Goal: Information Seeking & Learning: Compare options

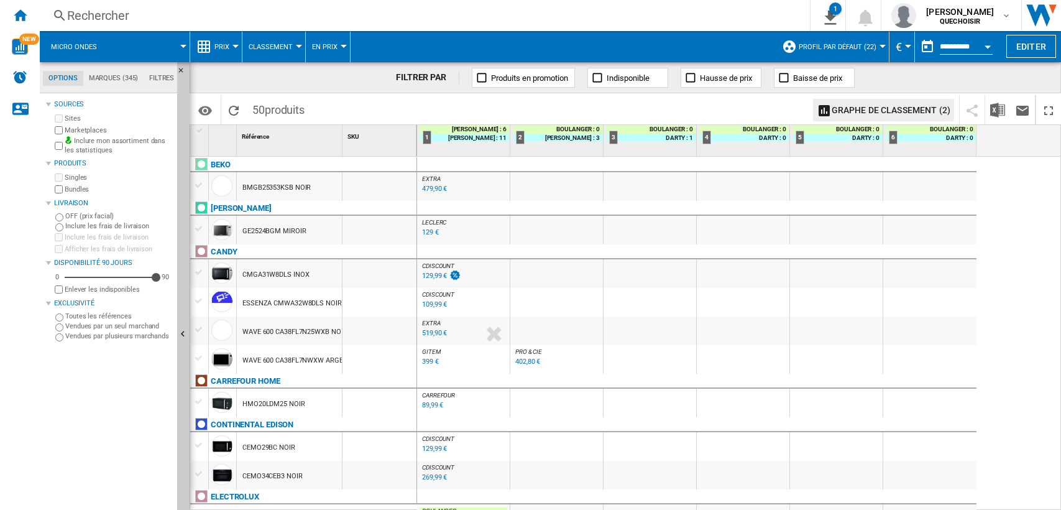
click at [313, 20] on div "Rechercher" at bounding box center [422, 15] width 710 height 17
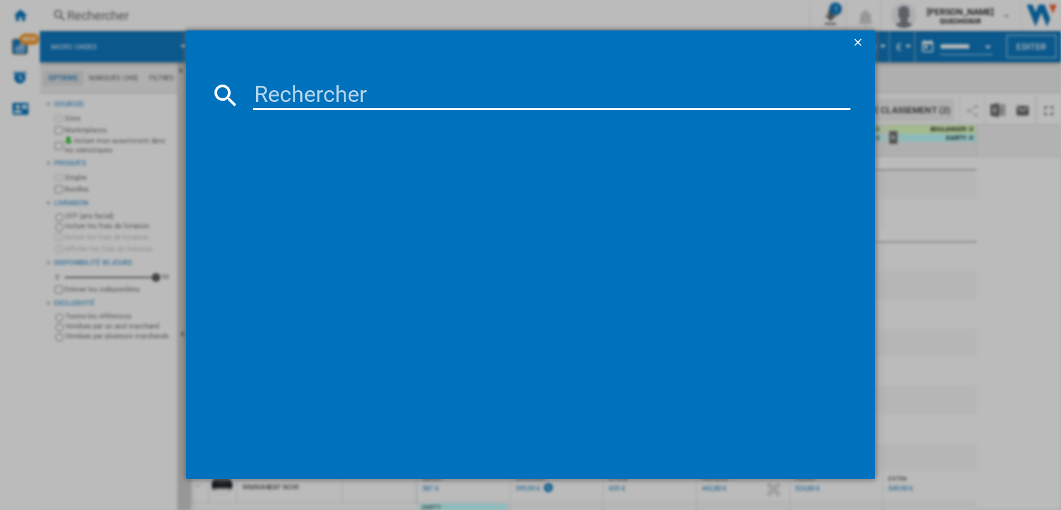
click at [335, 98] on input at bounding box center [552, 95] width 598 height 30
paste input "Dyson V11 446976-01"
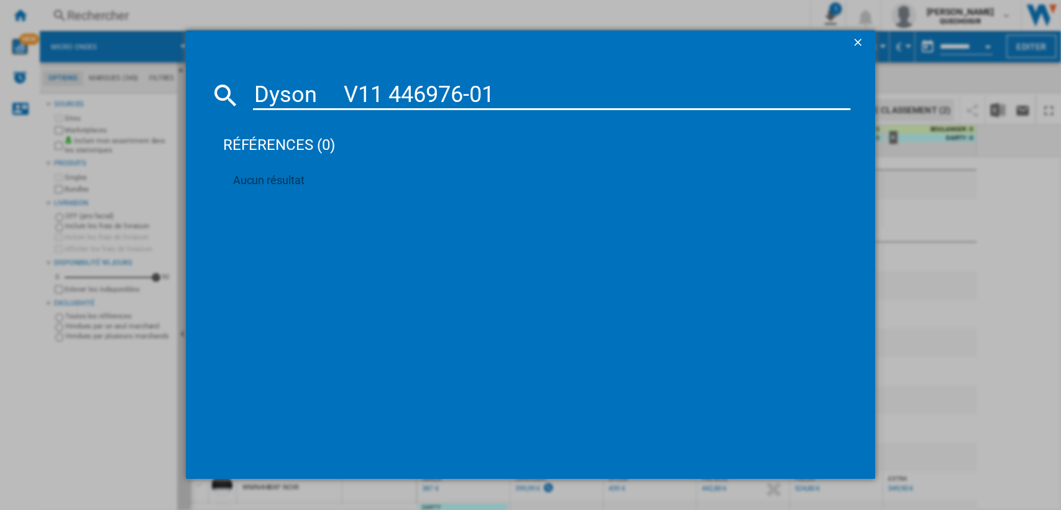
drag, startPoint x: 323, startPoint y: 92, endPoint x: 342, endPoint y: 92, distance: 18.6
click at [342, 92] on input "Dyson V11 446976-01" at bounding box center [552, 95] width 598 height 30
drag, startPoint x: 446, startPoint y: 90, endPoint x: 559, endPoint y: 86, distance: 113.2
click at [558, 86] on input "Dyson V11 446976-01" at bounding box center [552, 95] width 598 height 30
type input "Dyson V11 446976"
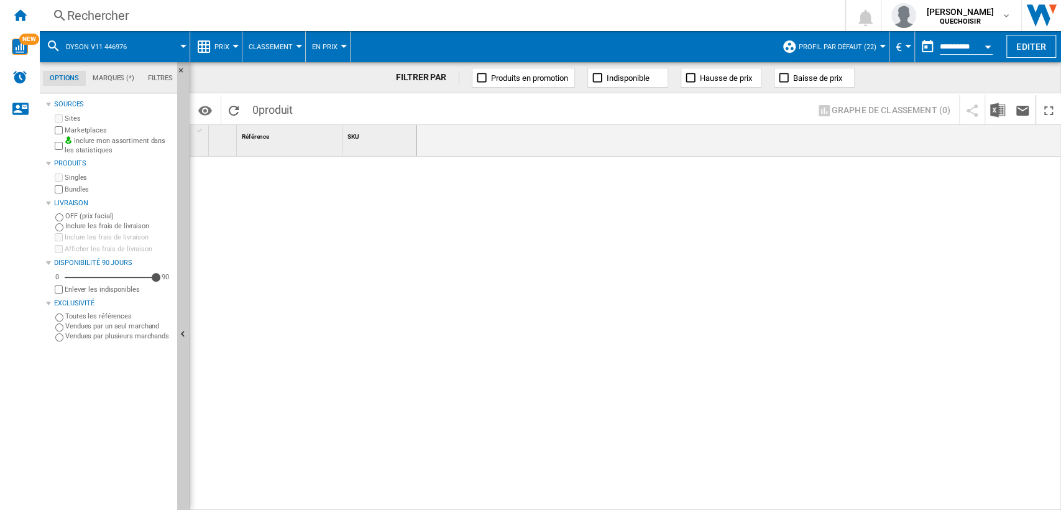
click at [165, 78] on md-tab-item "Filtres" at bounding box center [160, 78] width 39 height 15
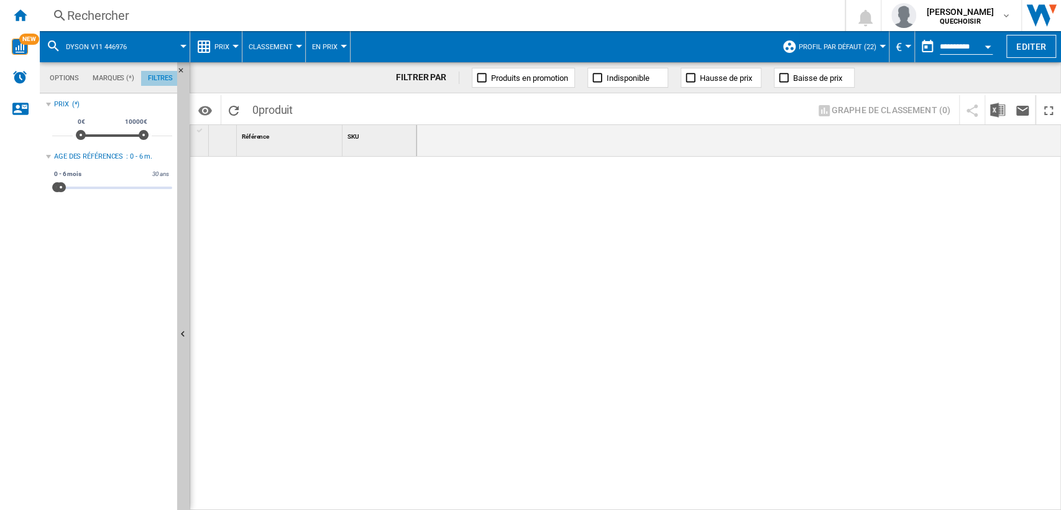
scroll to position [81, 0]
drag, startPoint x: 63, startPoint y: 185, endPoint x: 574, endPoint y: 175, distance: 511.7
click at [535, 180] on div "Options Marques (*) Filtres Options Marques (*) Filtres Sources Sites Marketpla…" at bounding box center [550, 286] width 1021 height 448
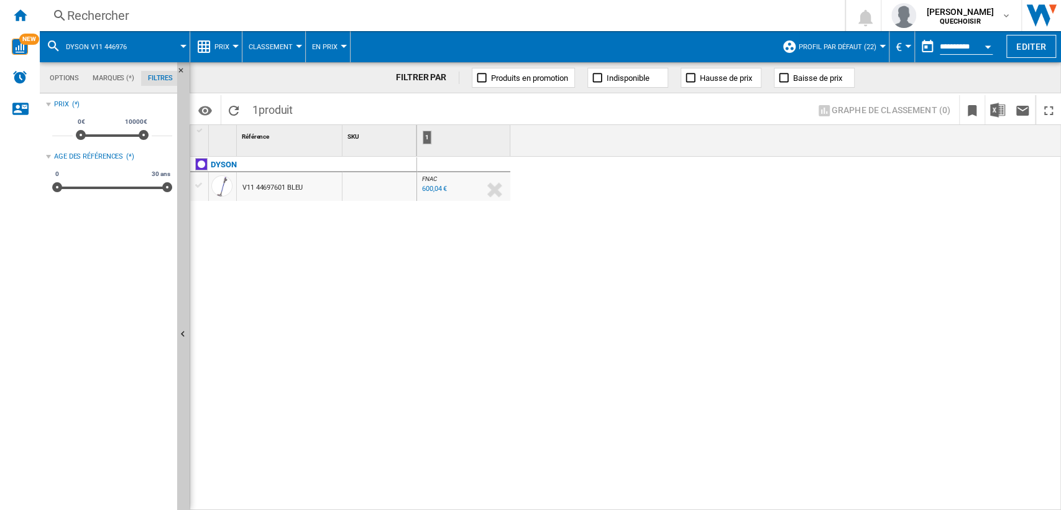
click at [232, 17] on div "Rechercher" at bounding box center [439, 15] width 745 height 17
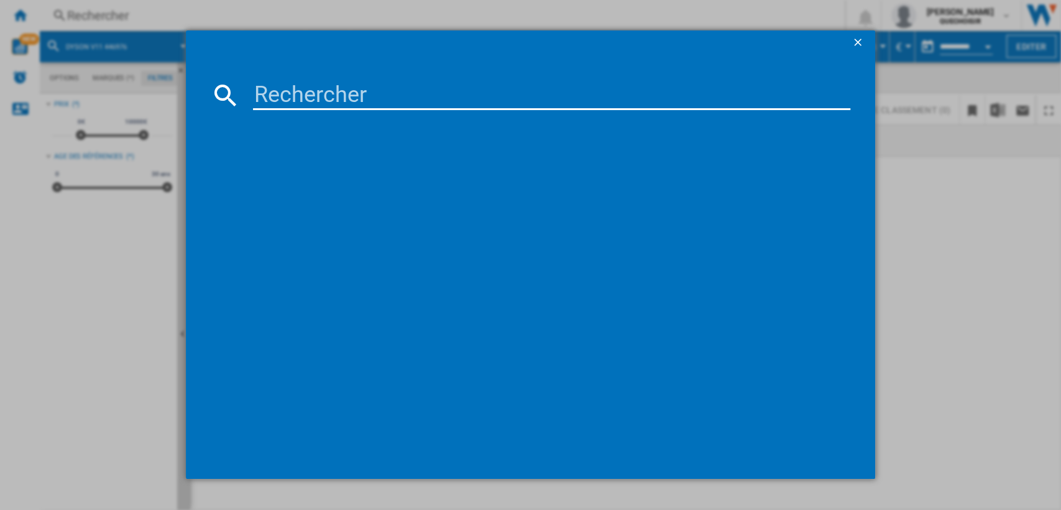
click at [299, 96] on input at bounding box center [552, 95] width 598 height 30
paste input "Dyson V11 446976-01"
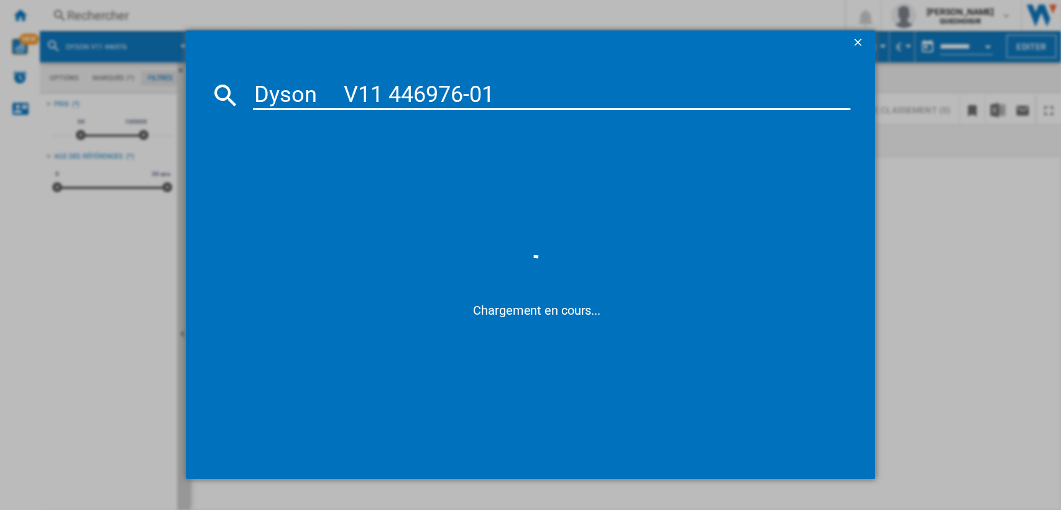
drag, startPoint x: 319, startPoint y: 88, endPoint x: 354, endPoint y: 88, distance: 34.8
click at [354, 88] on input "Dyson V11 446976-01" at bounding box center [552, 95] width 598 height 30
drag, startPoint x: 558, startPoint y: 91, endPoint x: 751, endPoint y: 90, distance: 192.7
click at [751, 89] on input "Dyson v11 446976-01" at bounding box center [552, 95] width 598 height 30
type input "Dyson v11"
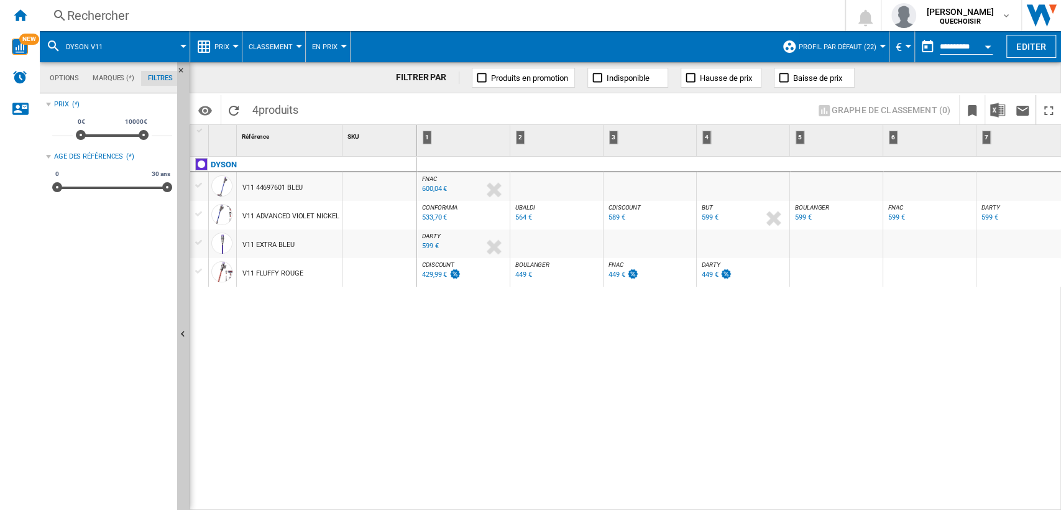
click at [270, 273] on div "V11 FLUFFY ROUGE" at bounding box center [272, 273] width 60 height 29
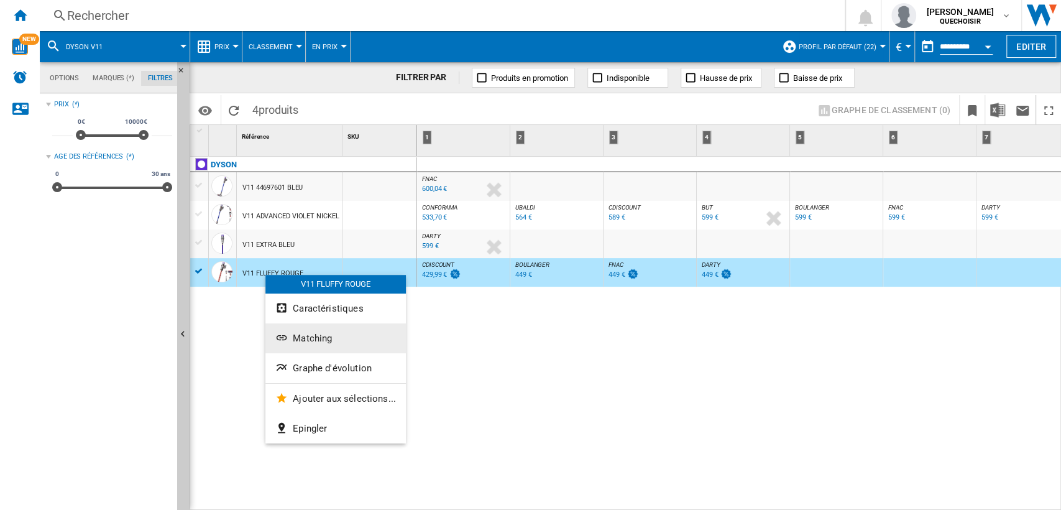
click at [310, 334] on span "Matching" at bounding box center [312, 338] width 39 height 11
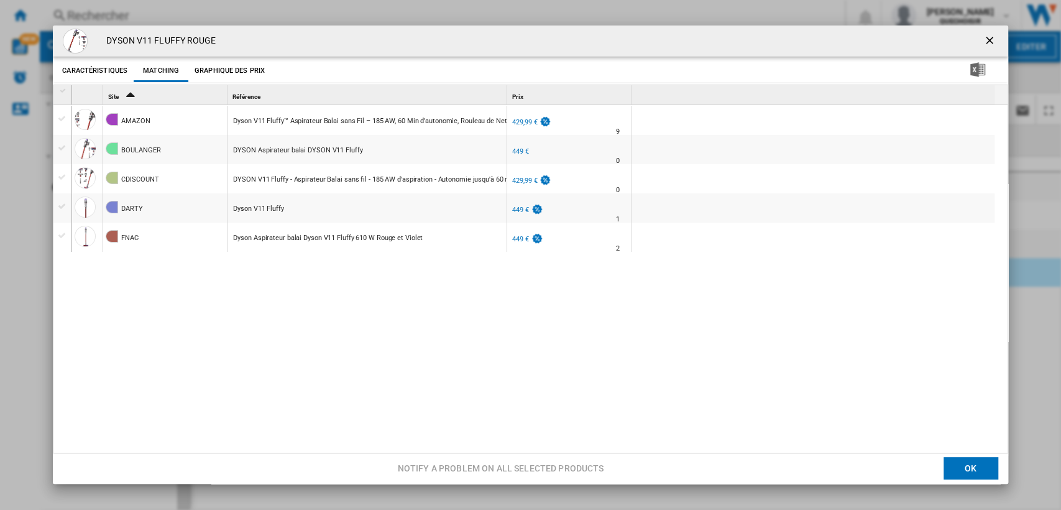
click at [983, 34] on ng-md-icon "getI18NText('BUTTONS.CLOSE_DIALOG')" at bounding box center [990, 41] width 15 height 15
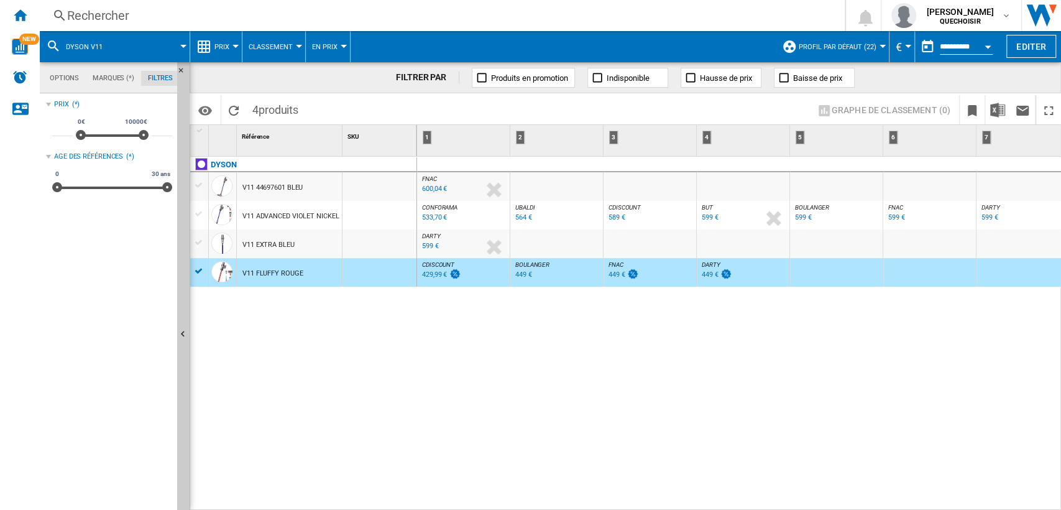
click at [282, 274] on div "V11 FLUFFY ROUGE" at bounding box center [272, 273] width 60 height 29
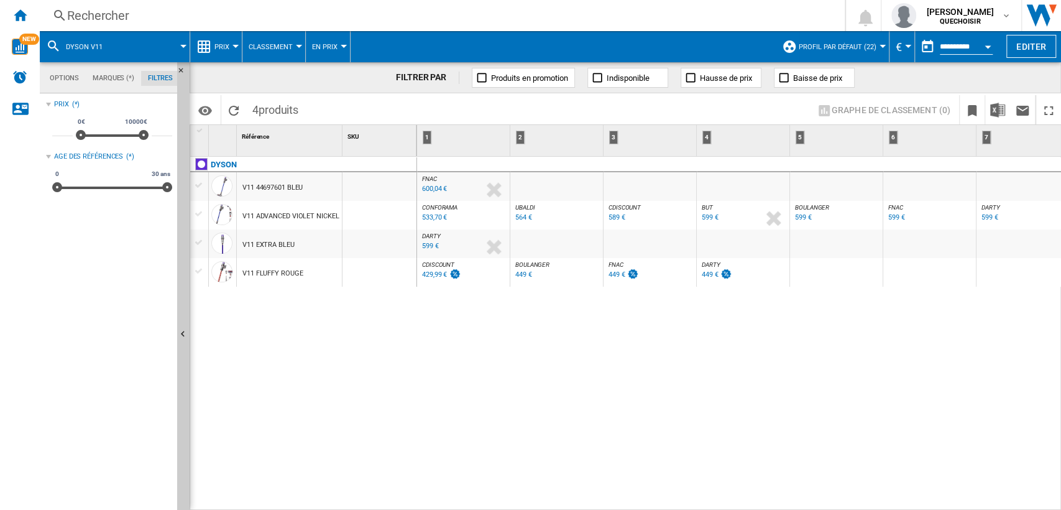
click at [281, 211] on div "V11 ADVANCED VIOLET NICKEL" at bounding box center [290, 216] width 96 height 29
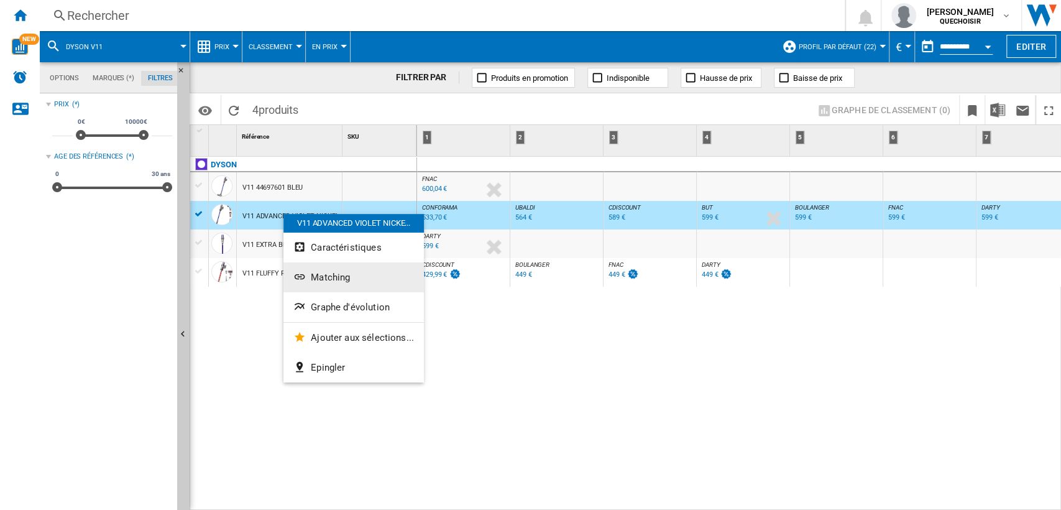
click at [327, 274] on span "Matching" at bounding box center [330, 277] width 39 height 11
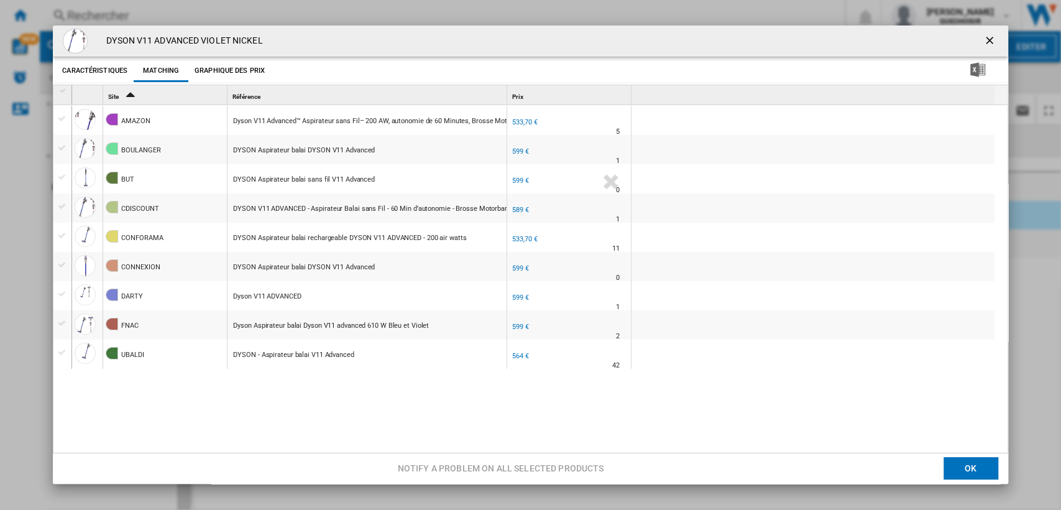
scroll to position [2, 0]
click at [985, 43] on ng-md-icon "getI18NText('BUTTONS.CLOSE_DIALOG')" at bounding box center [990, 41] width 15 height 15
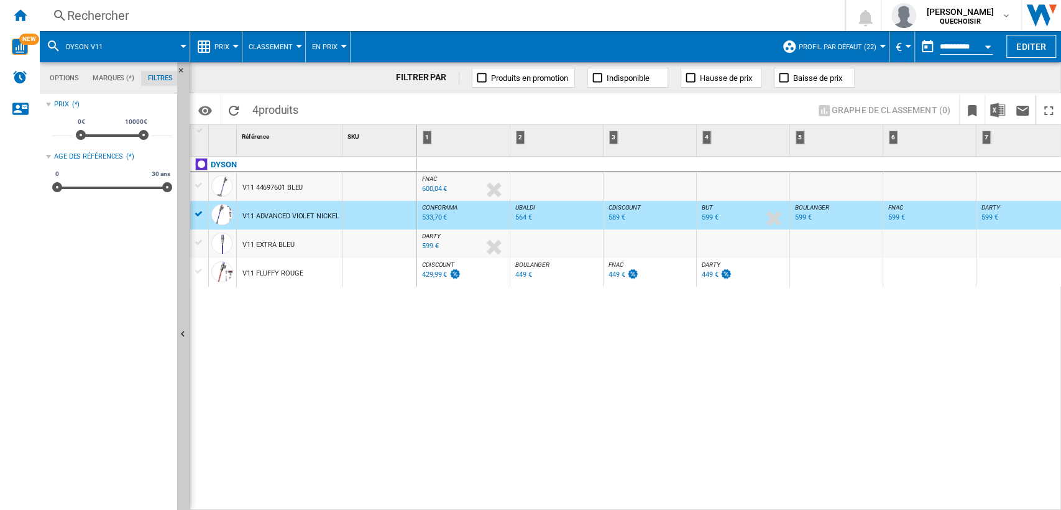
click at [196, 15] on div "Rechercher" at bounding box center [439, 15] width 745 height 17
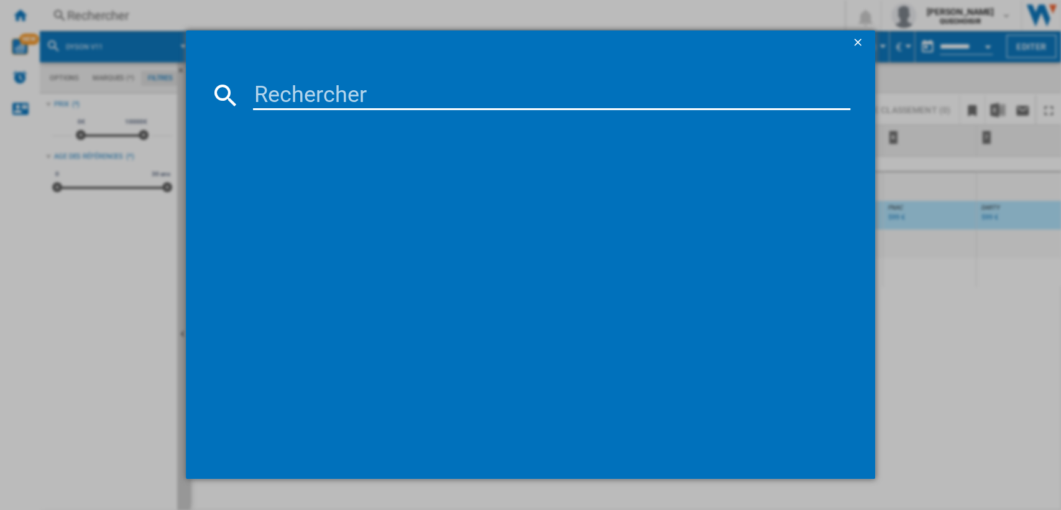
click at [313, 86] on input at bounding box center [552, 95] width 598 height 30
type input "dyson v"
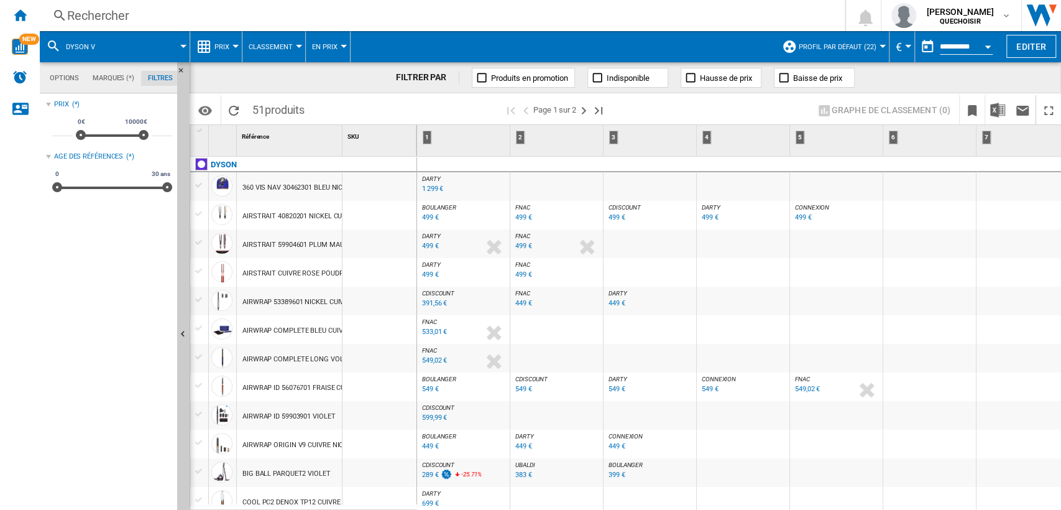
click at [433, 234] on span "DARTY" at bounding box center [431, 235] width 19 height 7
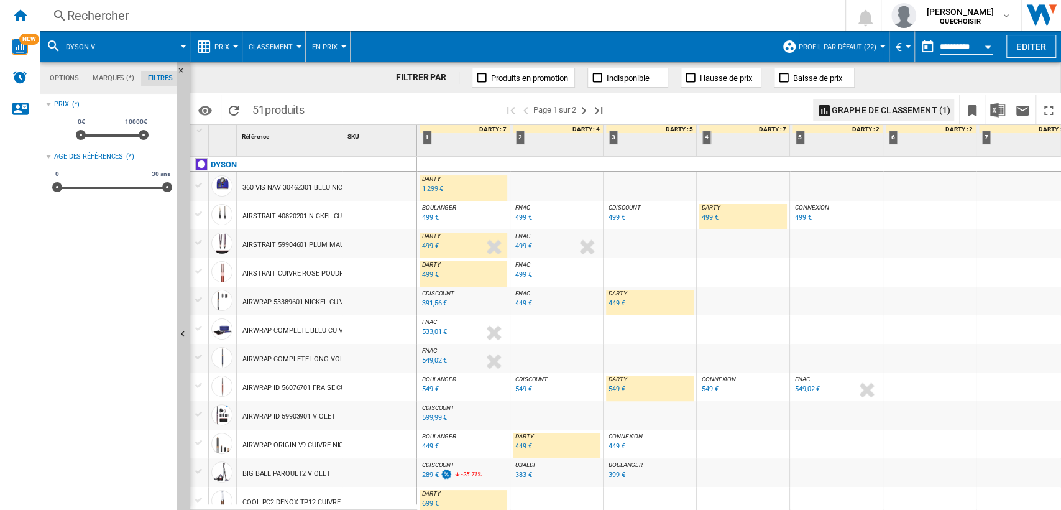
click at [434, 205] on span "BOULANGER" at bounding box center [439, 207] width 34 height 7
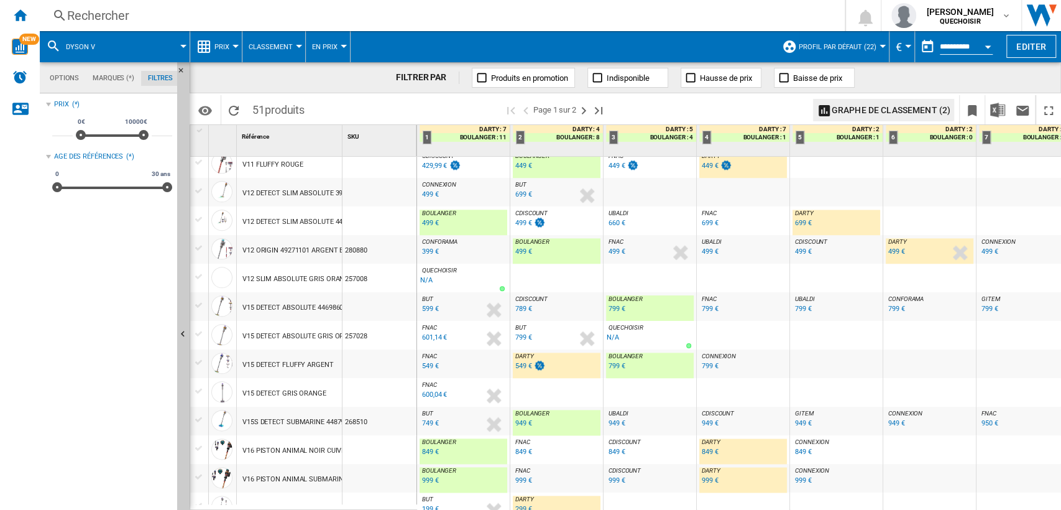
scroll to position [1095, 0]
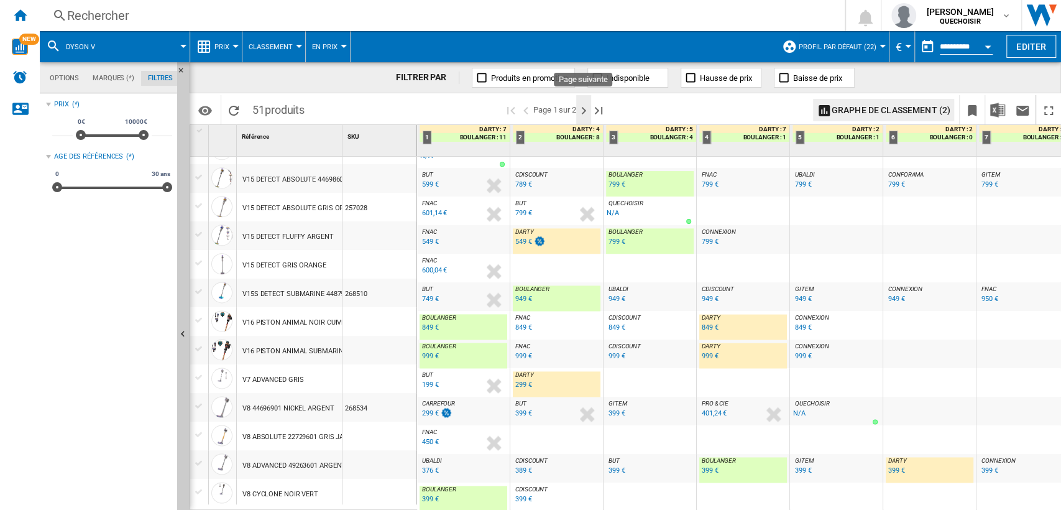
click at [586, 109] on ng-md-icon "Page suivante" at bounding box center [583, 110] width 15 height 15
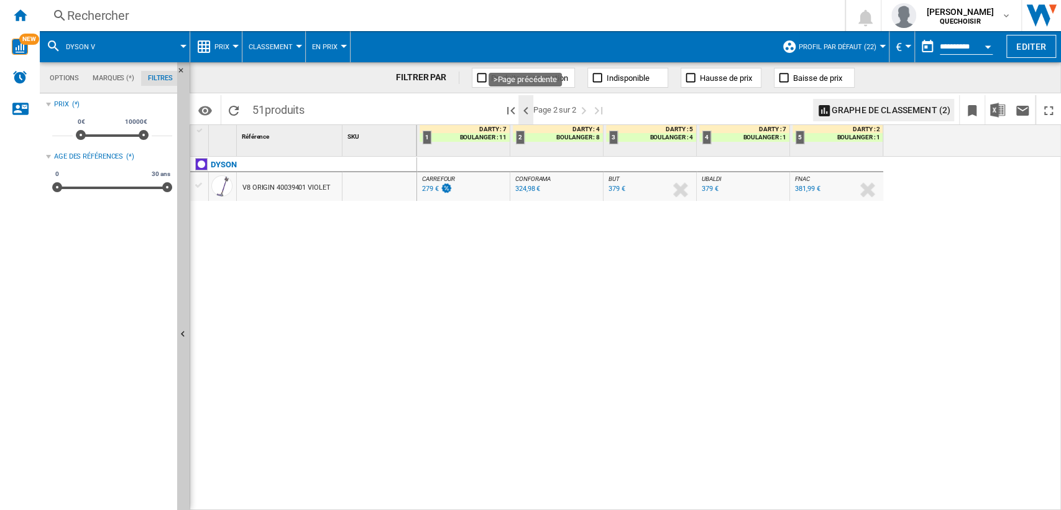
click at [525, 114] on ng-md-icon ">Page précédente" at bounding box center [525, 110] width 15 height 15
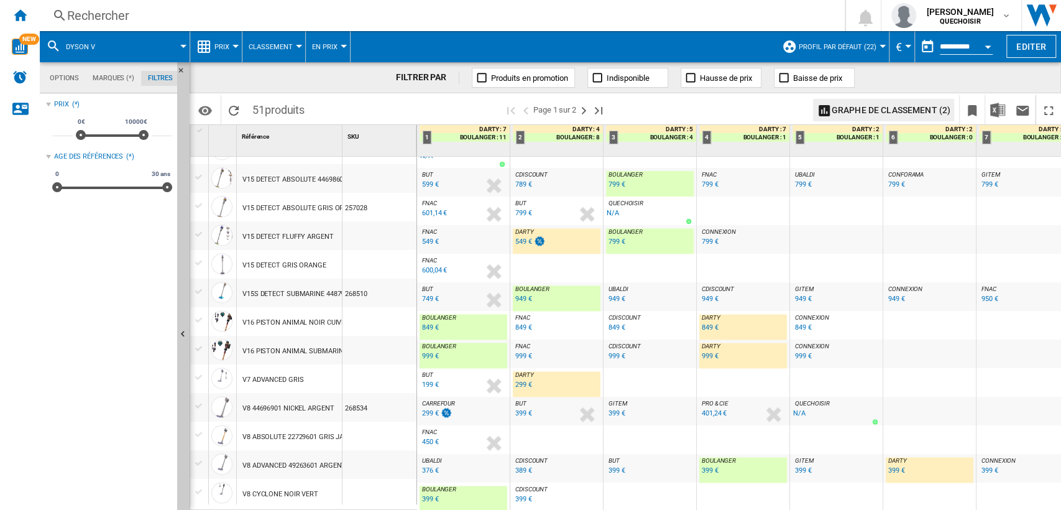
click at [320, 14] on div "Rechercher" at bounding box center [439, 15] width 745 height 17
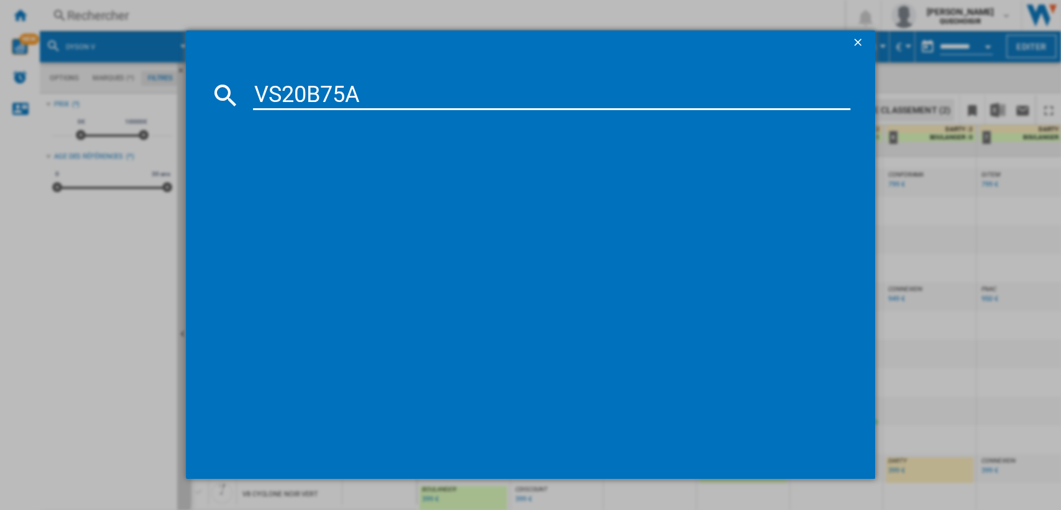
type input "VS20B75"
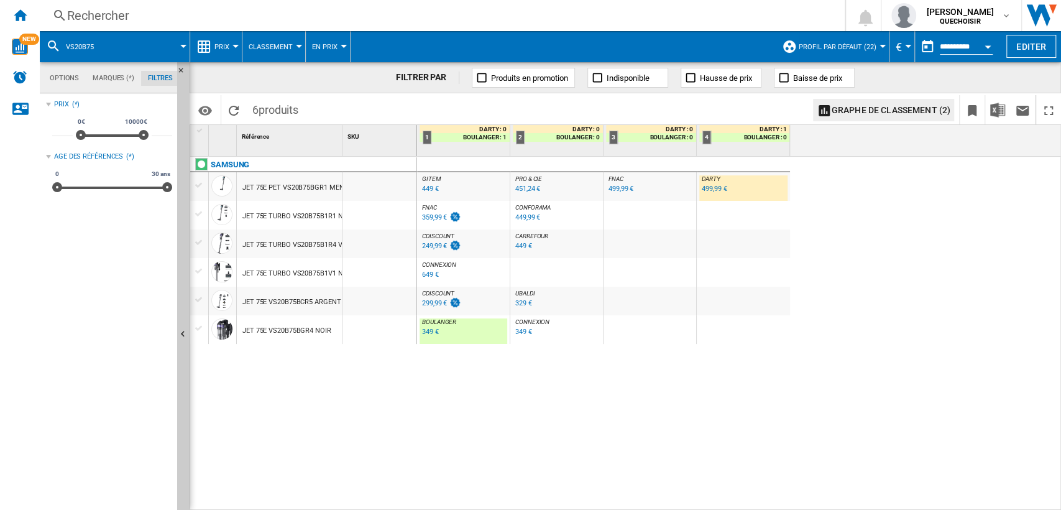
click at [313, 435] on div "SAMSUNG JET 75E PET VS20B75BGR1 MENTHE JET 75E TURBO VS20B75B1R1 NOIR MENTHE JE…" at bounding box center [303, 330] width 227 height 347
click at [255, 16] on div "Rechercher" at bounding box center [439, 15] width 745 height 17
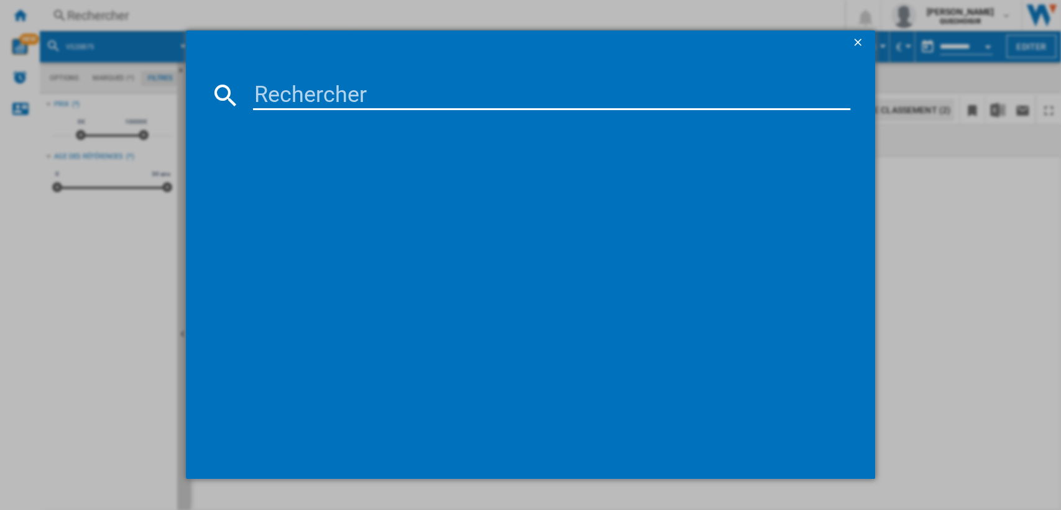
click at [338, 80] on md-dialog-content at bounding box center [531, 266] width 690 height 423
click at [337, 90] on input at bounding box center [552, 95] width 598 height 30
paste input "Cyclone V10 Absolute 448883-01"
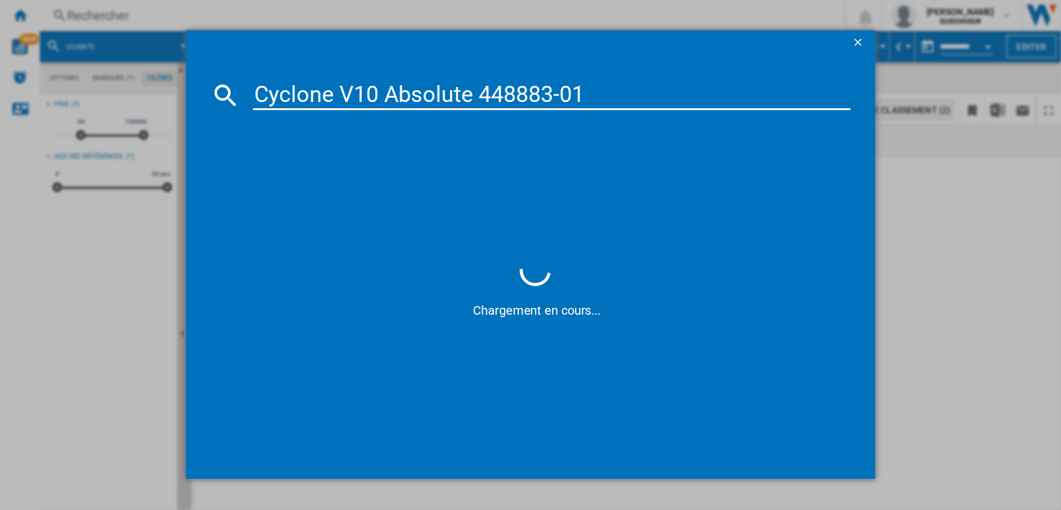
drag, startPoint x: 377, startPoint y: 91, endPoint x: 834, endPoint y: 68, distance: 457.5
click at [827, 71] on md-dialog-content "Cyclone V10 Absolute 448883-01 Chargement en cours..." at bounding box center [531, 266] width 690 height 423
type input "Cyclone V10"
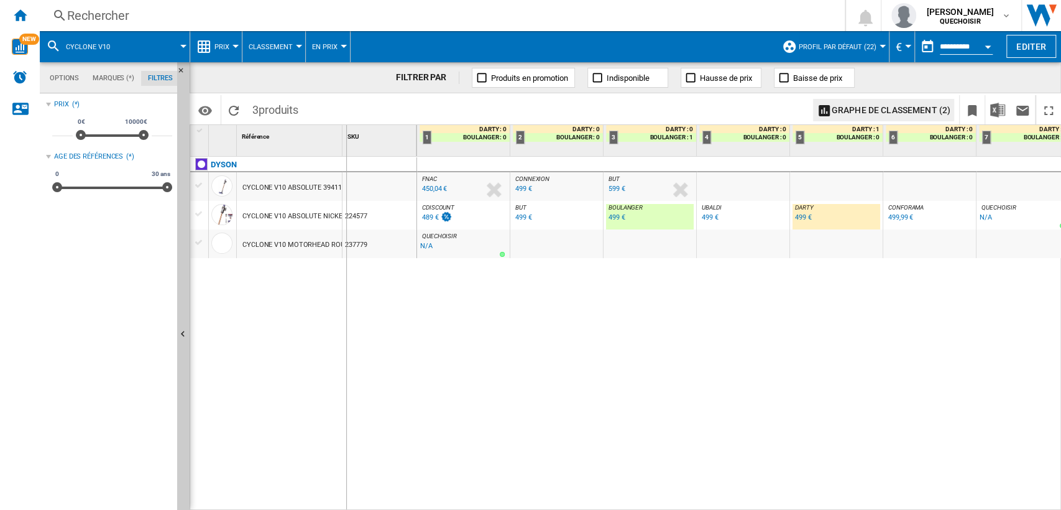
drag, startPoint x: 339, startPoint y: 142, endPoint x: 395, endPoint y: 140, distance: 56.0
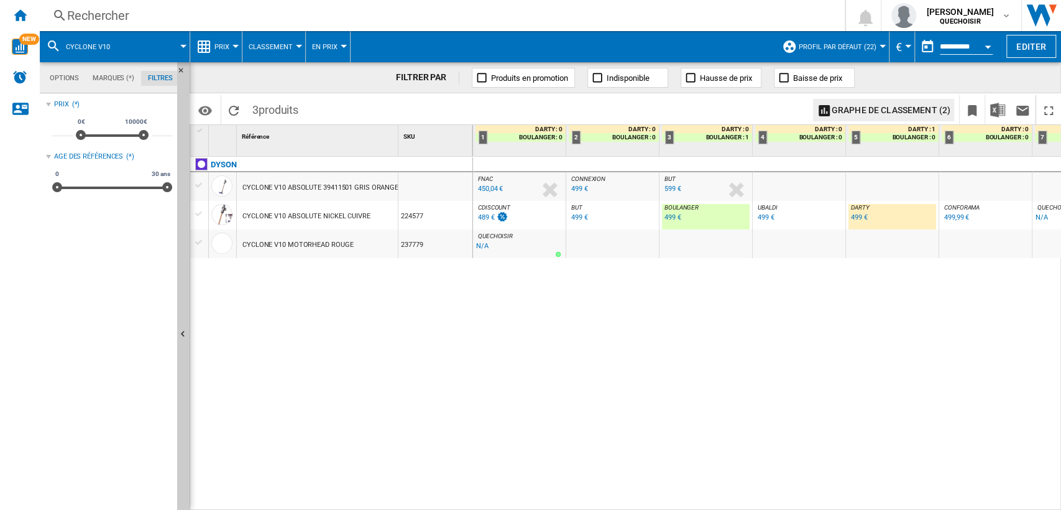
click at [385, 326] on div "DYSON CYCLONE V10 ABSOLUTE 39411501 GRIS ORANGE CYCLONE V10 ABSOLUTE NICKEL CUI…" at bounding box center [331, 330] width 283 height 347
click at [274, 212] on div "CYCLONE V10 ABSOLUTE NICKEL CUIVRE" at bounding box center [306, 216] width 128 height 29
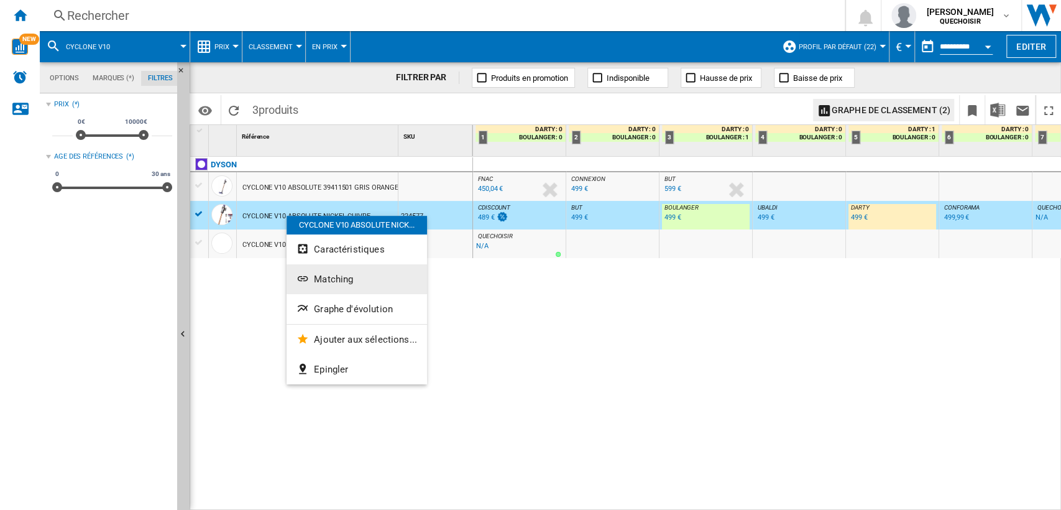
click at [317, 279] on span "Matching" at bounding box center [333, 279] width 39 height 11
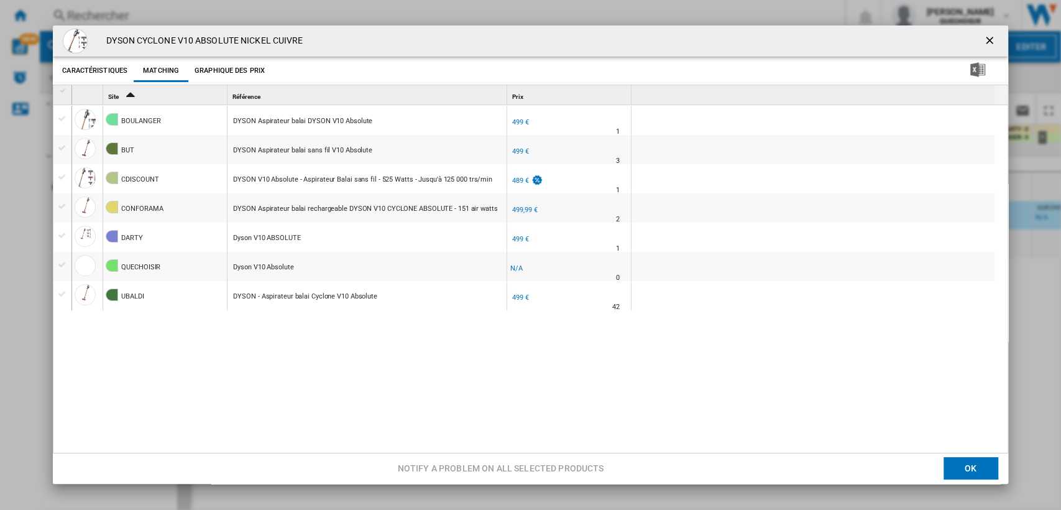
click at [983, 37] on ng-md-icon "getI18NText('BUTTONS.CLOSE_DIALOG')" at bounding box center [990, 41] width 15 height 15
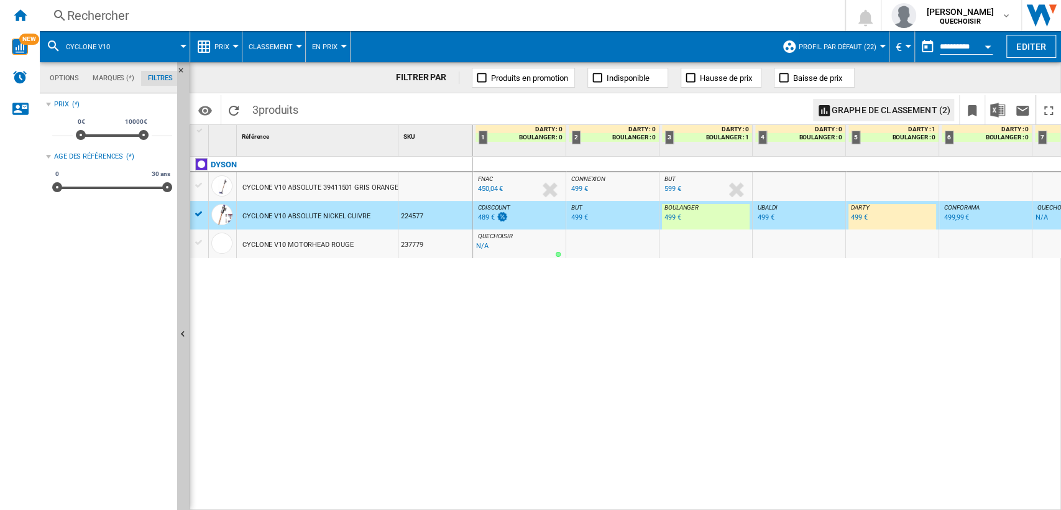
click at [360, 16] on div "Rechercher" at bounding box center [439, 15] width 745 height 17
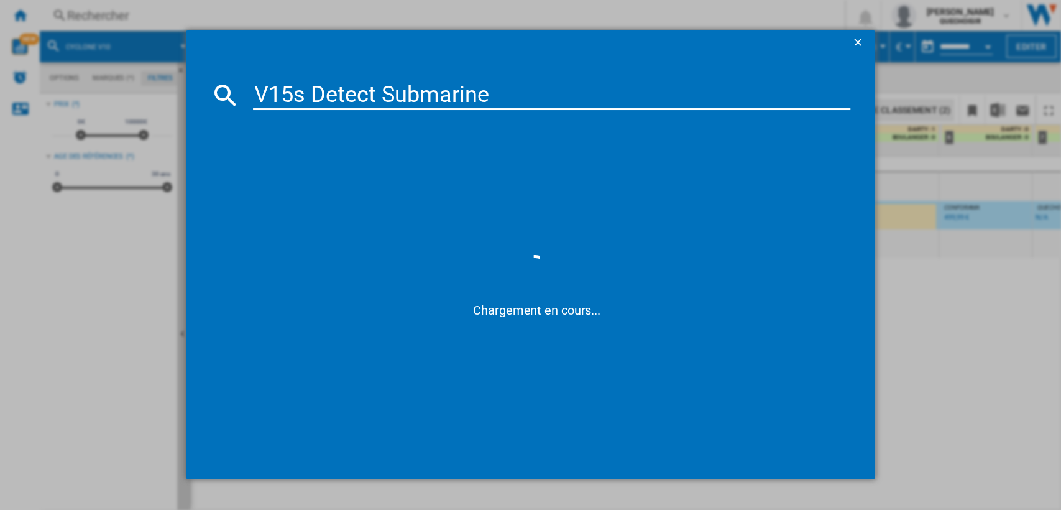
drag, startPoint x: 298, startPoint y: 90, endPoint x: 771, endPoint y: 78, distance: 472.6
click at [770, 78] on md-dialog-content "V15s Detect Submarine Chargement en cours..." at bounding box center [531, 266] width 690 height 423
type input "dyson V15"
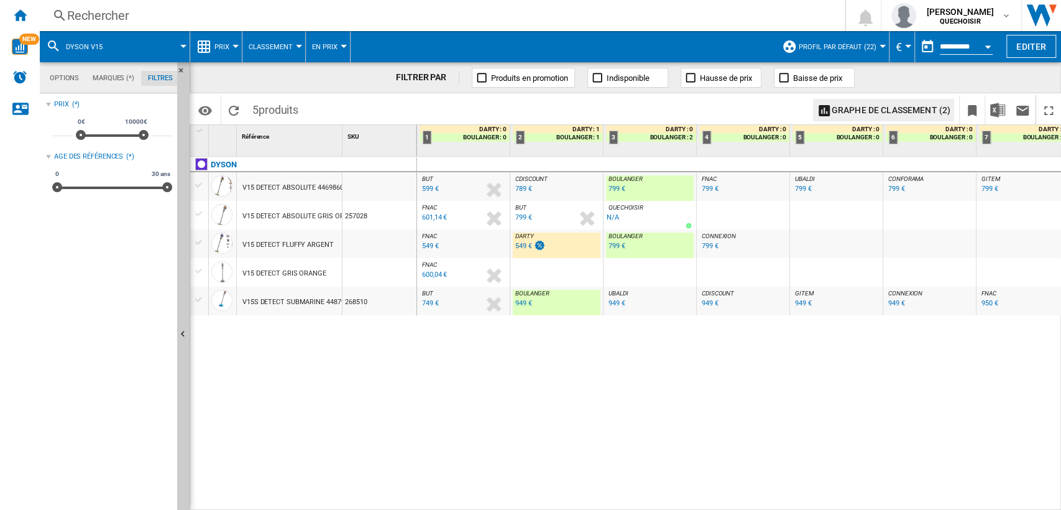
click at [799, 402] on div "BUT : FR BUT -1.0 % 599 € % N/A BUT : FR BUT CDISCOUNT : FR CDISCOUNT -1.0 % 78…" at bounding box center [739, 334] width 645 height 354
click at [257, 14] on div "Rechercher" at bounding box center [439, 15] width 745 height 17
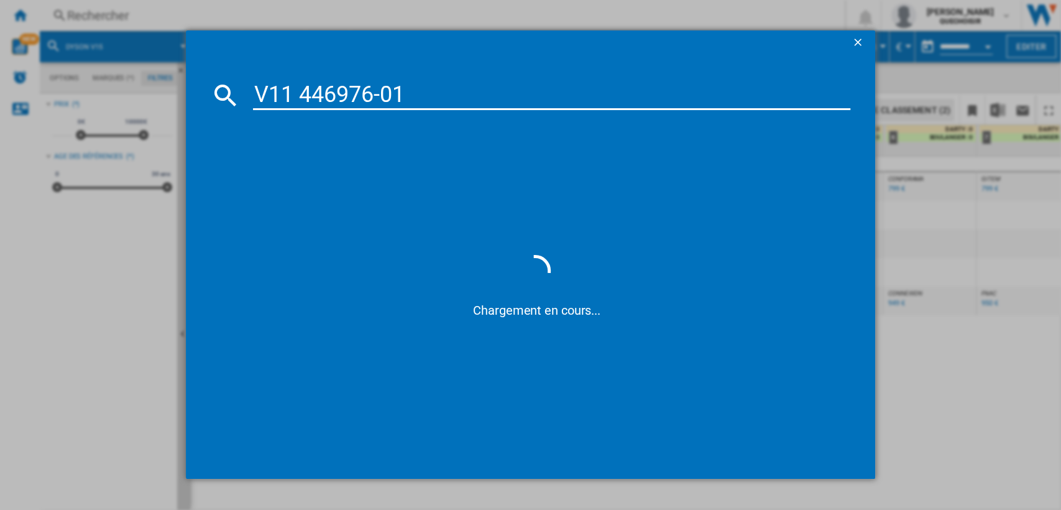
drag, startPoint x: 293, startPoint y: 90, endPoint x: 619, endPoint y: 101, distance: 325.3
click at [619, 101] on input "V11 446976-01" at bounding box center [552, 95] width 598 height 30
click at [259, 88] on input "V11" at bounding box center [552, 95] width 598 height 30
type input "dyson V11"
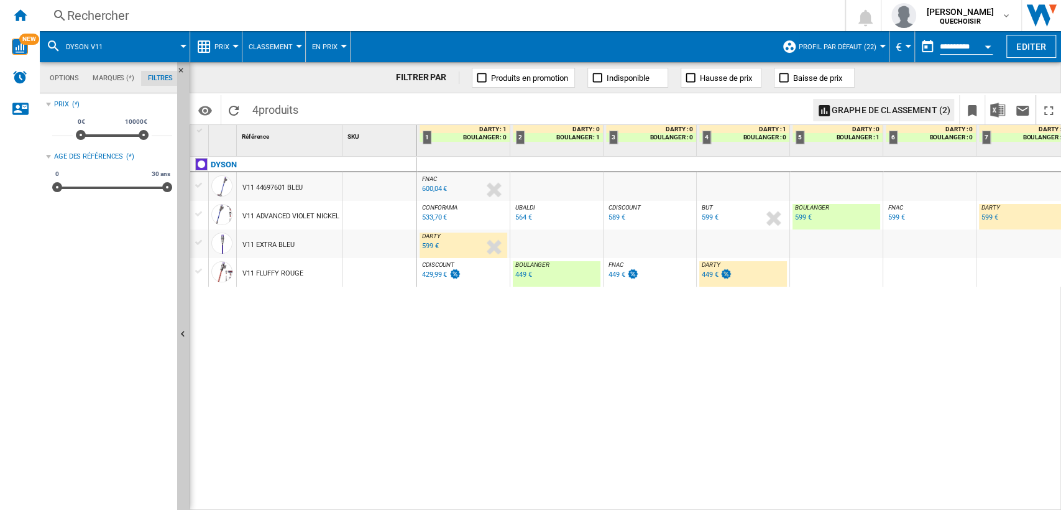
click at [441, 188] on div "600,04 €" at bounding box center [434, 189] width 25 height 8
click at [278, 316] on div "DYSON V11 44697601 BLEU V11 ADVANCED VIOLET NICKEL V11 EXTRA BLEU V11 FLUFFY RO…" at bounding box center [303, 330] width 227 height 347
click at [988, 385] on div "FNAC : FNAC -1.0 % 600,04 € % N/A FNAC : FNAC CONFORAMA : FR CONFORAMA -1.0 % 5…" at bounding box center [739, 334] width 645 height 354
click at [280, 19] on div "Rechercher" at bounding box center [439, 15] width 745 height 17
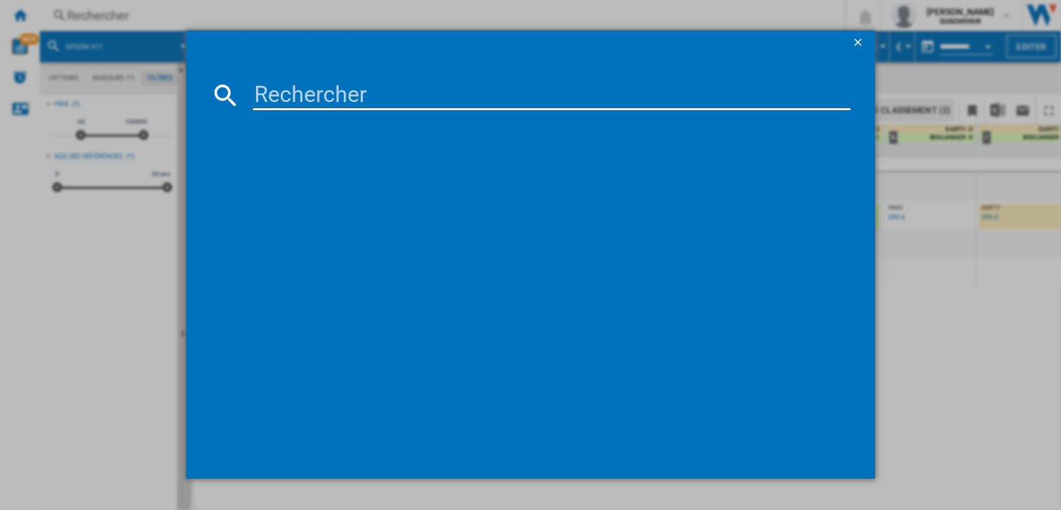
type input "Gen5detect"
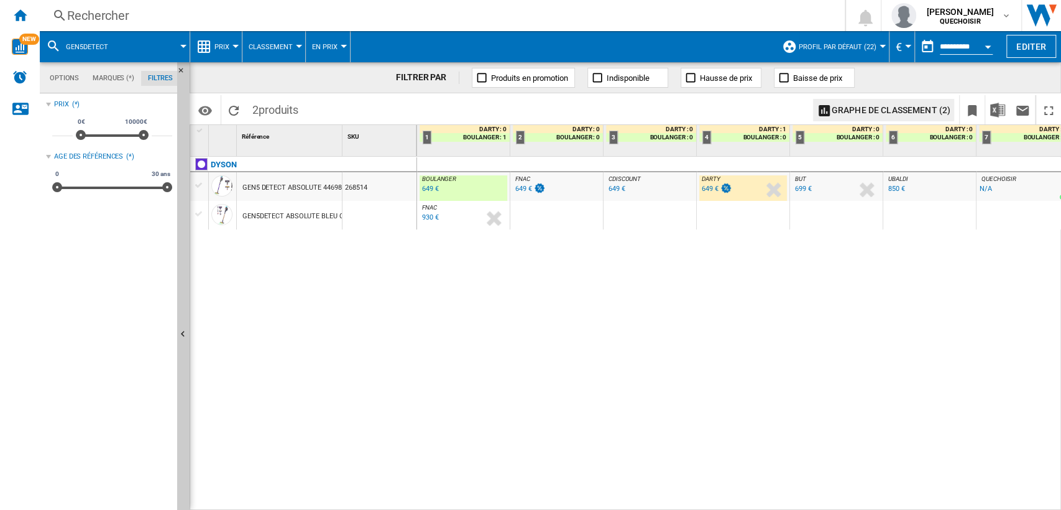
click at [308, 183] on div "GEN5 DETECT ABSOLUTE 44698901 VIOLET" at bounding box center [309, 187] width 134 height 29
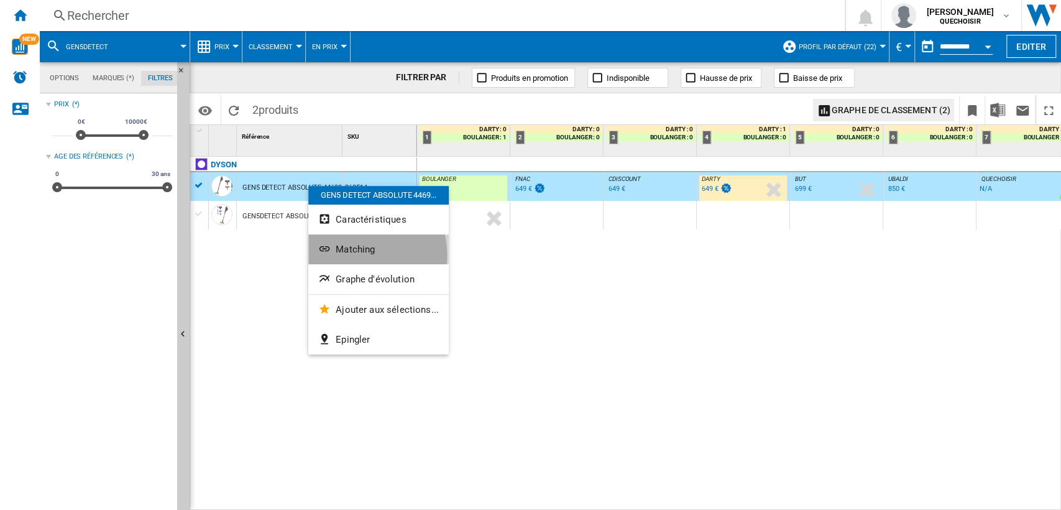
click at [354, 255] on span "Matching" at bounding box center [355, 249] width 39 height 11
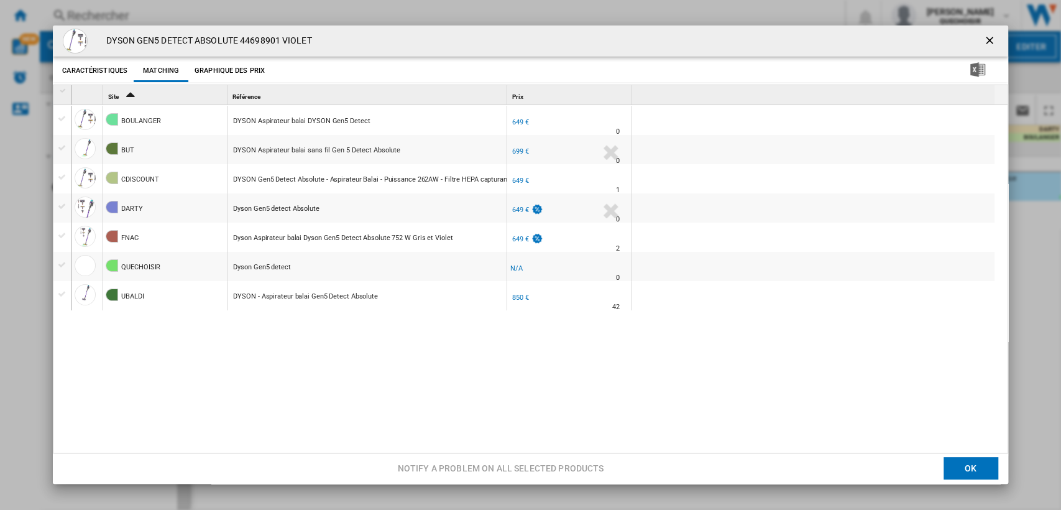
click at [525, 119] on div "649 €" at bounding box center [520, 122] width 17 height 8
click at [518, 213] on div "649 €" at bounding box center [520, 210] width 17 height 8
click at [988, 40] on ng-md-icon "getI18NText('BUTTONS.CLOSE_DIALOG')" at bounding box center [990, 41] width 15 height 15
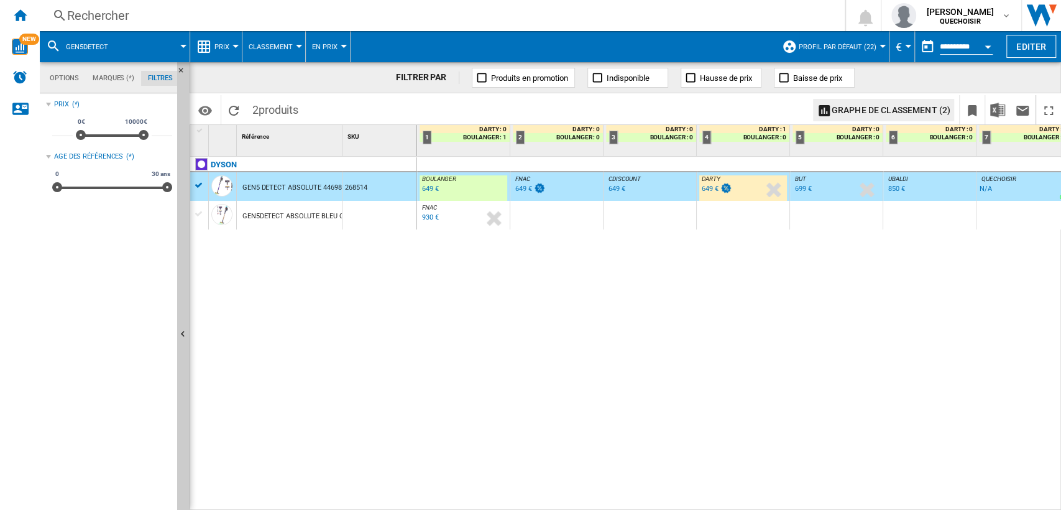
click at [394, 21] on div "Rechercher" at bounding box center [439, 15] width 745 height 17
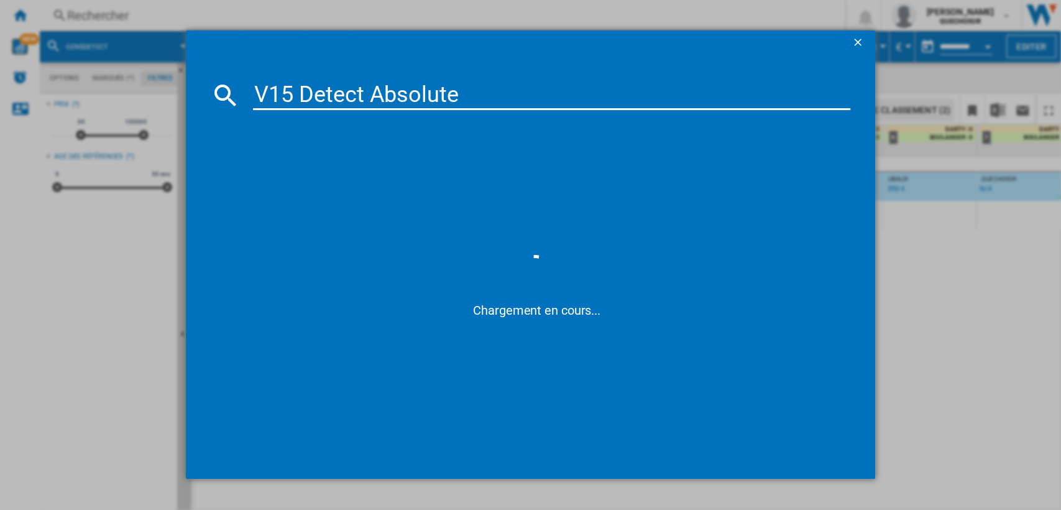
drag, startPoint x: 377, startPoint y: 93, endPoint x: 646, endPoint y: 94, distance: 269.8
click at [640, 96] on input "V15 Detect Absolute" at bounding box center [552, 95] width 598 height 30
type input "V15 Detect"
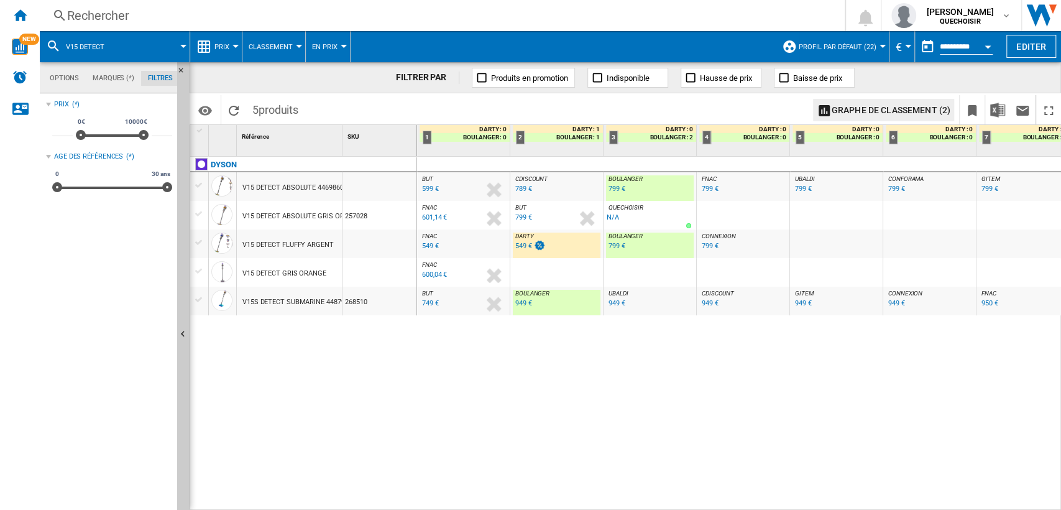
click at [346, 361] on div "DYSON V15 DETECT ABSOLUTE 44698601 JAUNE NICKEL V15 DETECT ABSOLUTE GRIS ORANGE…" at bounding box center [303, 330] width 227 height 347
click at [614, 188] on div "799 €" at bounding box center [617, 189] width 17 height 8
click at [526, 215] on div "799 €" at bounding box center [523, 217] width 17 height 8
click at [433, 218] on div "601,14 €" at bounding box center [434, 217] width 25 height 8
click at [353, 13] on div "Rechercher" at bounding box center [439, 15] width 745 height 17
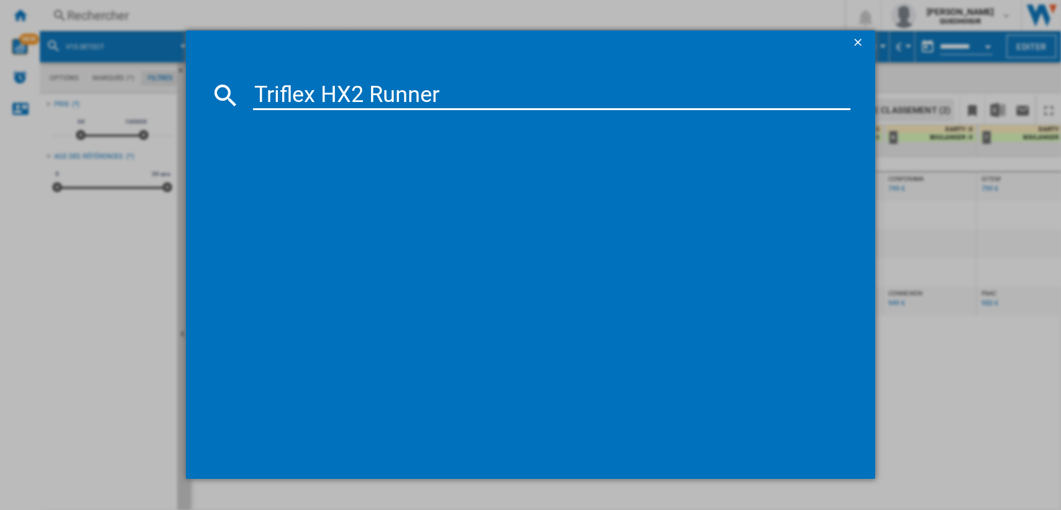
drag, startPoint x: 371, startPoint y: 92, endPoint x: 596, endPoint y: 101, distance: 225.2
click at [596, 101] on input "Triflex HX2 Runner" at bounding box center [552, 95] width 598 height 30
type input "Triflex HX2"
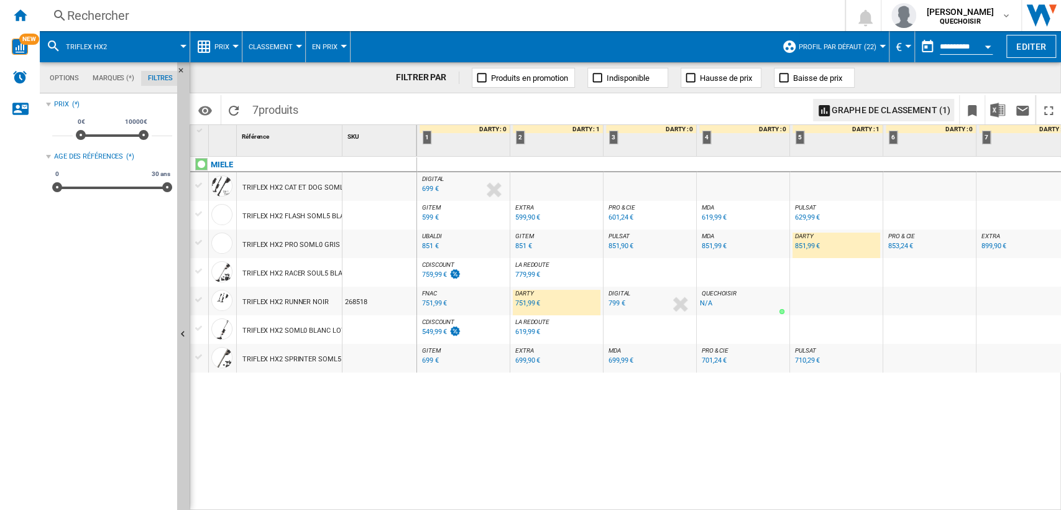
click at [284, 419] on div "MIELE TRIFLEX HX2 CAT ET DOG SOML0 NOIR OBSIDIENNE TRIFLEX HX2 FLASH SOML5 BLAN…" at bounding box center [303, 330] width 227 height 347
click at [301, 24] on div "Rechercher" at bounding box center [439, 15] width 745 height 17
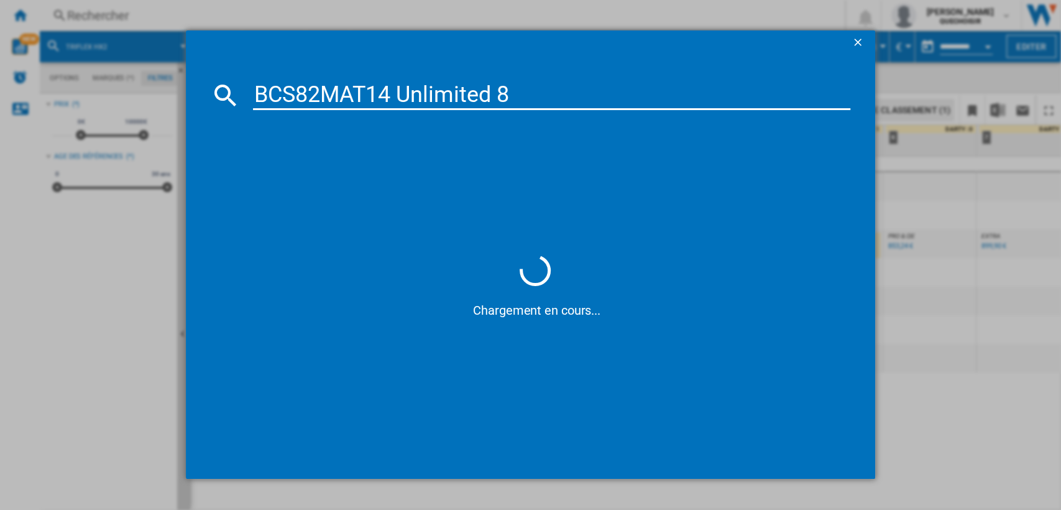
drag, startPoint x: 380, startPoint y: 85, endPoint x: 740, endPoint y: 84, distance: 359.3
click at [739, 84] on input "BCS82MAT14 Unlimited 8" at bounding box center [552, 95] width 598 height 30
type input "BCS82MAT"
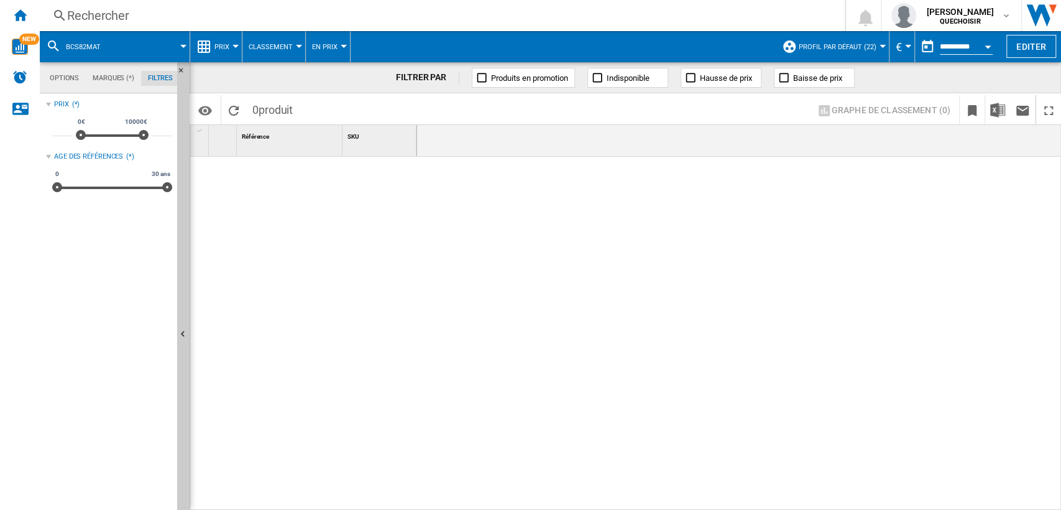
click at [386, 26] on div "Rechercher Rechercher 0 [PERSON_NAME] QUECHOISIR QUECHOISIR Mes paramètres Se d…" at bounding box center [550, 15] width 1021 height 31
click at [394, 17] on div "Rechercher" at bounding box center [439, 15] width 745 height 17
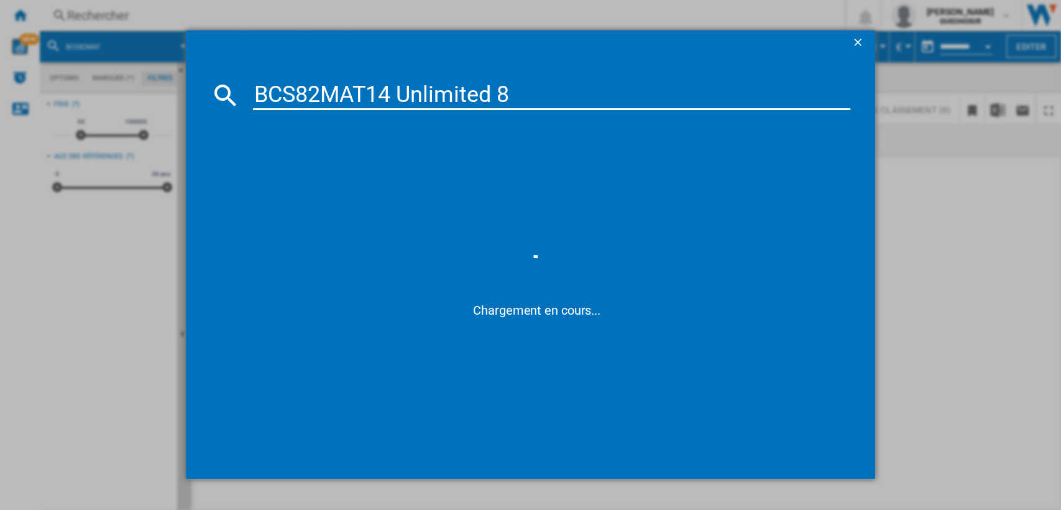
drag, startPoint x: 283, startPoint y: 85, endPoint x: 266, endPoint y: 85, distance: 17.4
click at [266, 85] on input "BCS82MAT14 Unlimited 8" at bounding box center [552, 95] width 598 height 30
drag, startPoint x: 331, startPoint y: 91, endPoint x: 811, endPoint y: 78, distance: 479.4
click at [803, 81] on input "B S82MAT14 Unlimited 8" at bounding box center [552, 95] width 598 height 30
type input "B S82"
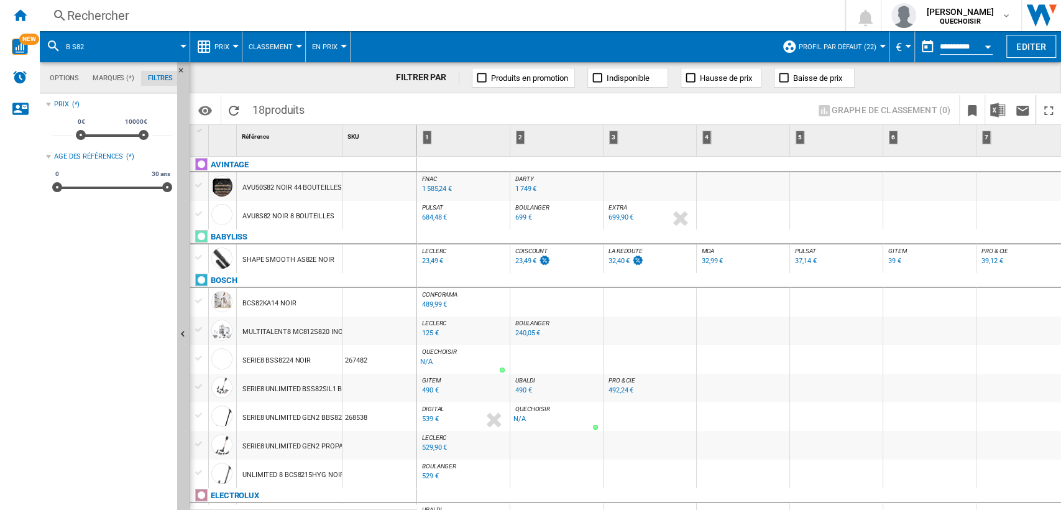
scroll to position [69, 0]
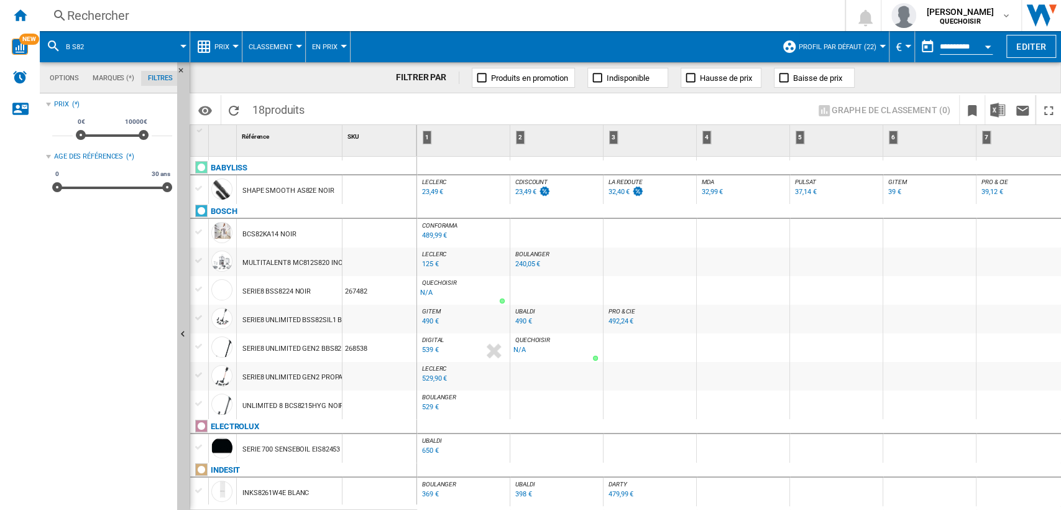
drag, startPoint x: 221, startPoint y: 209, endPoint x: 284, endPoint y: 259, distance: 80.1
click at [222, 209] on div "BOSCH" at bounding box center [224, 211] width 27 height 15
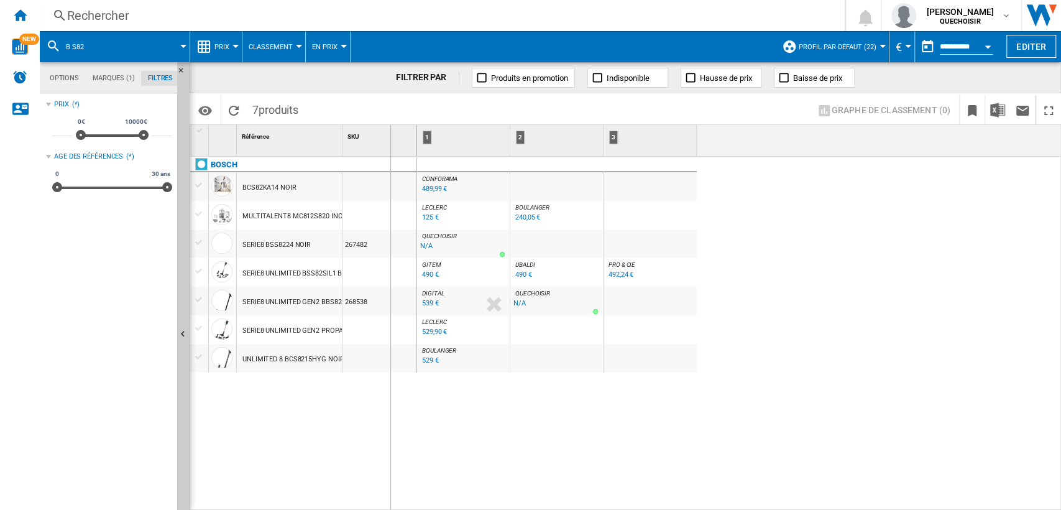
drag, startPoint x: 341, startPoint y: 147, endPoint x: 390, endPoint y: 150, distance: 49.2
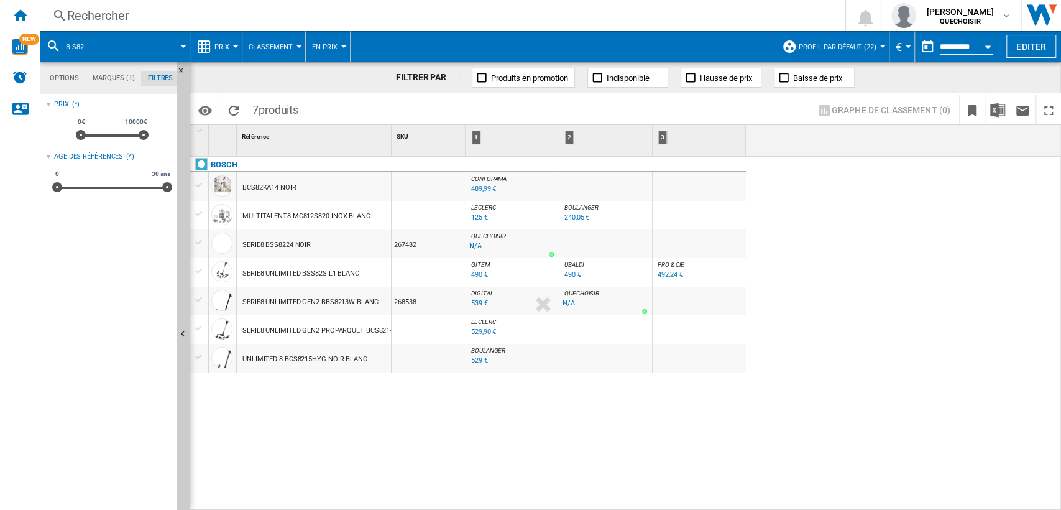
click at [308, 407] on div "BOSCH BCS82KA14 NOIR MULTITALENT8 MC812S820 INOX BLANC SERIE8 BSS8224 NOIR 2674…" at bounding box center [328, 330] width 276 height 347
click at [224, 17] on div "Rechercher" at bounding box center [439, 15] width 745 height 17
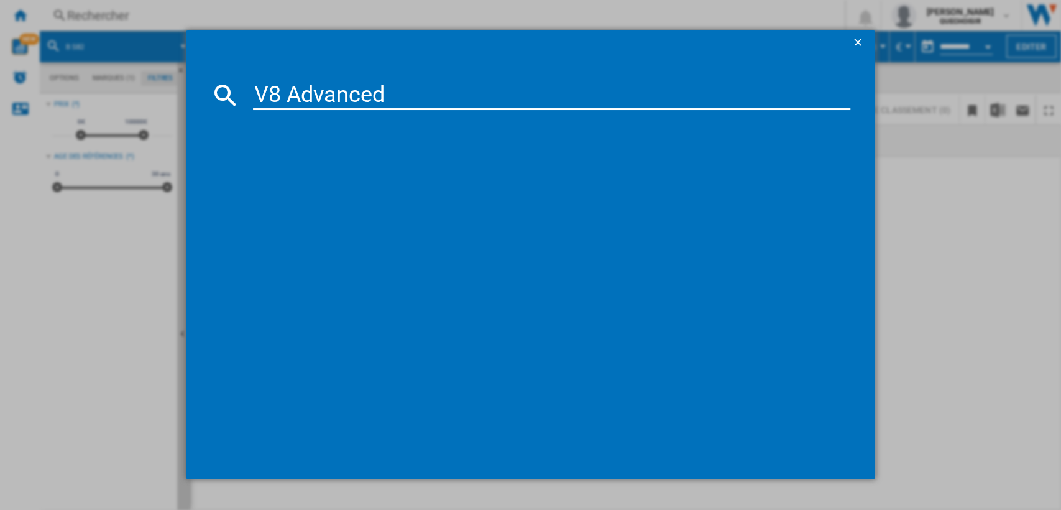
type input "V8 Advanced"
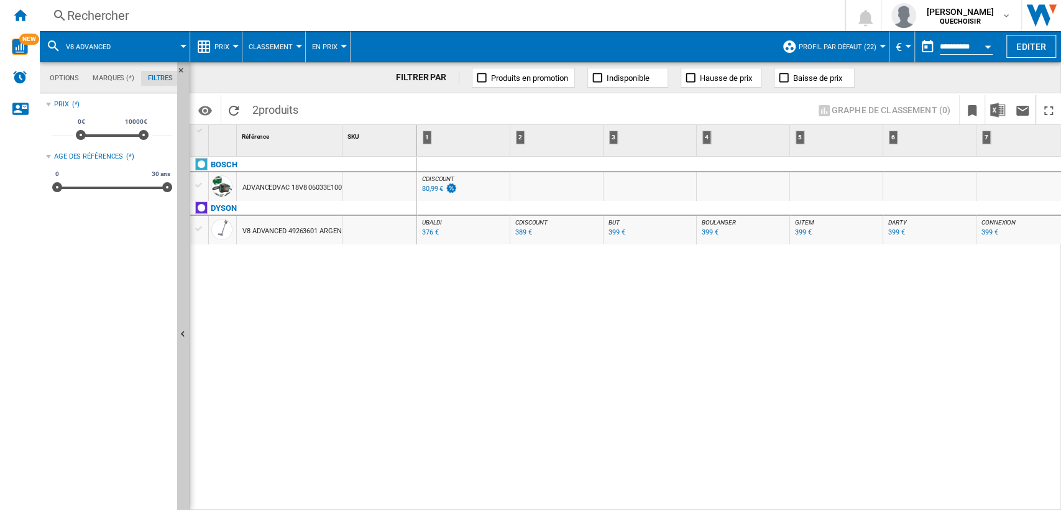
click at [292, 233] on div "V8 ADVANCED 49263601 ARGENT NICKEL" at bounding box center [306, 231] width 128 height 29
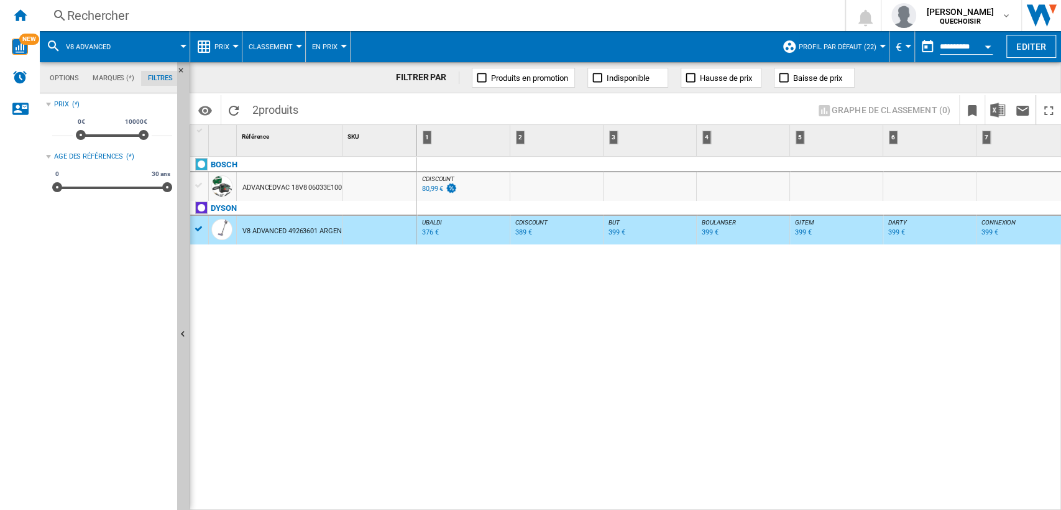
click at [612, 231] on div "399 €" at bounding box center [617, 232] width 17 height 8
click at [713, 232] on div "399 €" at bounding box center [710, 232] width 17 height 8
click at [372, 16] on div "Rechercher" at bounding box center [439, 15] width 745 height 17
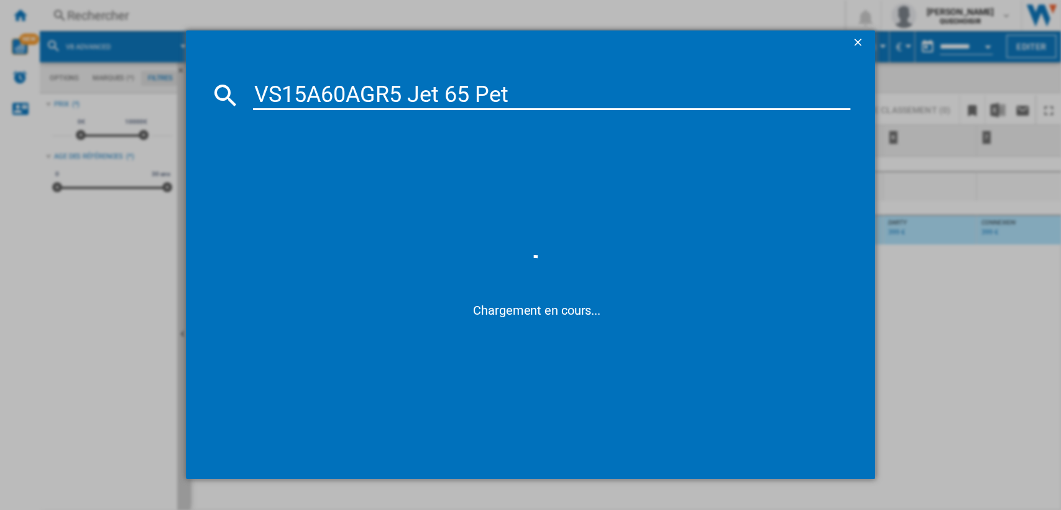
drag, startPoint x: 349, startPoint y: 91, endPoint x: 614, endPoint y: 101, distance: 265.0
click at [610, 104] on input "VS15A60AGR5 Jet 65 Pet" at bounding box center [552, 95] width 598 height 30
type input "VS15A60"
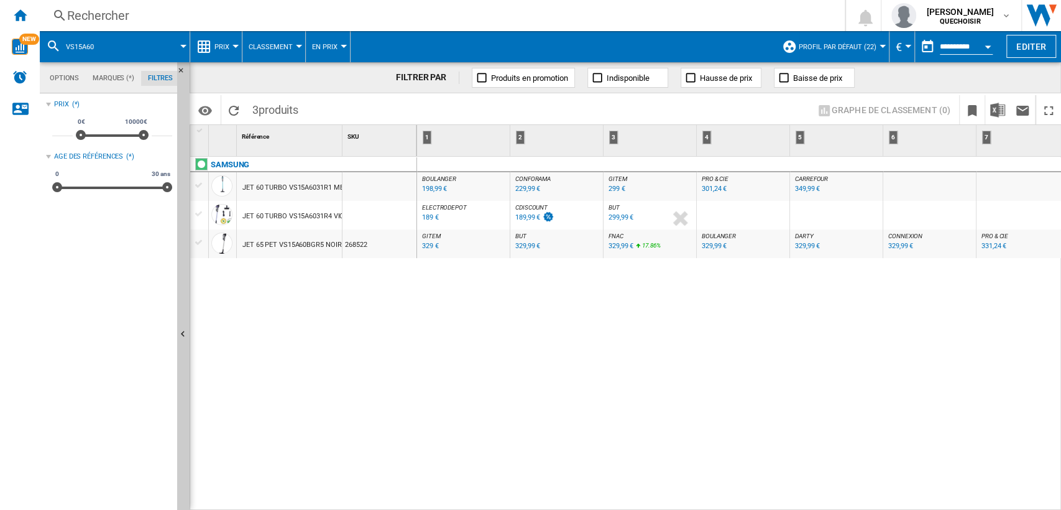
click at [549, 270] on div "BOULANGER : FR BOULANGER -1.0 % 198,99 € % N/A BOULANGER : FR BOULANGER CONFORA…" at bounding box center [739, 334] width 645 height 354
click at [257, 16] on div "Rechercher" at bounding box center [439, 15] width 745 height 17
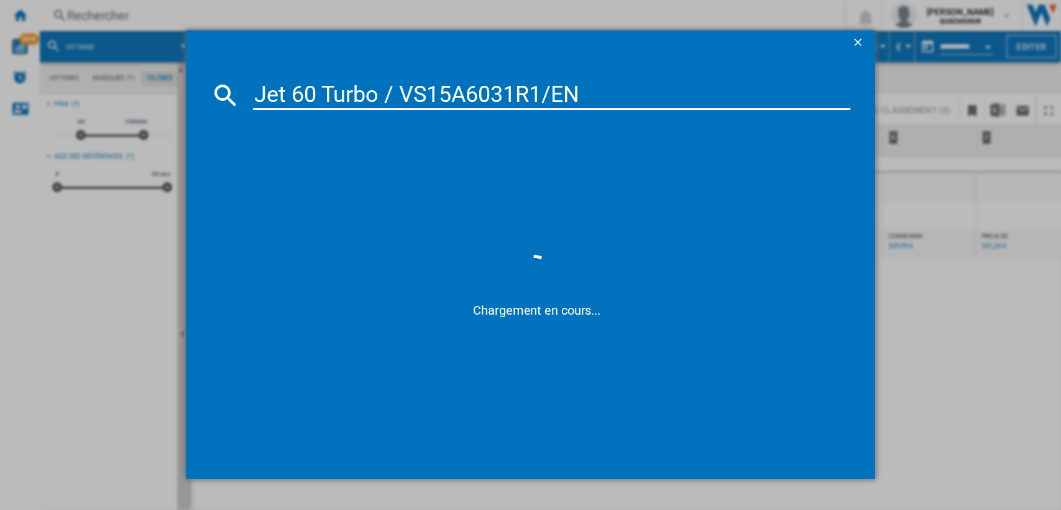
drag, startPoint x: 389, startPoint y: 93, endPoint x: 106, endPoint y: 81, distance: 283.1
click at [105, 81] on div "Jet 60 Turbo / VS15A6031R1/EN Chargement en cours..." at bounding box center [530, 254] width 1061 height 509
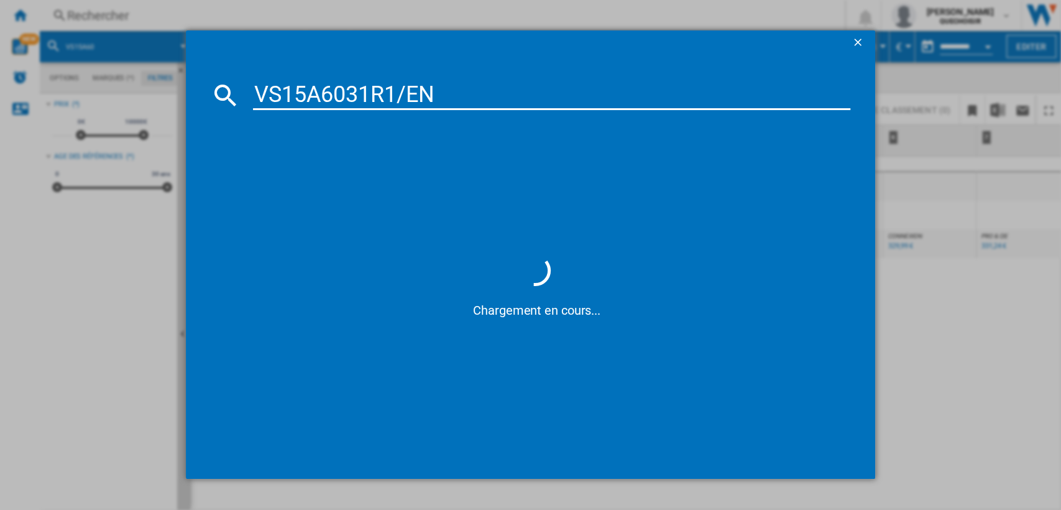
drag, startPoint x: 347, startPoint y: 93, endPoint x: 541, endPoint y: 93, distance: 193.9
click at [541, 93] on input "VS15A6031R1/EN" at bounding box center [552, 95] width 598 height 30
type input "VS15A60"
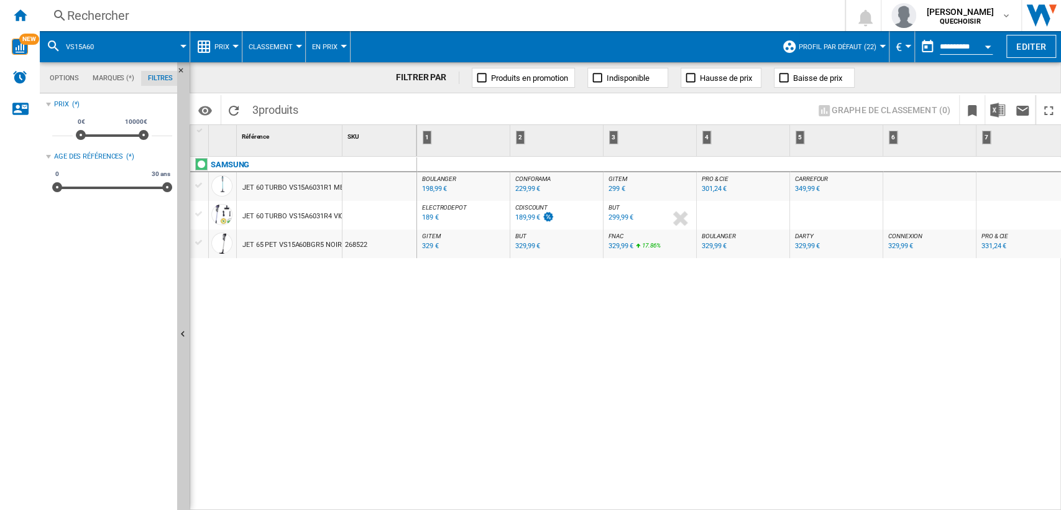
click at [804, 190] on div "349,99 €" at bounding box center [807, 189] width 25 height 8
click at [801, 190] on div "349,99 €" at bounding box center [807, 189] width 25 height 8
click at [269, 19] on div "Rechercher" at bounding box center [439, 15] width 745 height 17
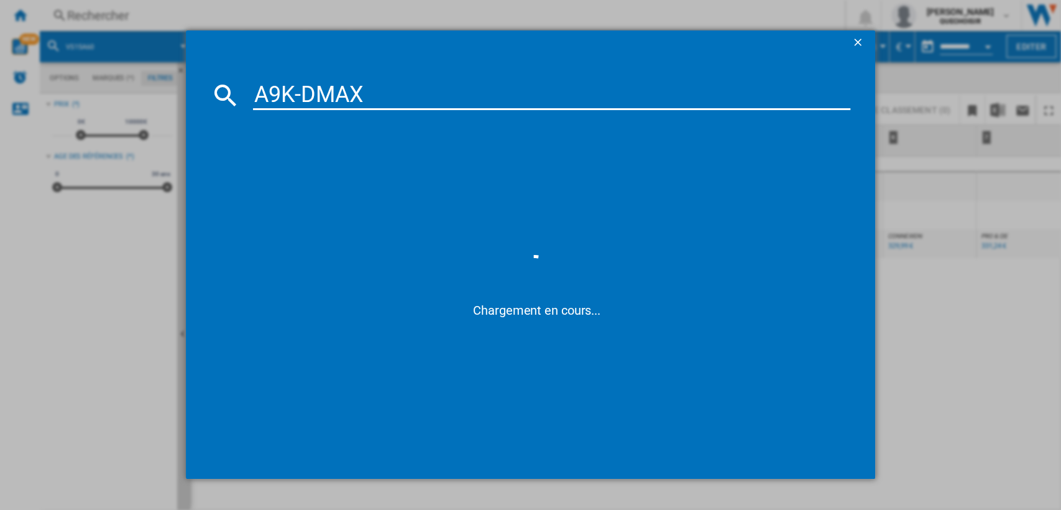
drag, startPoint x: 292, startPoint y: 90, endPoint x: 303, endPoint y: 90, distance: 11.8
click at [303, 90] on input "A9K-DMAX" at bounding box center [552, 95] width 598 height 30
type input "A9K DMAX"
click at [388, 91] on input "A9K DMAX" at bounding box center [552, 95] width 598 height 30
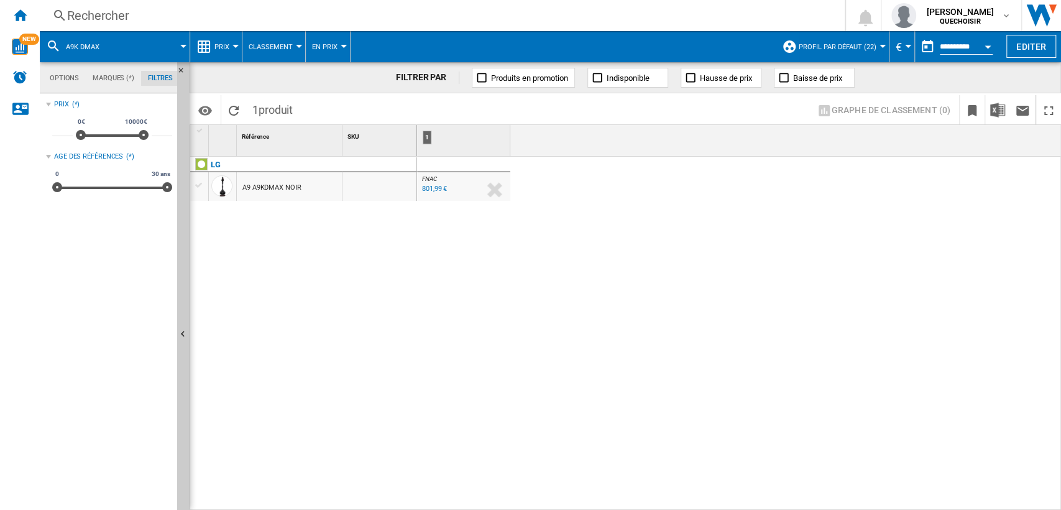
click at [241, 13] on div "Rechercher" at bounding box center [439, 15] width 745 height 17
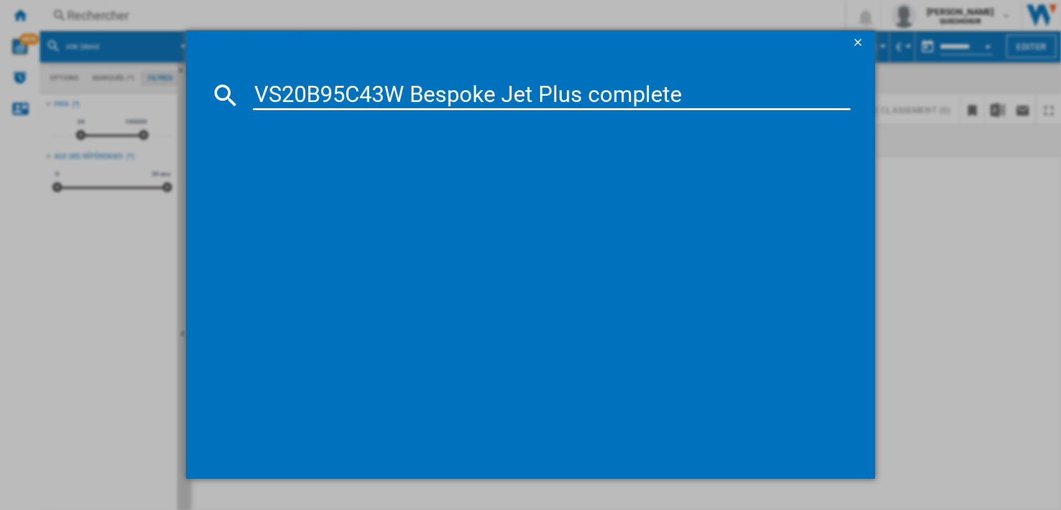
drag, startPoint x: 397, startPoint y: 91, endPoint x: 921, endPoint y: 88, distance: 523.4
click at [921, 88] on div "VS20B95C43W Bespoke Jet Plus complete" at bounding box center [530, 254] width 1061 height 509
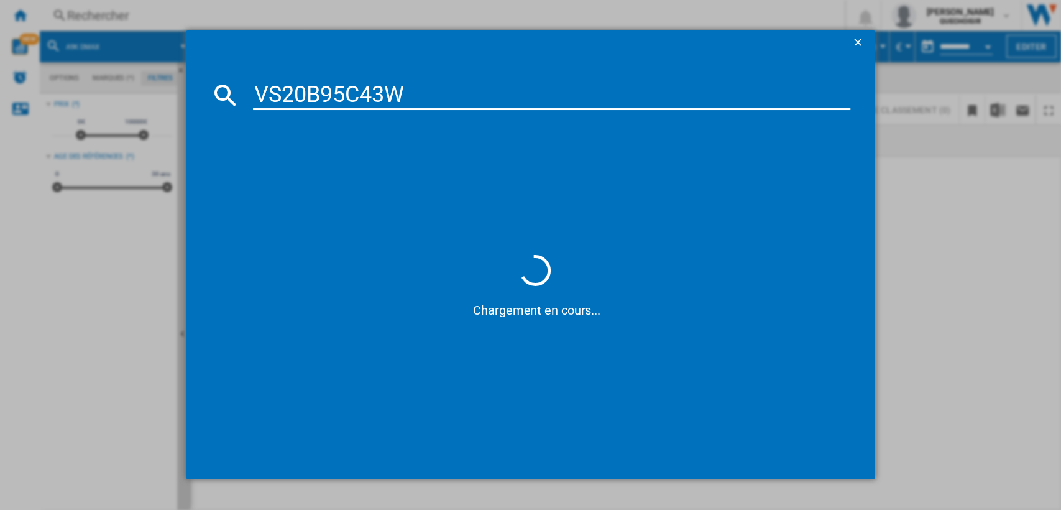
type input "VS20B95C43"
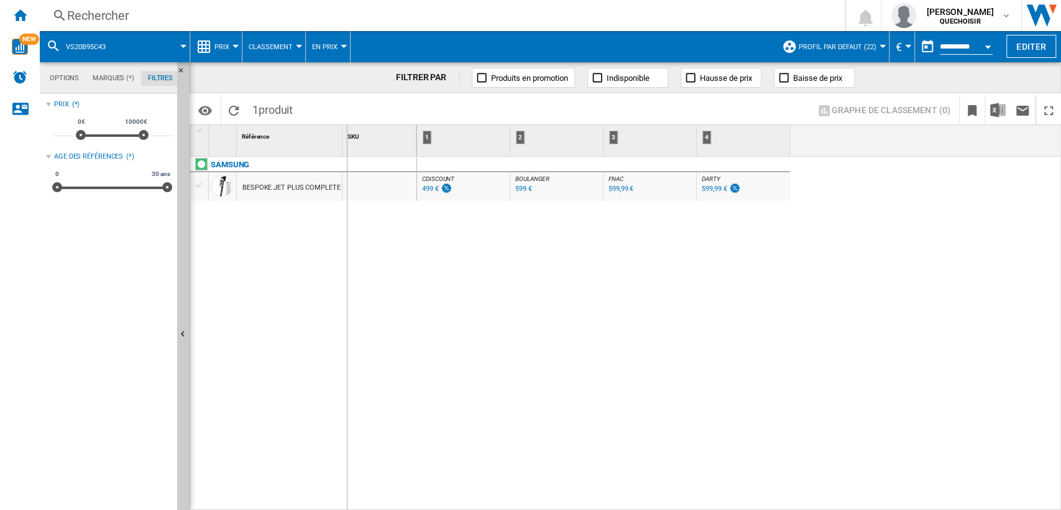
drag, startPoint x: 339, startPoint y: 145, endPoint x: 400, endPoint y: 144, distance: 60.3
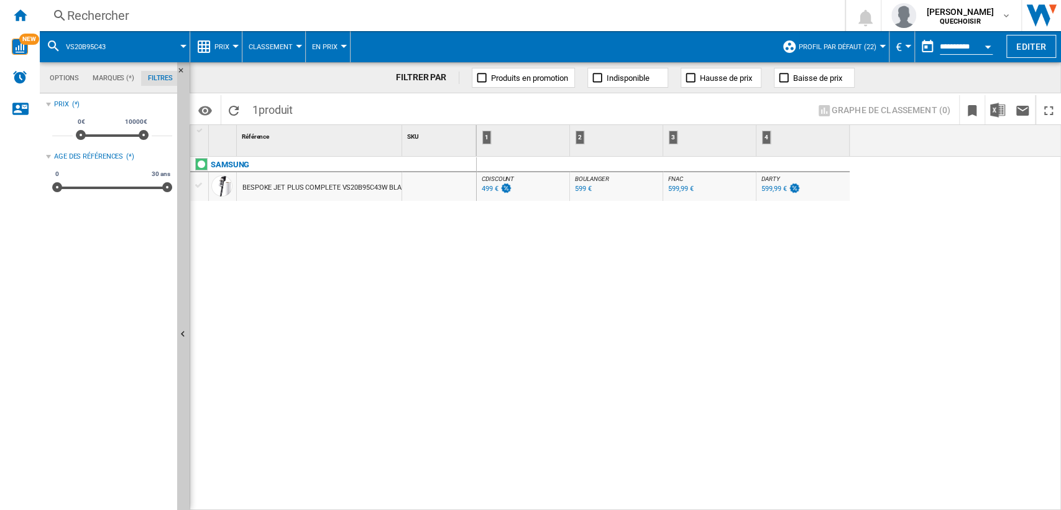
click at [240, 16] on div "Rechercher" at bounding box center [439, 15] width 745 height 17
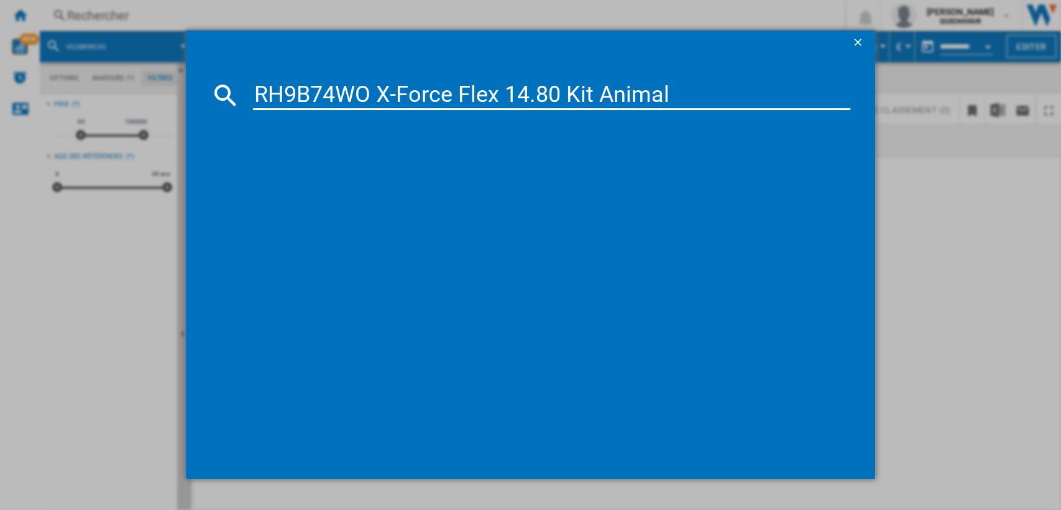
click at [353, 89] on input "RH9B74WO X-Force Flex 14.80 Kit Animal" at bounding box center [552, 95] width 598 height 30
drag, startPoint x: 341, startPoint y: 91, endPoint x: 679, endPoint y: 93, distance: 338.2
click at [679, 93] on input "RH9B74WO X-Force Flex 14.80 Kit Animal" at bounding box center [552, 95] width 598 height 30
type input "RH9B74"
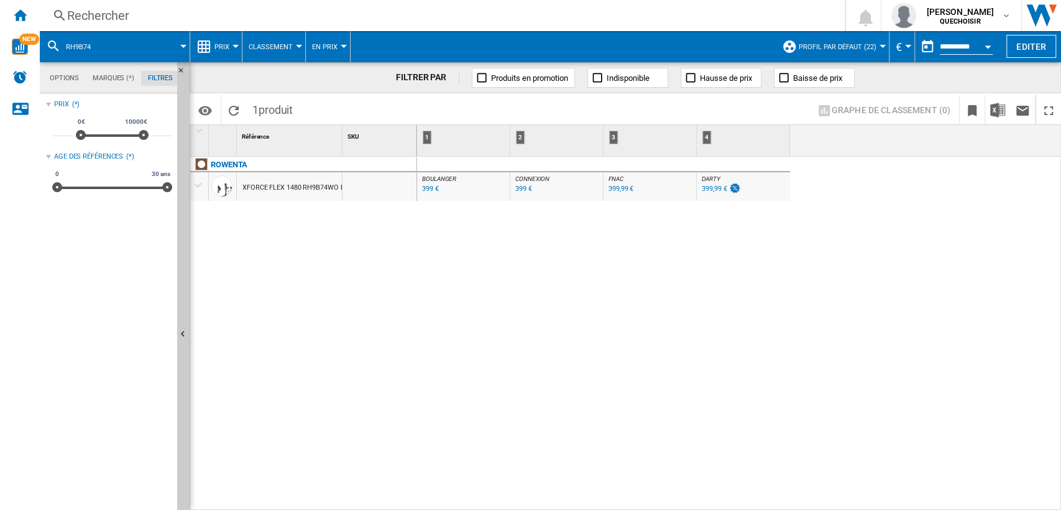
click at [224, 17] on div "Rechercher" at bounding box center [439, 15] width 745 height 17
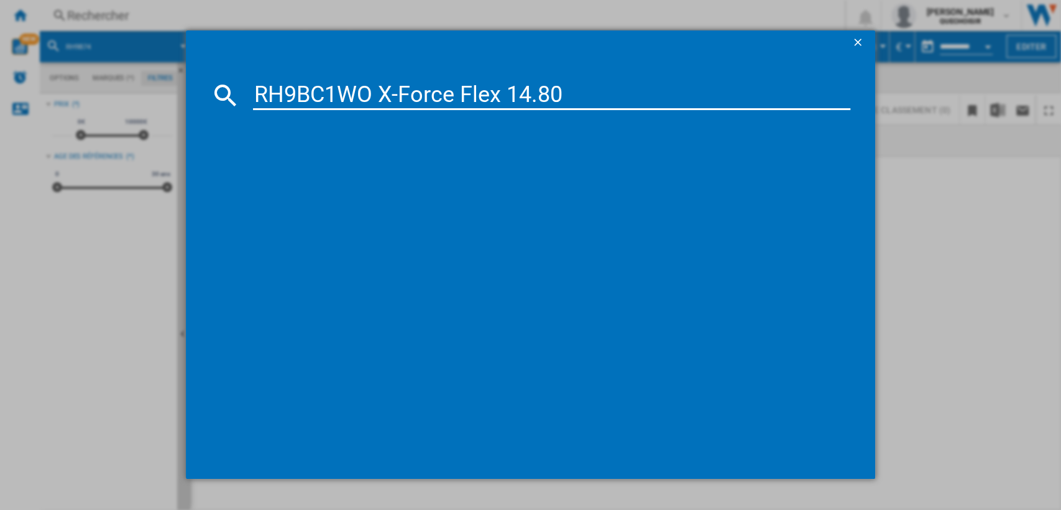
click at [324, 93] on input "RH9BC1WO X-Force Flex 14.80" at bounding box center [552, 95] width 598 height 30
drag, startPoint x: 513, startPoint y: 93, endPoint x: 733, endPoint y: 94, distance: 219.4
click at [731, 94] on input "RH9BC1WO X-Force Flex 14.80" at bounding box center [552, 95] width 598 height 30
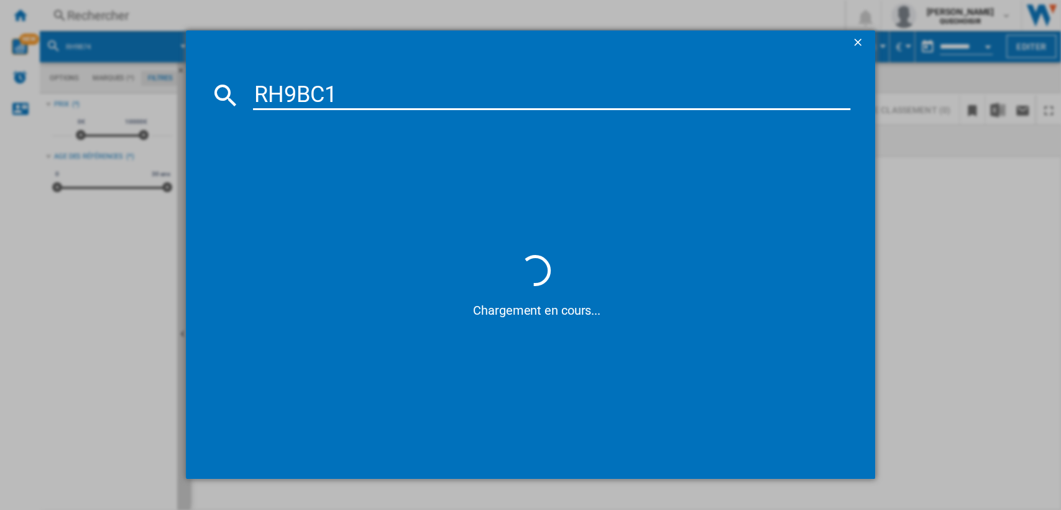
type input "RH9BC"
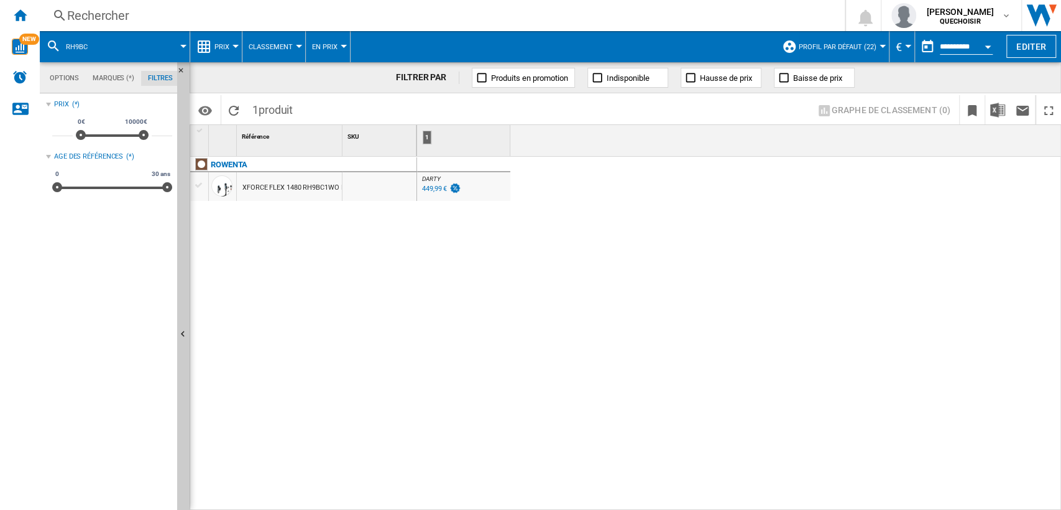
click at [211, 17] on div "Rechercher" at bounding box center [439, 15] width 745 height 17
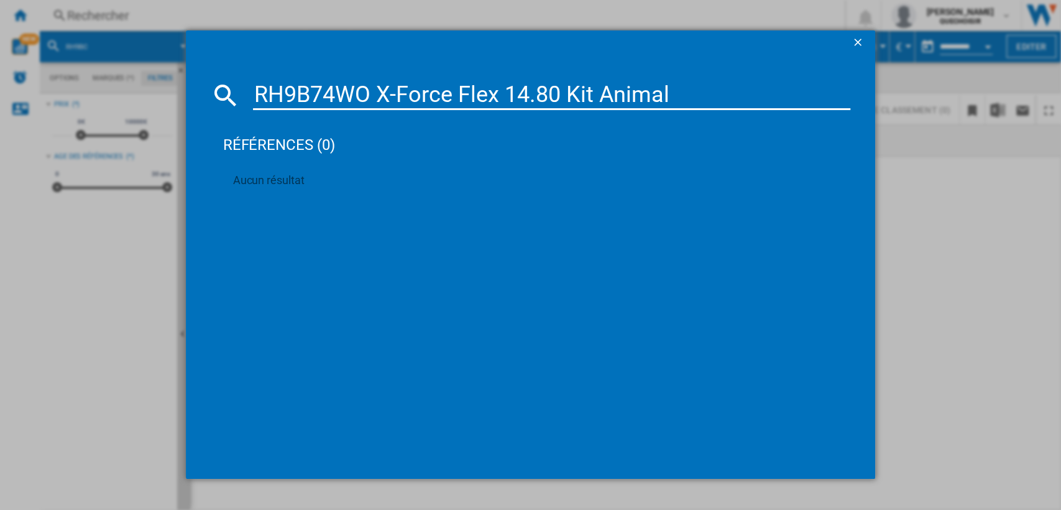
drag, startPoint x: 341, startPoint y: 91, endPoint x: 820, endPoint y: 93, distance: 478.6
click at [811, 94] on input "RH9B74WO X-Force Flex 14.80 Kit Animal" at bounding box center [552, 95] width 598 height 30
type input "RH9B74"
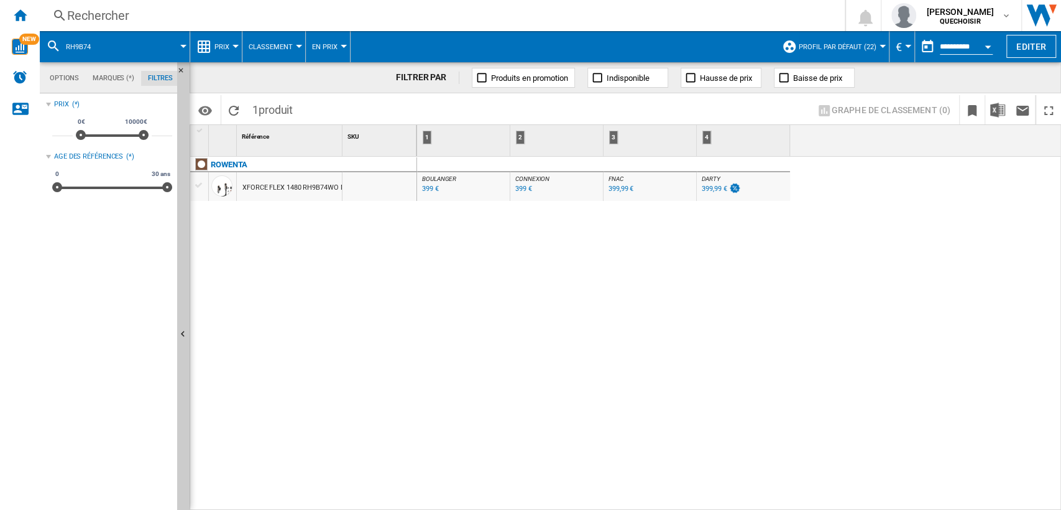
click at [296, 187] on div "XFORCE FLEX 1480 RH9B74WO NOIR OR ROSE" at bounding box center [314, 187] width 144 height 29
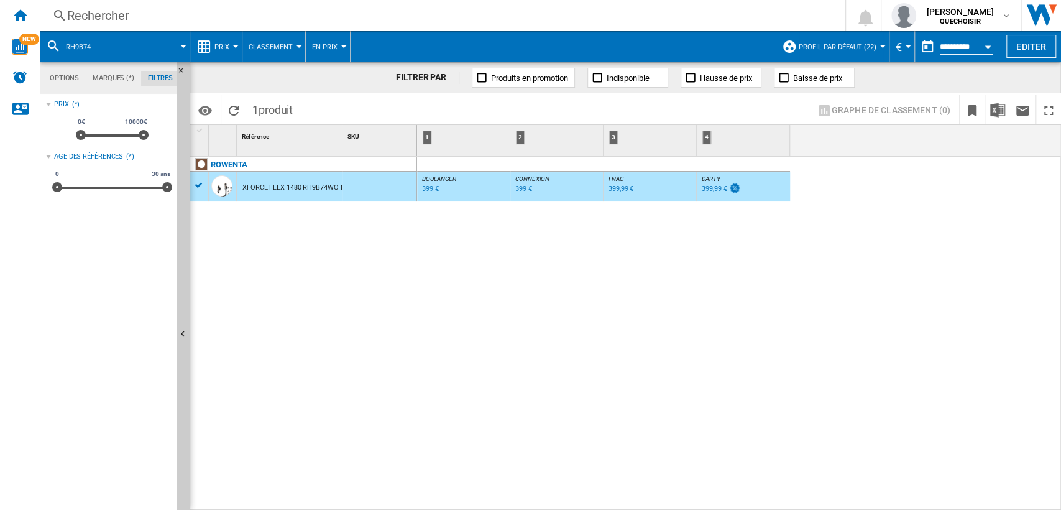
click at [232, 14] on div "Rechercher" at bounding box center [439, 15] width 745 height 17
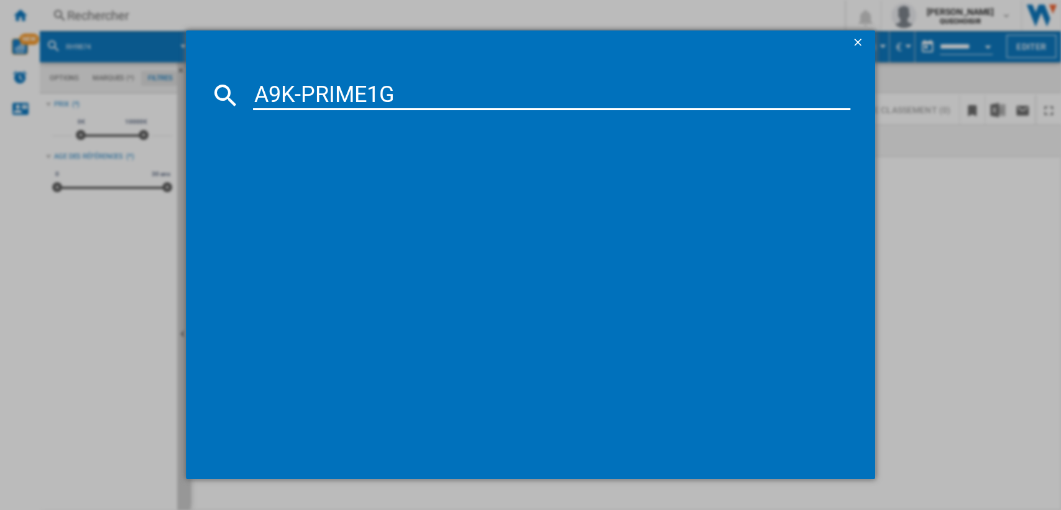
drag, startPoint x: 300, startPoint y: 83, endPoint x: 288, endPoint y: 83, distance: 11.8
click at [288, 83] on input "A9K-PRIME1G" at bounding box center [552, 95] width 598 height 30
drag, startPoint x: 388, startPoint y: 91, endPoint x: 622, endPoint y: 91, distance: 233.7
click at [602, 94] on input "A9K PRIME1G" at bounding box center [552, 95] width 598 height 30
type input "A9K PRIME"
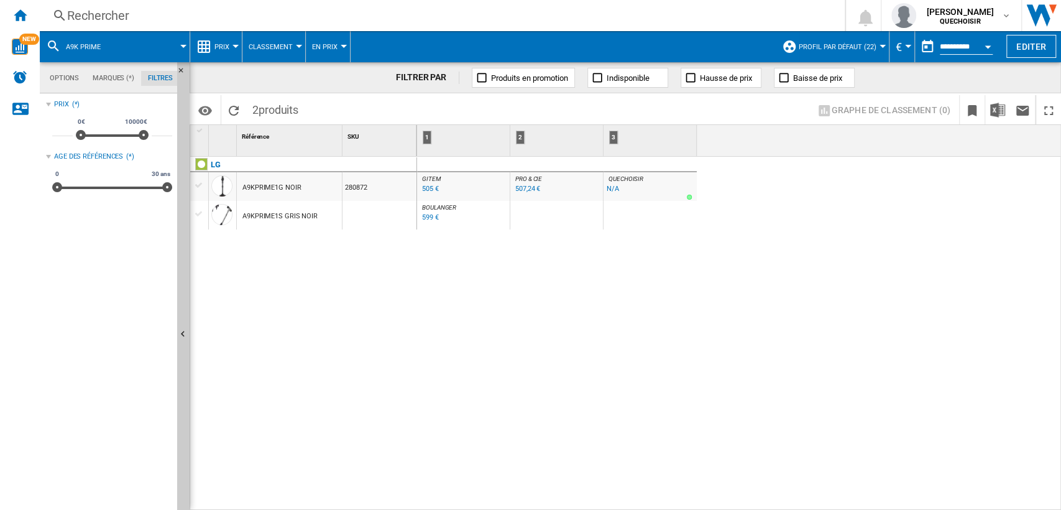
click at [280, 247] on div "LG A9KPRIME1G NOIR 280872 A9KPRIME1S GRIS NOIR" at bounding box center [303, 330] width 227 height 347
click at [266, 18] on div "Rechercher" at bounding box center [439, 15] width 745 height 17
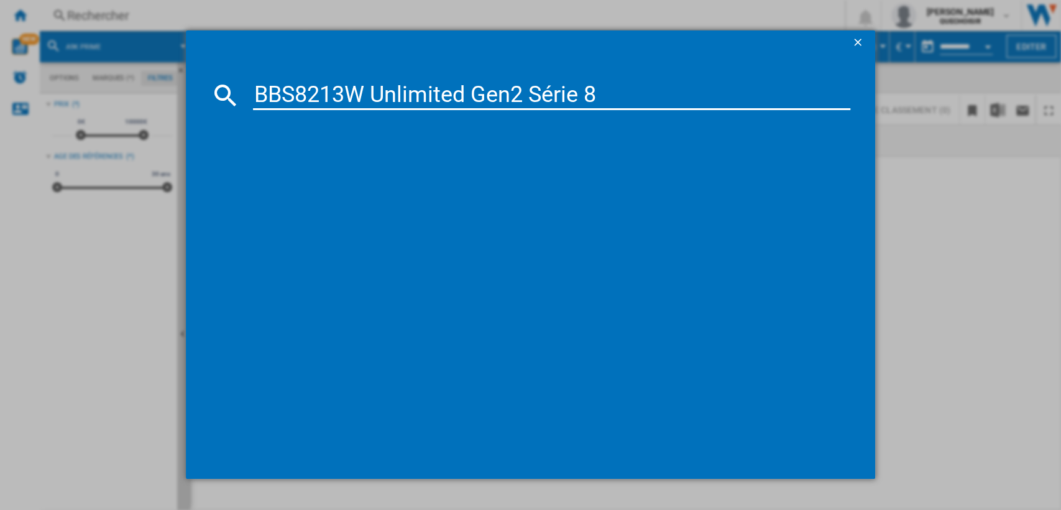
drag, startPoint x: 344, startPoint y: 88, endPoint x: 934, endPoint y: 76, distance: 590.0
click at [916, 76] on div "BBS8213W Unlimited Gen2 Série 8" at bounding box center [530, 254] width 1061 height 509
type input "BBS8213"
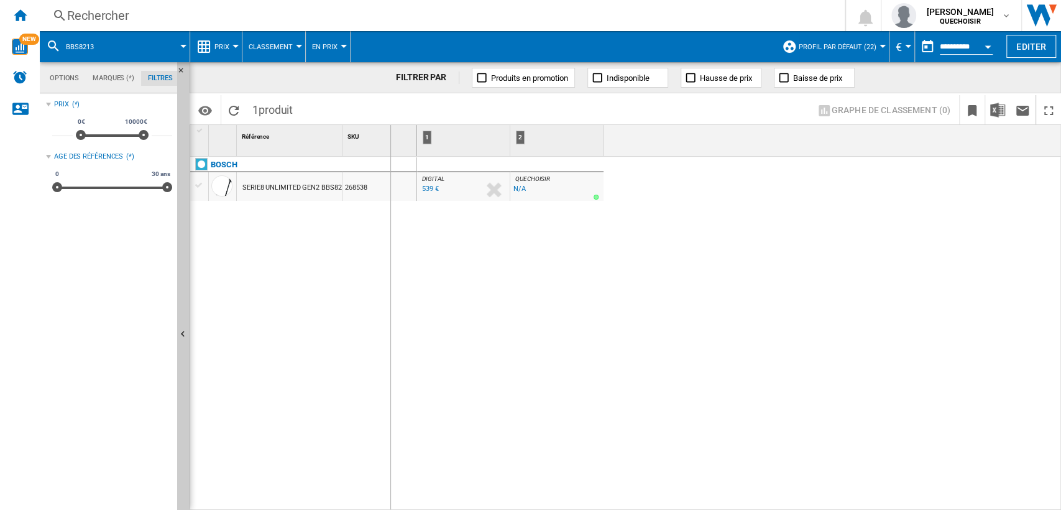
drag, startPoint x: 341, startPoint y: 140, endPoint x: 390, endPoint y: 141, distance: 49.1
click at [293, 17] on div "Rechercher" at bounding box center [439, 15] width 745 height 17
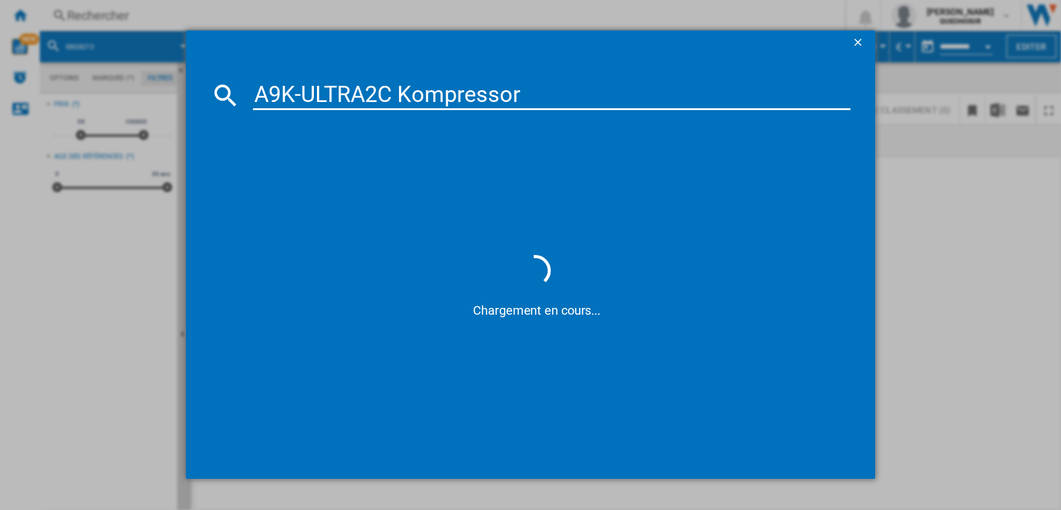
click at [293, 87] on input "A9K-ULTRA2C Kompressor" at bounding box center [552, 95] width 598 height 30
drag, startPoint x: 420, startPoint y: 88, endPoint x: 727, endPoint y: 87, distance: 306.5
click at [692, 88] on input "A9K ULTRA2C Kompressor" at bounding box center [552, 95] width 598 height 30
type input "A9K ULTRA"
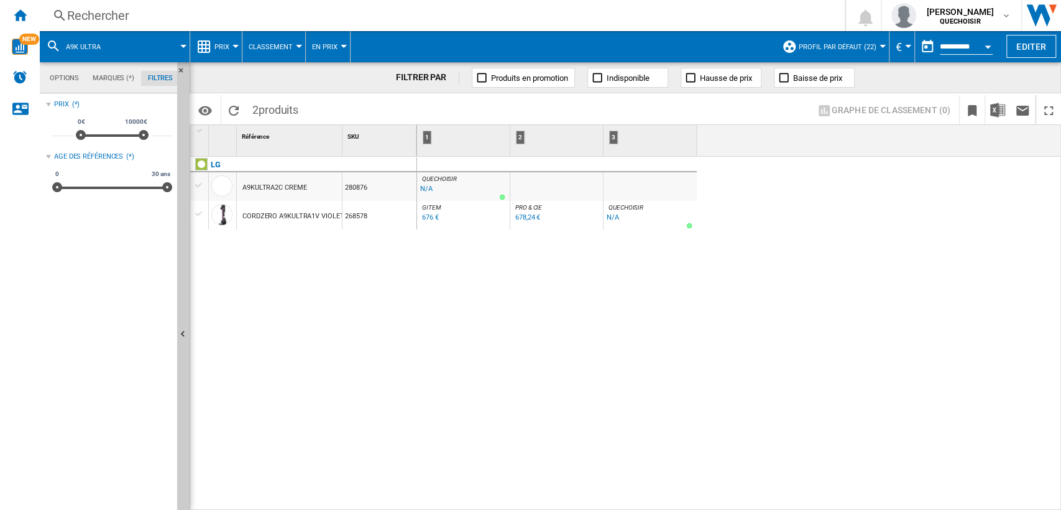
click at [293, 25] on div "Rechercher Rechercher 0 [PERSON_NAME] QUECHOISIR QUECHOISIR Mes paramètres Se d…" at bounding box center [550, 15] width 1021 height 31
click at [363, 16] on div "Rechercher" at bounding box center [439, 15] width 745 height 17
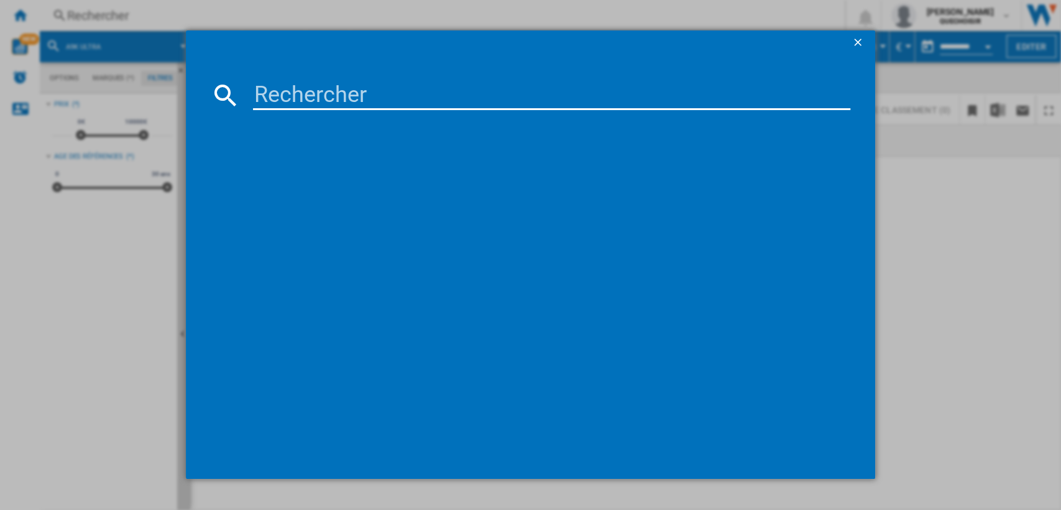
paste input "Quick NQ100"
type input "Quick NQ100"
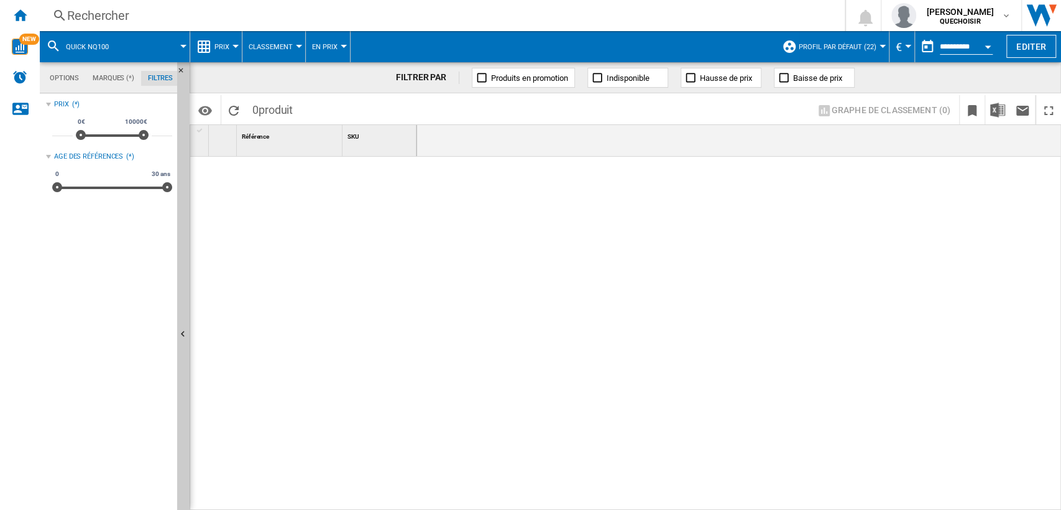
click at [388, 21] on div "Rechercher" at bounding box center [439, 15] width 745 height 17
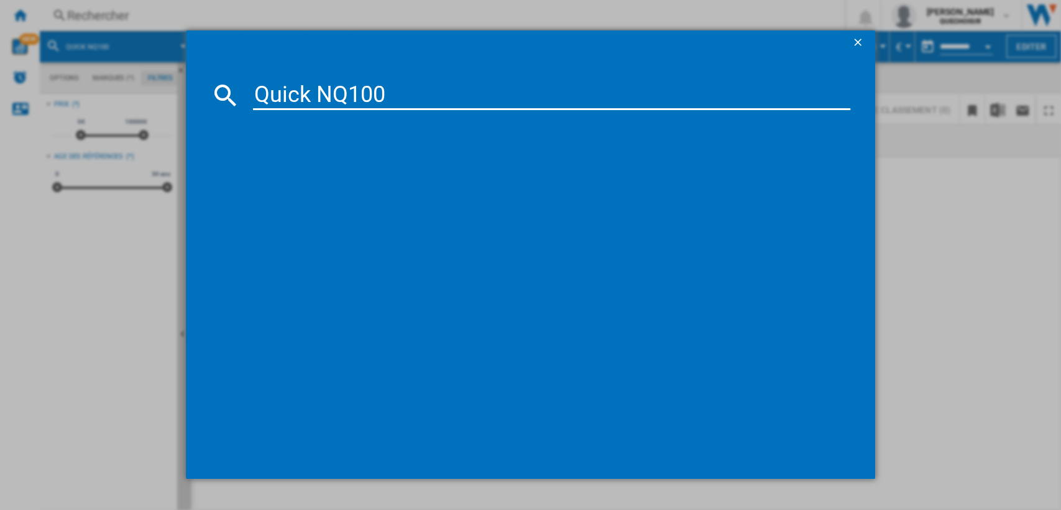
drag, startPoint x: 318, startPoint y: 89, endPoint x: 178, endPoint y: 85, distance: 140.6
click at [178, 85] on div "Quick NQ100" at bounding box center [530, 254] width 1061 height 509
type input "NQ100"
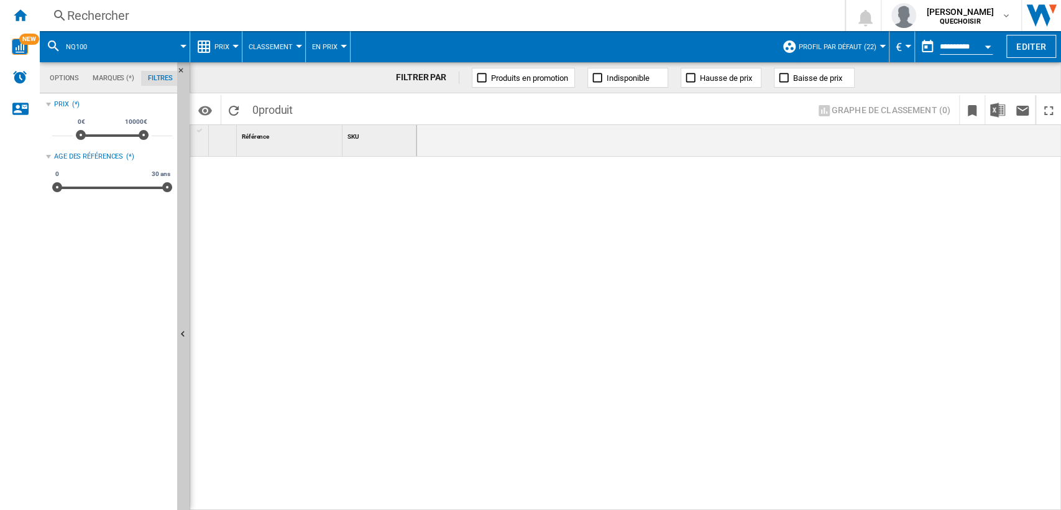
click at [308, 19] on div "Rechercher" at bounding box center [439, 15] width 745 height 17
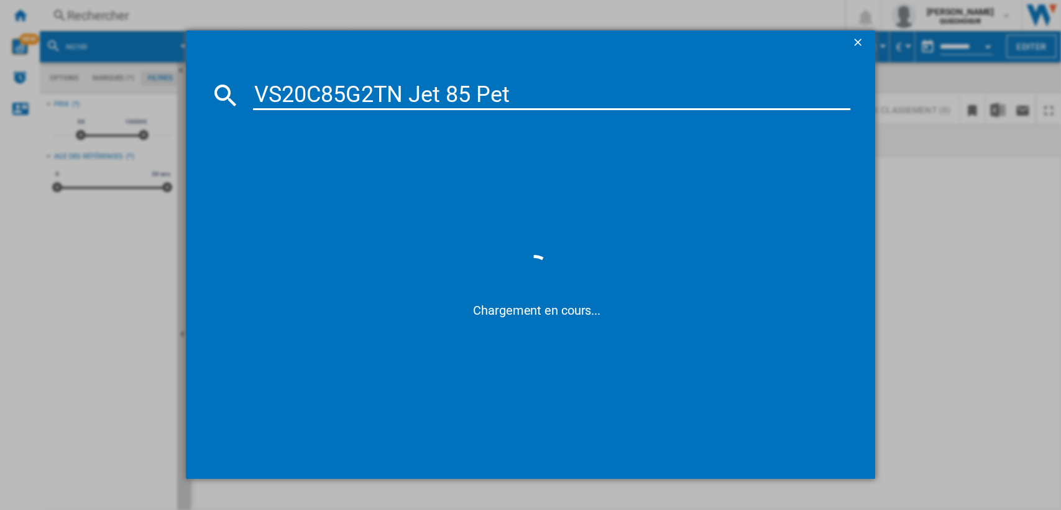
drag, startPoint x: 387, startPoint y: 90, endPoint x: 875, endPoint y: 49, distance: 490.3
click at [806, 67] on md-dialog-content "VS20C85G2TN Jet 85 Pet Chargement en cours..." at bounding box center [531, 266] width 690 height 423
type input "VS20C85G2T"
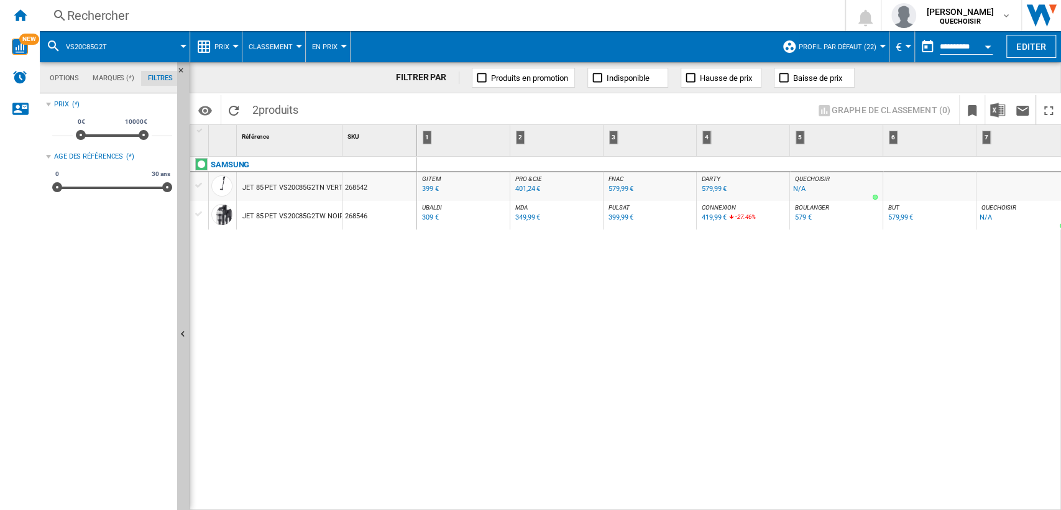
click at [253, 22] on div "Rechercher" at bounding box center [439, 15] width 745 height 17
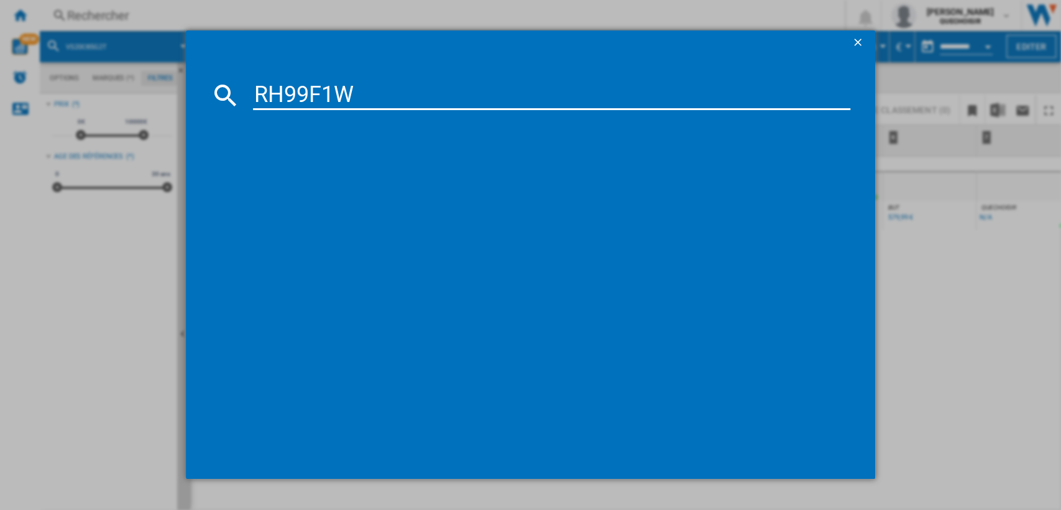
type input "RH99F1"
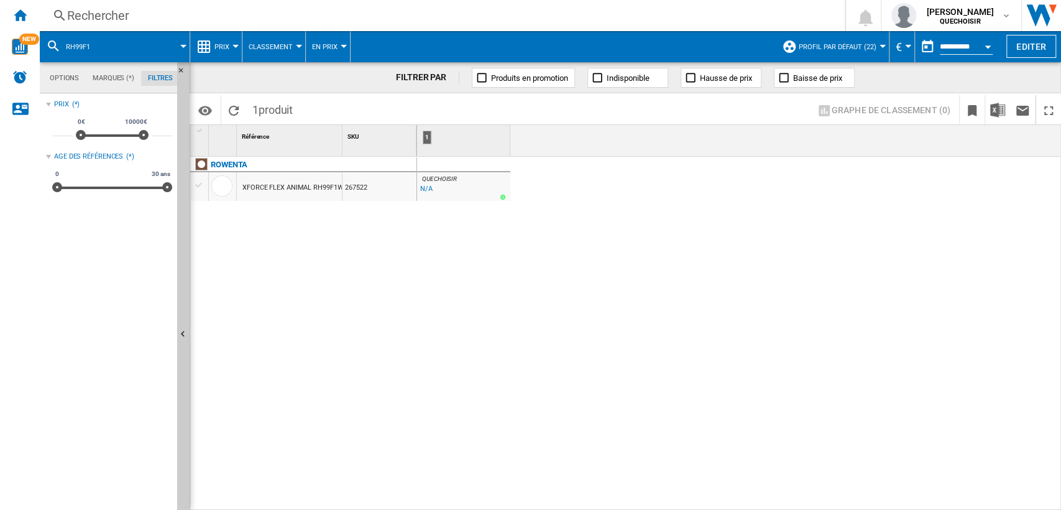
click at [328, 16] on div "Rechercher" at bounding box center [439, 15] width 745 height 17
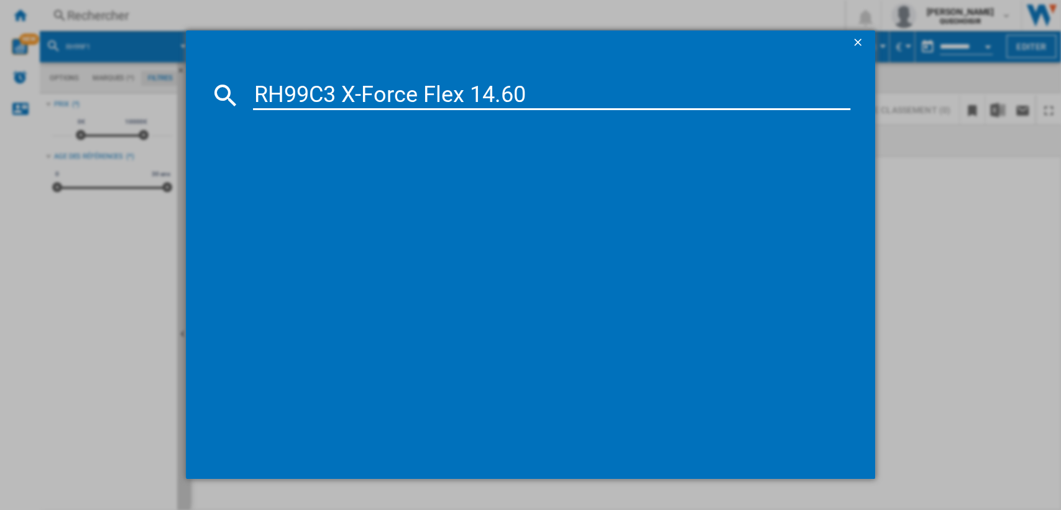
drag, startPoint x: 322, startPoint y: 87, endPoint x: 959, endPoint y: 21, distance: 639.9
click at [911, 32] on div "RH99C3 X-Force Flex 14.60" at bounding box center [530, 254] width 1061 height 509
type input "RH99C"
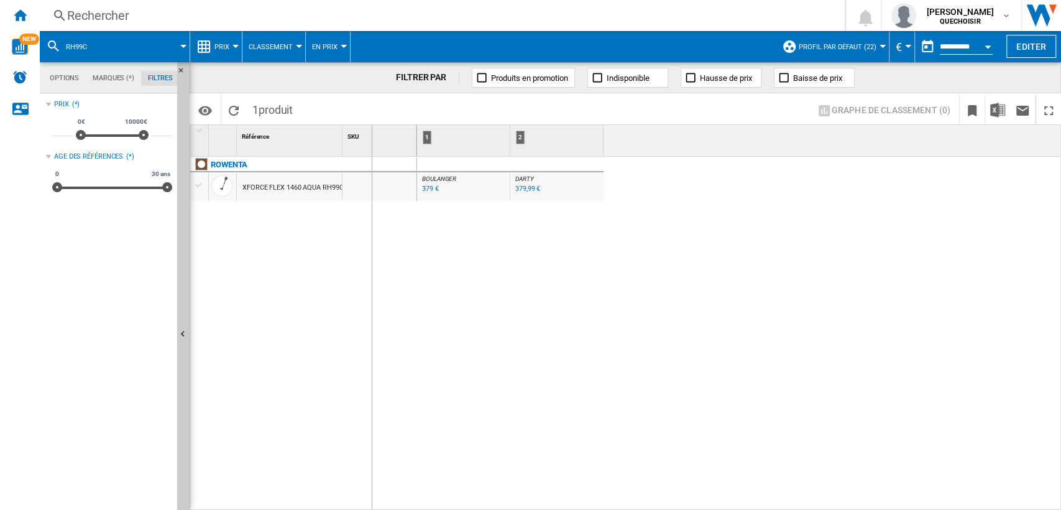
drag, startPoint x: 343, startPoint y: 143, endPoint x: 372, endPoint y: 143, distance: 29.2
click at [204, 17] on div "Rechercher" at bounding box center [439, 15] width 745 height 17
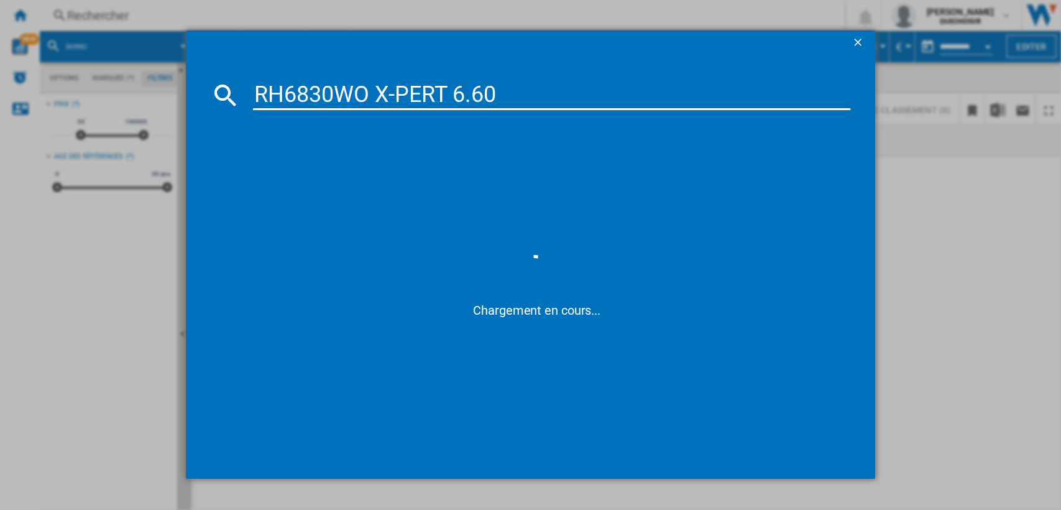
drag, startPoint x: 352, startPoint y: 92, endPoint x: 726, endPoint y: 75, distance: 374.6
click at [697, 80] on input "RH6830WO X-PERT 6.60" at bounding box center [552, 95] width 598 height 30
type input "RH6830"
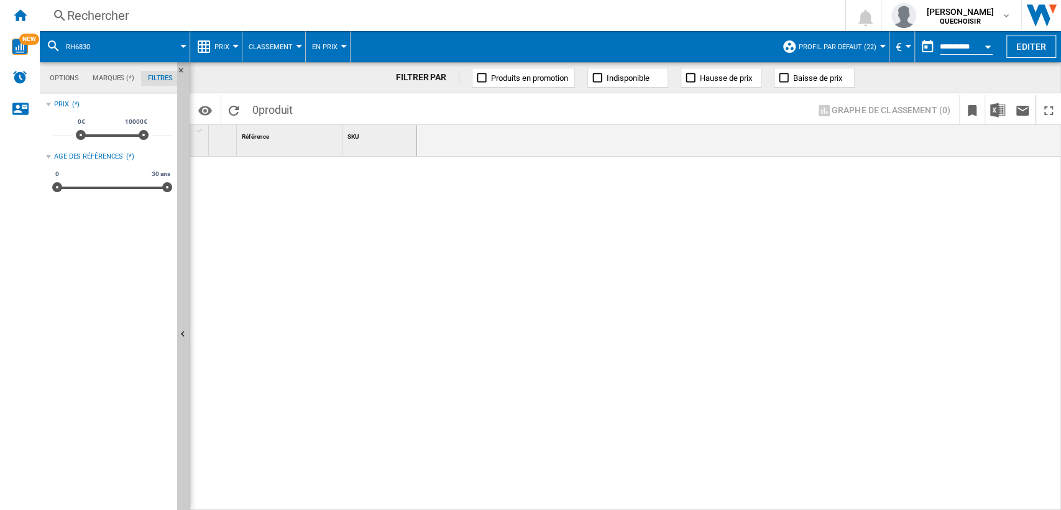
click at [265, 11] on div "Rechercher" at bounding box center [439, 15] width 745 height 17
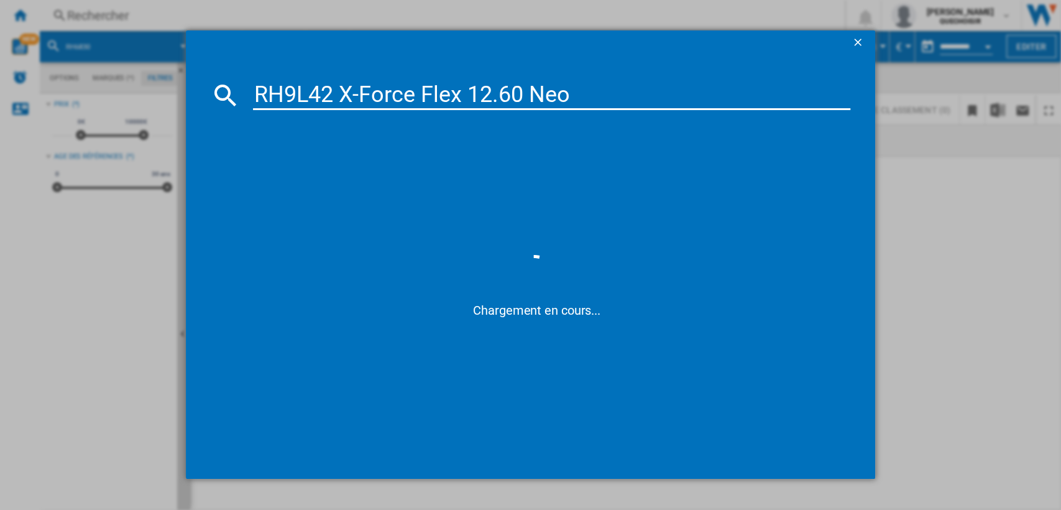
drag, startPoint x: 327, startPoint y: 90, endPoint x: 801, endPoint y: 70, distance: 474.1
click at [801, 70] on md-dialog-content "RH9L42 X-Force Flex 12.60 Neo Chargement en cours..." at bounding box center [531, 266] width 690 height 423
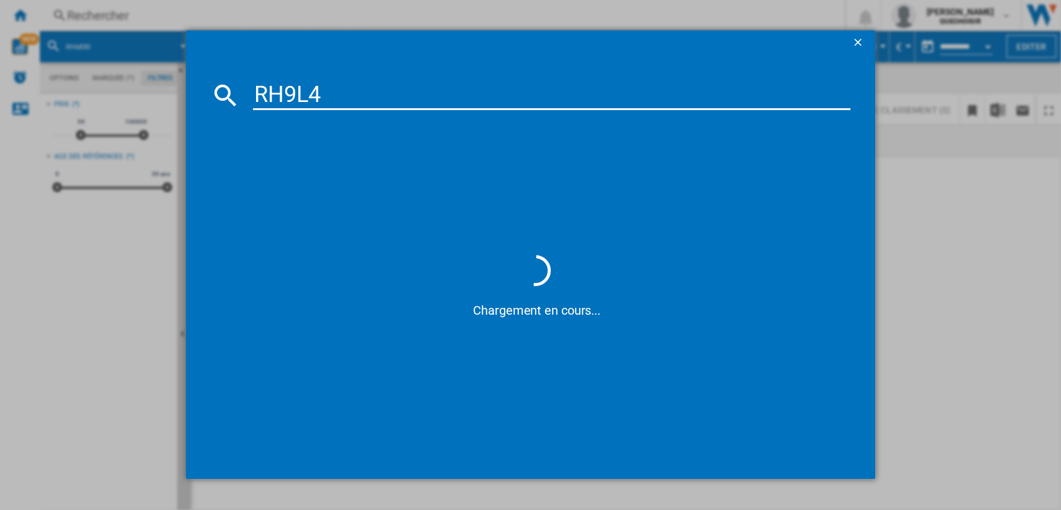
type input "RH9L4"
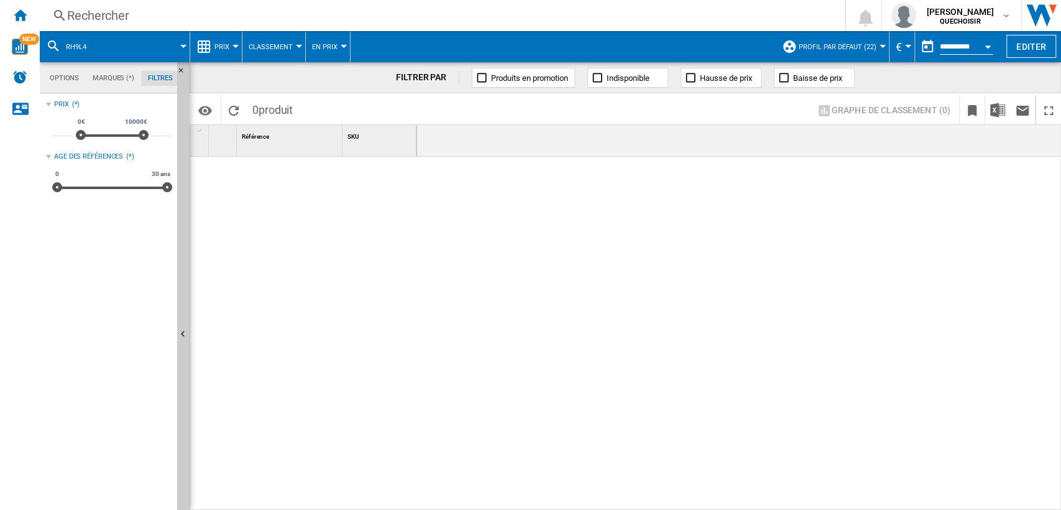
click at [222, 11] on div "Rechercher" at bounding box center [439, 15] width 745 height 17
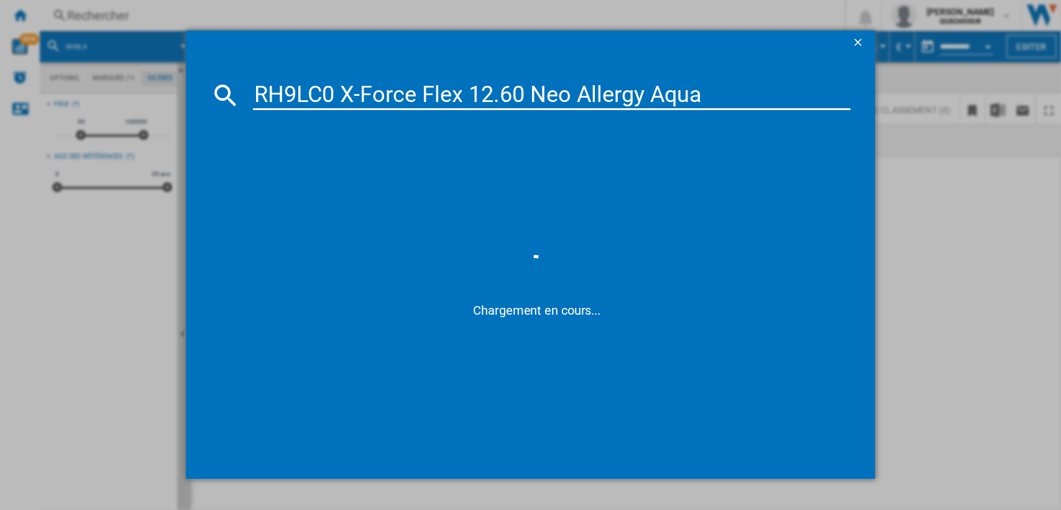
drag, startPoint x: 326, startPoint y: 89, endPoint x: 959, endPoint y: 56, distance: 633.7
click at [959, 56] on div "RH9LC0 X-Force Flex 12.60 Neo Allergy Aqua Chargement en cours..." at bounding box center [530, 254] width 1061 height 509
type input "RH9LC"
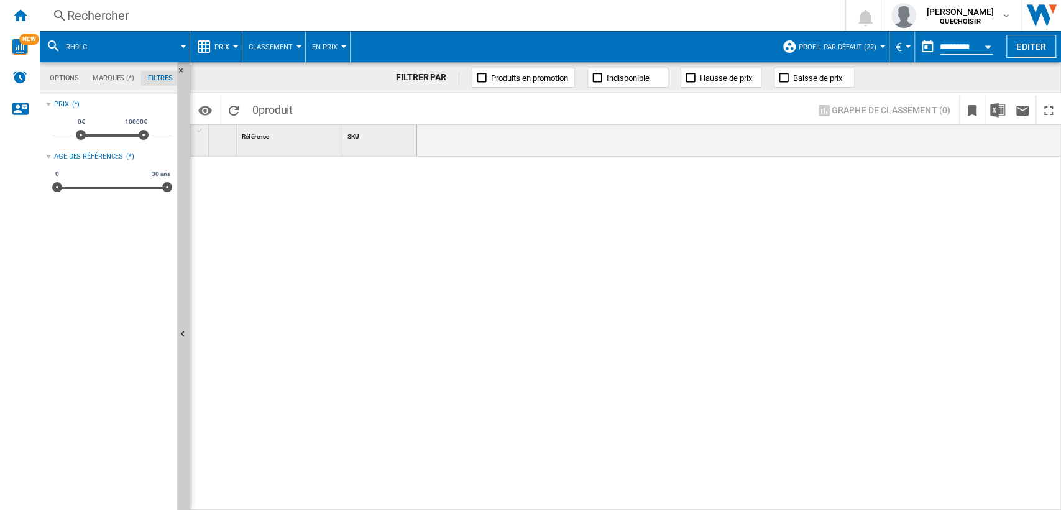
click at [264, 8] on div "Rechercher" at bounding box center [439, 15] width 745 height 17
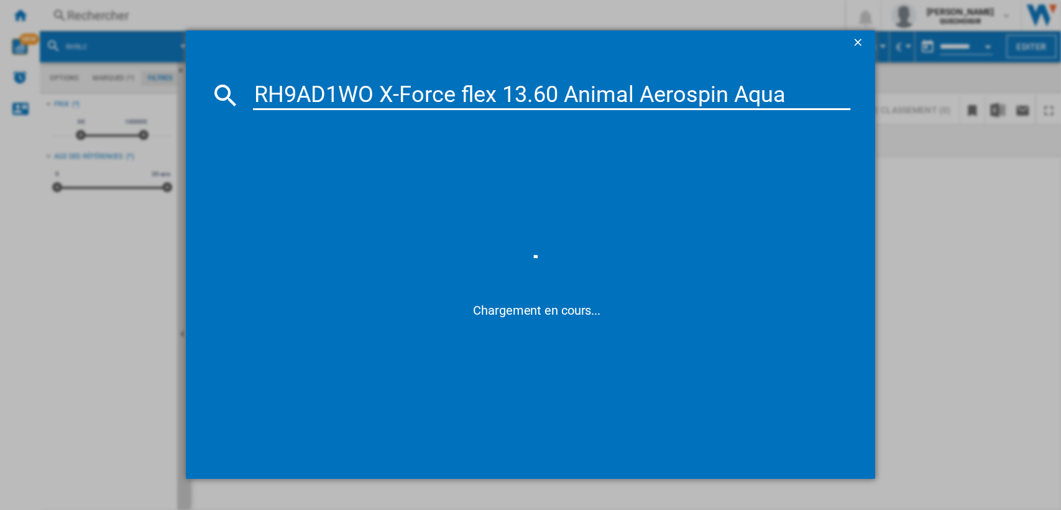
drag, startPoint x: 348, startPoint y: 98, endPoint x: 989, endPoint y: 67, distance: 641.7
click at [980, 69] on div "RH9AD1WO X-Force flex 13.60 Animal Aerospin Aqua Chargement en cours..." at bounding box center [530, 254] width 1061 height 509
type input "RH9AD1"
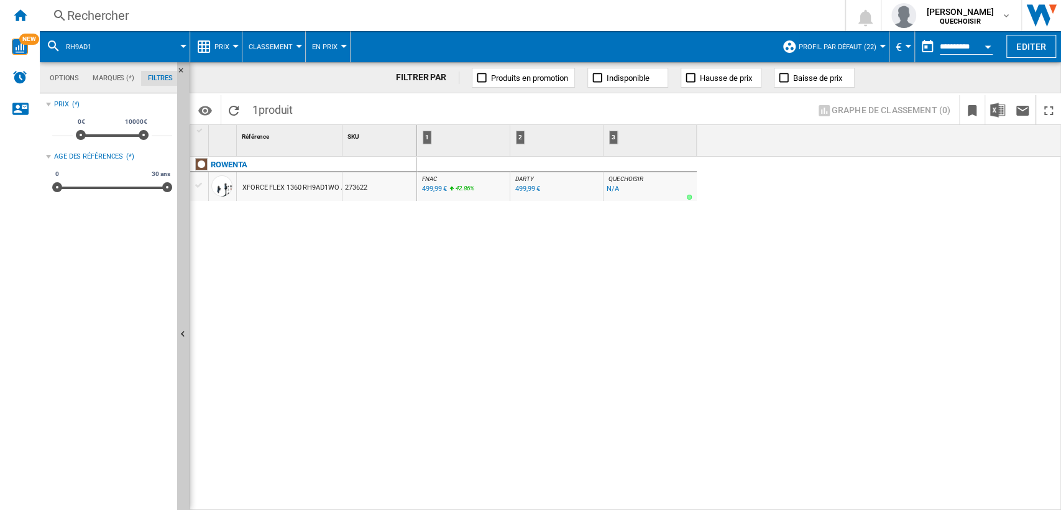
click at [296, 20] on div "Rechercher" at bounding box center [439, 15] width 745 height 17
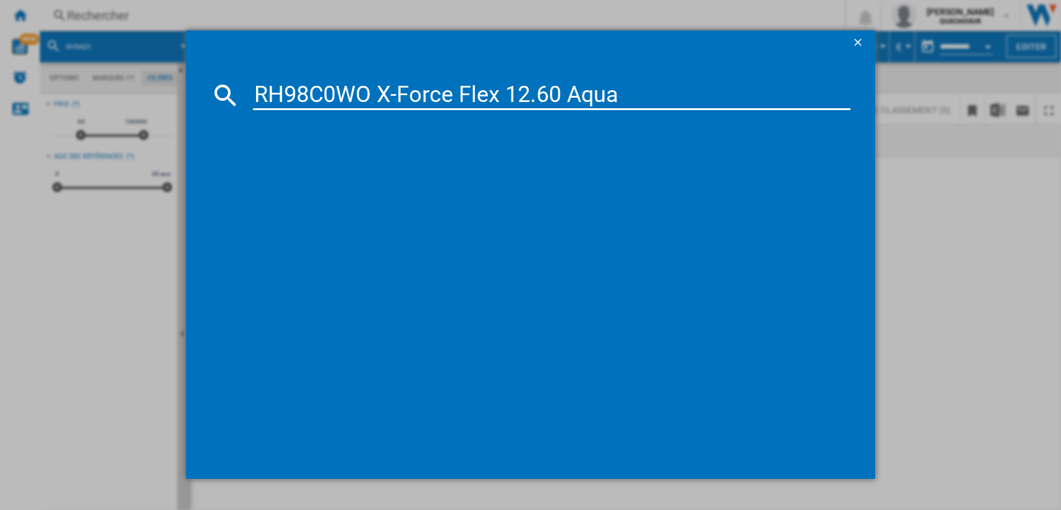
drag, startPoint x: 364, startPoint y: 91, endPoint x: 1006, endPoint y: 76, distance: 642.3
click at [1006, 76] on div "RH98C0WO X-Force Flex 12.60 Aqua" at bounding box center [530, 254] width 1061 height 509
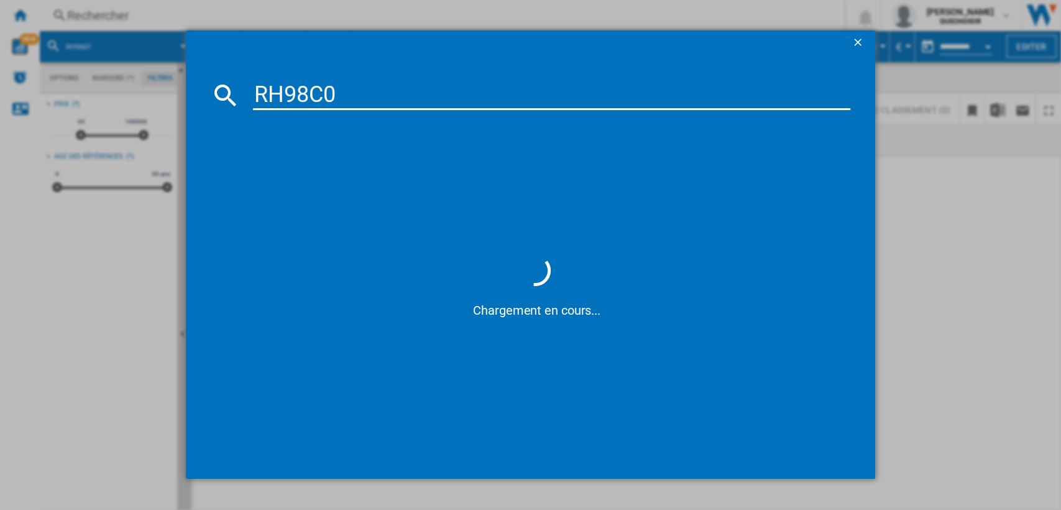
type input "RH98C"
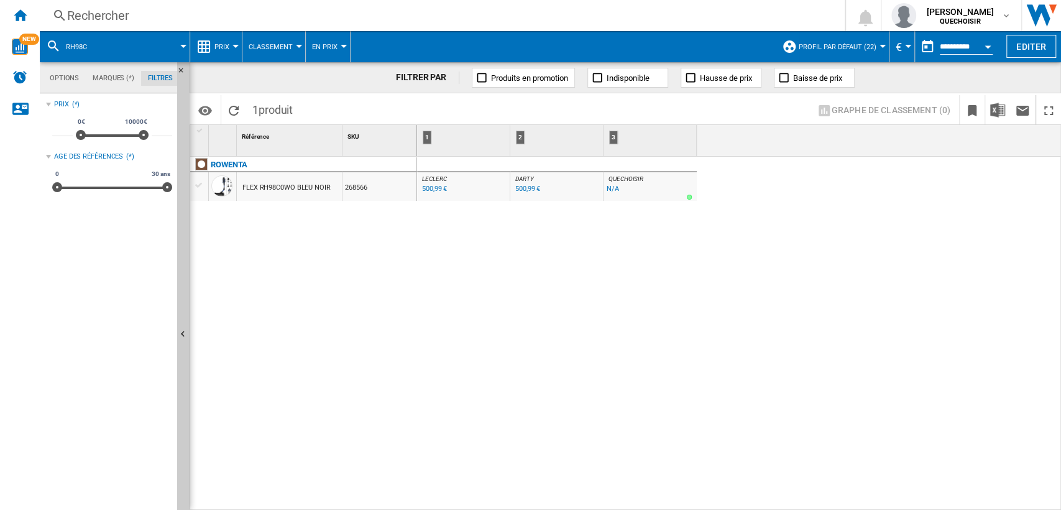
click at [294, 21] on div "Rechercher" at bounding box center [439, 15] width 745 height 17
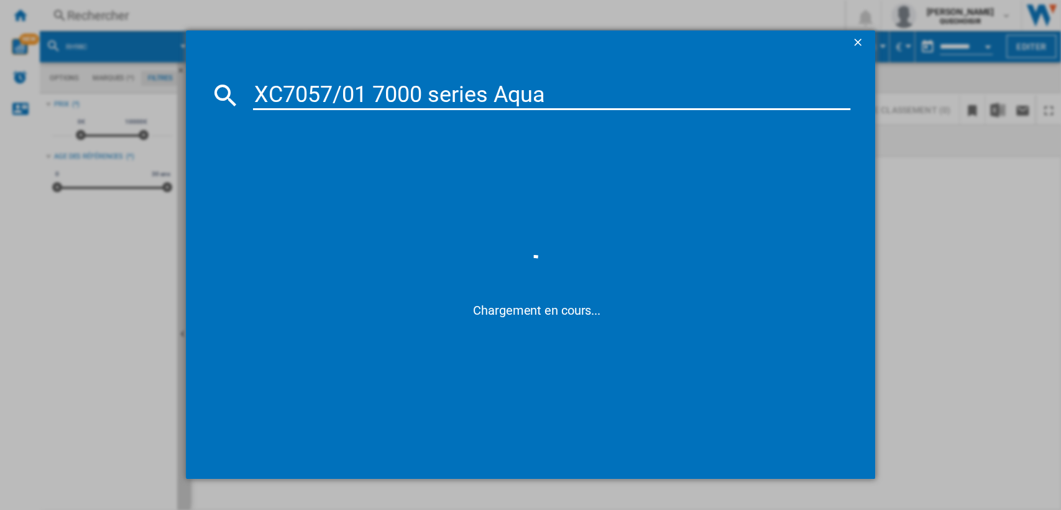
drag, startPoint x: 329, startPoint y: 91, endPoint x: 982, endPoint y: 90, distance: 652.7
click at [983, 90] on div "XC7057/01 7000 series Aqua Chargement en cours..." at bounding box center [530, 254] width 1061 height 509
type input "XC705"
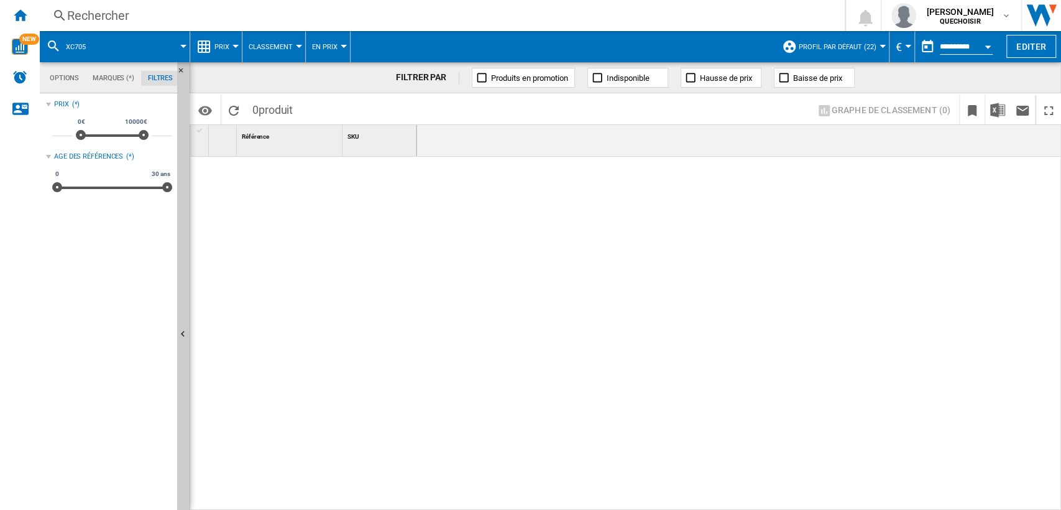
click at [822, 49] on span "Profil par défaut (22)" at bounding box center [838, 47] width 78 height 8
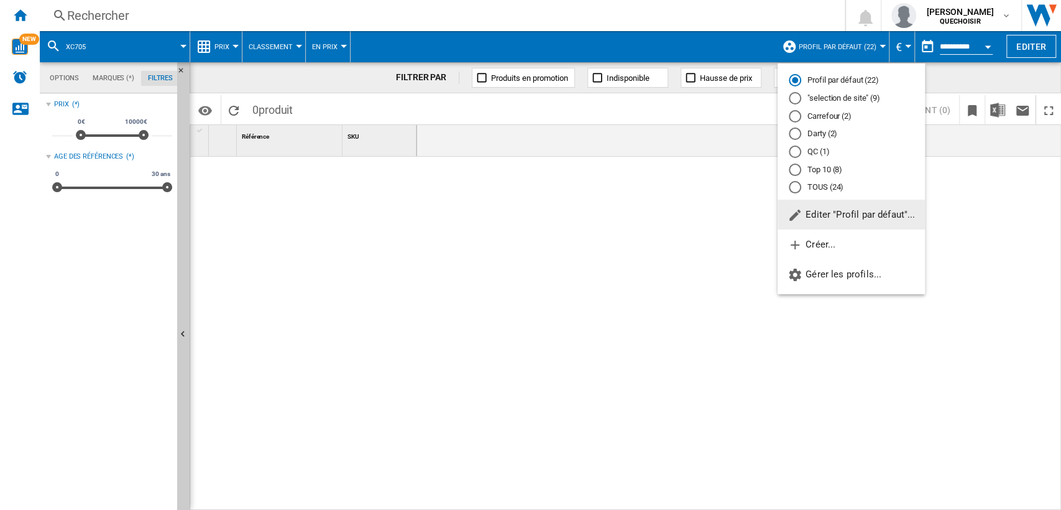
click at [794, 181] on div "TOUS (24)" at bounding box center [795, 187] width 12 height 12
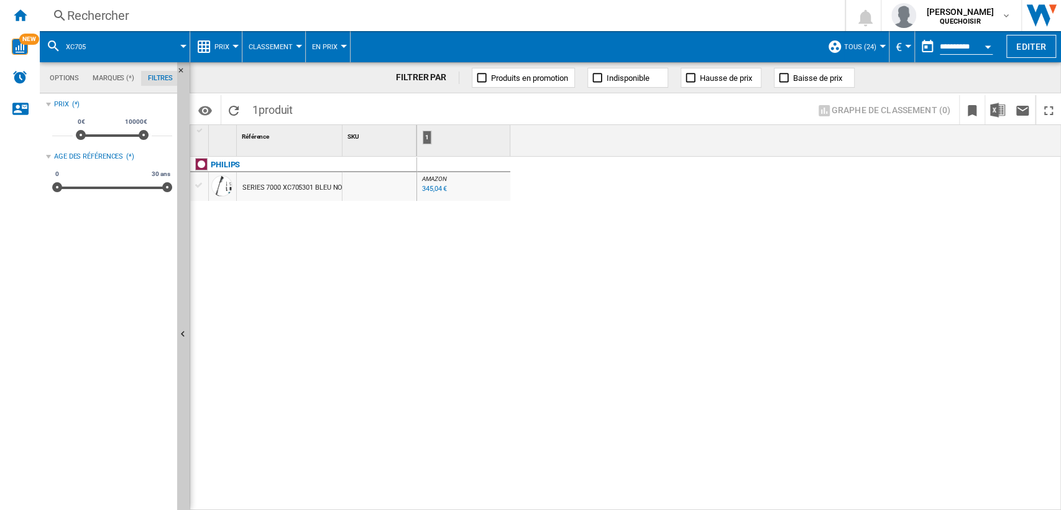
click at [267, 9] on div "Rechercher" at bounding box center [439, 15] width 745 height 17
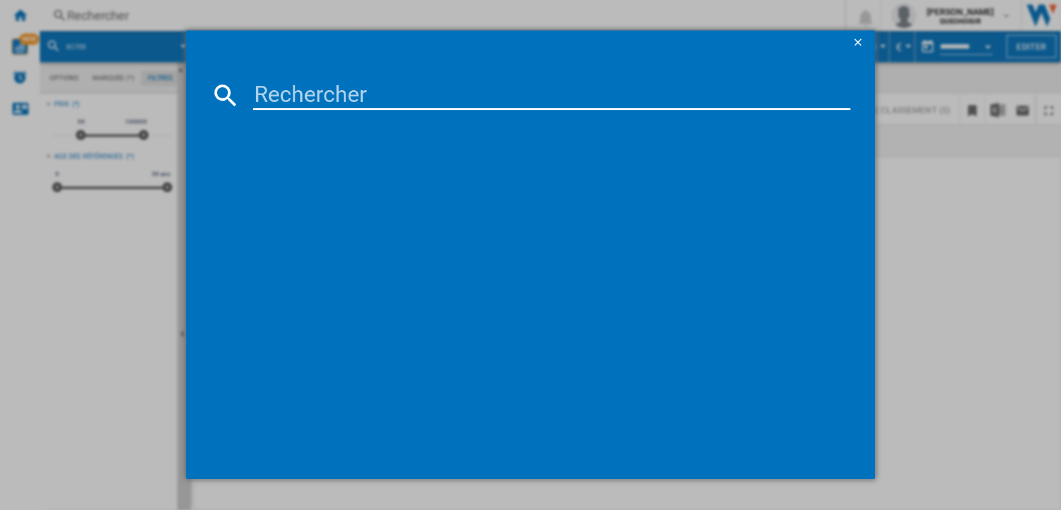
type input "BBS611MAT"
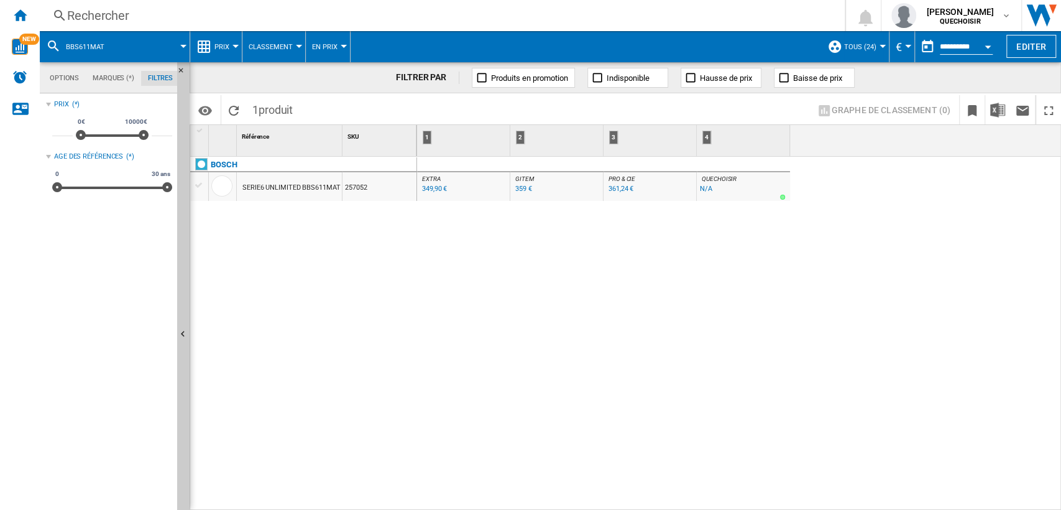
click at [333, 16] on div "Rechercher" at bounding box center [439, 15] width 745 height 17
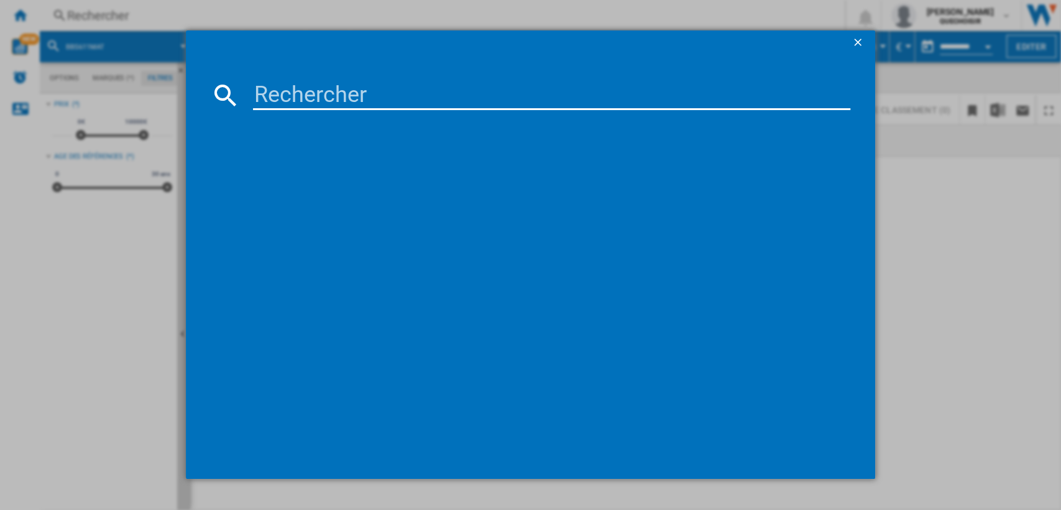
click at [328, 90] on input at bounding box center [552, 95] width 598 height 30
paste input "VS20B75ADR5"
type input "VS20B75"
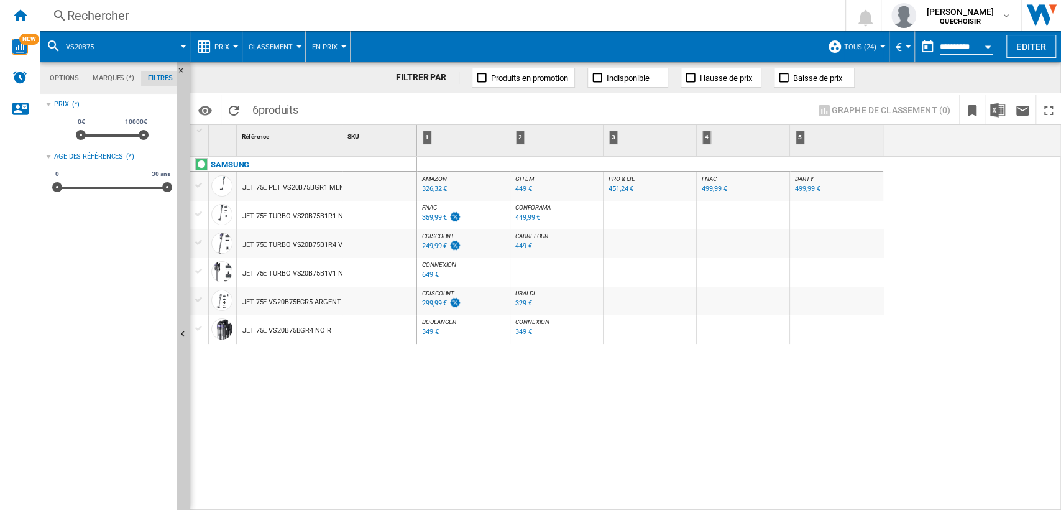
click at [844, 49] on span "TOUS (24)" at bounding box center [860, 47] width 32 height 8
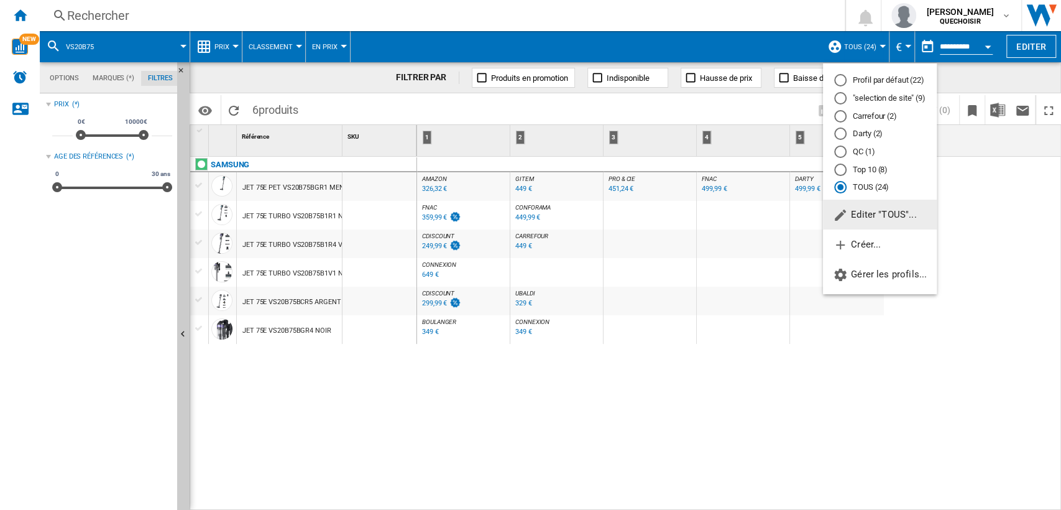
click at [869, 216] on span "Editer "TOUS"..." at bounding box center [874, 214] width 83 height 11
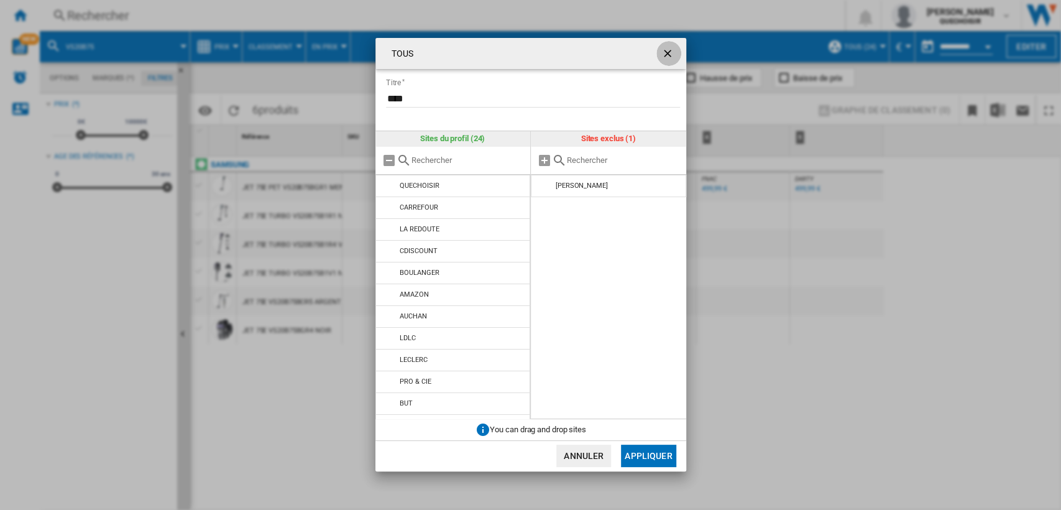
click at [666, 53] on ng-md-icon "getI18NText('BUTTONS.CLOSE_DIALOG')" at bounding box center [668, 54] width 15 height 15
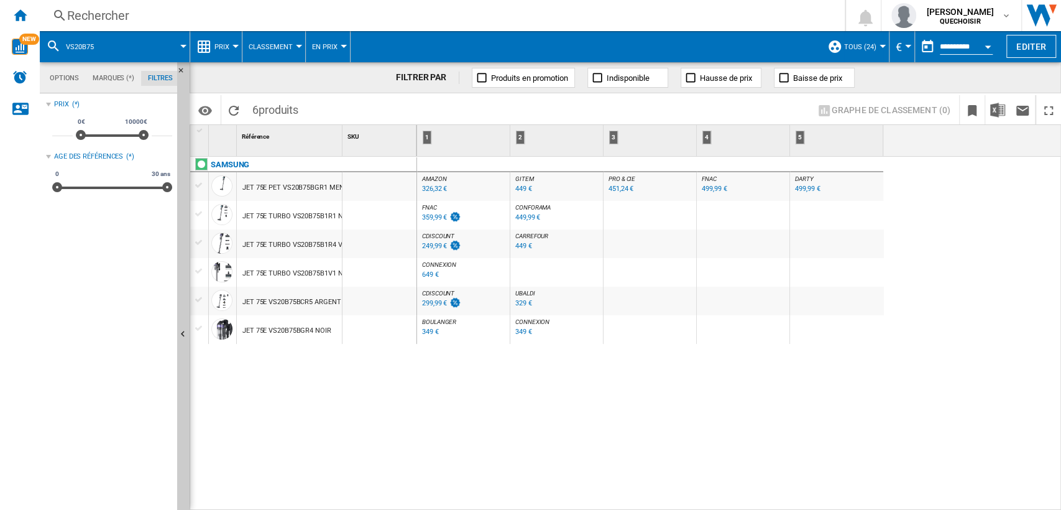
click at [519, 13] on div "Rechercher" at bounding box center [439, 15] width 745 height 17
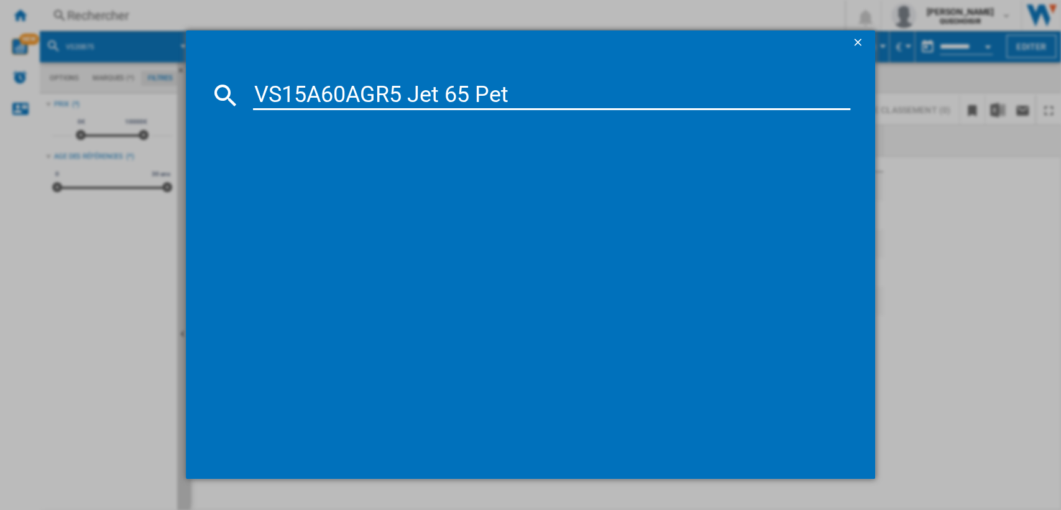
drag, startPoint x: 378, startPoint y: 96, endPoint x: 763, endPoint y: 90, distance: 384.8
click at [747, 91] on input "VS15A60AGR5 Jet 65 Pet" at bounding box center [552, 95] width 598 height 30
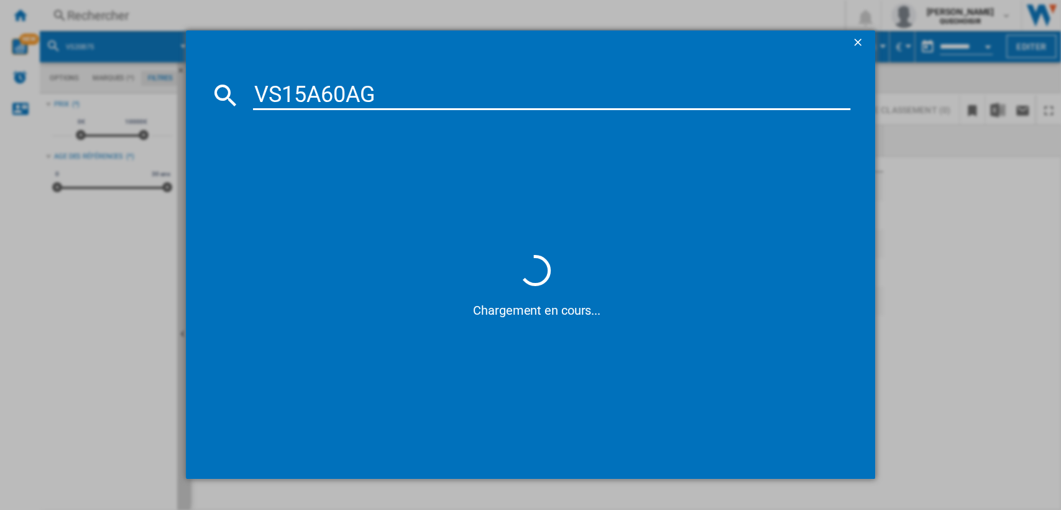
type input "VS15A60A"
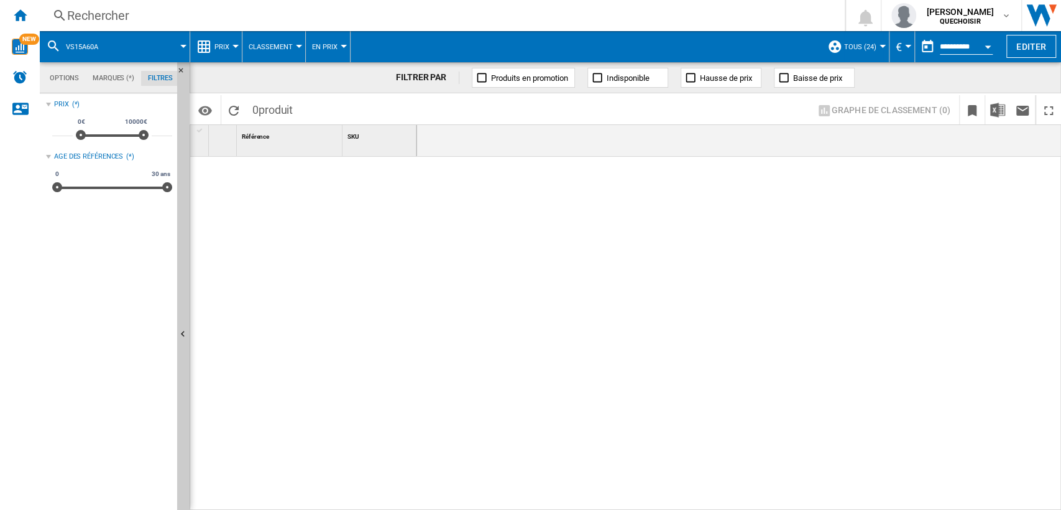
click at [467, 16] on div "Rechercher" at bounding box center [439, 15] width 745 height 17
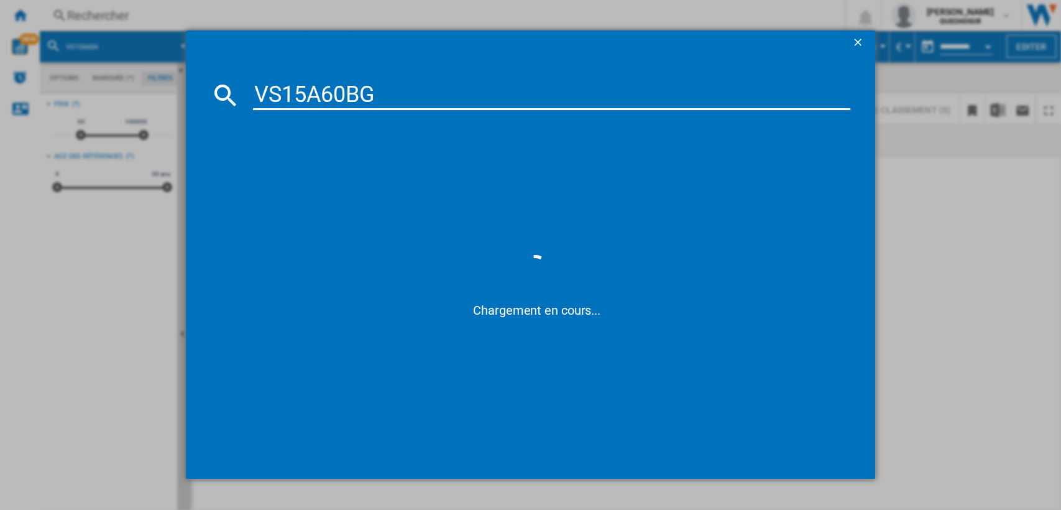
type input "VS15A60B"
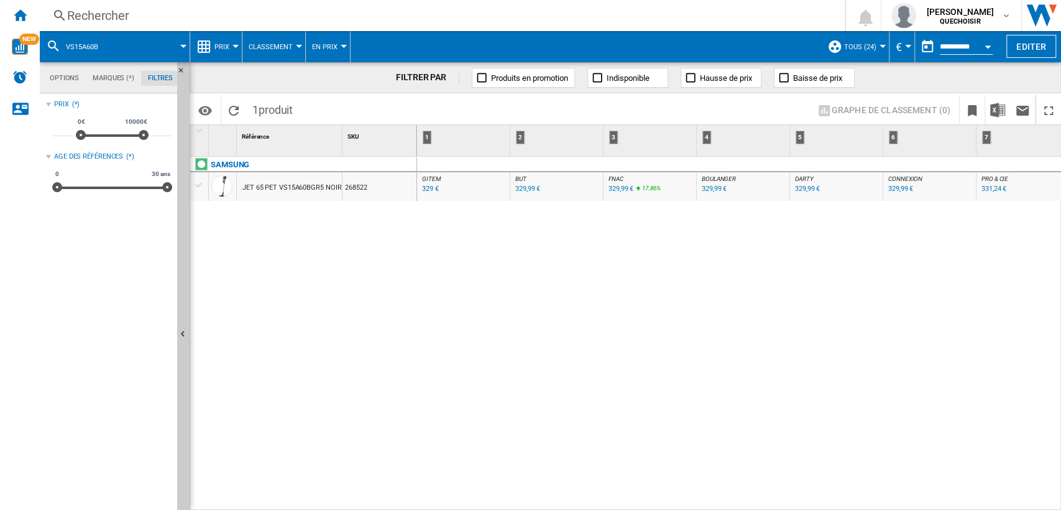
click at [545, 264] on div "GITEM : GITEM -1.0 % 329 € % N/A GITEM : GITEM BUT : FR BUT -1.0 % 329,99 € % N…" at bounding box center [739, 334] width 645 height 354
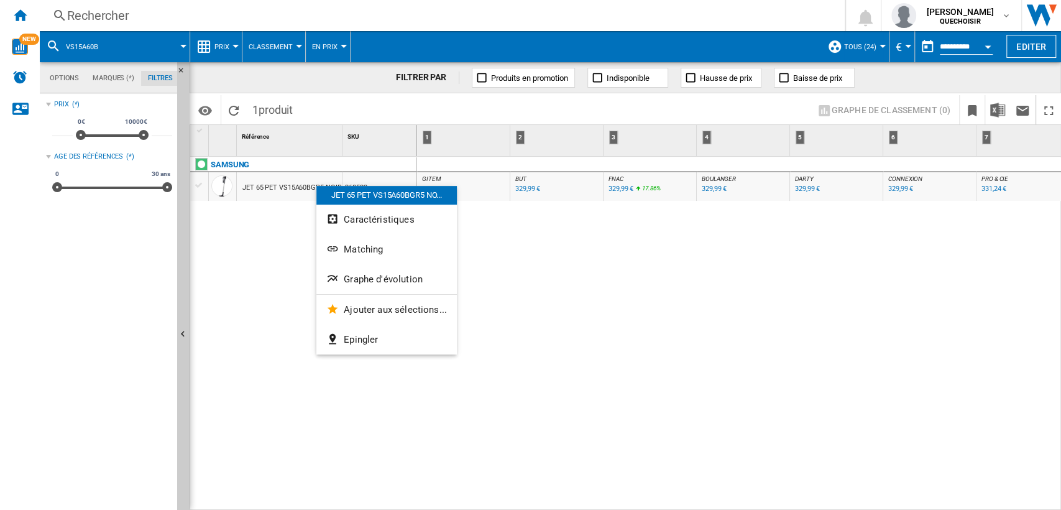
click at [276, 203] on div at bounding box center [530, 255] width 1061 height 510
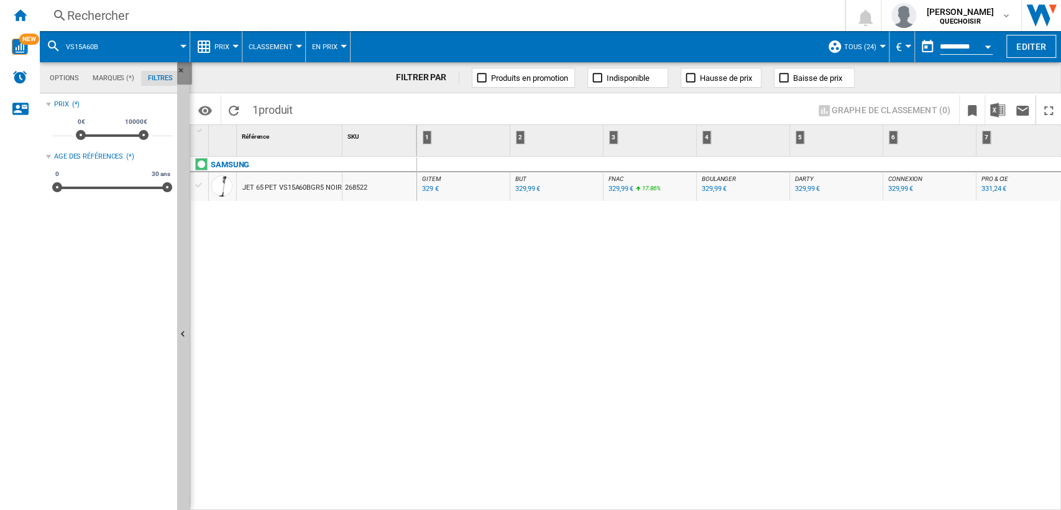
click at [183, 67] on ng-md-icon "Masquer" at bounding box center [184, 74] width 15 height 15
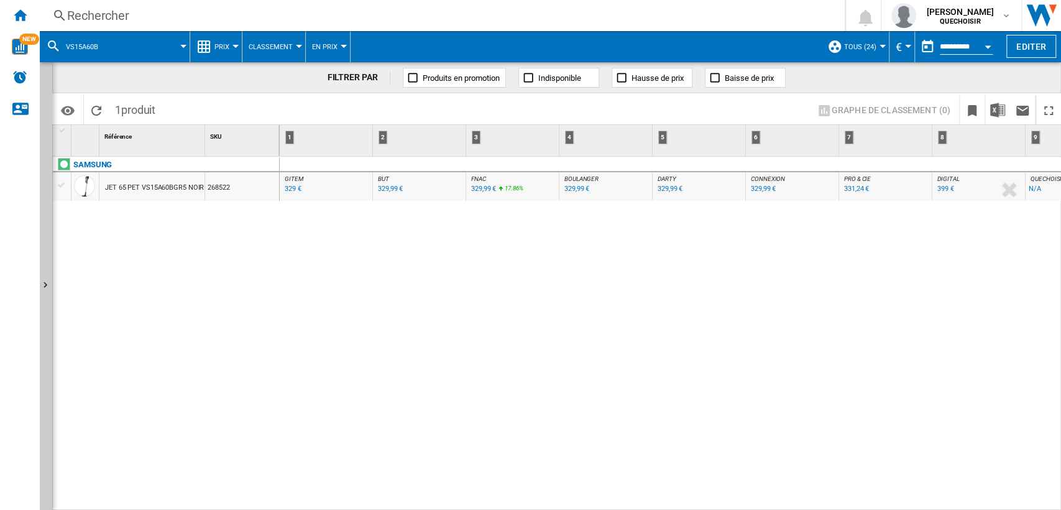
click at [277, 13] on div "Rechercher" at bounding box center [439, 15] width 745 height 17
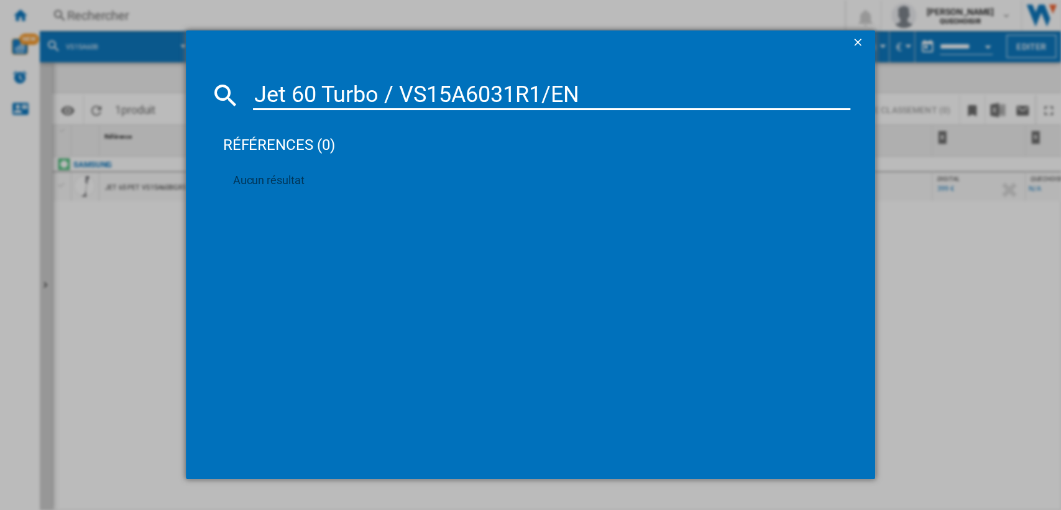
drag, startPoint x: 392, startPoint y: 96, endPoint x: 67, endPoint y: 98, distance: 325.1
click at [67, 98] on div "Jet 60 Turbo / VS15A6031R1/EN références (0) Aucun résultat" at bounding box center [530, 254] width 1061 height 509
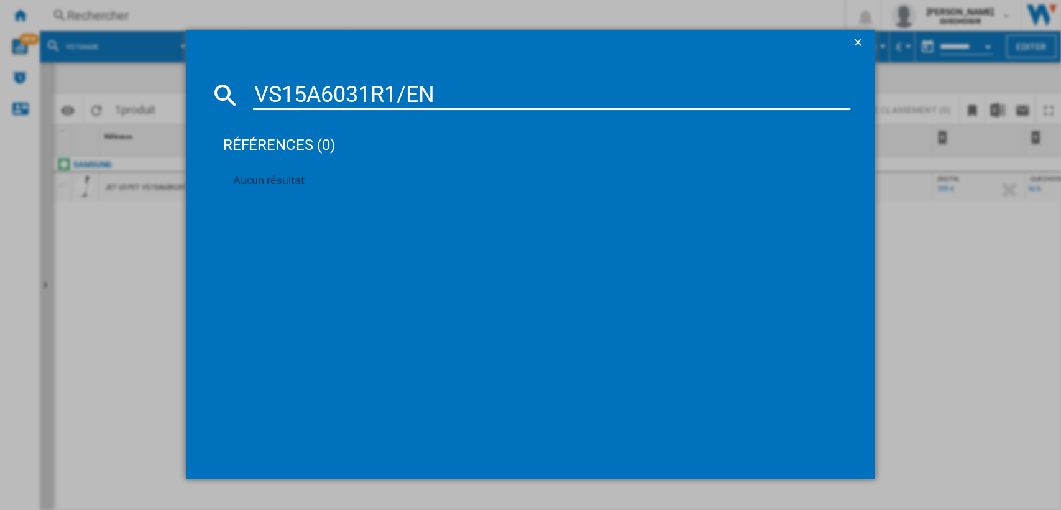
drag, startPoint x: 392, startPoint y: 85, endPoint x: 573, endPoint y: 89, distance: 181.5
click at [566, 91] on input "VS15A6031R1/EN" at bounding box center [552, 95] width 598 height 30
type input "VS15A6031R1"
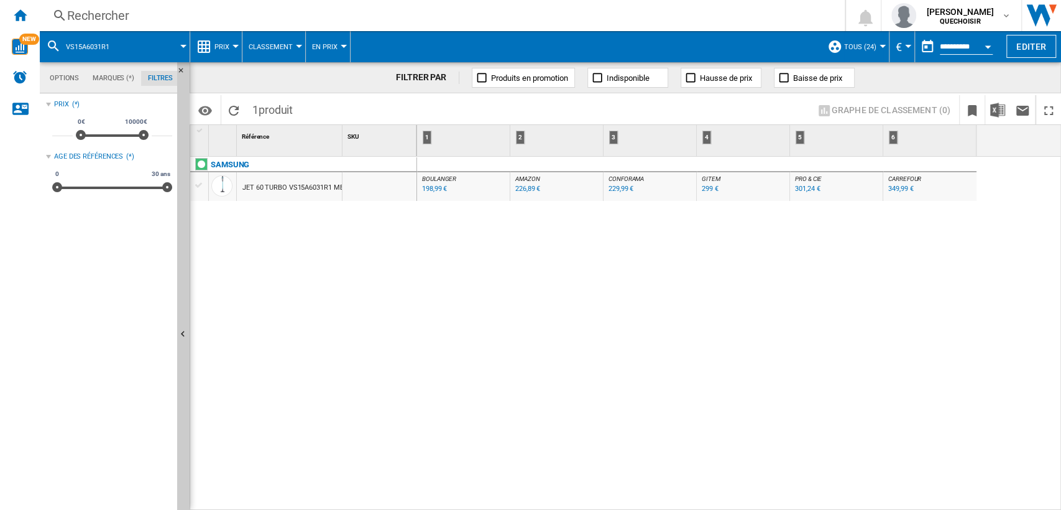
click at [311, 187] on div "JET 60 TURBO VS15A6031R1 MENTHE" at bounding box center [301, 187] width 119 height 29
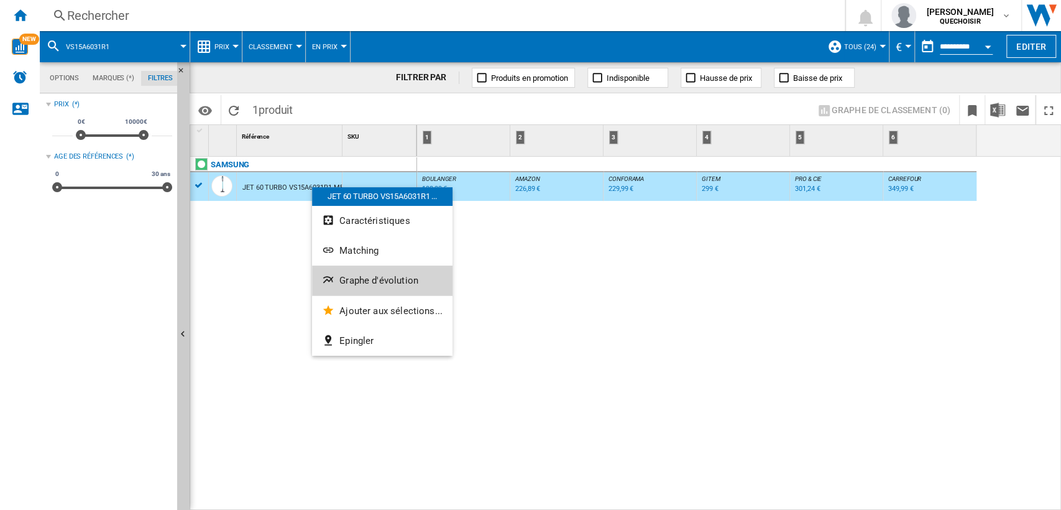
click at [359, 269] on button "Graphe d'évolution" at bounding box center [382, 280] width 140 height 30
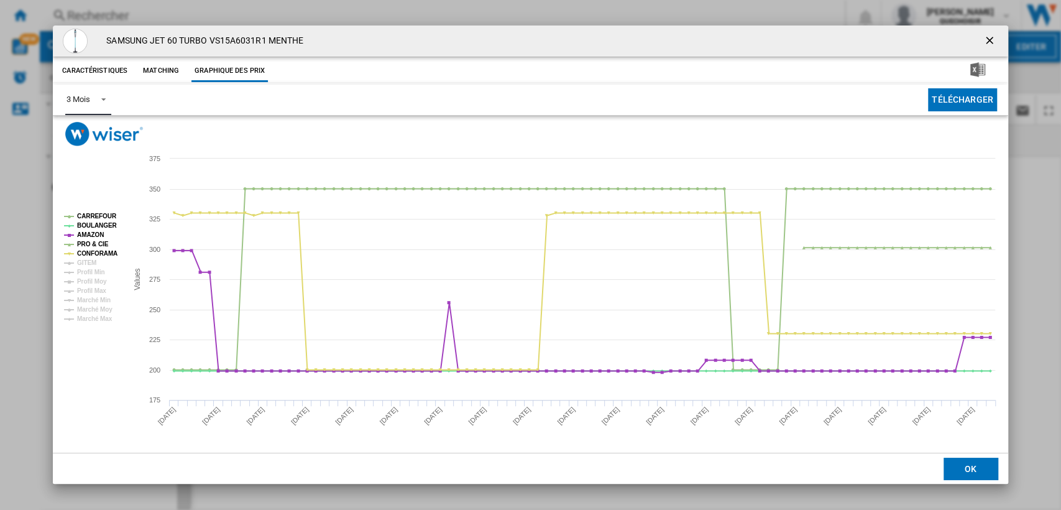
click at [93, 96] on span "Product popup" at bounding box center [100, 98] width 15 height 11
click at [95, 132] on md-option "6 Mois" at bounding box center [99, 130] width 85 height 30
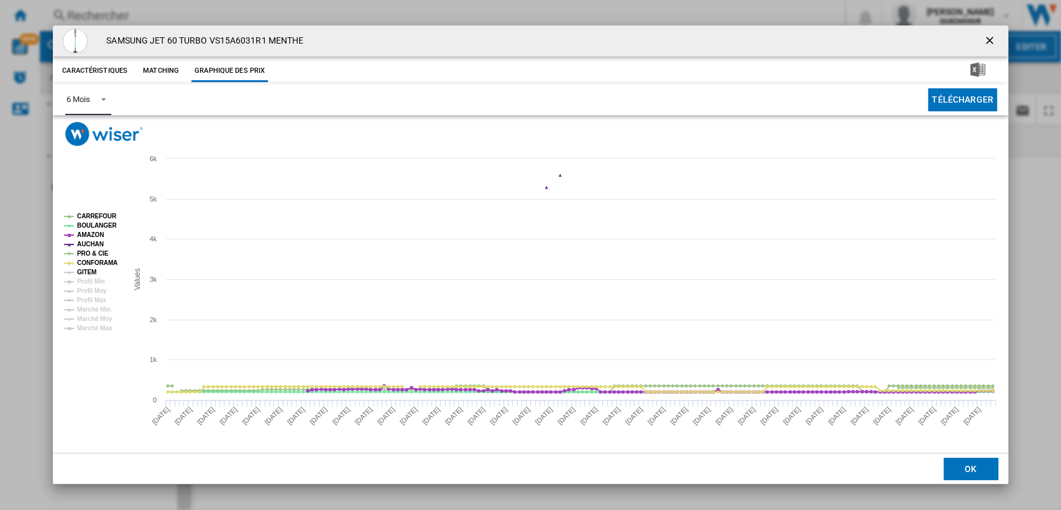
click at [90, 270] on tspan "GITEM" at bounding box center [86, 272] width 19 height 7
click at [86, 242] on tspan "AUCHAN" at bounding box center [90, 244] width 27 height 7
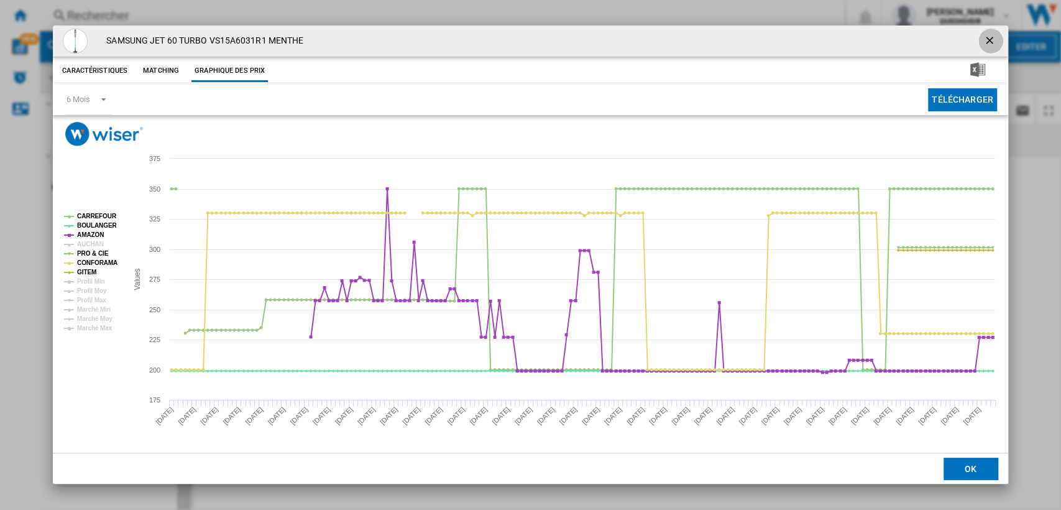
drag, startPoint x: 989, startPoint y: 35, endPoint x: 962, endPoint y: 53, distance: 32.8
click at [990, 35] on ng-md-icon "getI18NText('BUTTONS.CLOSE_DIALOG')" at bounding box center [990, 41] width 15 height 15
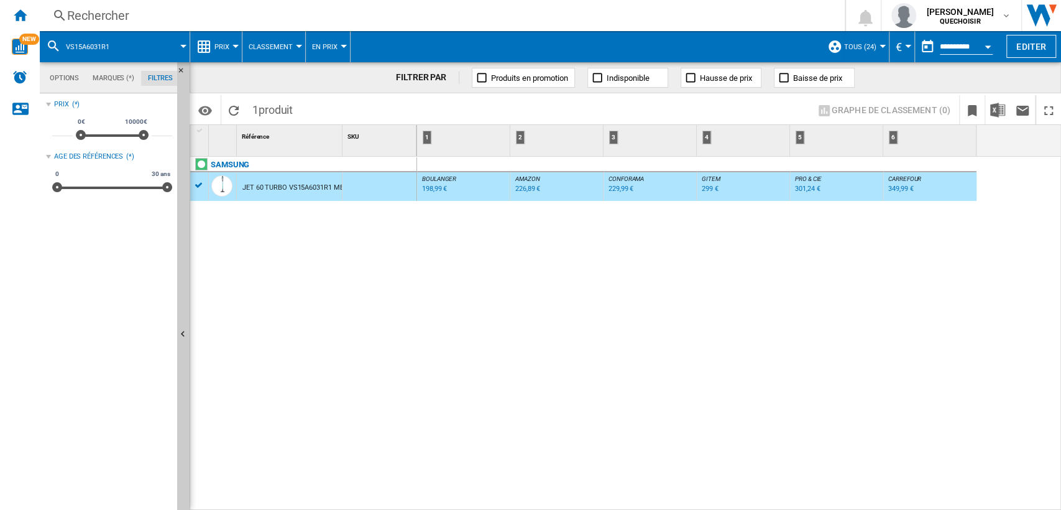
click at [361, 15] on div "Rechercher" at bounding box center [439, 15] width 745 height 17
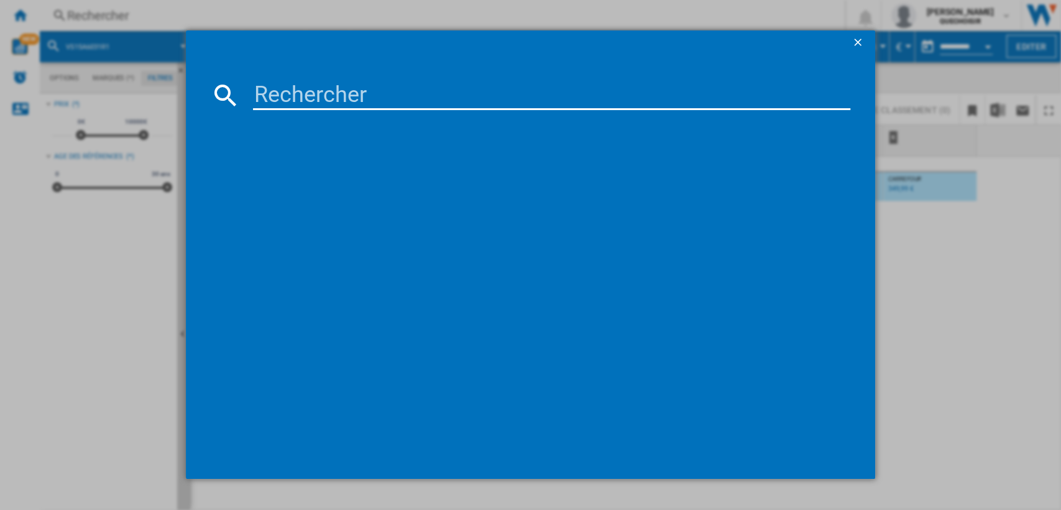
type input "V15s Detect Submarine"
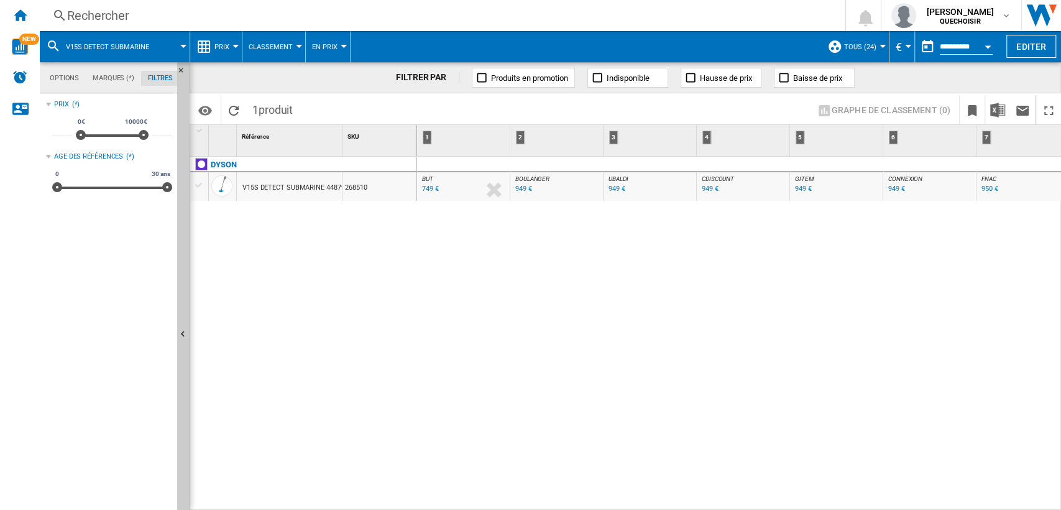
click at [307, 16] on div "Rechercher" at bounding box center [439, 15] width 745 height 17
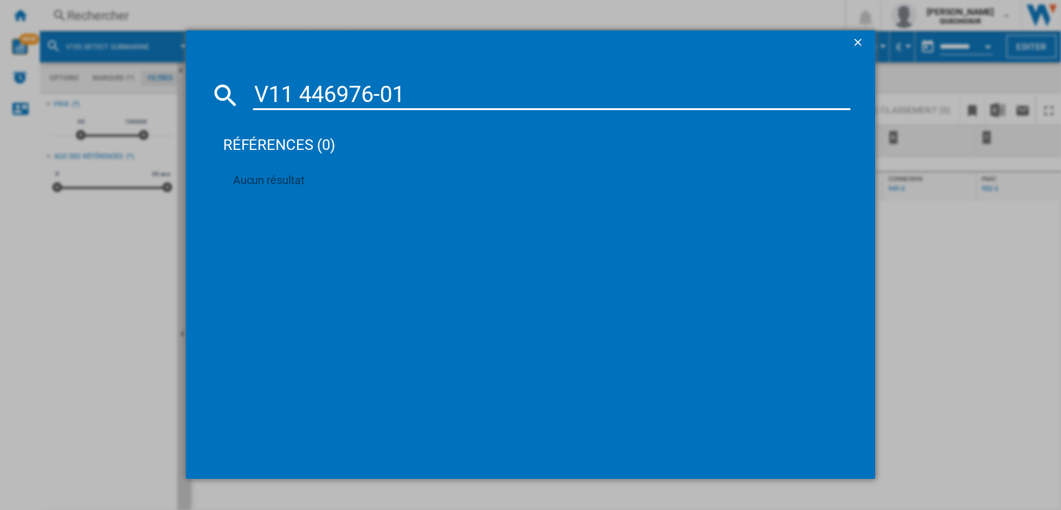
drag, startPoint x: 303, startPoint y: 91, endPoint x: 563, endPoint y: 96, distance: 259.9
click at [563, 96] on input "V11 446976-01" at bounding box center [552, 95] width 598 height 30
type input "V11 dyson"
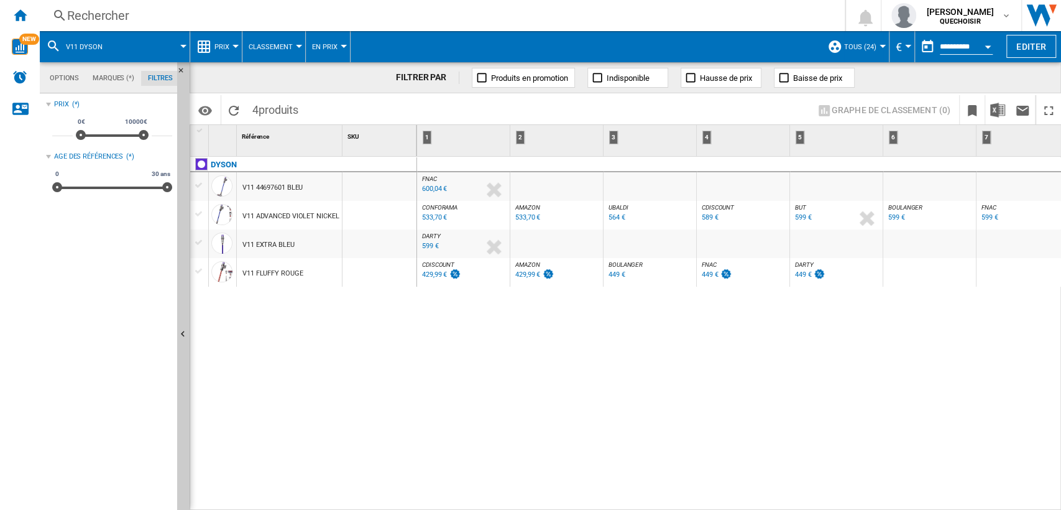
click at [287, 219] on div "V11 ADVANCED VIOLET NICKEL" at bounding box center [290, 216] width 96 height 29
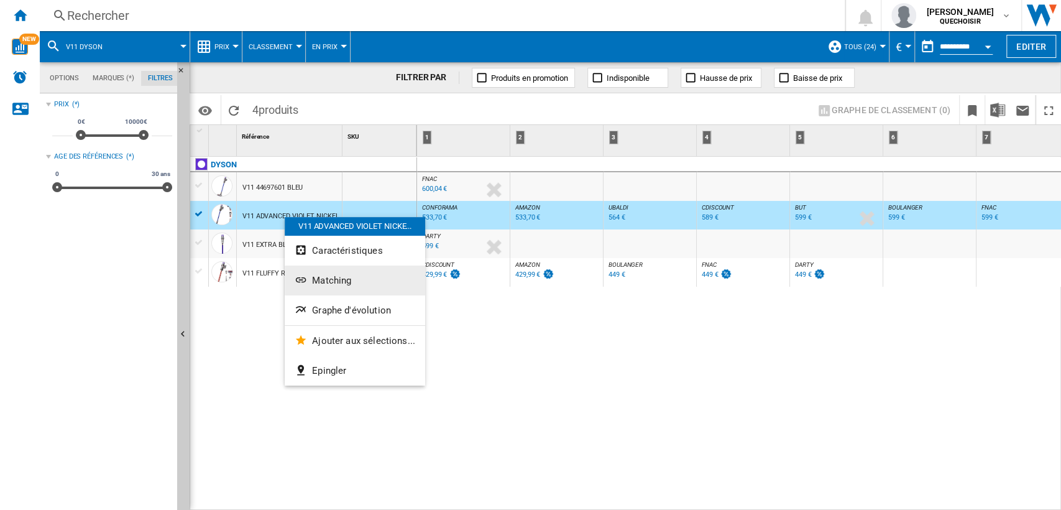
click at [329, 275] on span "Matching" at bounding box center [331, 280] width 39 height 11
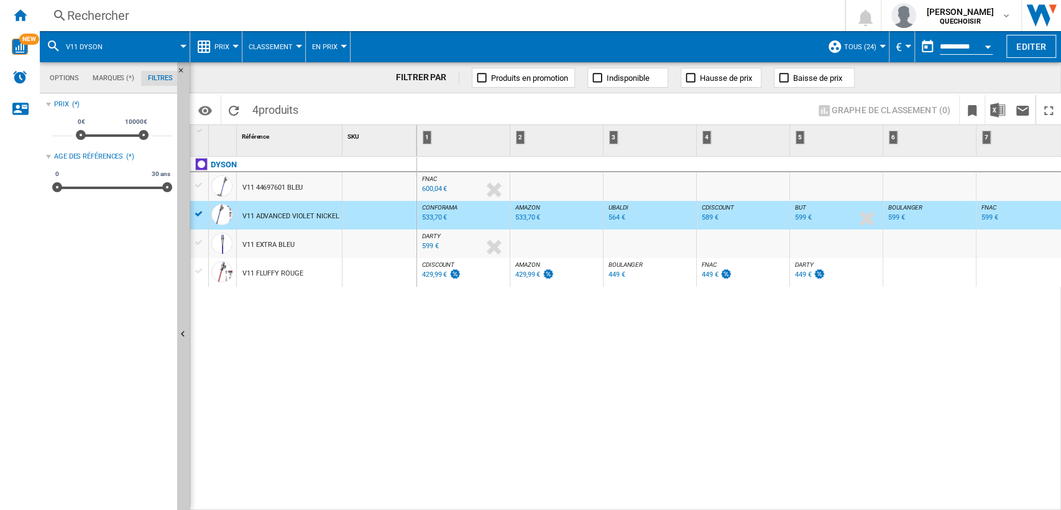
click at [245, 277] on div "V11 FLUFFY ROUGE" at bounding box center [272, 273] width 60 height 29
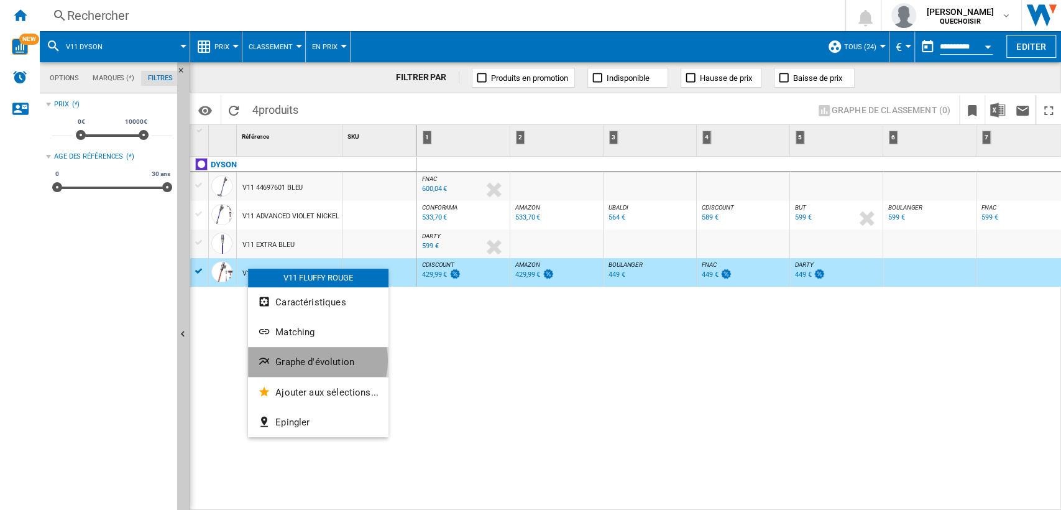
click at [318, 361] on span "Graphe d'évolution" at bounding box center [314, 361] width 79 height 11
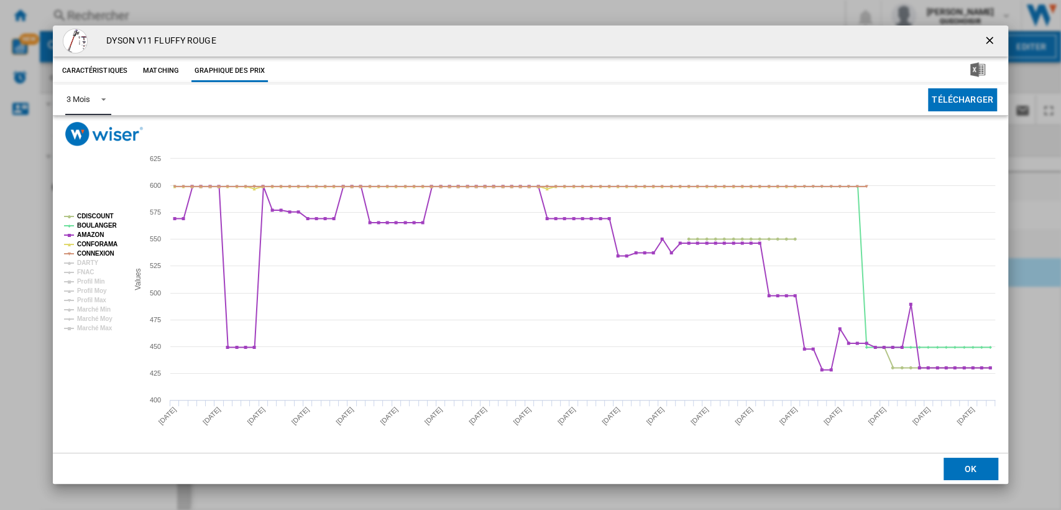
click at [83, 103] on div "3 Mois" at bounding box center [78, 98] width 23 height 9
click at [86, 133] on div "6 Mois" at bounding box center [78, 129] width 23 height 11
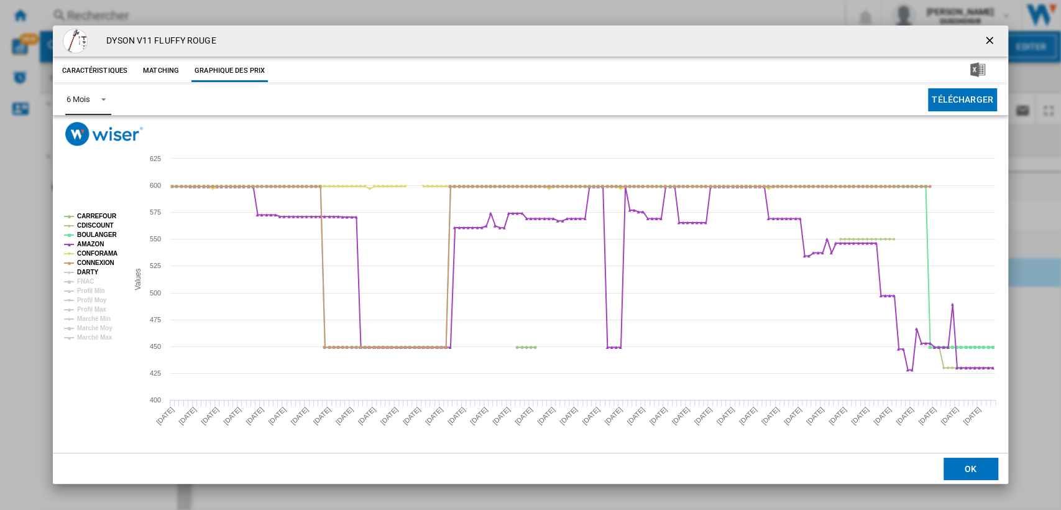
click at [78, 273] on tspan "DARTY" at bounding box center [87, 272] width 21 height 7
click at [84, 280] on tspan "FNAC" at bounding box center [85, 281] width 17 height 7
click at [163, 70] on button "Matching" at bounding box center [161, 71] width 55 height 22
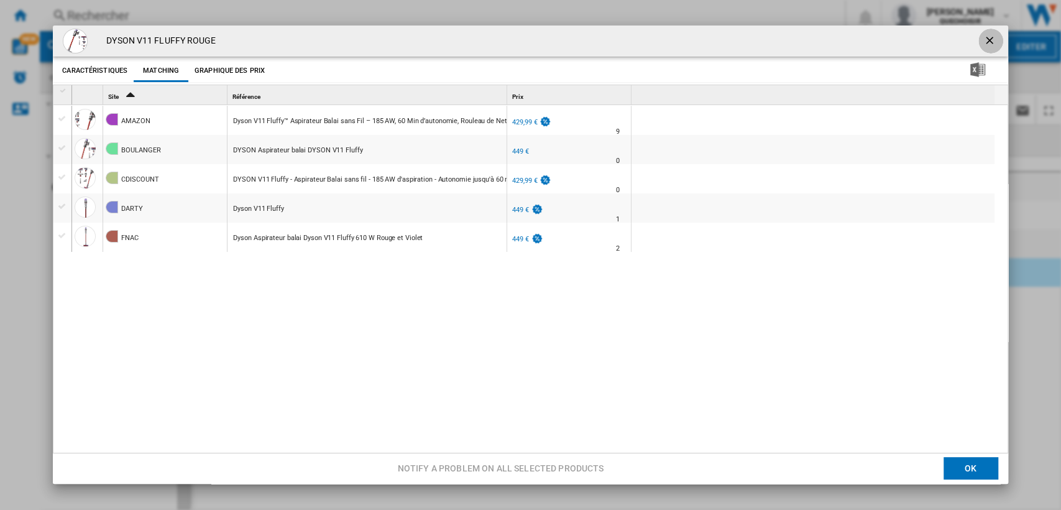
click at [988, 41] on ng-md-icon "getI18NText('BUTTONS.CLOSE_DIALOG')" at bounding box center [990, 41] width 15 height 15
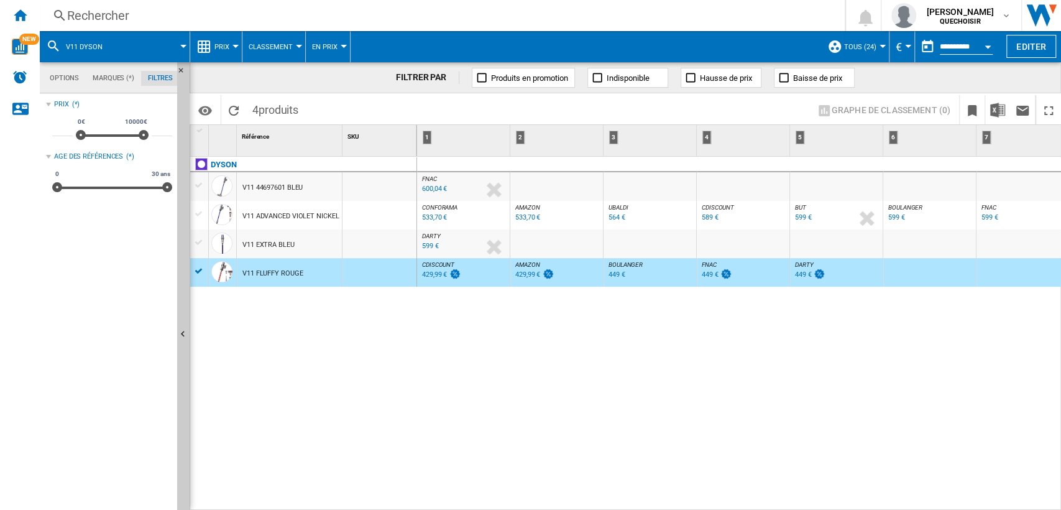
click at [331, 418] on div "DYSON V11 44697601 BLEU V11 ADVANCED VIOLET NICKEL V11 EXTRA BLEU V11 FLUFFY RO…" at bounding box center [303, 330] width 227 height 347
click at [270, 19] on div "Rechercher" at bounding box center [439, 15] width 745 height 17
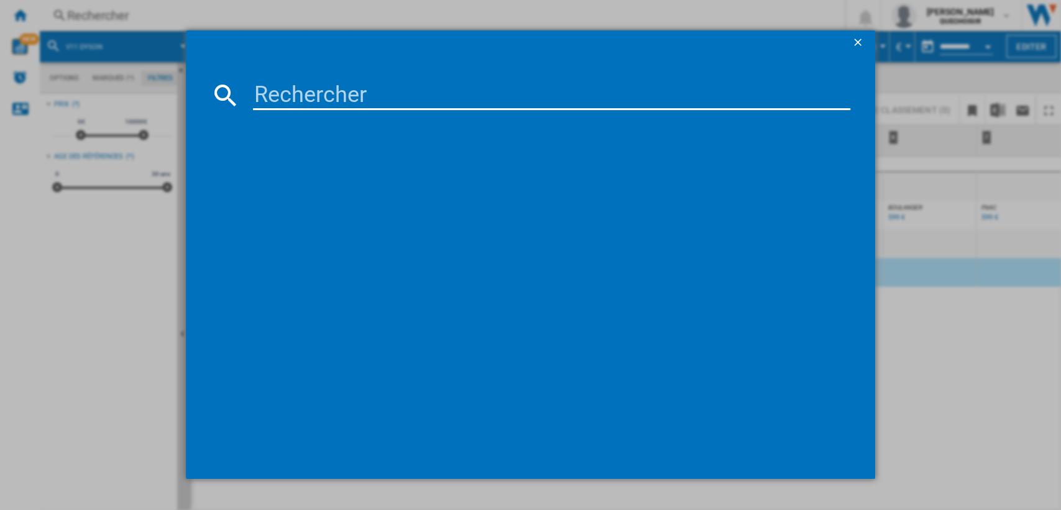
type input "Gen5detect"
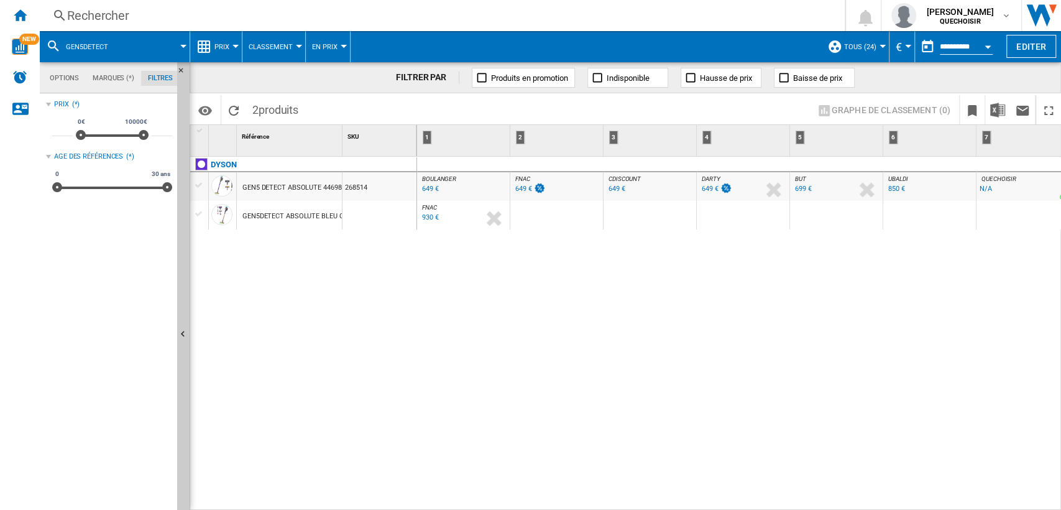
click at [313, 187] on div "GEN5 DETECT ABSOLUTE 44698901 VIOLET" at bounding box center [309, 187] width 134 height 29
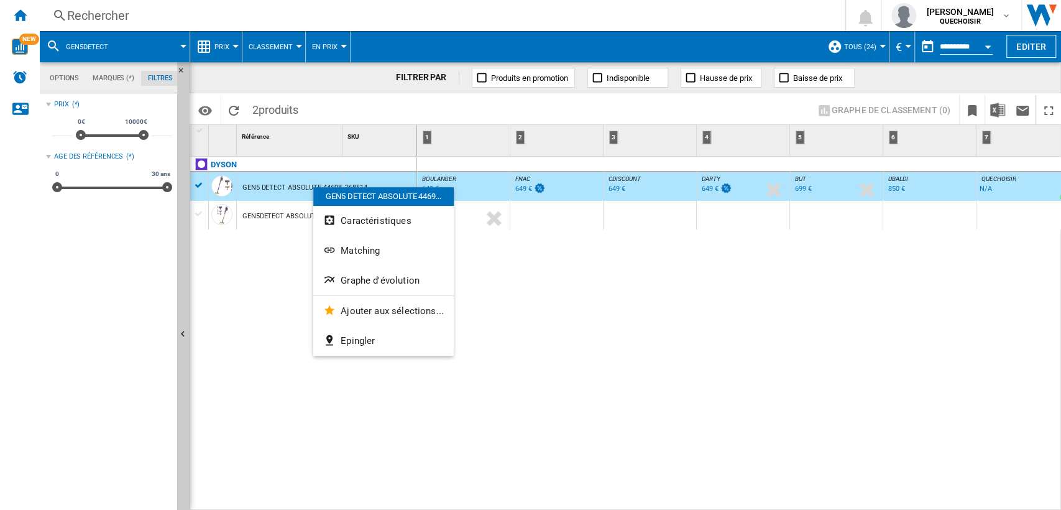
click at [327, 22] on div at bounding box center [530, 255] width 1061 height 510
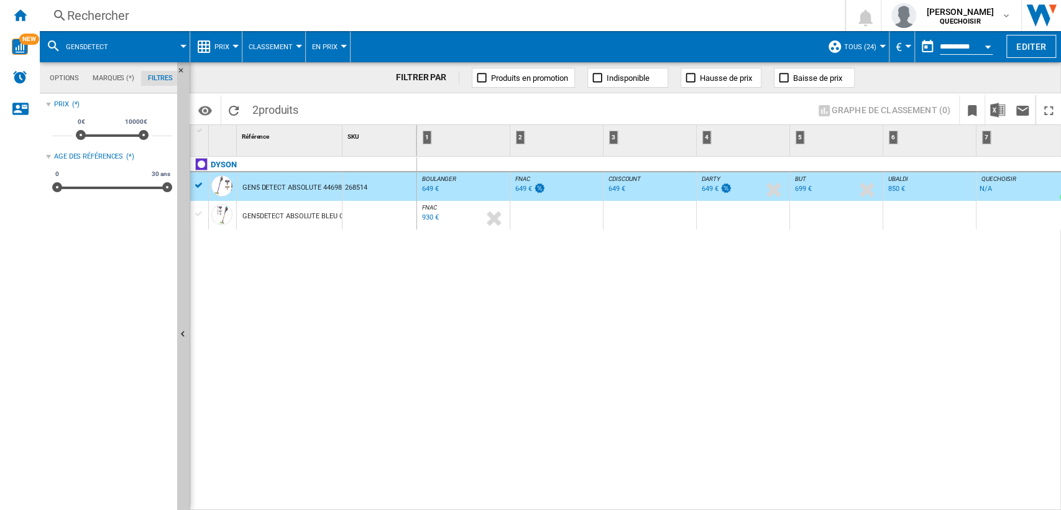
click at [388, 16] on div "Rechercher" at bounding box center [439, 15] width 745 height 17
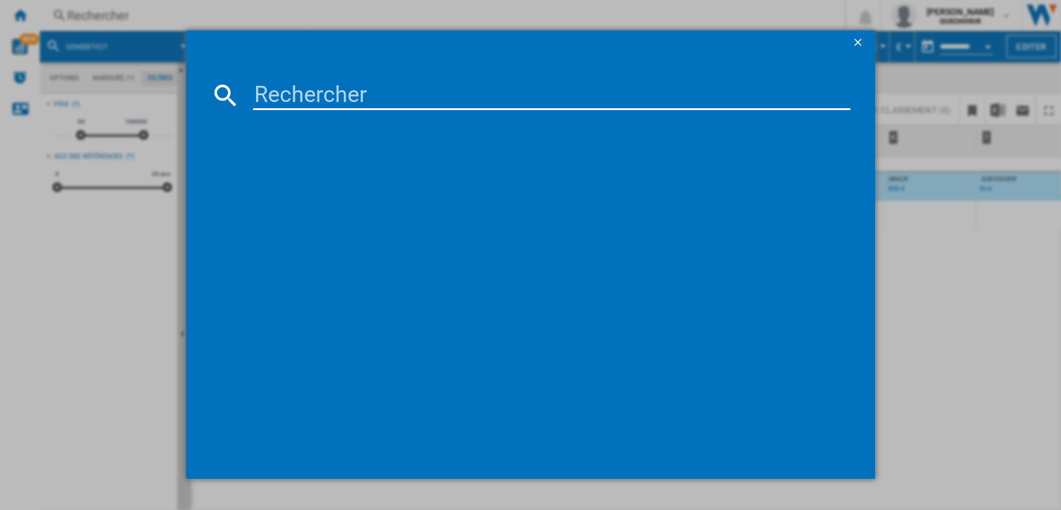
type input "V15 Detect Absolute"
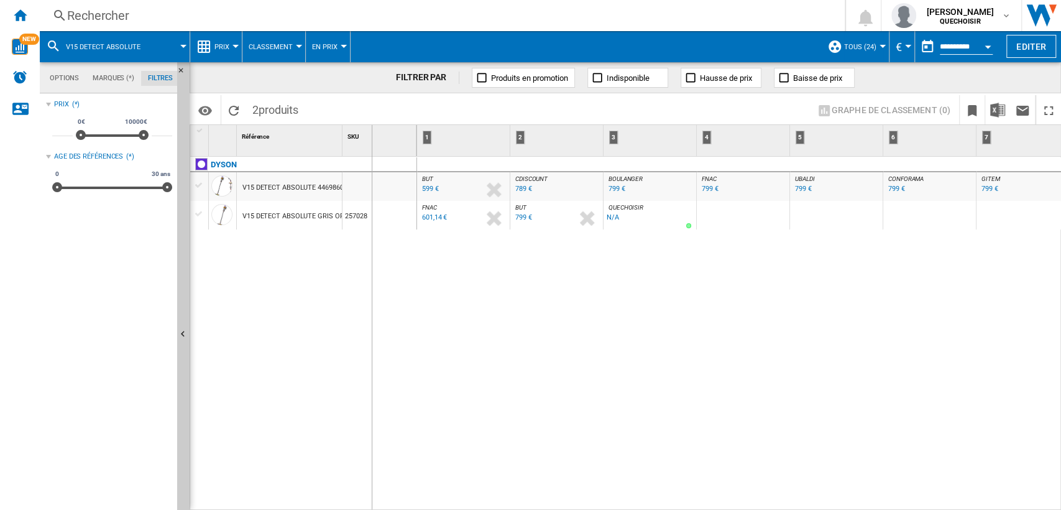
drag, startPoint x: 341, startPoint y: 139, endPoint x: 403, endPoint y: 139, distance: 62.2
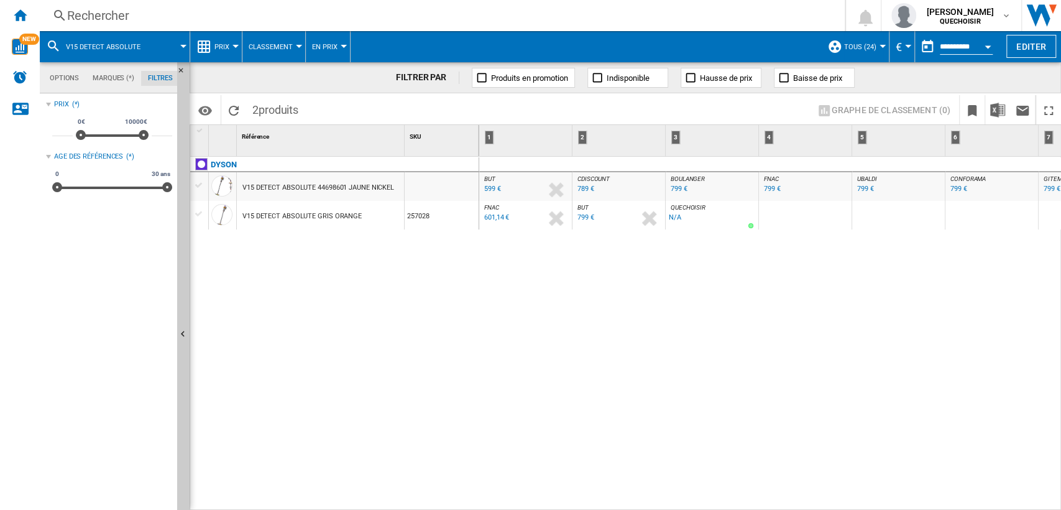
click at [341, 183] on div "V15 DETECT ABSOLUTE 44698601 JAUNE NICKEL" at bounding box center [318, 187] width 152 height 29
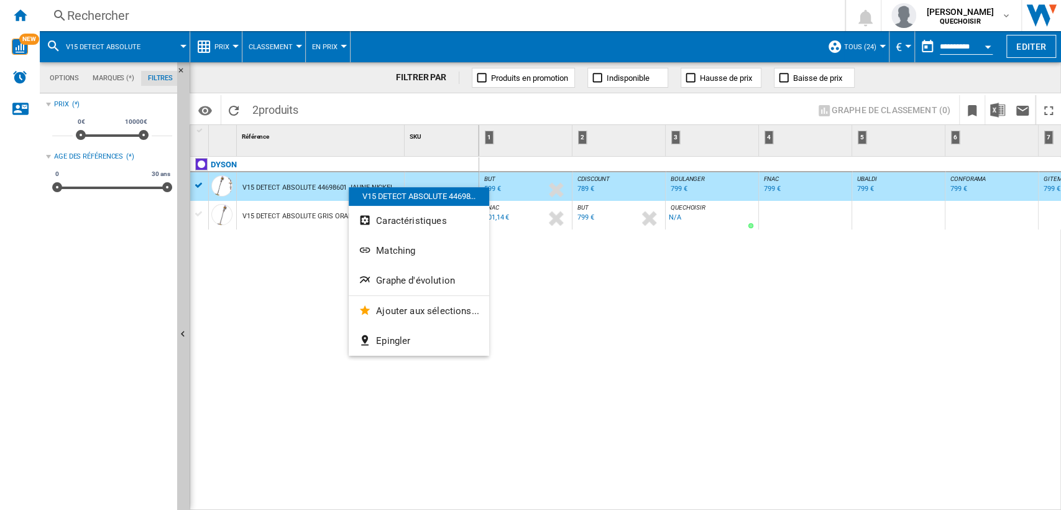
click at [497, 185] on div at bounding box center [530, 255] width 1061 height 510
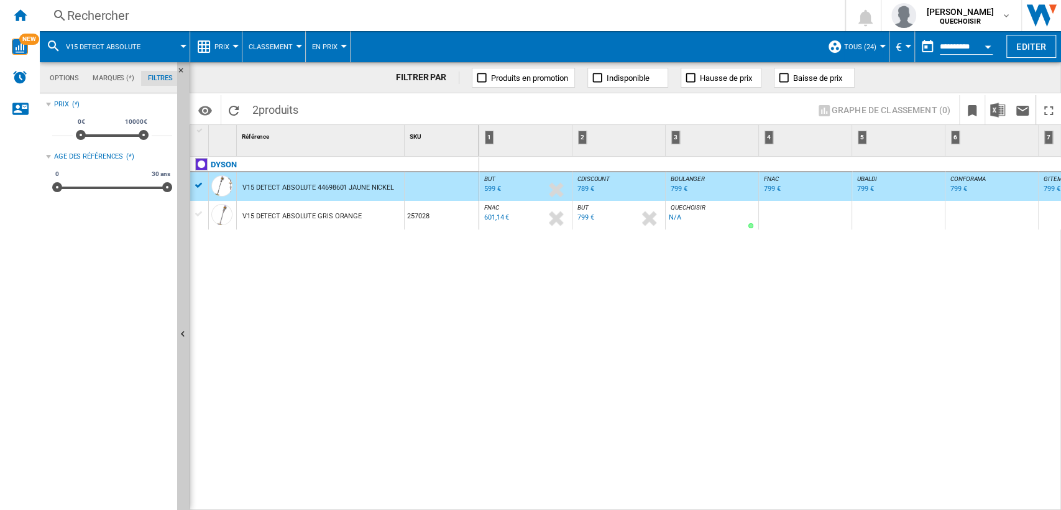
click at [496, 185] on div "599 €" at bounding box center [492, 189] width 17 height 8
click at [678, 186] on div "799 €" at bounding box center [679, 189] width 17 height 8
drag, startPoint x: 749, startPoint y: 504, endPoint x: 926, endPoint y: 497, distance: 176.7
click at [930, 497] on div "BUT : FR BUT -1.0 % 599 € % N/A BUT : FR BUT CDISCOUNT : FR CDISCOUNT -1.0 % 78…" at bounding box center [770, 334] width 582 height 354
click at [291, 19] on div "Rechercher" at bounding box center [439, 15] width 745 height 17
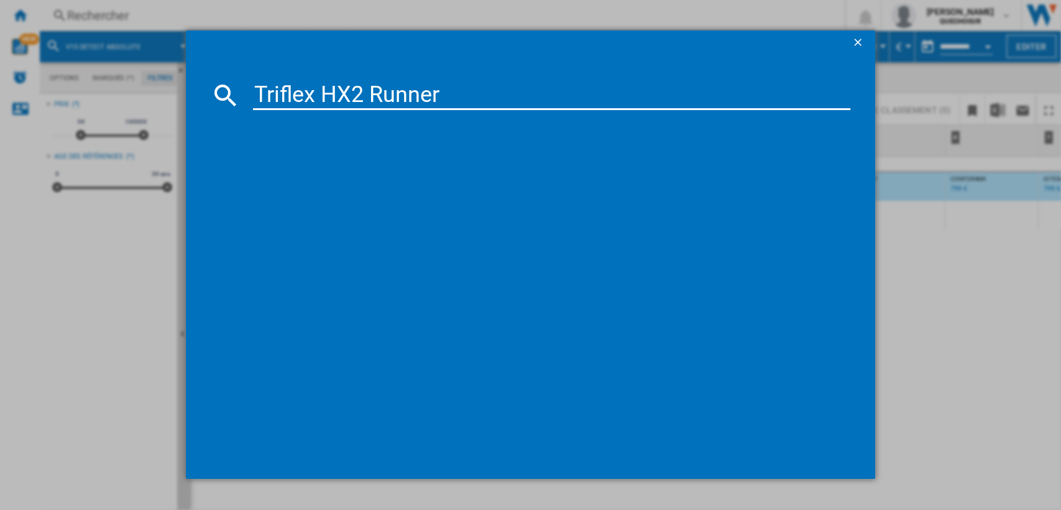
drag, startPoint x: 362, startPoint y: 86, endPoint x: 716, endPoint y: 60, distance: 355.3
click at [696, 66] on md-dialog-content "Triflex HX2 Runner" at bounding box center [531, 266] width 690 height 423
type input "Triflex HX2"
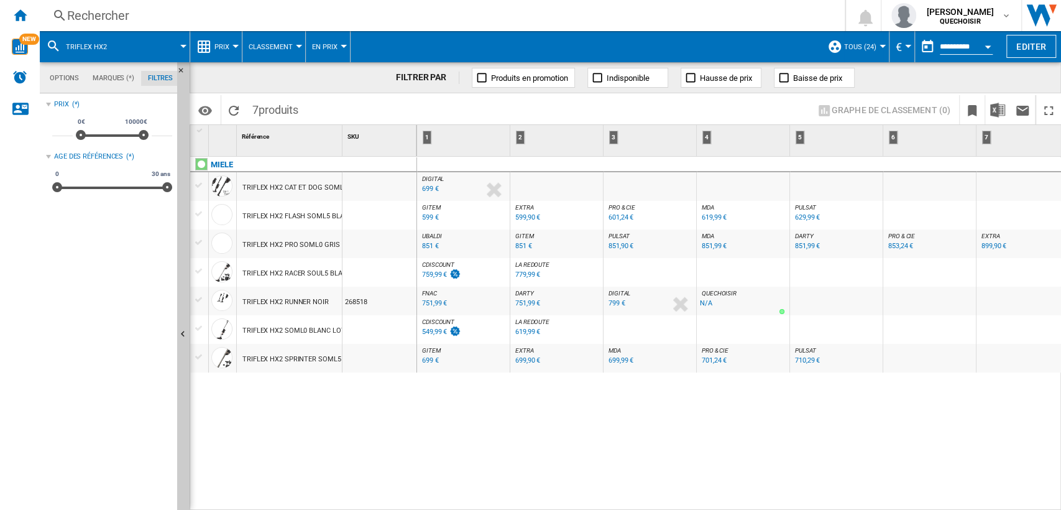
click at [278, 454] on div "MIELE TRIFLEX HX2 CAT ET DOG SOML0 NOIR OBSIDIENNE TRIFLEX HX2 FLASH SOML5 BLAN…" at bounding box center [303, 330] width 227 height 347
click at [300, 15] on div "Rechercher" at bounding box center [439, 15] width 745 height 17
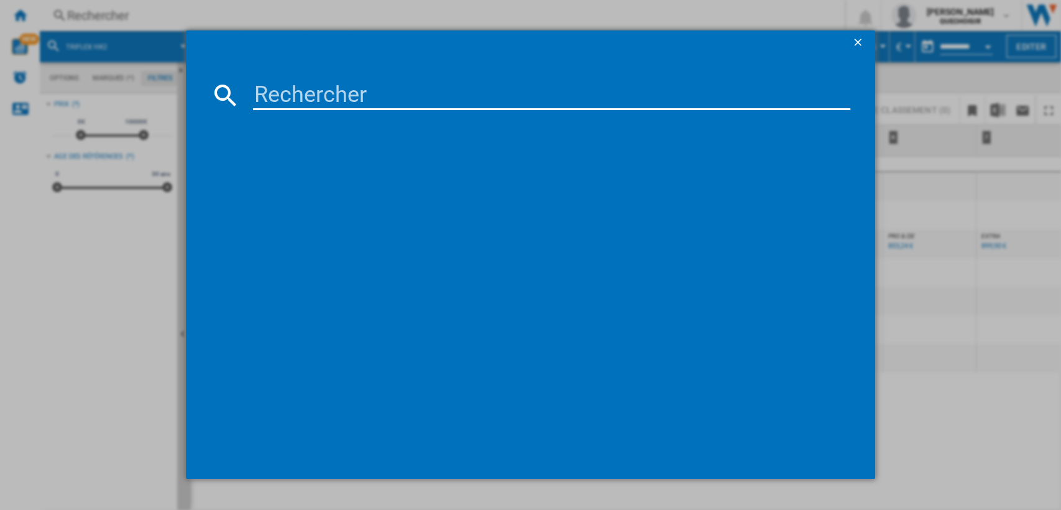
type input "V8 Advanced"
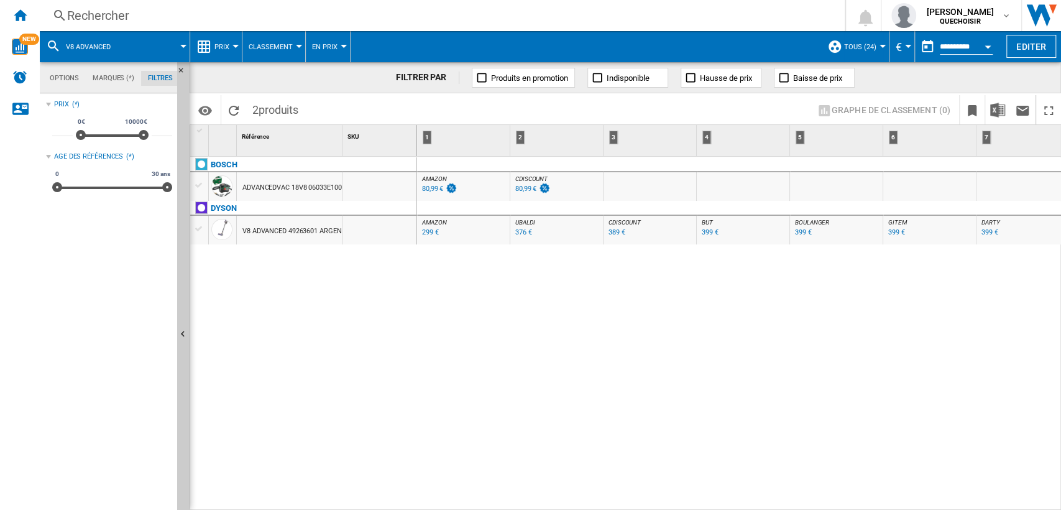
click at [390, 385] on div "BOSCH ADVANCEDVAC 18V8 06033E1000 VERT NOIR DYSON V8 ADVANCED 49263601 ARGENT N…" at bounding box center [303, 330] width 227 height 347
click at [713, 231] on div "399 €" at bounding box center [710, 232] width 17 height 8
click at [358, 25] on div "Rechercher Rechercher 0 [PERSON_NAME] QUECHOISIR QUECHOISIR Mes paramètres Se d…" at bounding box center [550, 15] width 1021 height 31
click at [373, 15] on div "Rechercher" at bounding box center [439, 15] width 745 height 17
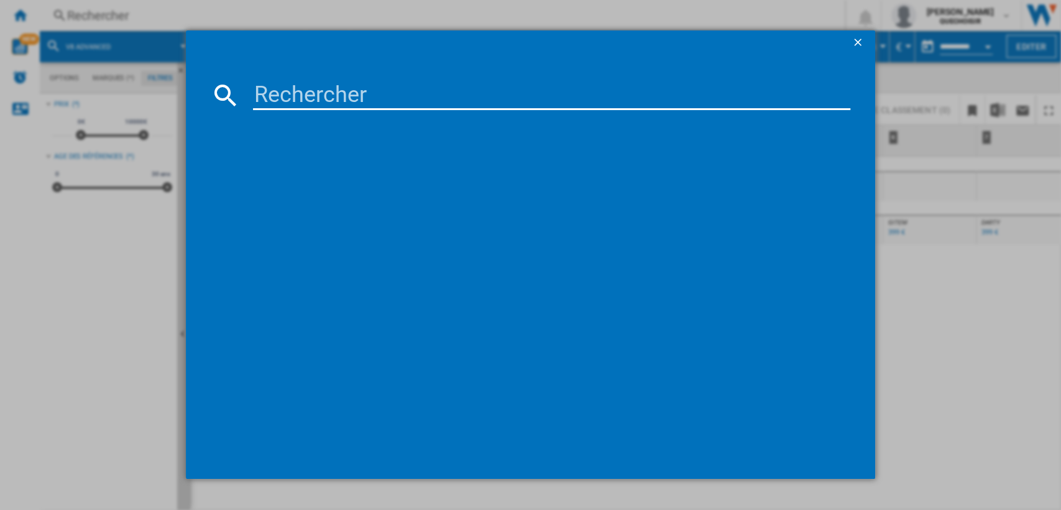
type input "YY5511FE"
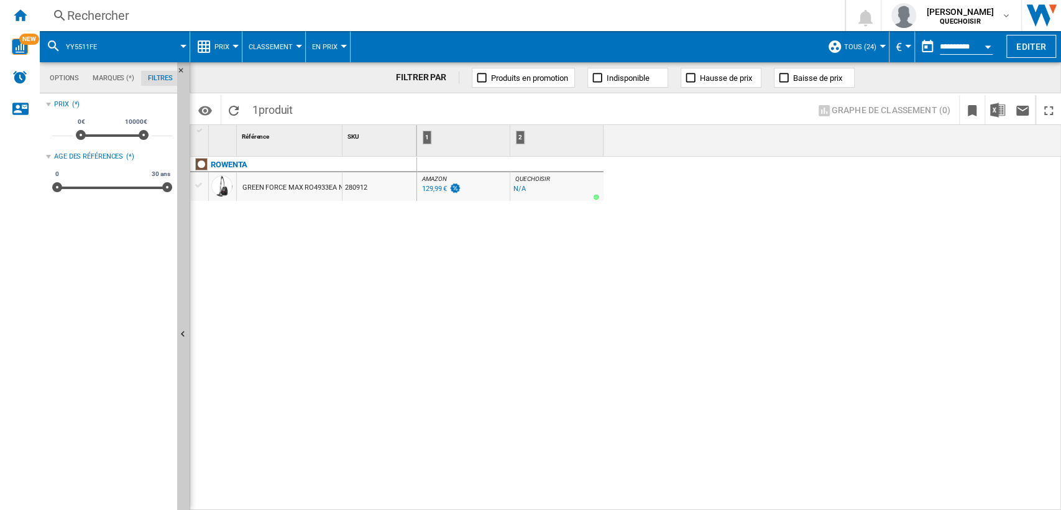
click at [303, 184] on div "GREEN FORCE MAX RO4933EA NOIR" at bounding box center [298, 187] width 112 height 29
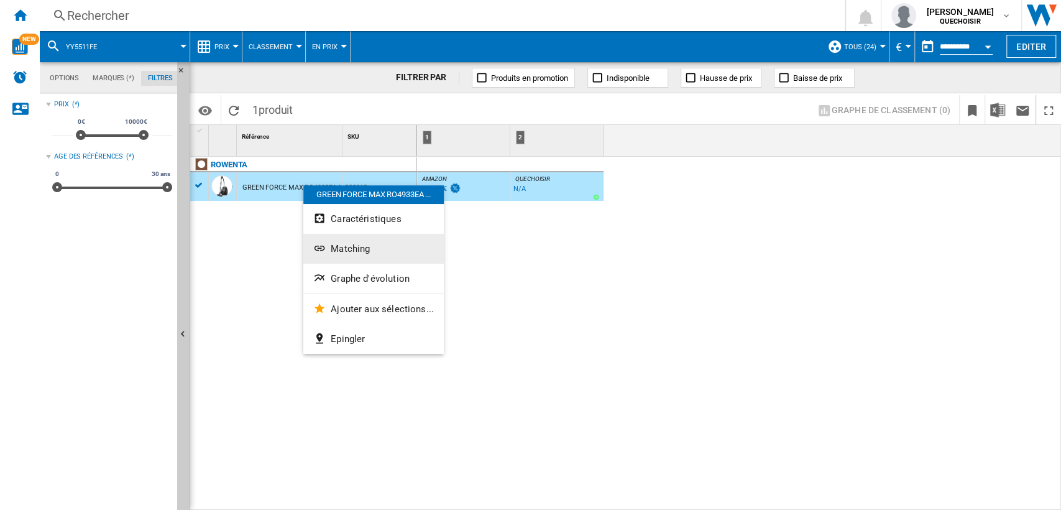
click at [353, 250] on span "Matching" at bounding box center [350, 248] width 39 height 11
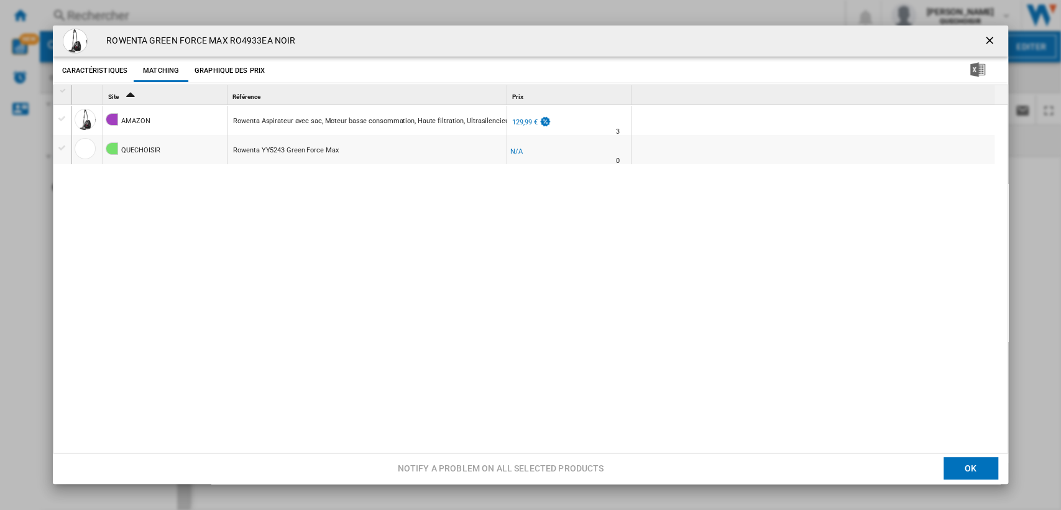
drag, startPoint x: 505, startPoint y: 90, endPoint x: 567, endPoint y: 87, distance: 62.2
click at [567, 87] on div "1 Site 2 Référence 1 Prix 1 1" at bounding box center [533, 94] width 922 height 19
click at [522, 124] on div "129,99 €" at bounding box center [524, 122] width 25 height 8
click at [983, 44] on ng-md-icon "getI18NText('BUTTONS.CLOSE_DIALOG')" at bounding box center [990, 41] width 15 height 15
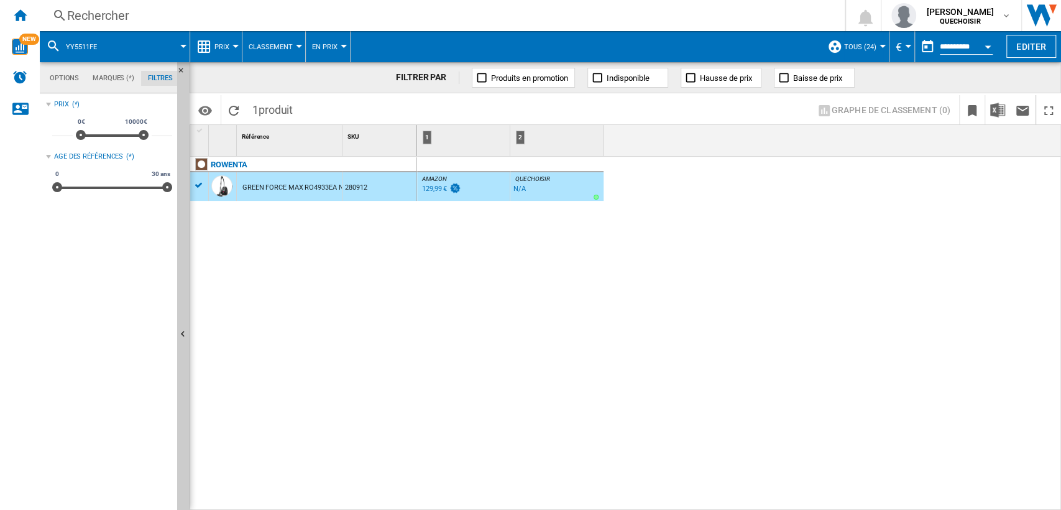
click at [310, 10] on div "Rechercher" at bounding box center [439, 15] width 745 height 17
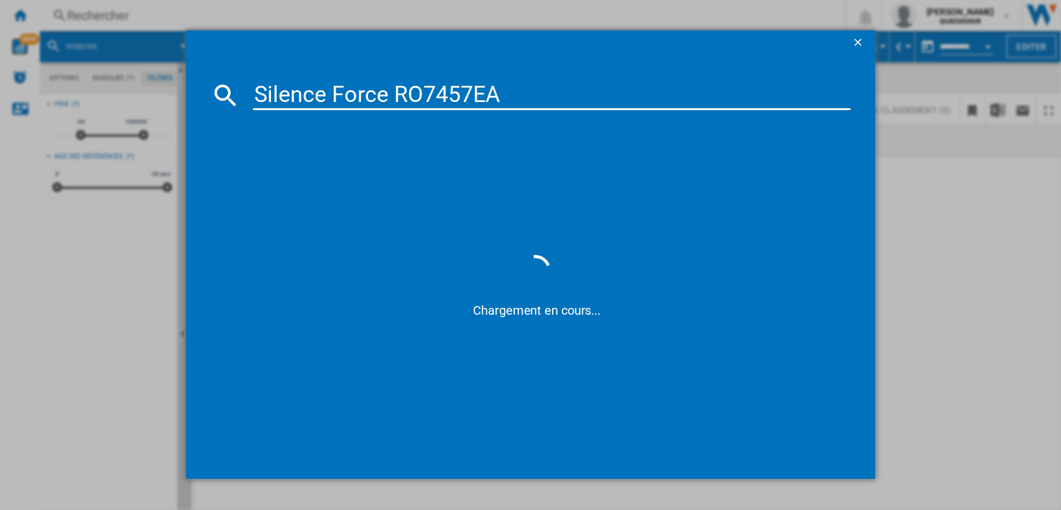
drag, startPoint x: 395, startPoint y: 93, endPoint x: 47, endPoint y: 91, distance: 348.1
click at [47, 91] on div "Silence Force RO7457EA Chargement en cours..." at bounding box center [530, 254] width 1061 height 509
drag, startPoint x: 313, startPoint y: 93, endPoint x: 481, endPoint y: 93, distance: 168.5
click at [480, 93] on input "RO7457EA" at bounding box center [552, 95] width 598 height 30
type input "RO74"
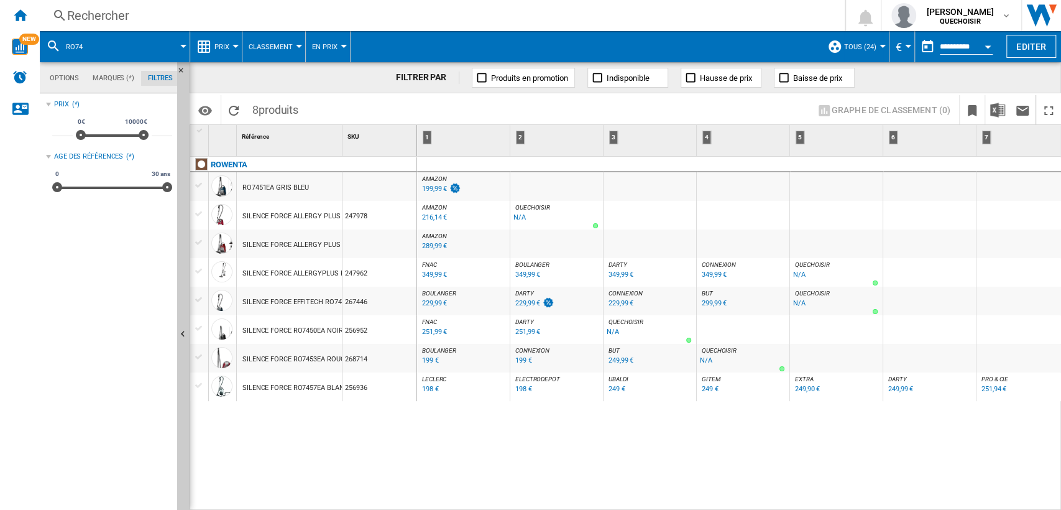
click at [459, 471] on div "AMAZON : FR AMAZON -1.0 % 199,99 € % N/A AMAZON : FR AMAZON AMAZON : FR AMAZON …" at bounding box center [739, 334] width 645 height 354
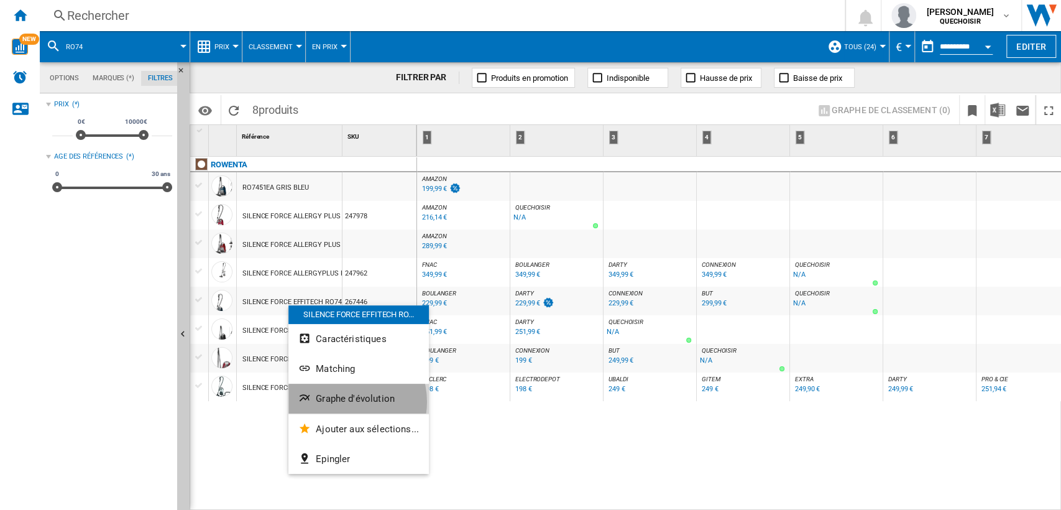
click at [343, 402] on span "Graphe d'évolution" at bounding box center [355, 398] width 79 height 11
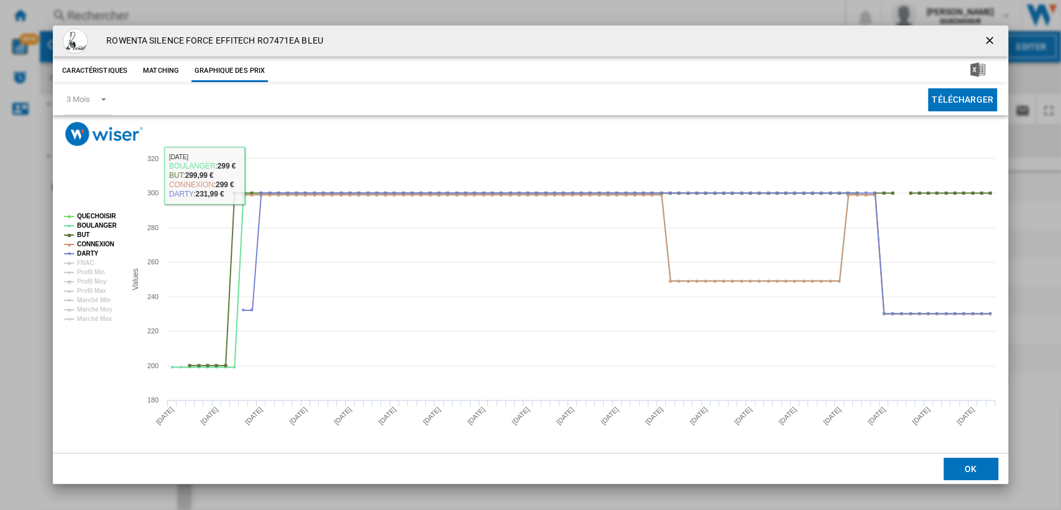
click at [157, 71] on button "Matching" at bounding box center [161, 71] width 55 height 22
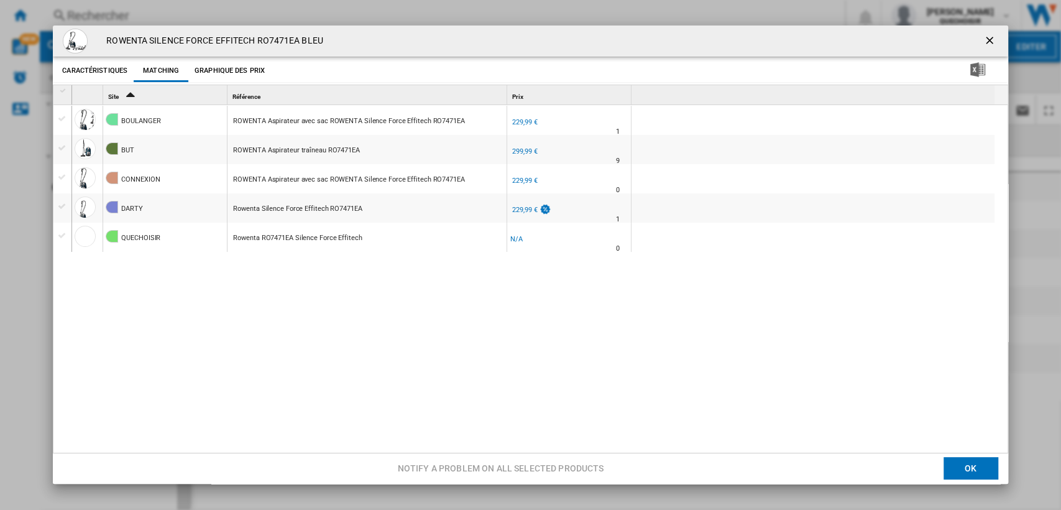
click at [522, 121] on div "229,99 €" at bounding box center [524, 122] width 25 height 8
click at [219, 64] on button "Graphique des prix" at bounding box center [229, 71] width 76 height 22
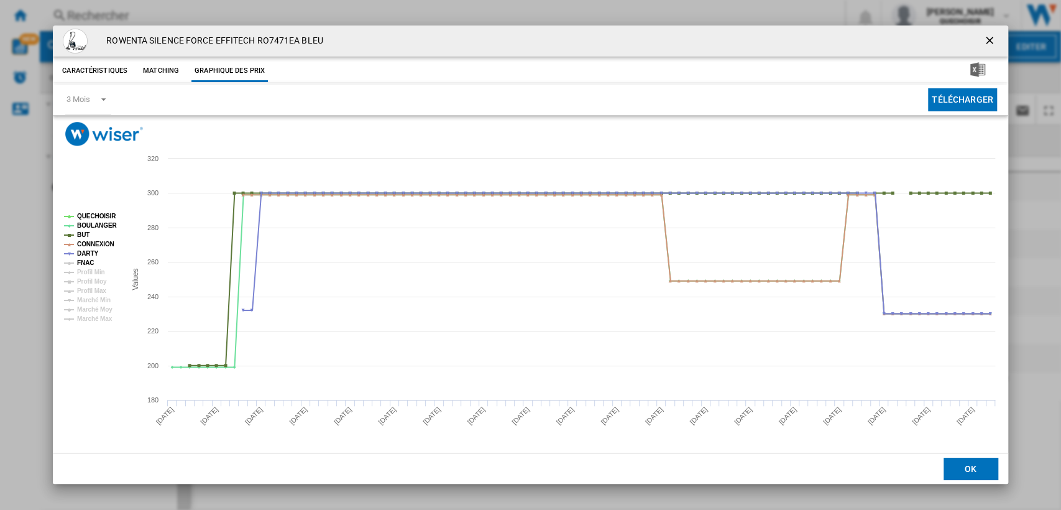
click at [77, 264] on tspan "FNAC" at bounding box center [85, 262] width 17 height 7
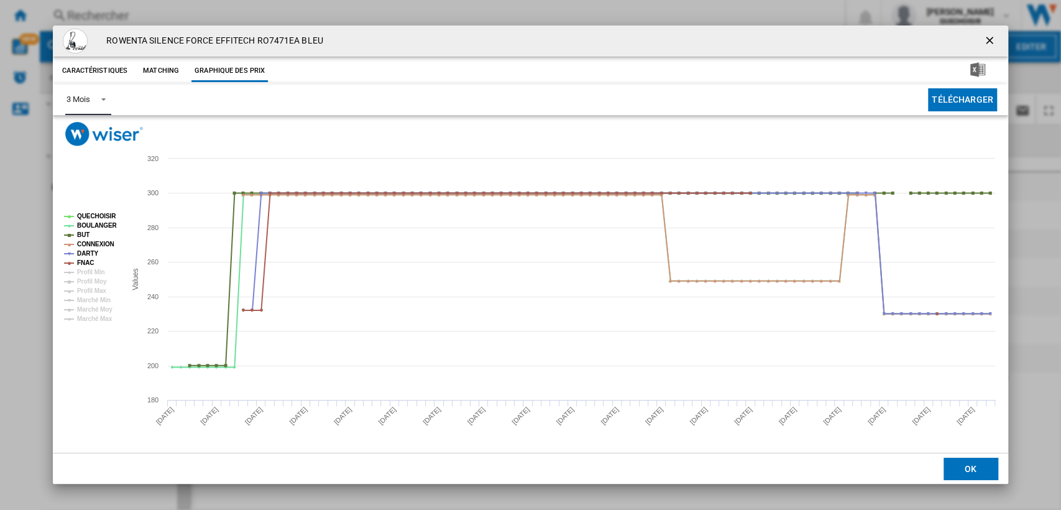
click at [88, 94] on div "3 Mois" at bounding box center [78, 98] width 23 height 9
click at [99, 126] on md-option "6 Mois" at bounding box center [99, 130] width 85 height 30
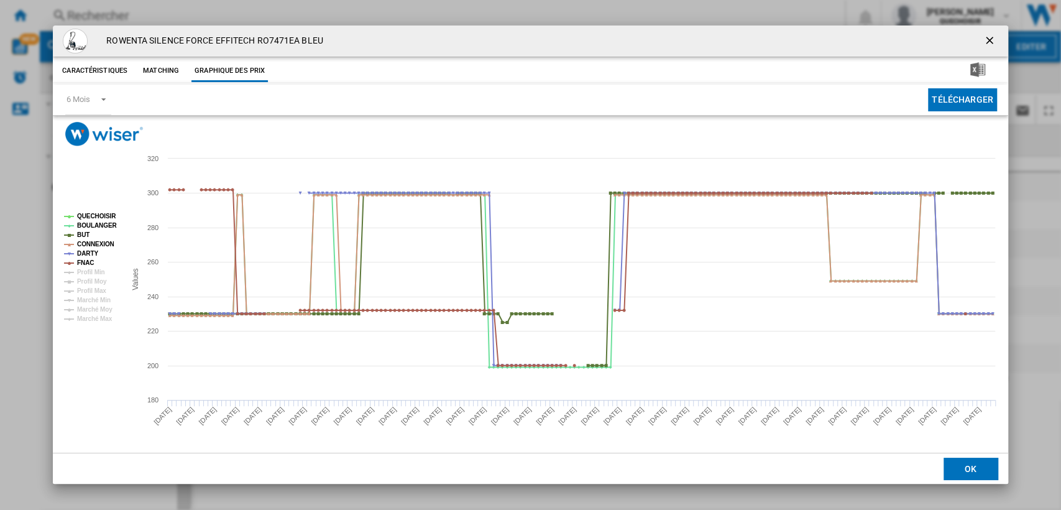
drag, startPoint x: 989, startPoint y: 35, endPoint x: 761, endPoint y: 67, distance: 229.7
click at [990, 36] on ng-md-icon "getI18NText('BUTTONS.CLOSE_DIALOG')" at bounding box center [990, 41] width 15 height 15
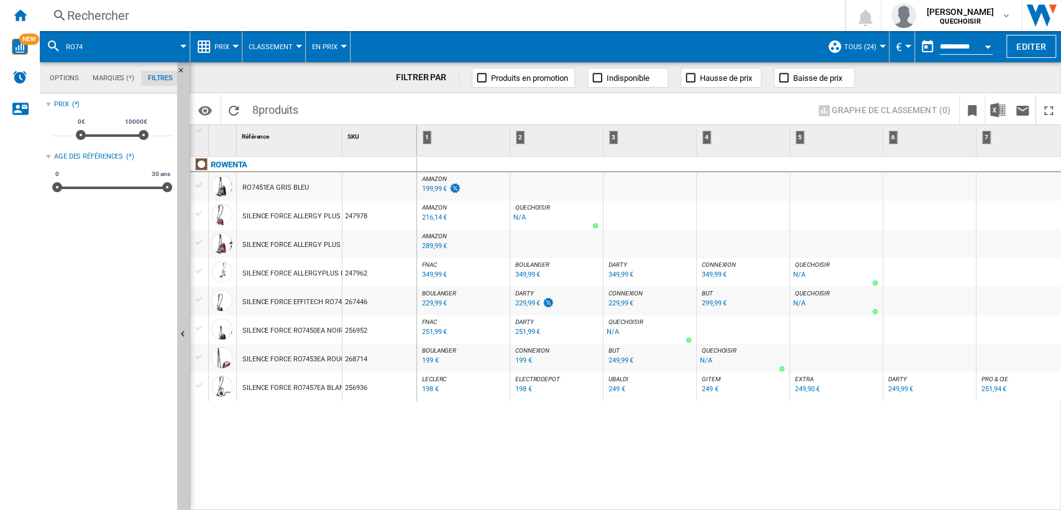
drag, startPoint x: 0, startPoint y: 0, endPoint x: 414, endPoint y: 457, distance: 616.5
click at [414, 457] on div "ROWENTA RO7451EA GRIS BLEU SILENCE FORCE ALLERGY PLUS RO7473EA ROUGE 247978 SIL…" at bounding box center [303, 330] width 227 height 347
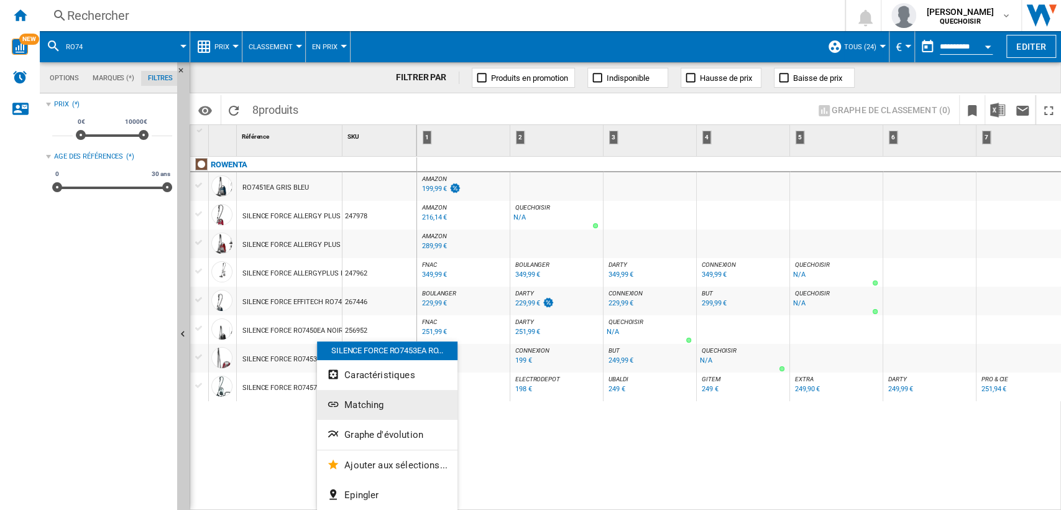
click at [389, 407] on button "Matching" at bounding box center [387, 405] width 140 height 30
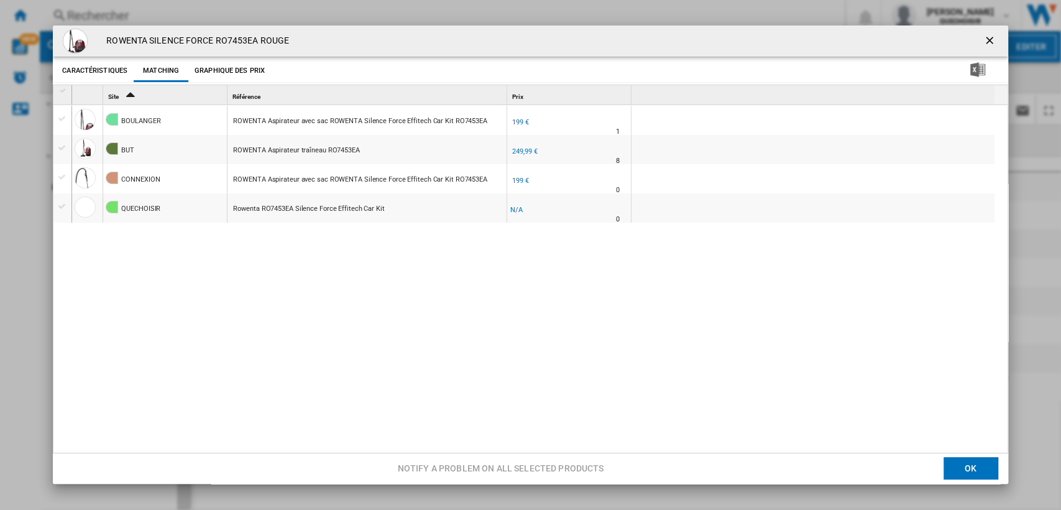
click at [439, 124] on div "ROWENTA Aspirateur avec sac ROWENTA Silence Force Effitech Car Kit RO7453EA" at bounding box center [360, 121] width 254 height 29
drag, startPoint x: 985, startPoint y: 42, endPoint x: 955, endPoint y: 75, distance: 44.4
click at [986, 42] on ng-md-icon "getI18NText('BUTTONS.CLOSE_DIALOG')" at bounding box center [990, 41] width 15 height 15
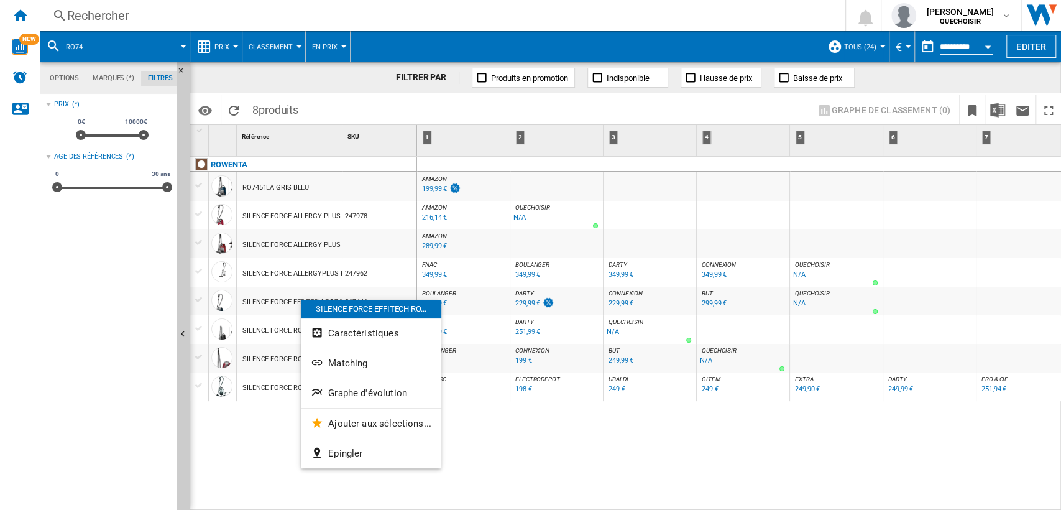
drag, startPoint x: 592, startPoint y: 400, endPoint x: 579, endPoint y: 413, distance: 18.0
click at [592, 400] on div at bounding box center [530, 255] width 1061 height 510
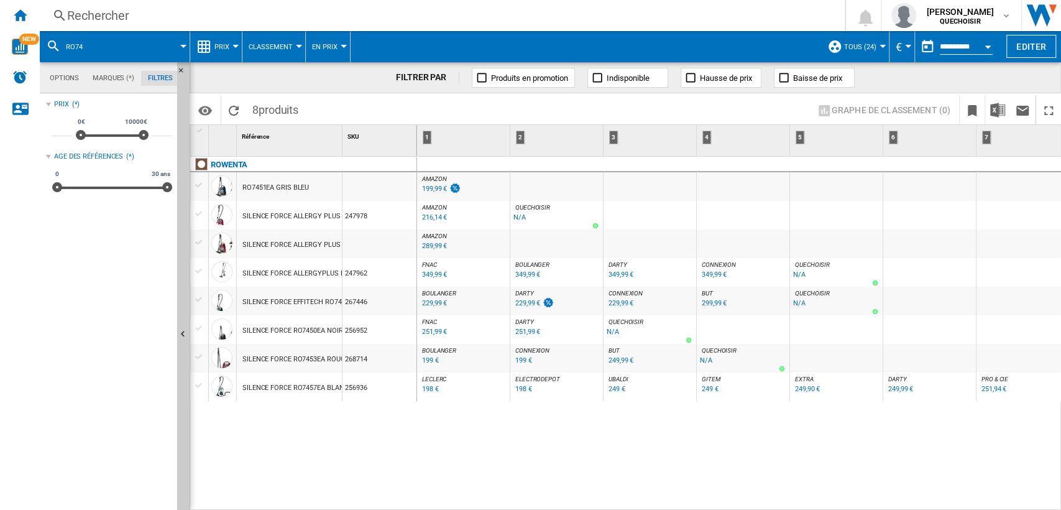
click at [311, 359] on div "SILENCE FORCE RO7453EA ROUGE" at bounding box center [295, 359] width 106 height 29
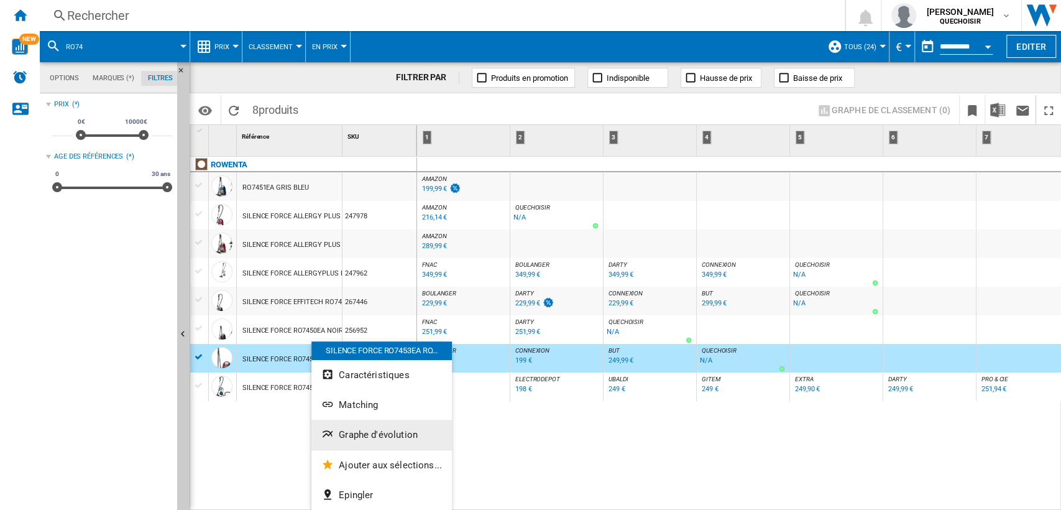
click at [361, 439] on span "Graphe d'évolution" at bounding box center [378, 434] width 79 height 11
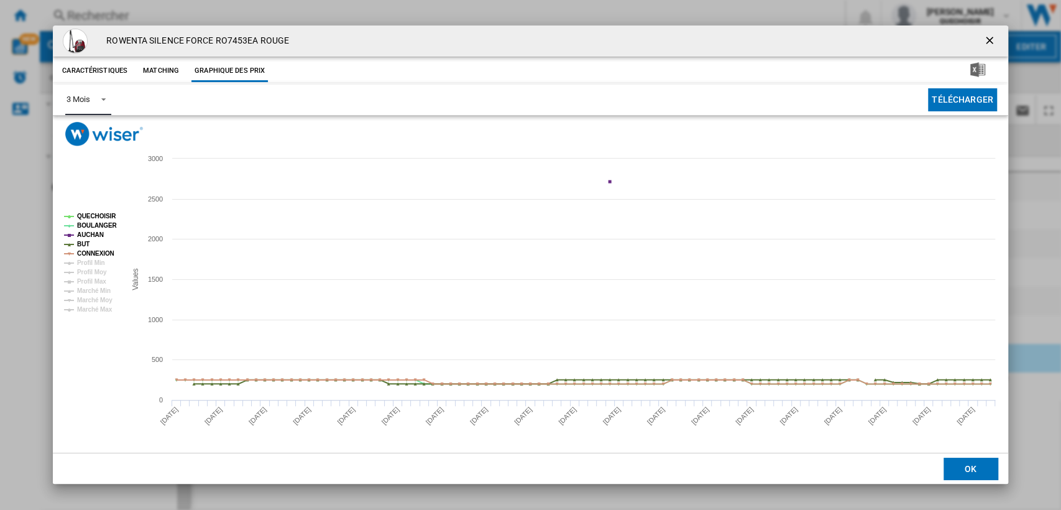
click at [90, 109] on md-select-value "3 Mois" at bounding box center [87, 100] width 45 height 30
click at [85, 129] on div "6 Mois" at bounding box center [78, 129] width 23 height 11
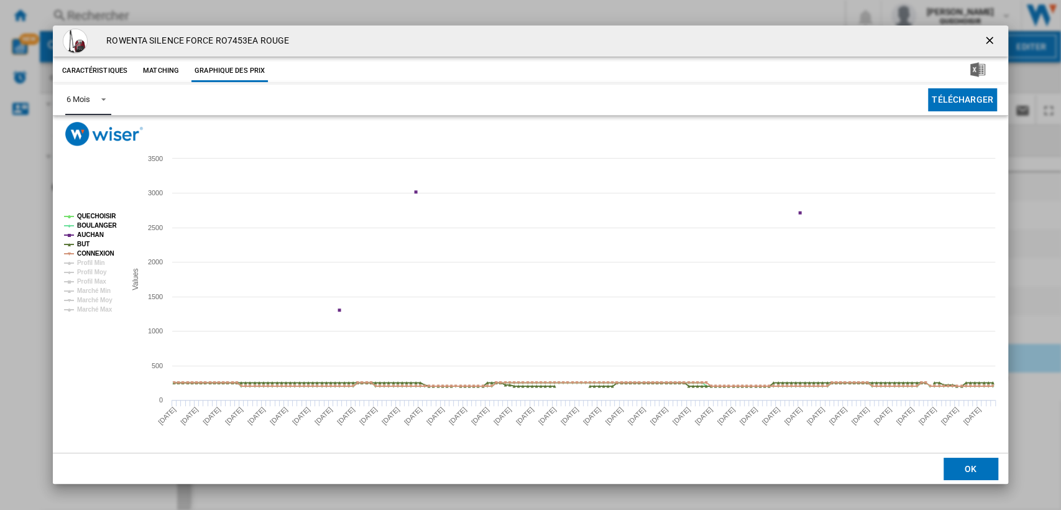
click at [90, 237] on tspan "AUCHAN" at bounding box center [90, 234] width 27 height 7
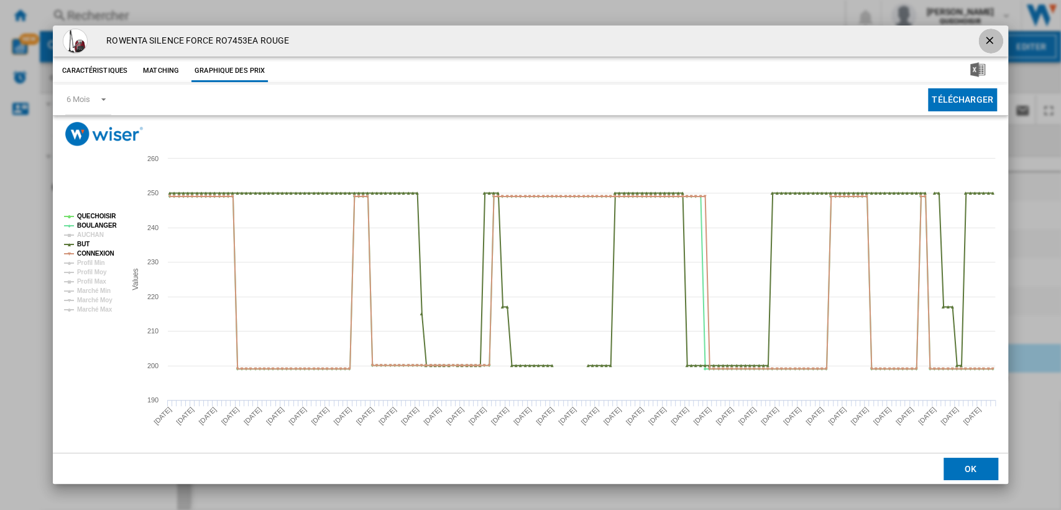
click at [993, 41] on ng-md-icon "getI18NText('BUTTONS.CLOSE_DIALOG')" at bounding box center [990, 41] width 15 height 15
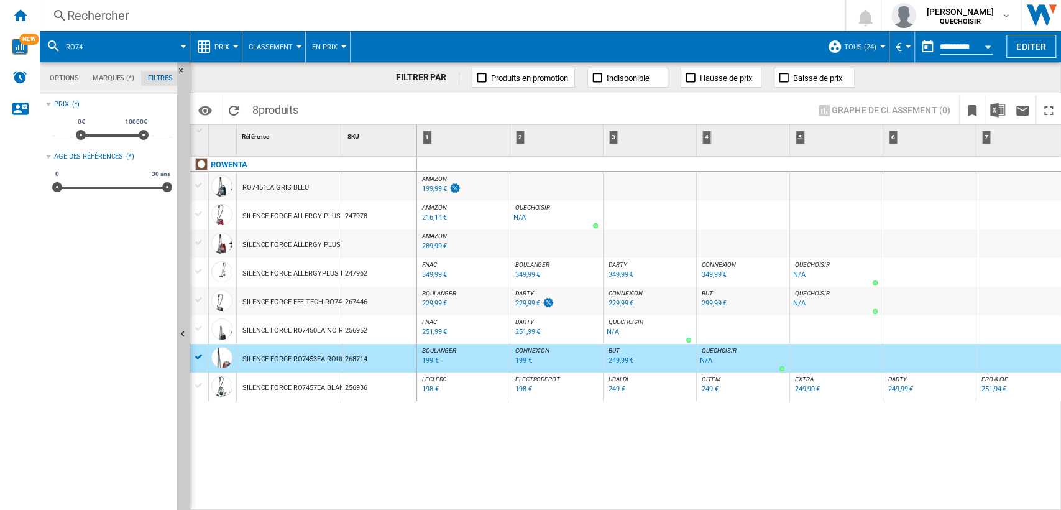
click at [627, 120] on span at bounding box center [682, 109] width 252 height 29
click at [313, 389] on div "SILENCE FORCE RO7457EA BLANC" at bounding box center [295, 388] width 106 height 29
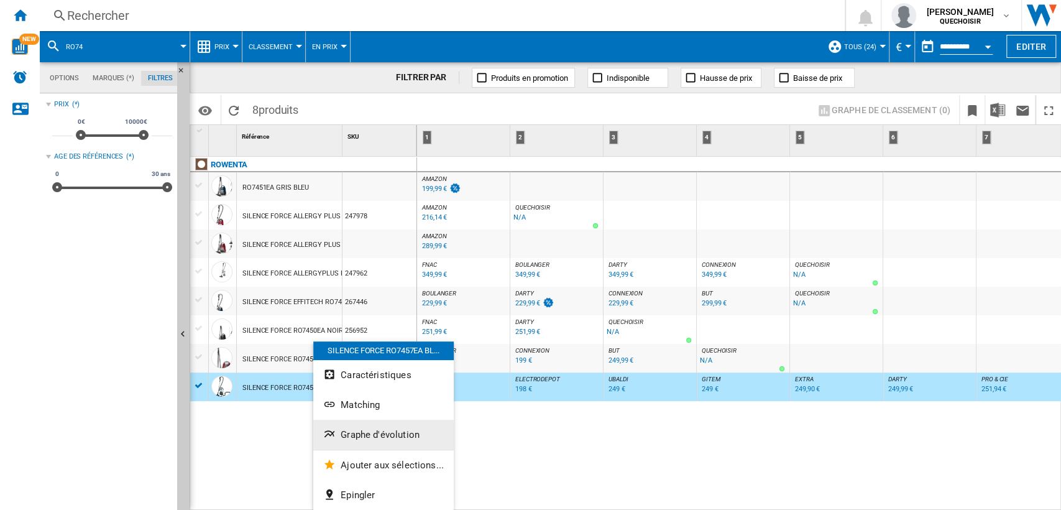
click at [351, 425] on button "Graphe d'évolution" at bounding box center [383, 435] width 140 height 30
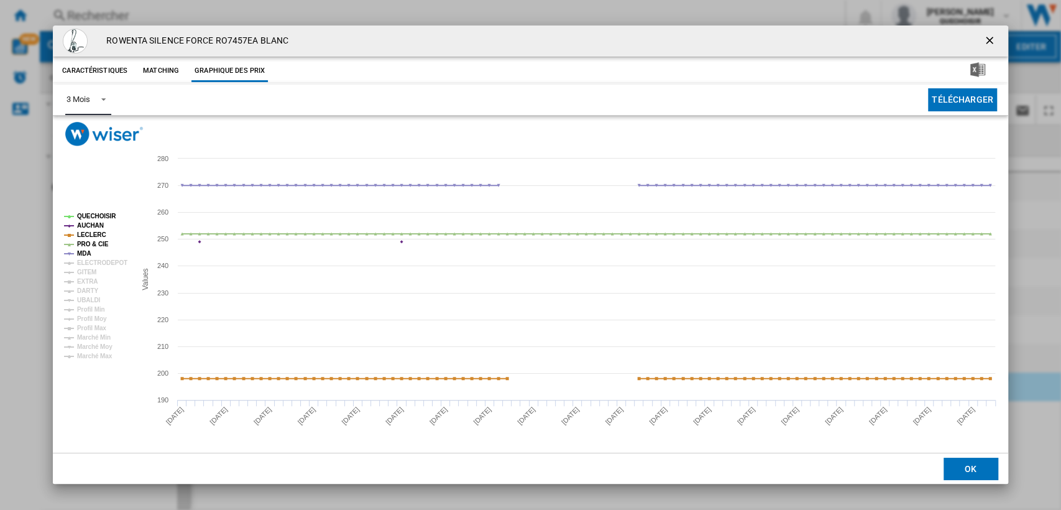
click at [98, 106] on md-select-value "3 Mois" at bounding box center [87, 100] width 45 height 30
click at [93, 136] on md-option "6 Mois" at bounding box center [99, 130] width 85 height 30
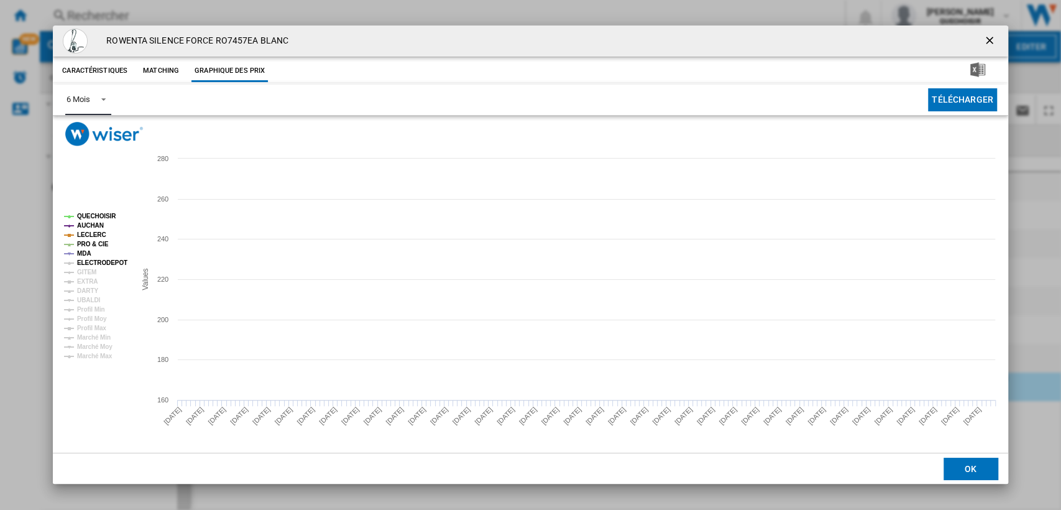
click at [92, 262] on tspan "ELECTRODEPOT" at bounding box center [102, 262] width 50 height 7
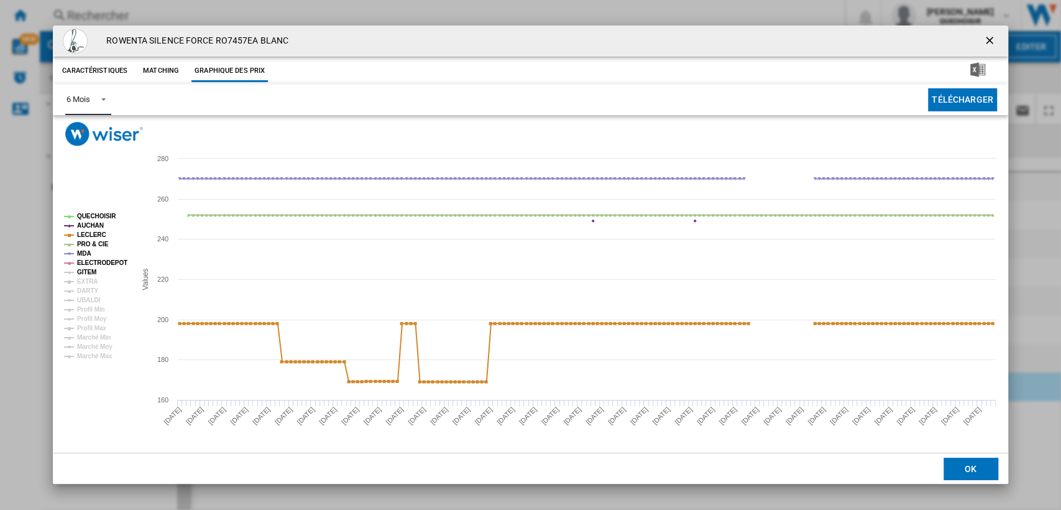
click at [91, 270] on tspan "GITEM" at bounding box center [86, 272] width 19 height 7
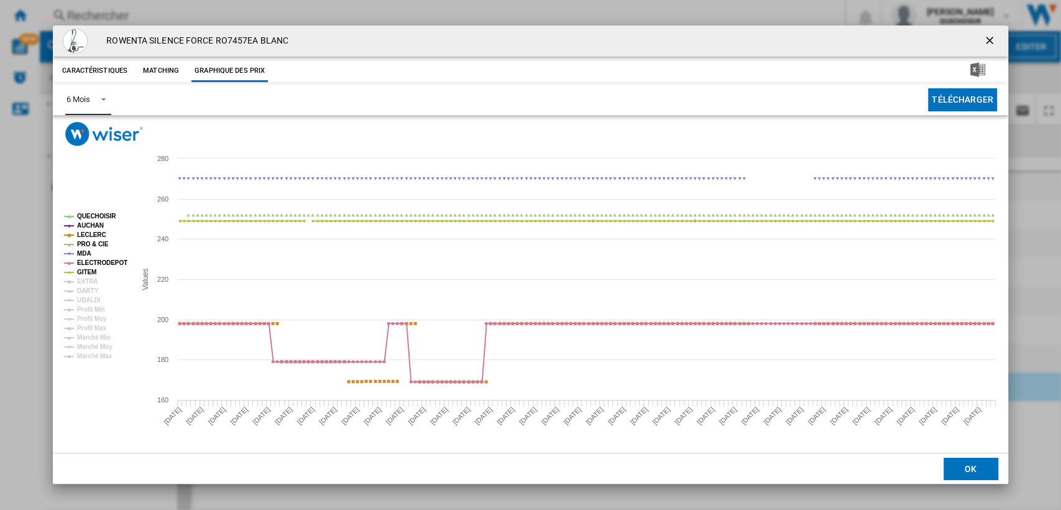
click at [91, 280] on tspan "EXTRA" at bounding box center [87, 281] width 21 height 7
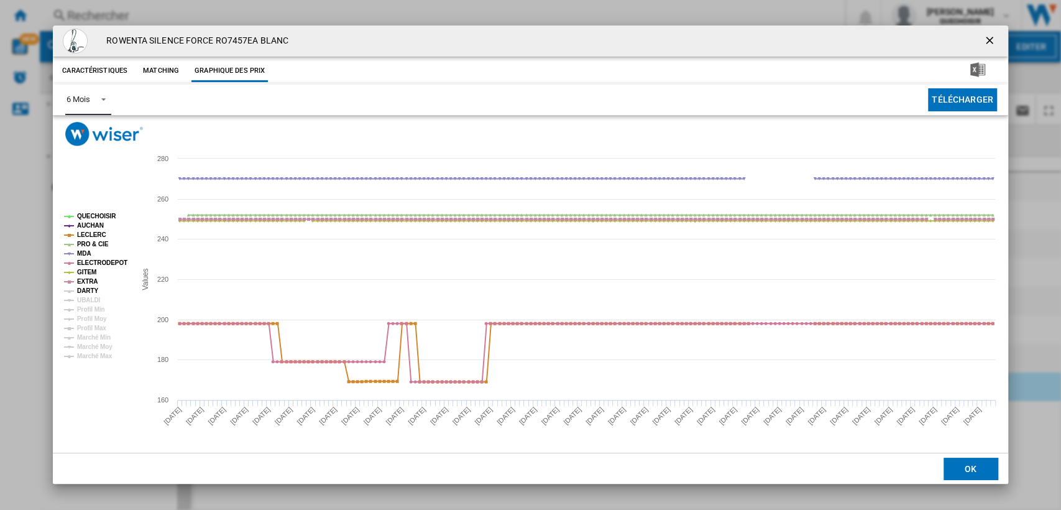
click at [91, 289] on tspan "DARTY" at bounding box center [87, 290] width 21 height 7
click at [91, 297] on tspan "UBALDI" at bounding box center [88, 300] width 23 height 7
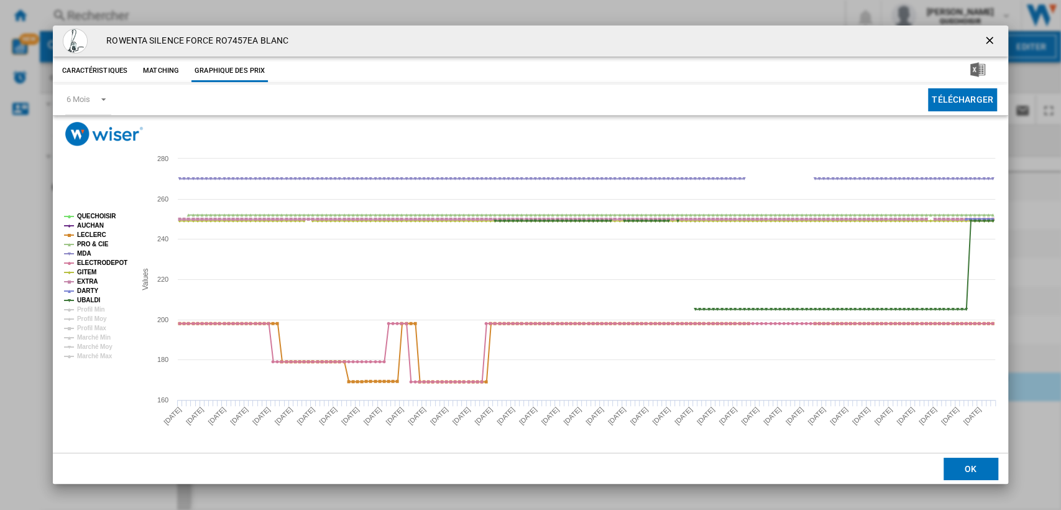
click at [986, 39] on ng-md-icon "getI18NText('BUTTONS.CLOSE_DIALOG')" at bounding box center [990, 41] width 15 height 15
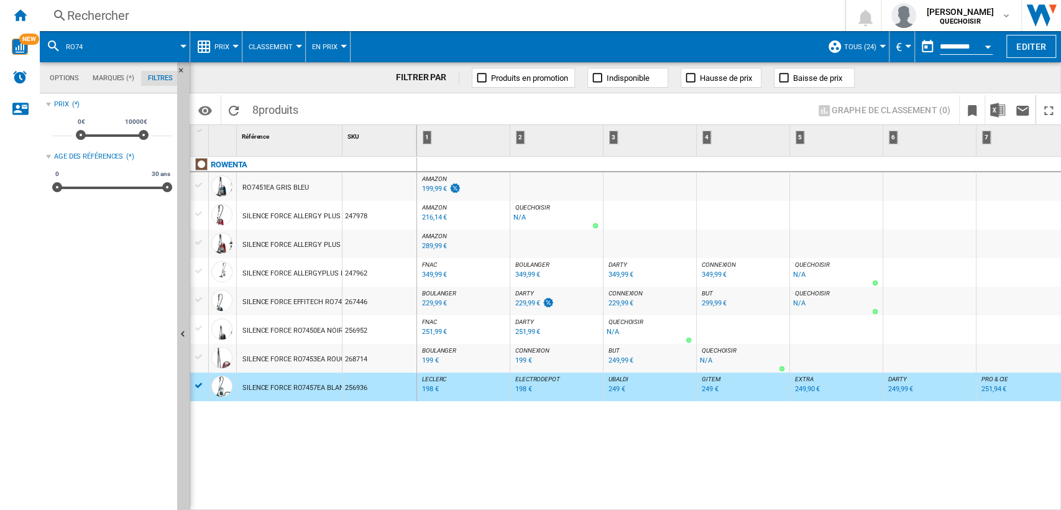
click at [366, 439] on div "ROWENTA RO7451EA GRIS BLEU SILENCE FORCE ALLERGY PLUS RO7473EA ROUGE 247978 SIL…" at bounding box center [303, 330] width 227 height 347
click at [261, 187] on div "RO7451EA GRIS BLEU" at bounding box center [275, 187] width 67 height 29
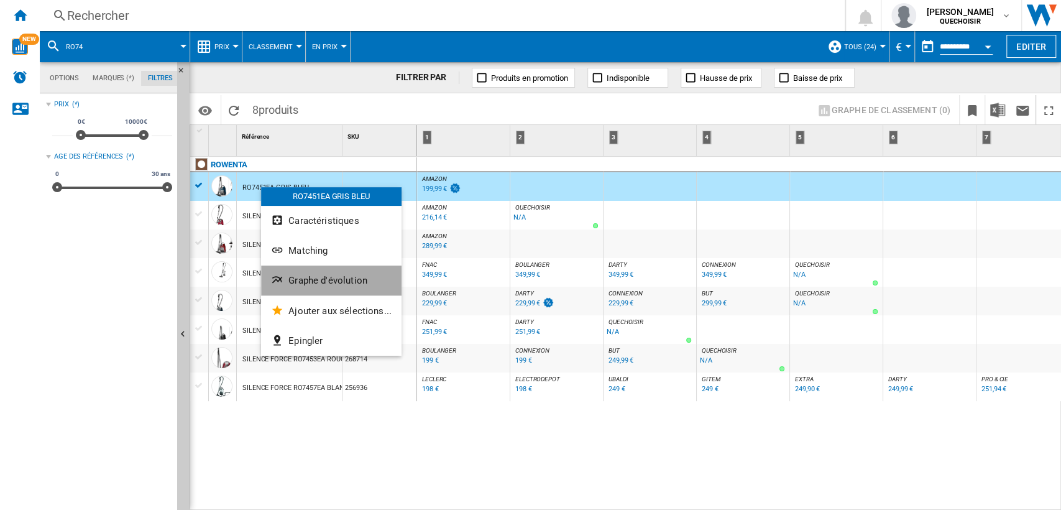
click at [347, 280] on span "Graphe d'évolution" at bounding box center [327, 280] width 79 height 11
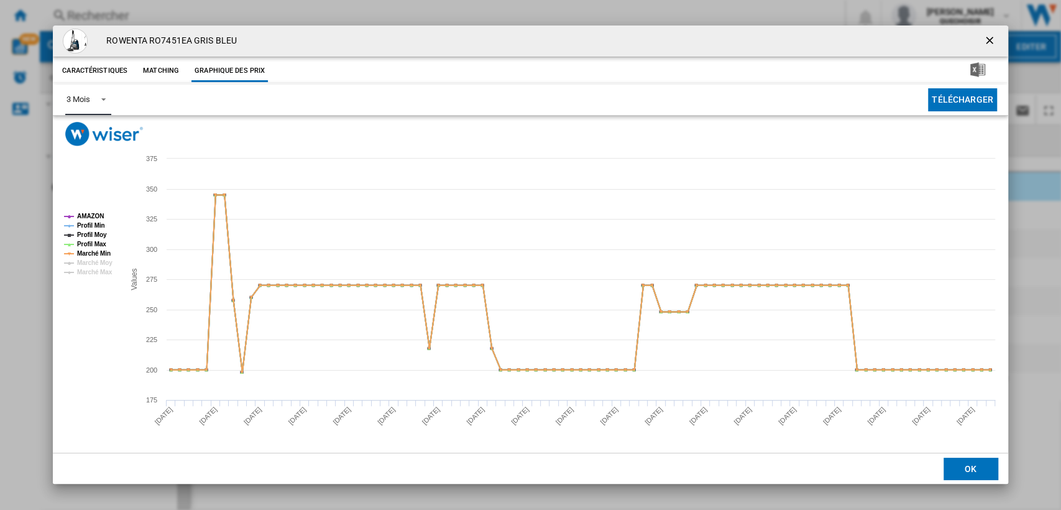
click at [93, 101] on span "Product popup" at bounding box center [100, 98] width 15 height 11
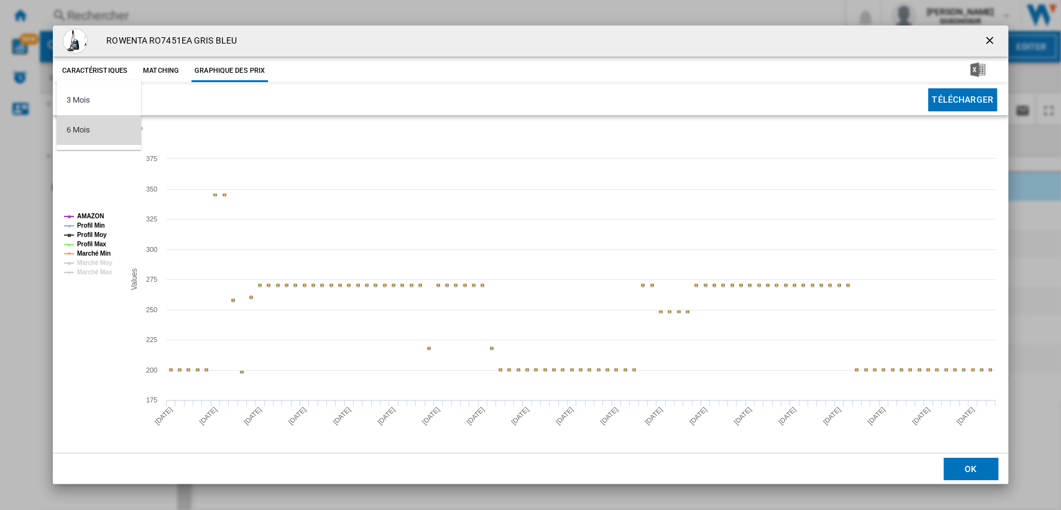
click at [85, 134] on div "6 Mois" at bounding box center [78, 129] width 23 height 11
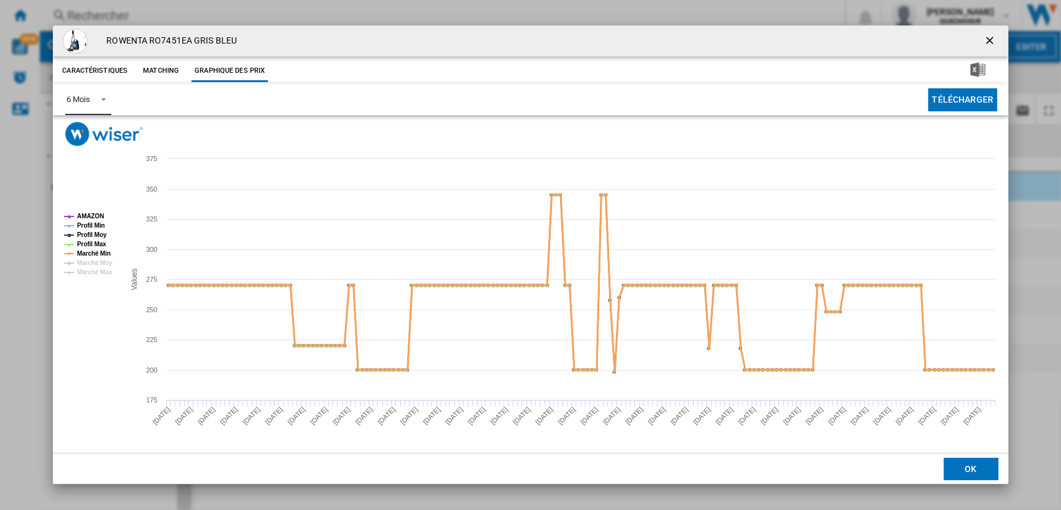
click at [89, 252] on tspan "Marché Min" at bounding box center [94, 253] width 34 height 7
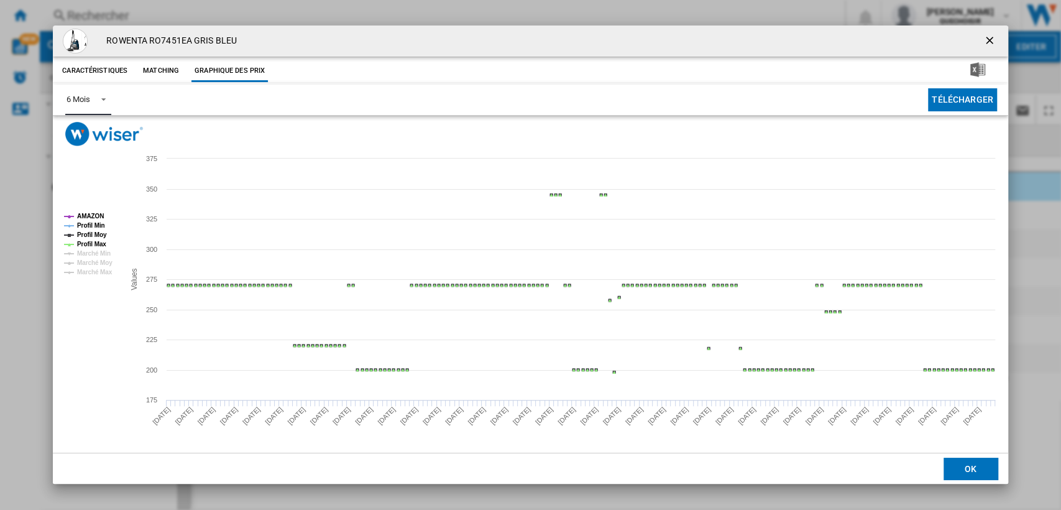
click at [90, 244] on tspan "Profil Max" at bounding box center [91, 244] width 29 height 7
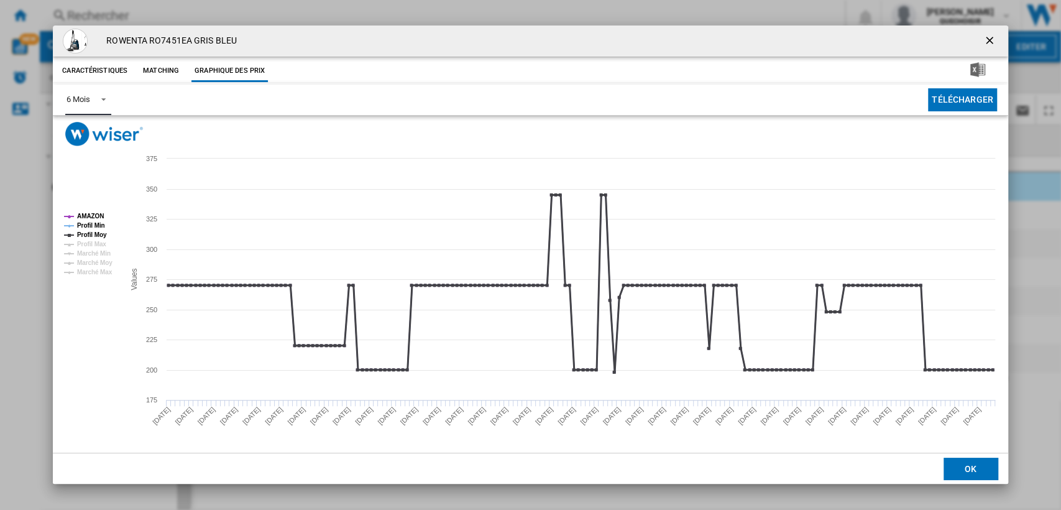
click at [91, 236] on tspan "Profil Moy" at bounding box center [92, 234] width 30 height 7
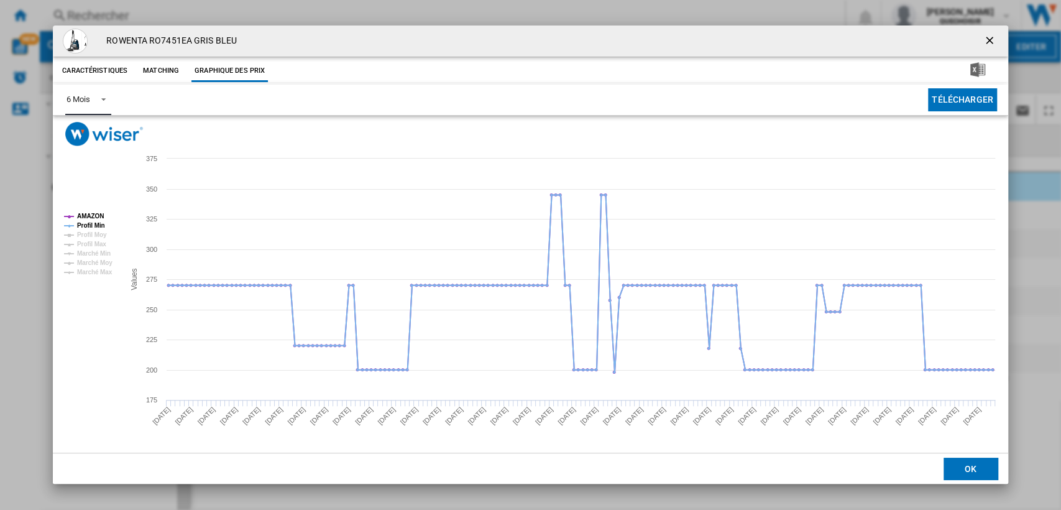
click at [95, 227] on tspan "Profil Min" at bounding box center [91, 225] width 28 height 7
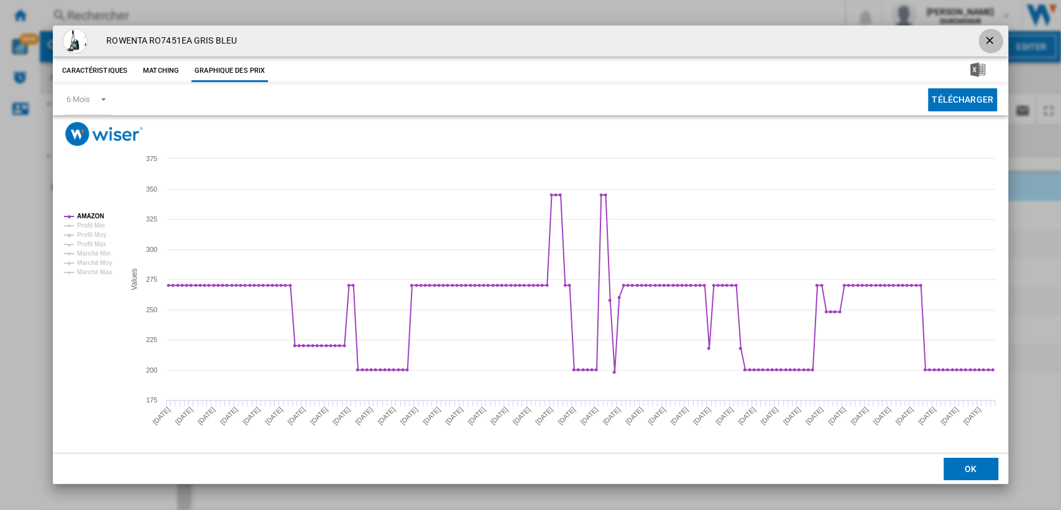
click at [988, 37] on ng-md-icon "getI18NText('BUTTONS.CLOSE_DIALOG')" at bounding box center [990, 41] width 15 height 15
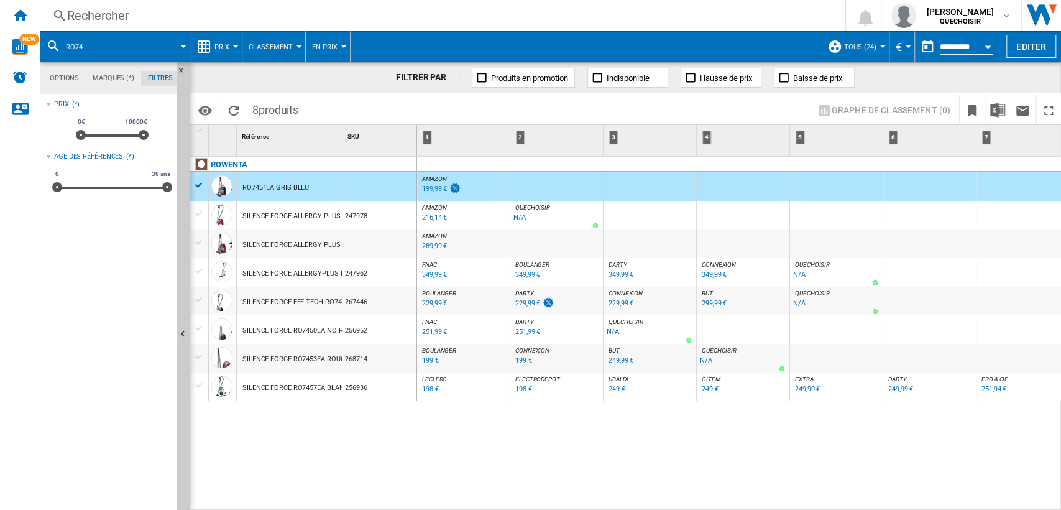
click at [489, 21] on div "Rechercher" at bounding box center [439, 15] width 745 height 17
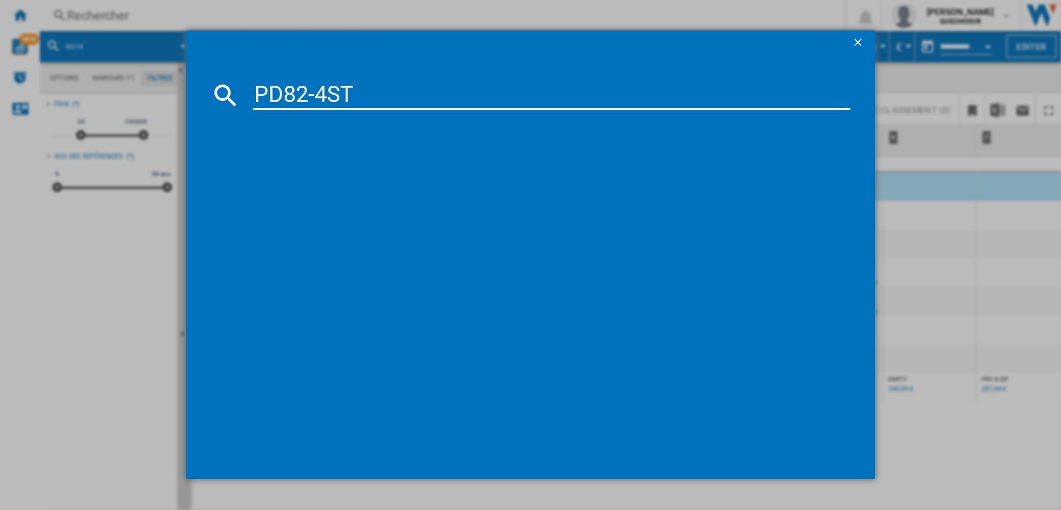
click at [312, 88] on input "PD82-4ST" at bounding box center [552, 95] width 598 height 30
drag, startPoint x: 328, startPoint y: 91, endPoint x: 430, endPoint y: 91, distance: 101.3
click at [425, 91] on input "PD824ST" at bounding box center [552, 95] width 598 height 30
type input "PD824"
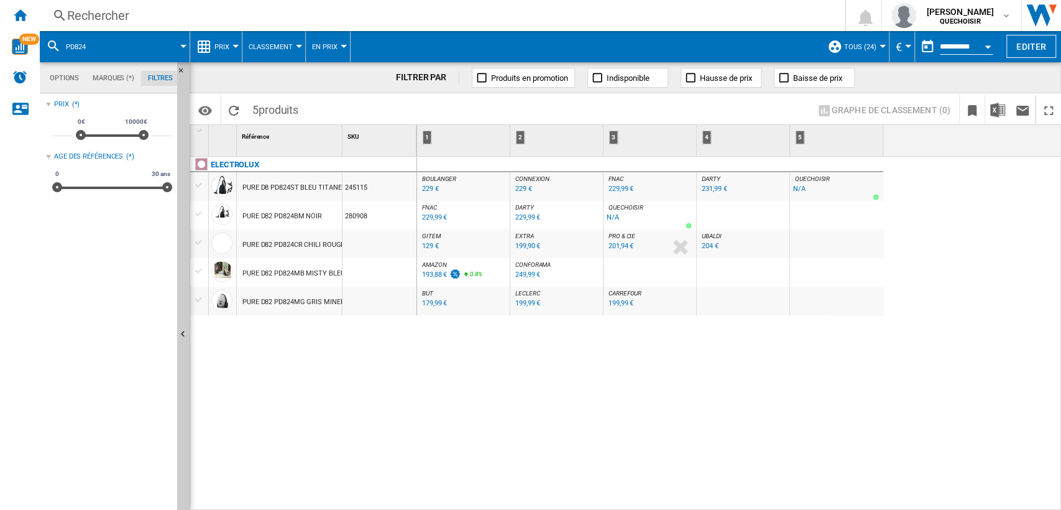
click at [266, 185] on div "PURE D8 PD824ST BLEU TITANE" at bounding box center [291, 187] width 99 height 29
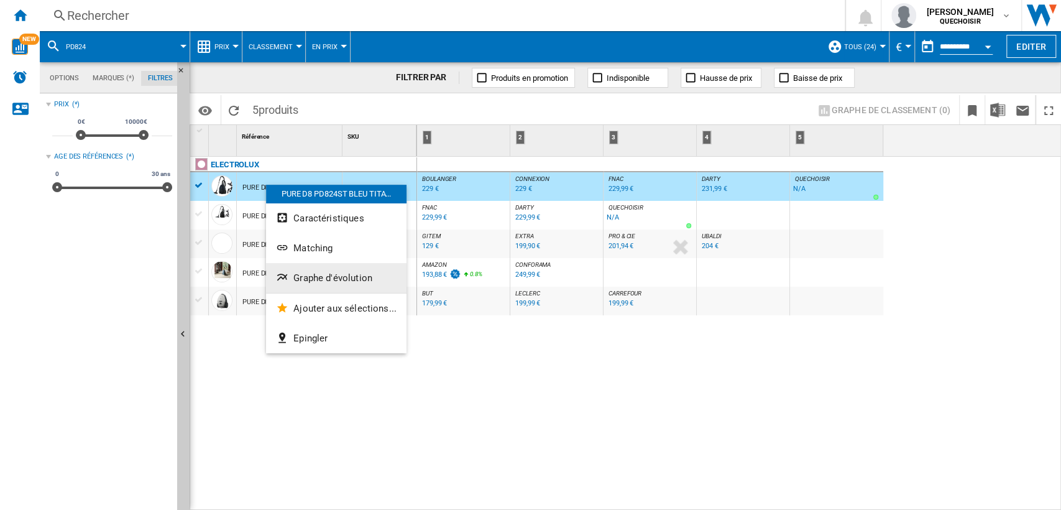
click at [337, 282] on span "Graphe d'évolution" at bounding box center [332, 277] width 79 height 11
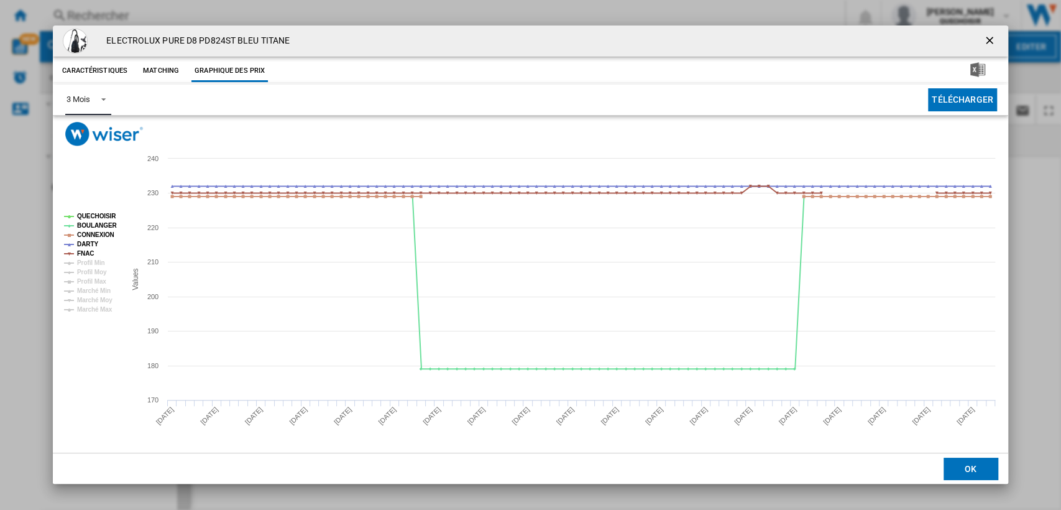
click at [98, 99] on span "Product popup" at bounding box center [100, 98] width 15 height 11
click at [89, 128] on div "6 Mois" at bounding box center [78, 129] width 23 height 11
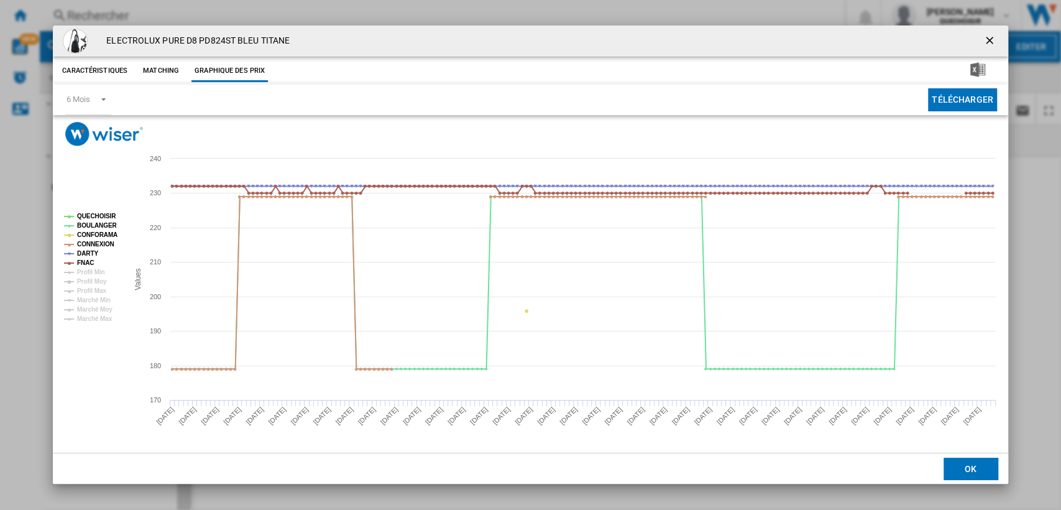
click at [982, 35] on button "Product popup" at bounding box center [990, 41] width 25 height 25
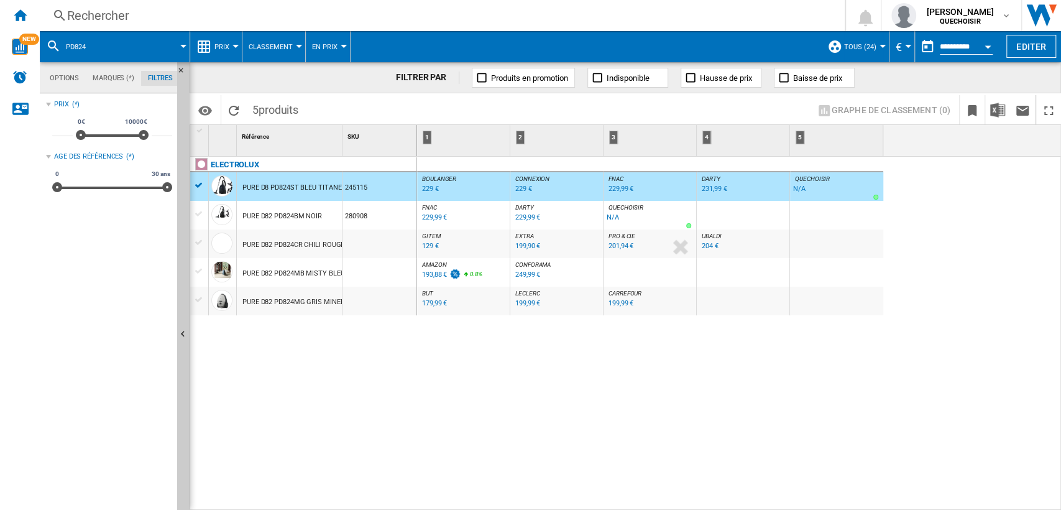
click at [320, 12] on div "Rechercher" at bounding box center [439, 15] width 745 height 17
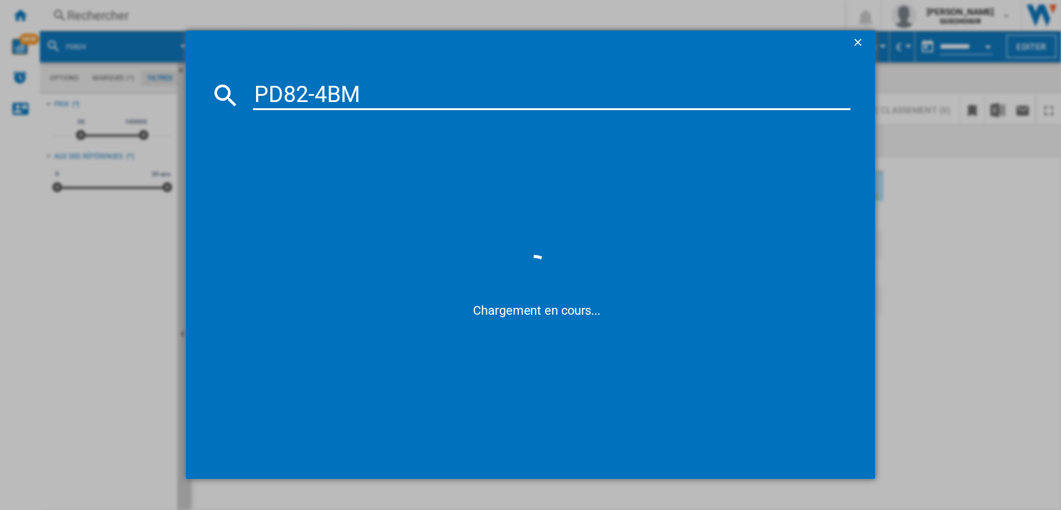
click at [318, 86] on input "PD82-4BM" at bounding box center [552, 95] width 598 height 30
type input "PD824BM"
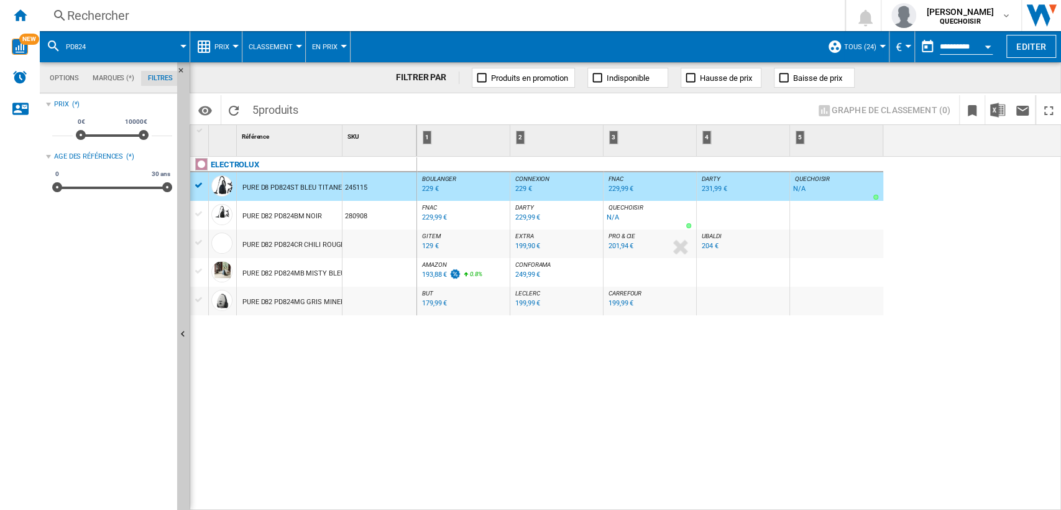
click at [366, 352] on div "ELECTROLUX PURE D8 PD824ST BLEU TITANE 245115 PURE D82 PD824BM NOIR 280908 PURE…" at bounding box center [303, 330] width 227 height 347
click at [306, 214] on div "PURE D82 PD824BM NOIR" at bounding box center [282, 216] width 80 height 29
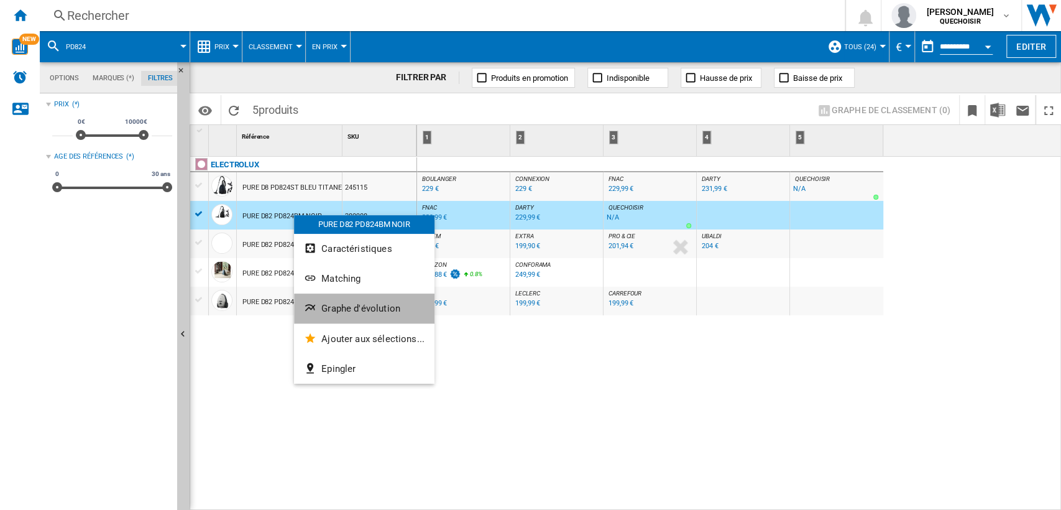
click at [389, 311] on span "Graphe d'évolution" at bounding box center [360, 308] width 79 height 11
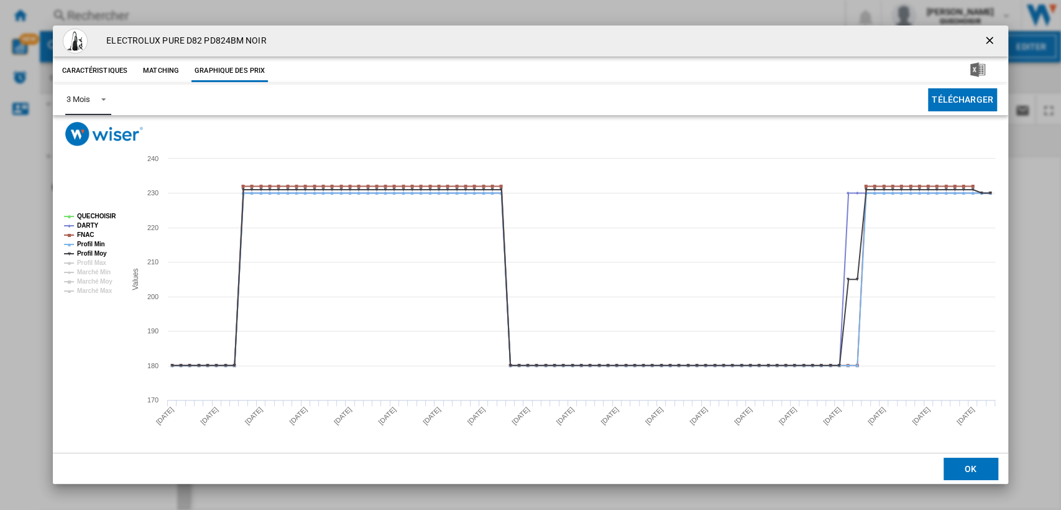
click at [93, 97] on span "Product popup" at bounding box center [100, 98] width 15 height 11
click at [87, 119] on md-option "6 Mois" at bounding box center [99, 130] width 85 height 30
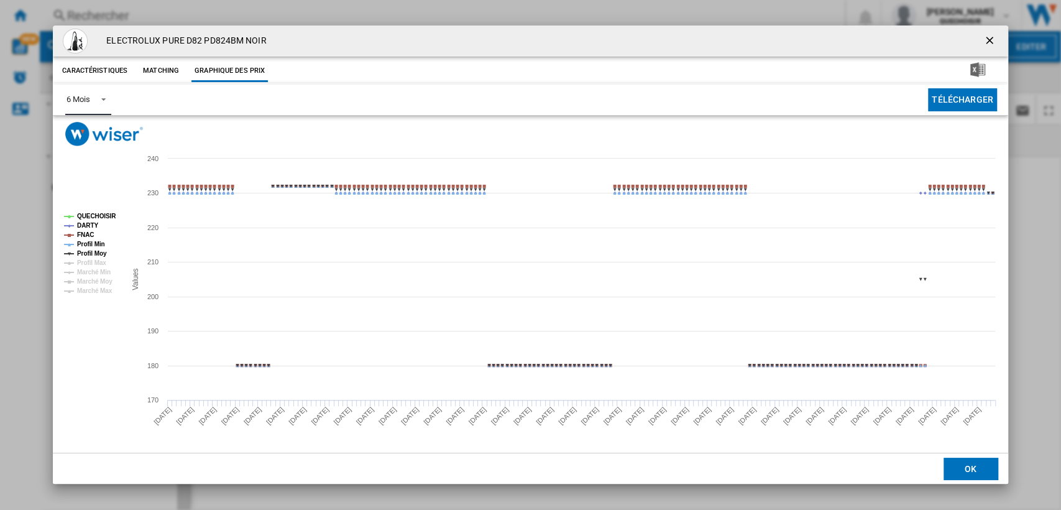
click at [81, 251] on tspan "Profil Moy" at bounding box center [92, 253] width 30 height 7
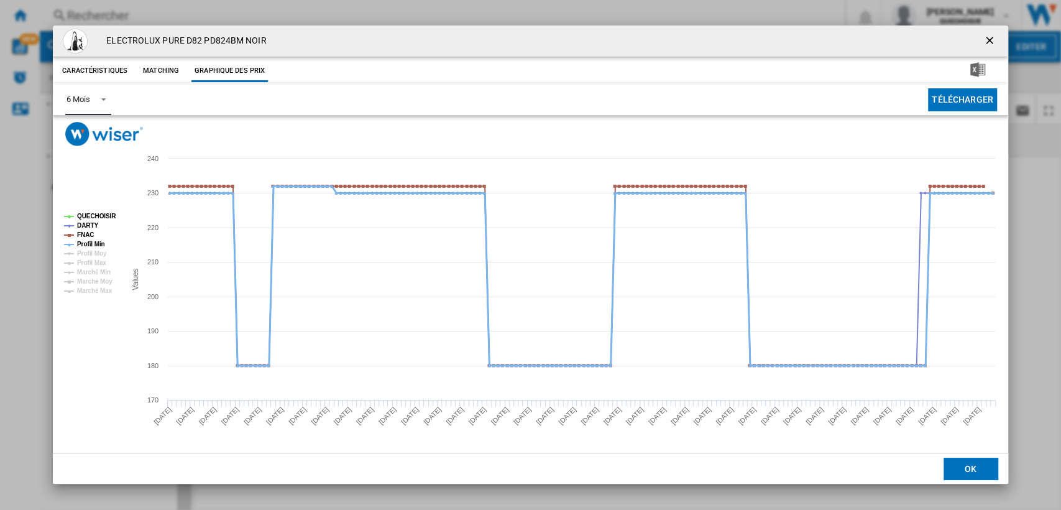
click at [85, 245] on tspan "Profil Min" at bounding box center [91, 244] width 28 height 7
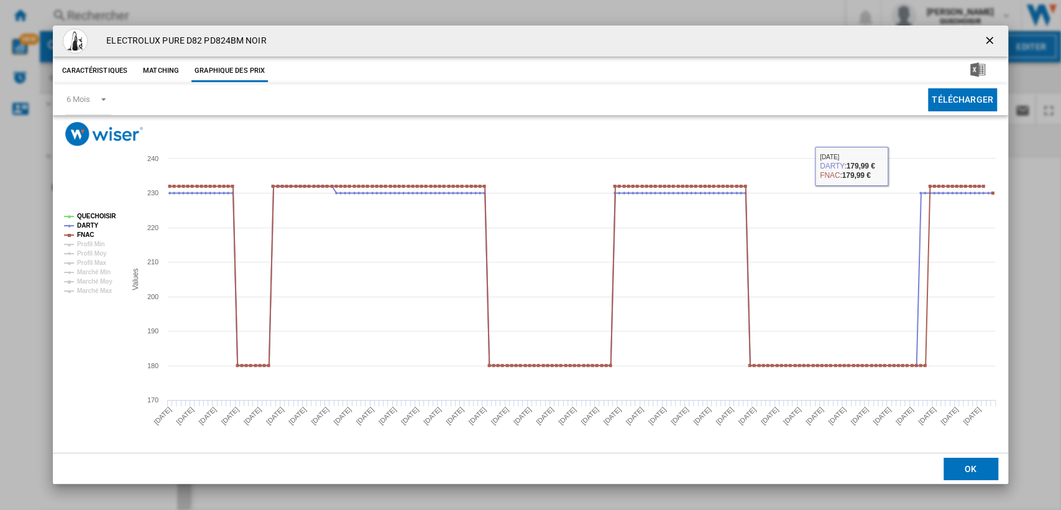
click at [993, 40] on ng-md-icon "getI18NText('BUTTONS.CLOSE_DIALOG')" at bounding box center [990, 41] width 15 height 15
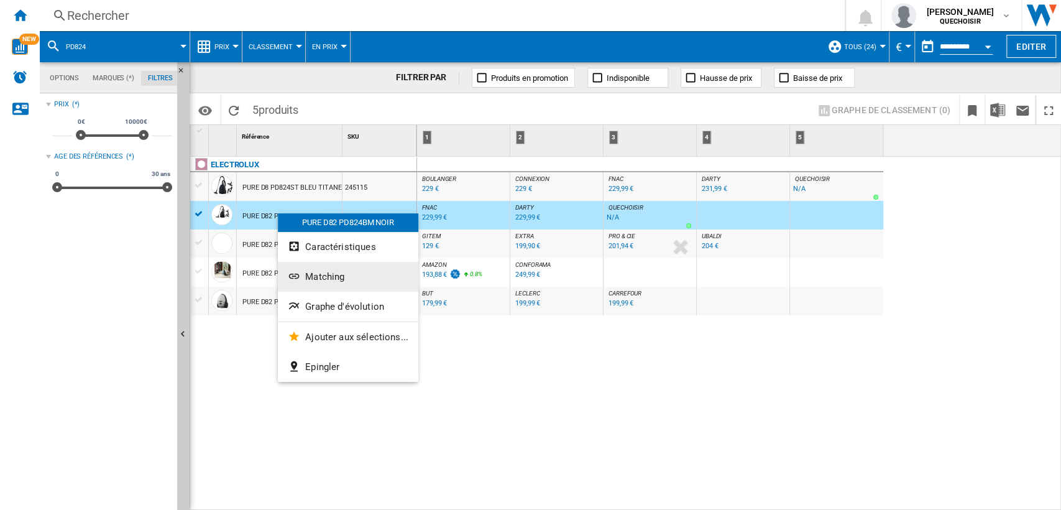
click at [343, 275] on span "Matching" at bounding box center [324, 276] width 39 height 11
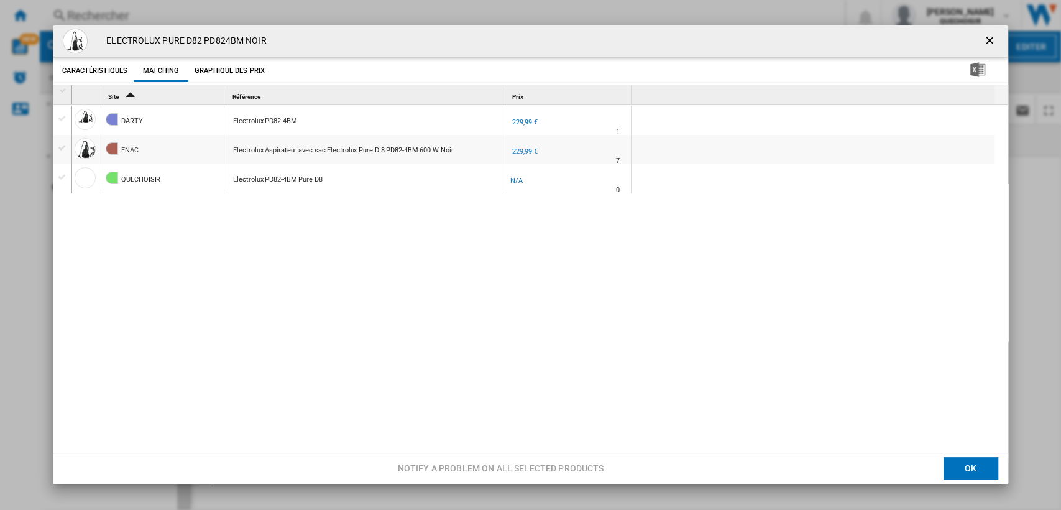
click at [987, 38] on ng-md-icon "getI18NText('BUTTONS.CLOSE_DIALOG')" at bounding box center [990, 41] width 15 height 15
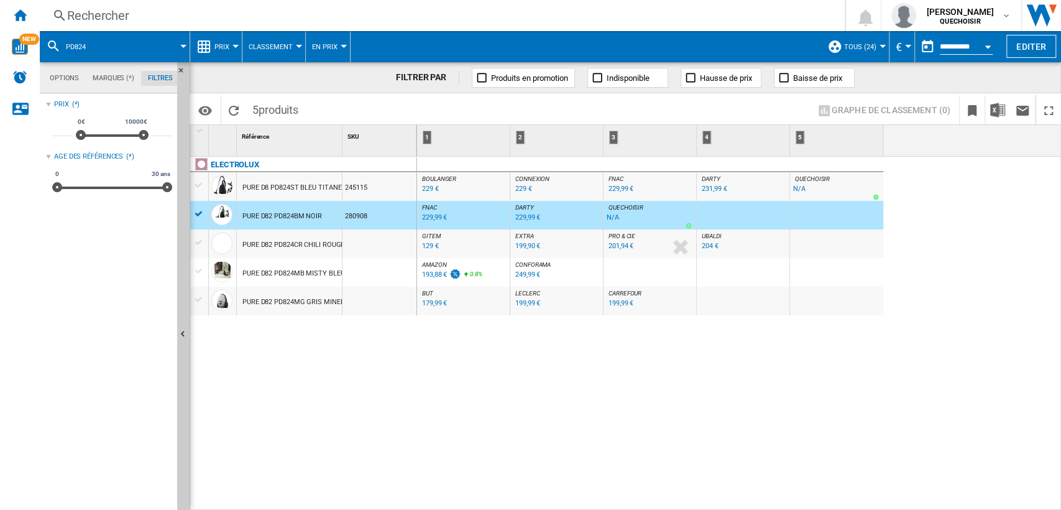
click at [306, 189] on div "PURE D8 PD824ST BLEU TITANE" at bounding box center [291, 187] width 99 height 29
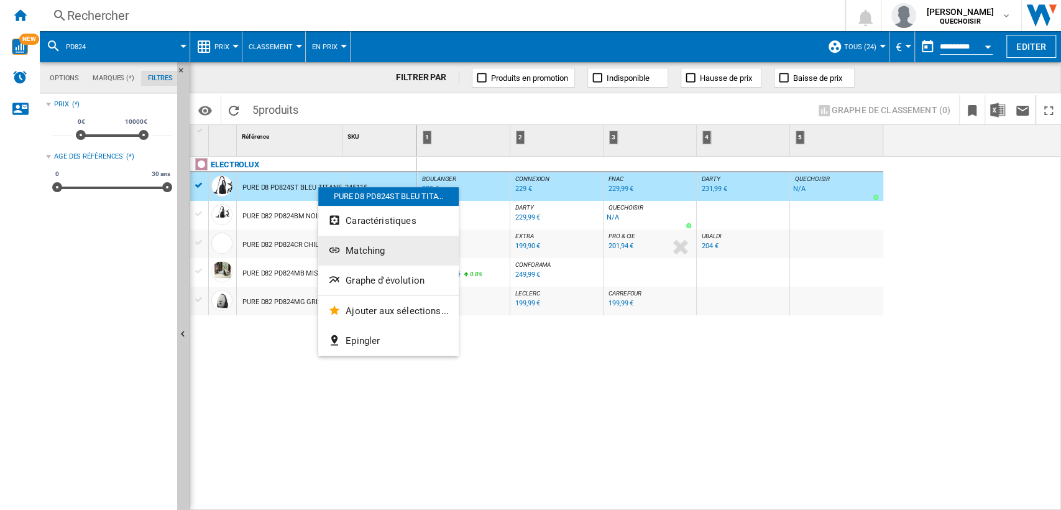
click at [362, 251] on span "Matching" at bounding box center [365, 250] width 39 height 11
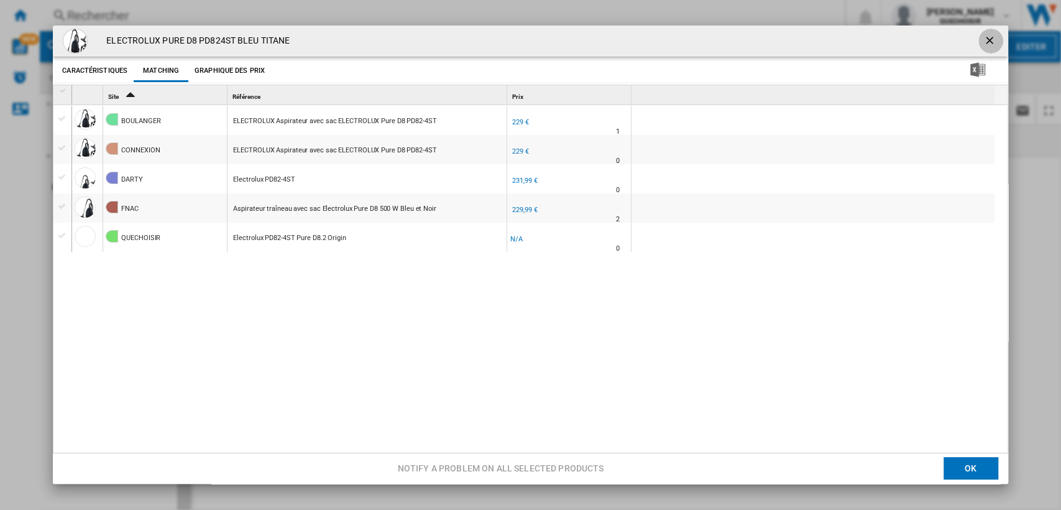
click at [983, 40] on ng-md-icon "getI18NText('BUTTONS.CLOSE_DIALOG')" at bounding box center [990, 41] width 15 height 15
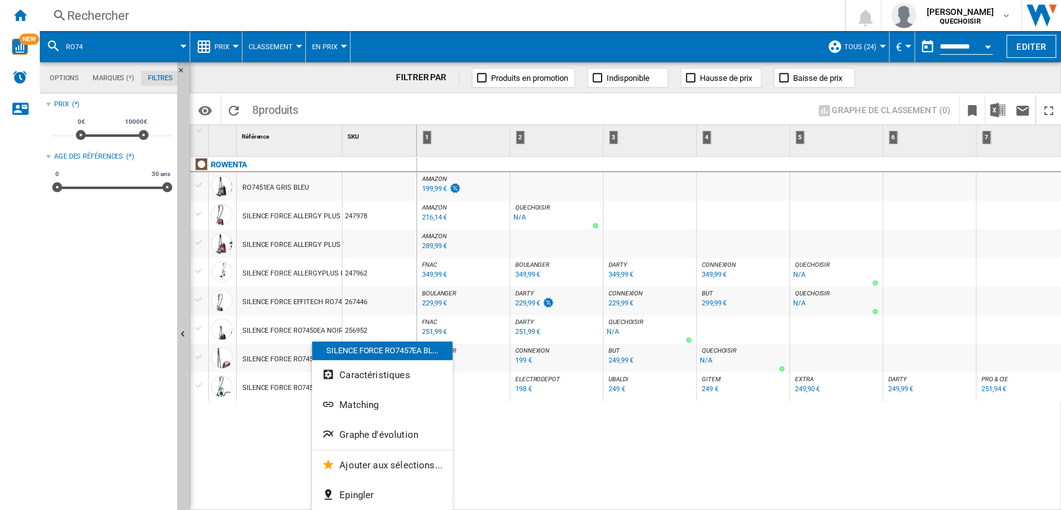
click at [357, 426] on button "Graphe d'évolution" at bounding box center [382, 435] width 140 height 30
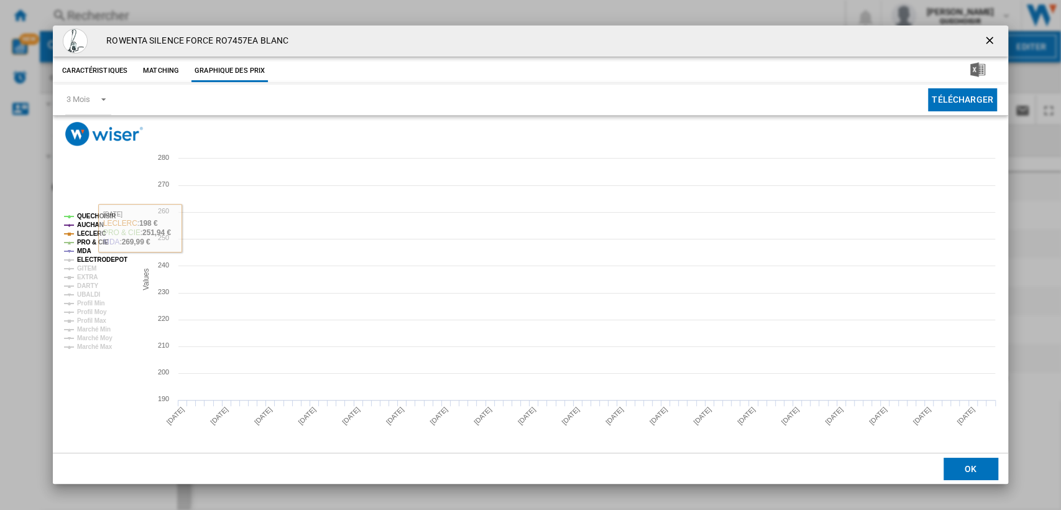
click at [85, 258] on tspan "ELECTRODEPOT" at bounding box center [102, 259] width 50 height 7
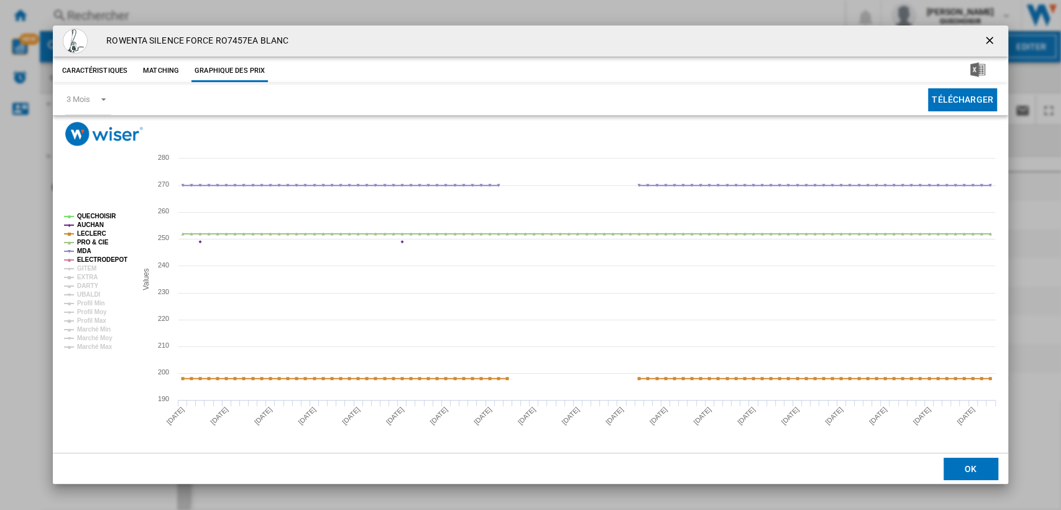
click at [85, 266] on tspan "GITEM" at bounding box center [86, 268] width 19 height 7
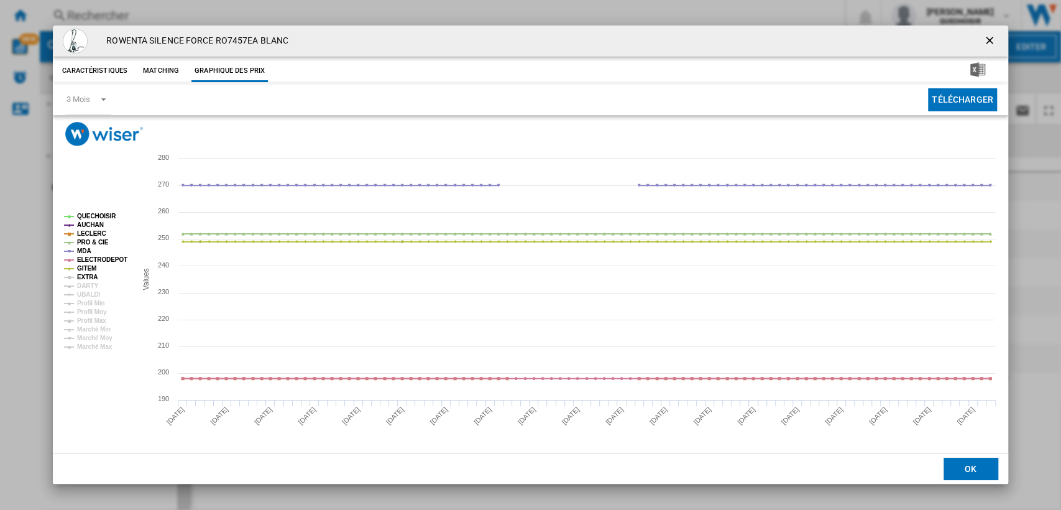
click at [85, 275] on tspan "EXTRA" at bounding box center [87, 277] width 21 height 7
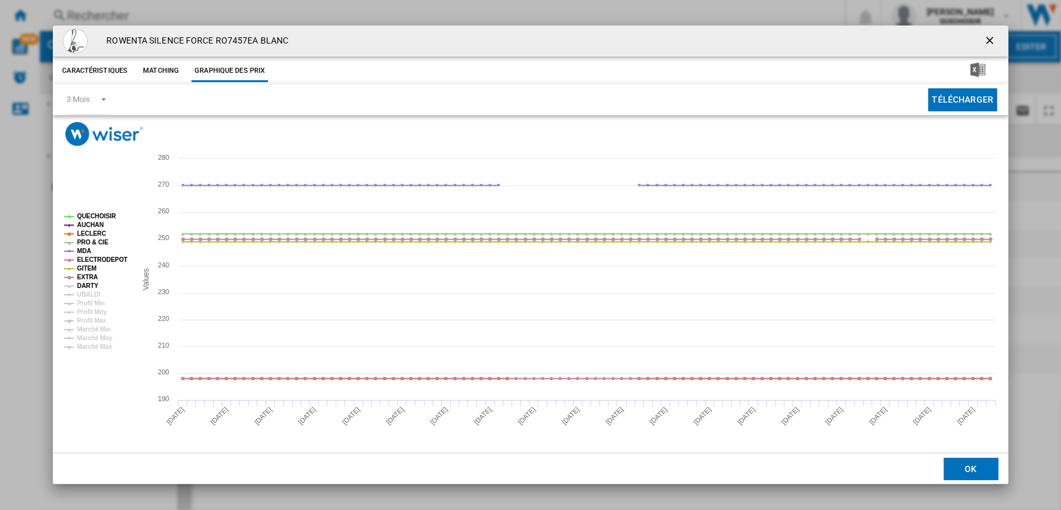
click at [86, 286] on tspan "DARTY" at bounding box center [87, 285] width 21 height 7
click at [86, 295] on tspan "UBALDI" at bounding box center [88, 294] width 23 height 7
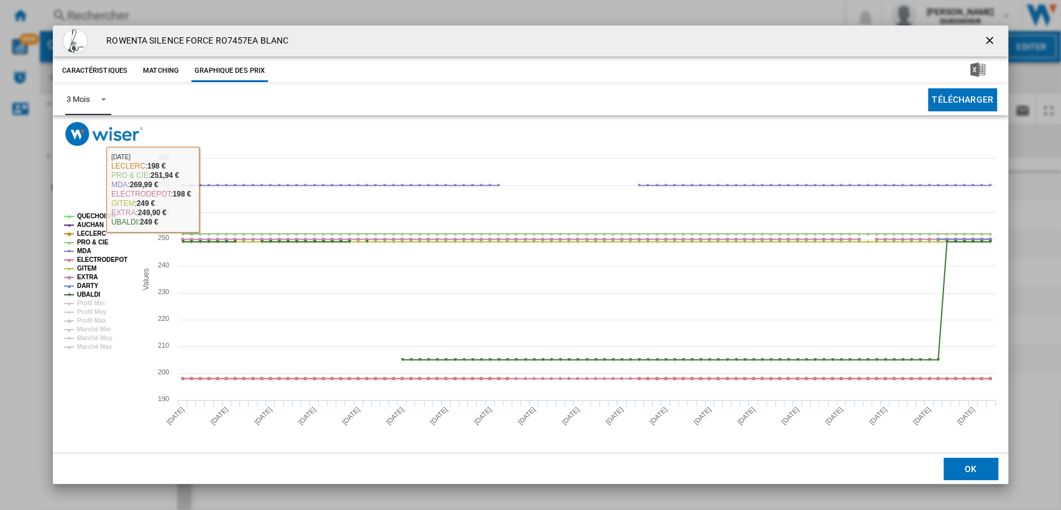
click at [76, 101] on div "3 Mois" at bounding box center [78, 98] width 23 height 9
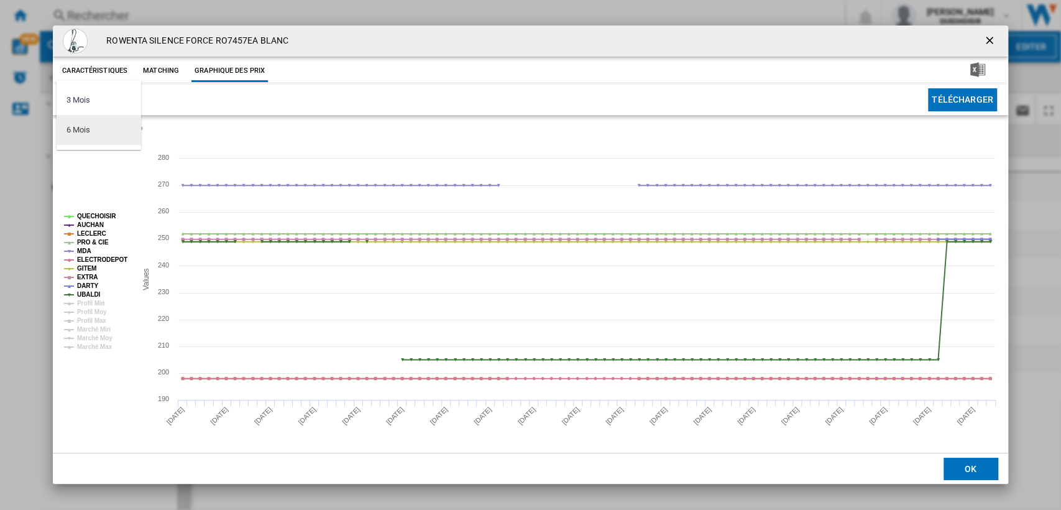
click at [77, 130] on div "6 Mois" at bounding box center [78, 129] width 23 height 11
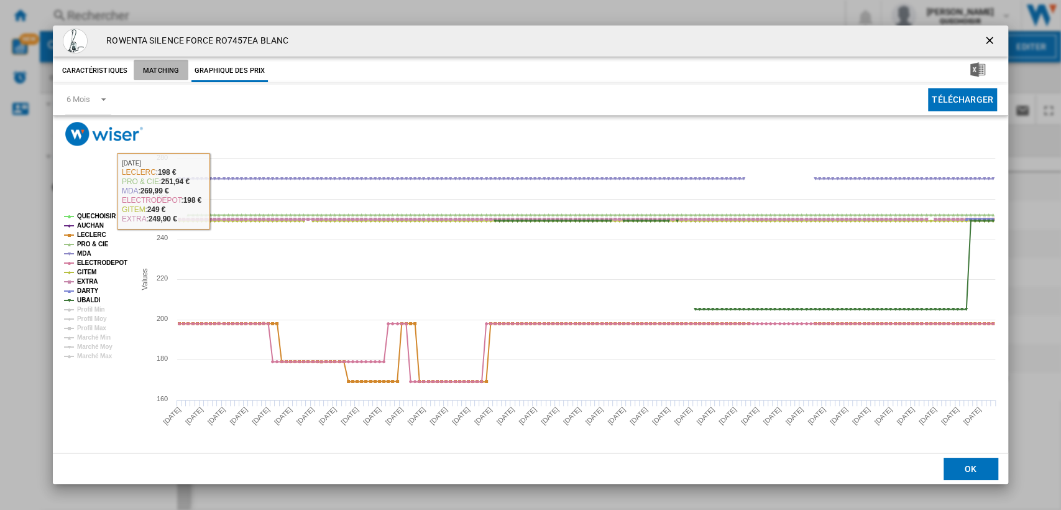
click at [157, 72] on button "Matching" at bounding box center [161, 71] width 55 height 22
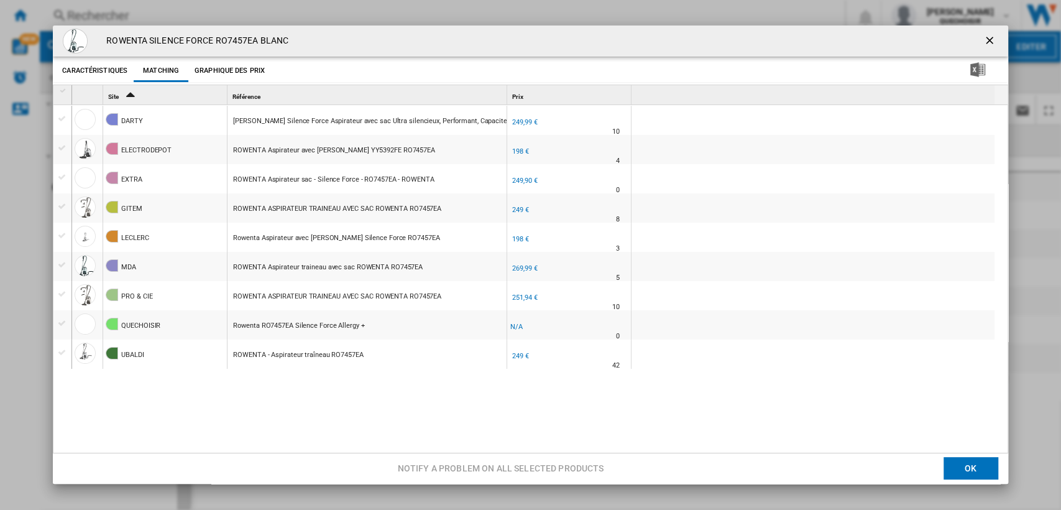
click at [420, 121] on div "Rowenta Rowenta Silence Force Aspirateur avec sac Ultra silencieux, Performant,…" at bounding box center [461, 121] width 456 height 29
click at [357, 206] on div "ROWENTA ASPIRATEUR TRAINEAU AVEC SAC ROWENTA RO7457EA" at bounding box center [337, 209] width 208 height 29
click at [268, 358] on div "ROWENTA - Aspirateur traîneau RO7457EA" at bounding box center [298, 355] width 130 height 29
drag, startPoint x: 982, startPoint y: 31, endPoint x: 847, endPoint y: 104, distance: 153.2
click at [984, 31] on button "Product popup" at bounding box center [990, 41] width 25 height 25
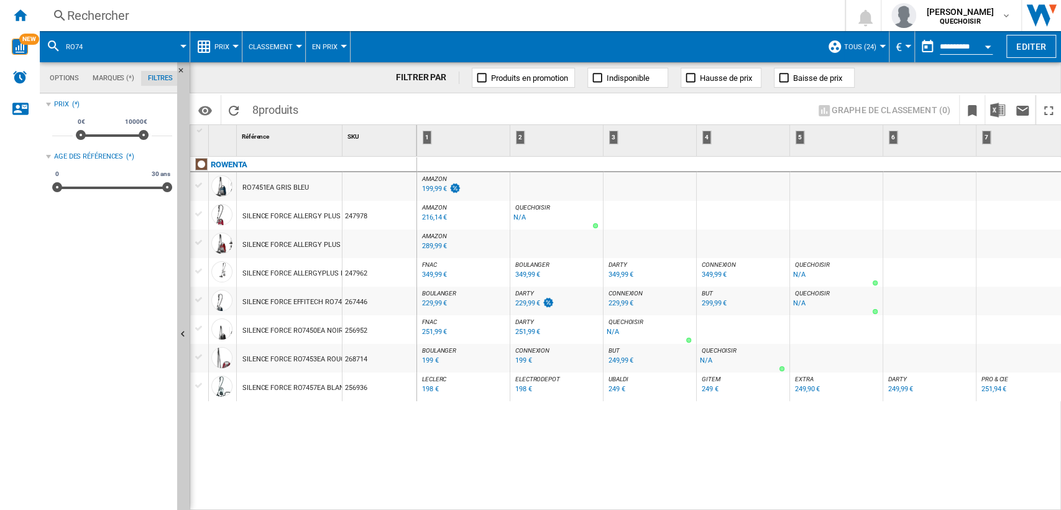
click at [426, 191] on div "199,99 €" at bounding box center [434, 189] width 25 height 8
click at [207, 13] on div "Rechercher" at bounding box center [439, 15] width 745 height 17
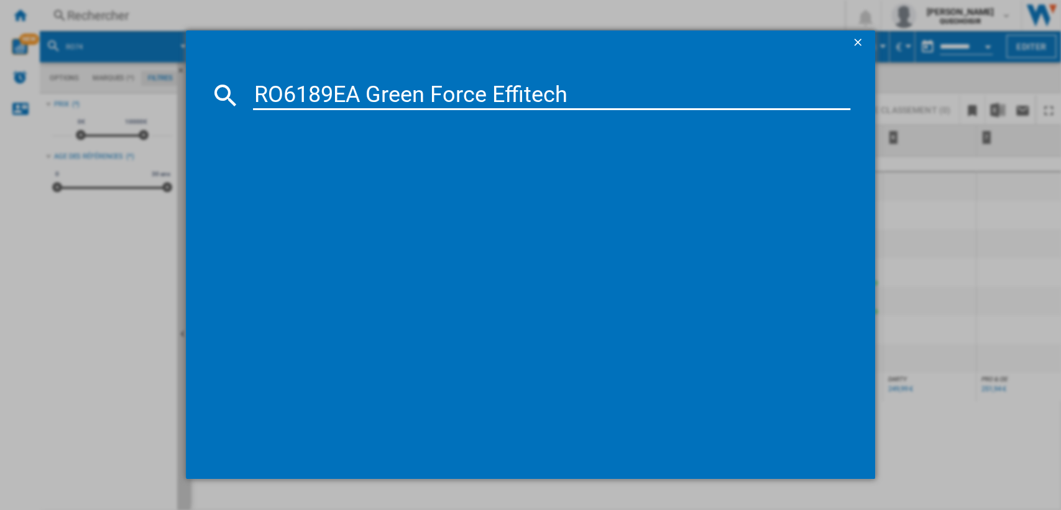
drag, startPoint x: 312, startPoint y: 93, endPoint x: 709, endPoint y: 86, distance: 396.6
click at [709, 86] on input "RO6189EA Green Force Effitech" at bounding box center [552, 95] width 598 height 30
type input "RO61"
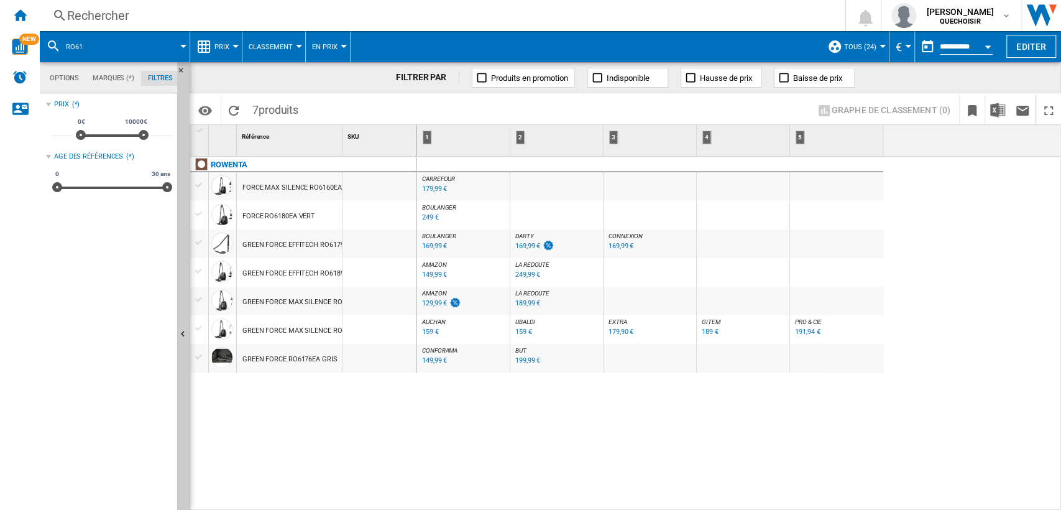
click at [391, 399] on div "ROWENTA FORCE MAX SILENCE RO6160EA NOIR FORCE RO6180EA VERT GREEN FORCE EFFITEC…" at bounding box center [303, 330] width 227 height 347
click at [382, 403] on div "ROWENTA FORCE MAX SILENCE RO6160EA NOIR FORCE RO6180EA VERT GREEN FORCE EFFITEC…" at bounding box center [303, 330] width 227 height 347
click at [341, 15] on div "Rechercher" at bounding box center [439, 15] width 745 height 17
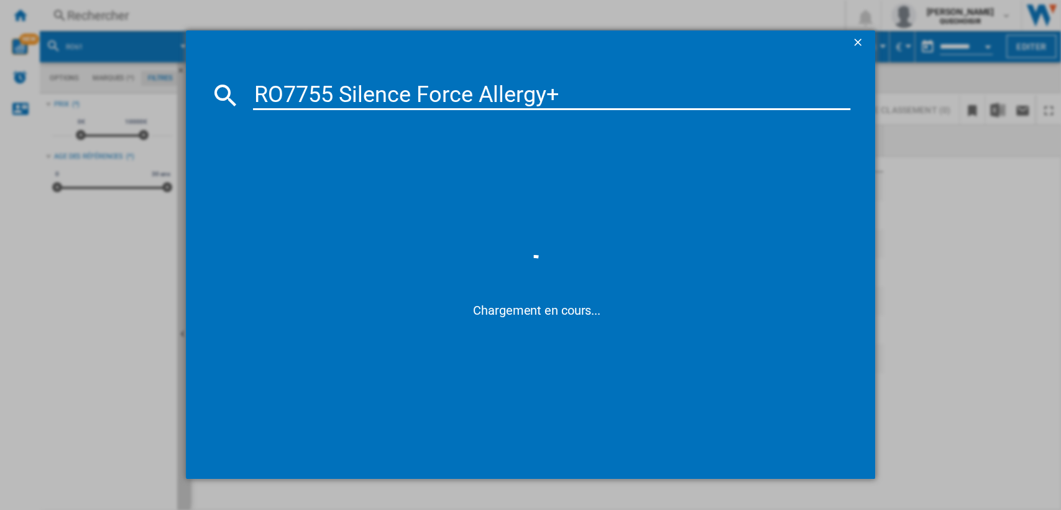
drag, startPoint x: 320, startPoint y: 91, endPoint x: 855, endPoint y: 67, distance: 535.8
click at [807, 76] on md-dialog-content "RO7755 Silence Force Allergy+ Chargement en cours..." at bounding box center [531, 266] width 690 height 423
type input "RO77"
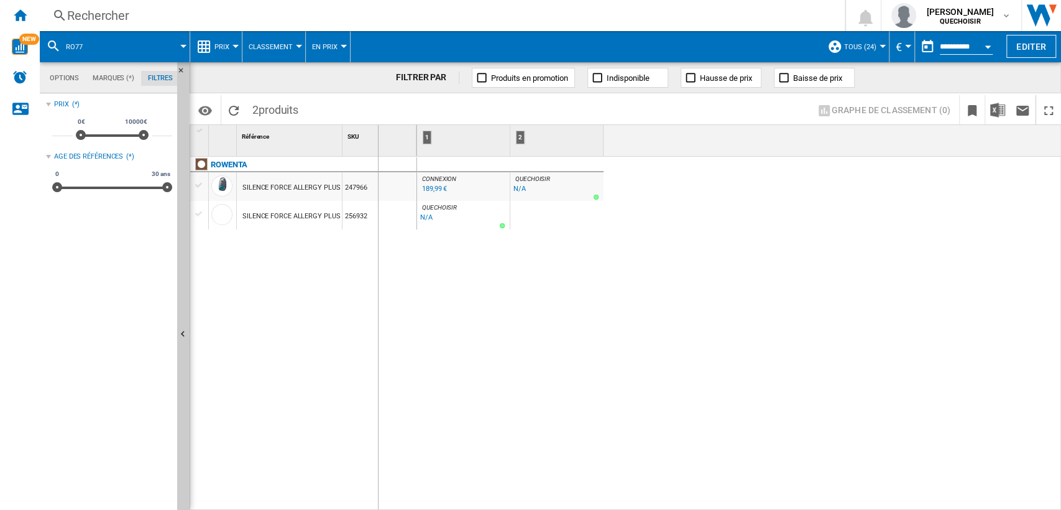
drag, startPoint x: 342, startPoint y: 145, endPoint x: 378, endPoint y: 144, distance: 36.1
click at [378, 144] on div "SKU 1" at bounding box center [380, 140] width 75 height 31
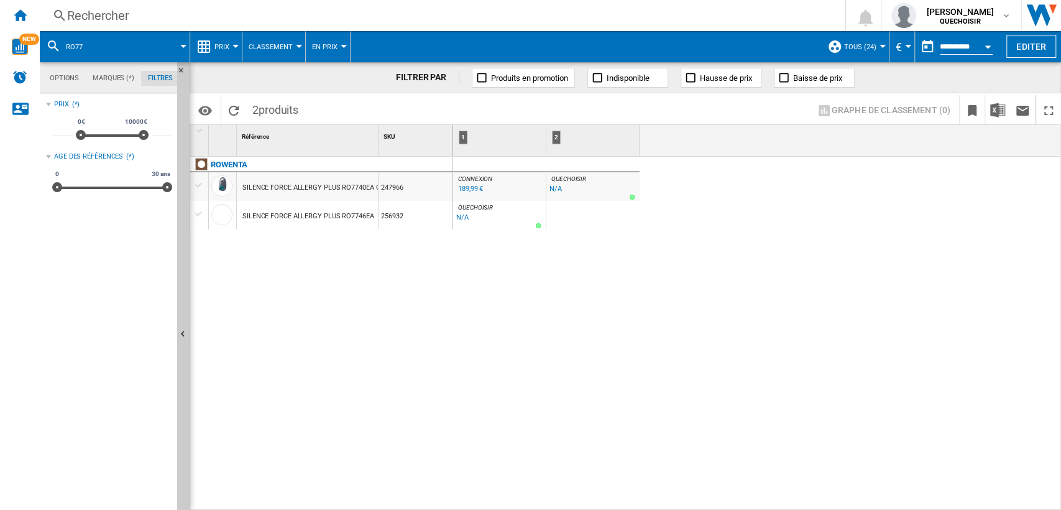
click at [298, 17] on div "Rechercher" at bounding box center [439, 15] width 745 height 17
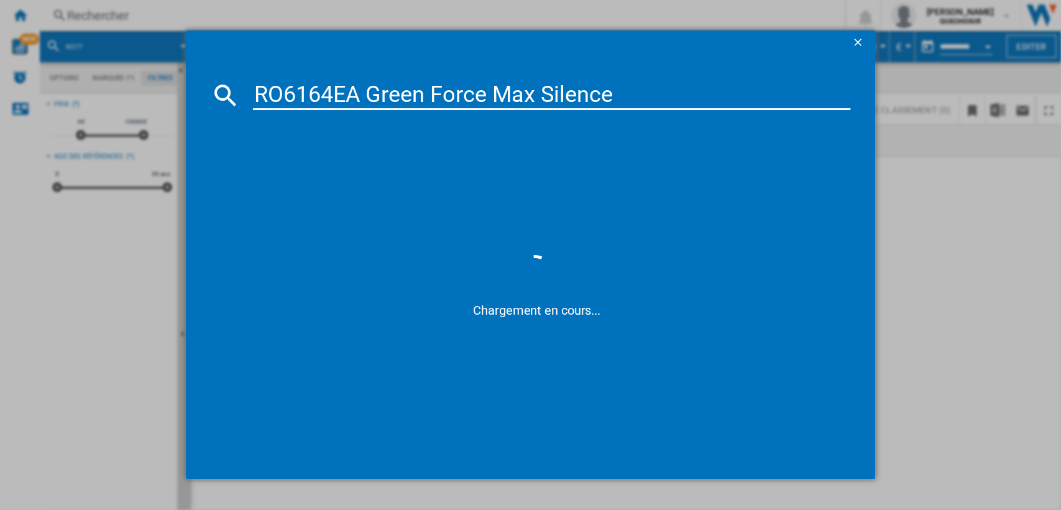
drag, startPoint x: 324, startPoint y: 89, endPoint x: 837, endPoint y: 51, distance: 514.2
click at [825, 57] on md-dialog-content "RO6164EA Green Force Max Silence Chargement en cours..." at bounding box center [531, 266] width 690 height 423
type input "RO616"
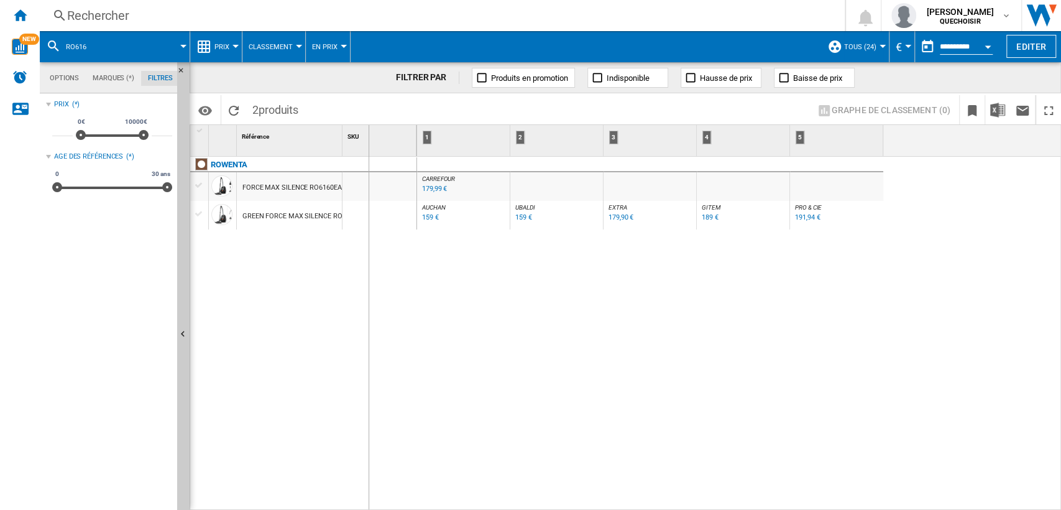
drag, startPoint x: 341, startPoint y: 145, endPoint x: 372, endPoint y: 144, distance: 31.1
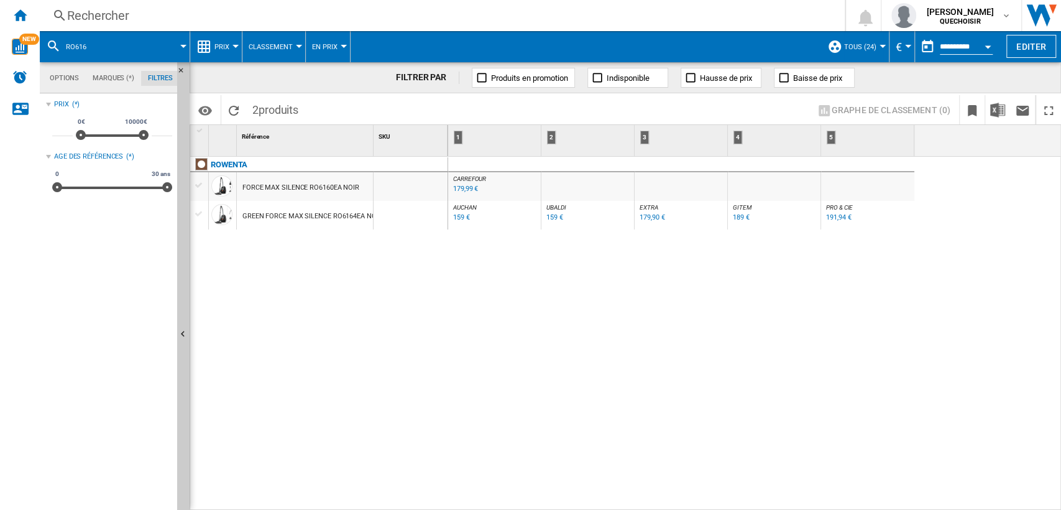
click at [339, 11] on div "Rechercher" at bounding box center [439, 15] width 745 height 17
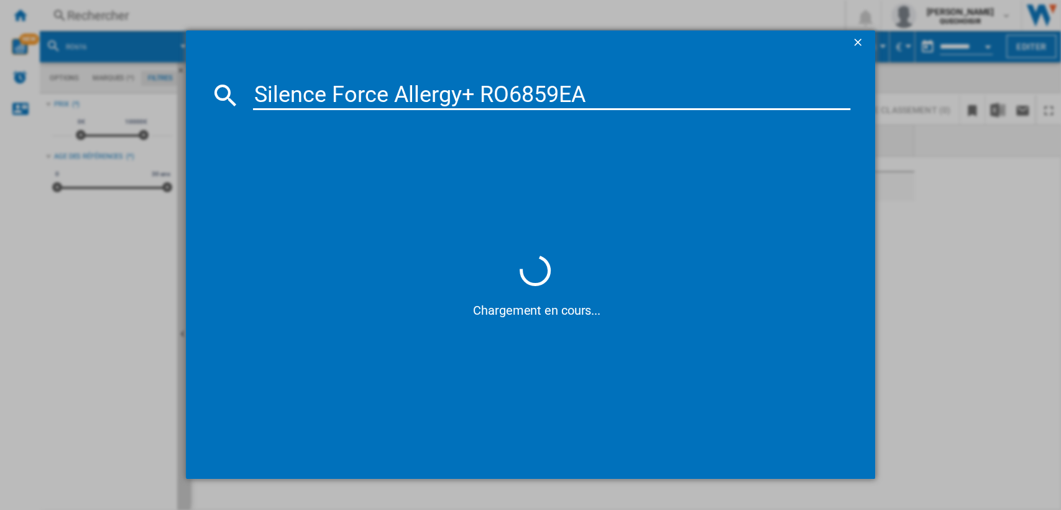
drag, startPoint x: 481, startPoint y: 91, endPoint x: 80, endPoint y: 113, distance: 402.1
click at [80, 113] on div "Silence Force Allergy+ RO6859EA Chargement en cours..." at bounding box center [530, 254] width 1061 height 509
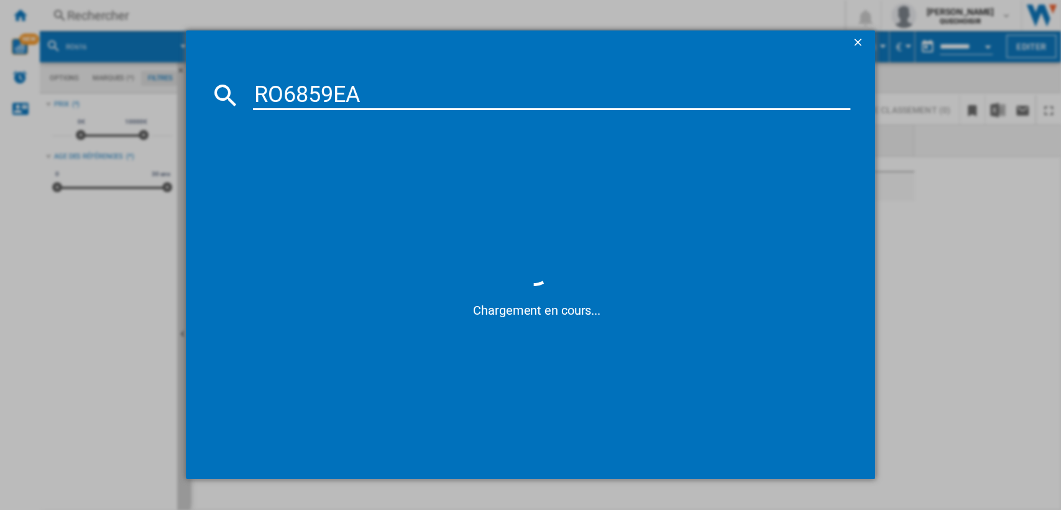
drag, startPoint x: 321, startPoint y: 93, endPoint x: 477, endPoint y: 92, distance: 155.4
click at [476, 92] on input "RO6859EA" at bounding box center [552, 95] width 598 height 30
type input "RO685"
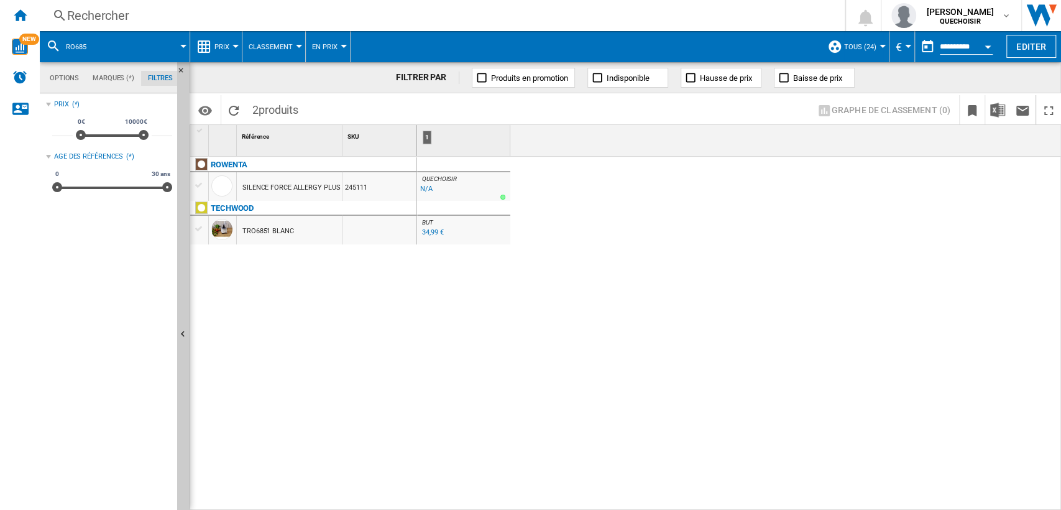
click at [320, 12] on div "Rechercher" at bounding box center [439, 15] width 745 height 17
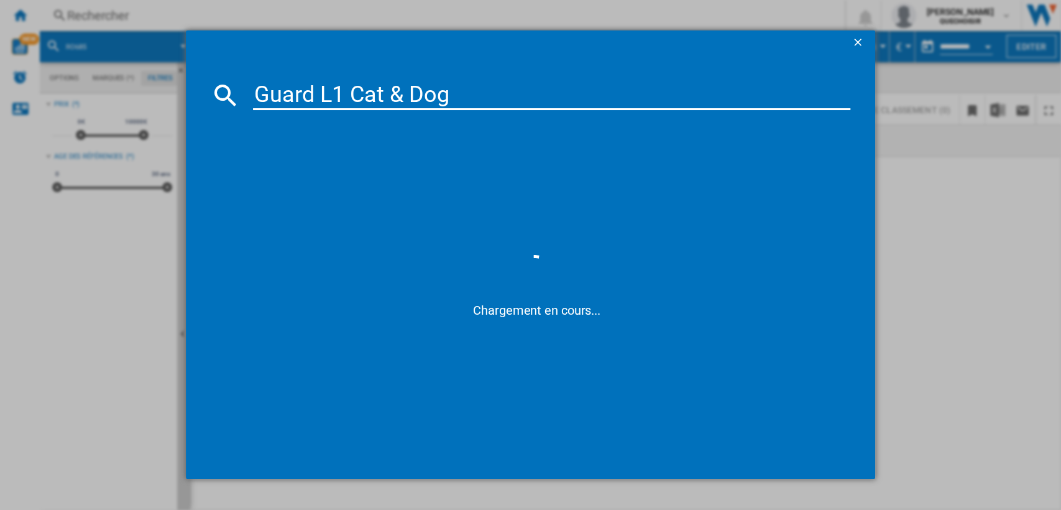
drag, startPoint x: 387, startPoint y: 90, endPoint x: 418, endPoint y: 94, distance: 31.4
click at [418, 94] on input "Guard L1 Cat & Dog" at bounding box center [552, 95] width 598 height 30
click at [413, 92] on input "Guard L1 Cat & Dog" at bounding box center [552, 95] width 598 height 30
drag, startPoint x: 389, startPoint y: 89, endPoint x: 403, endPoint y: 94, distance: 15.4
click at [403, 94] on input "Guard L1 Cat & Dog" at bounding box center [552, 95] width 598 height 30
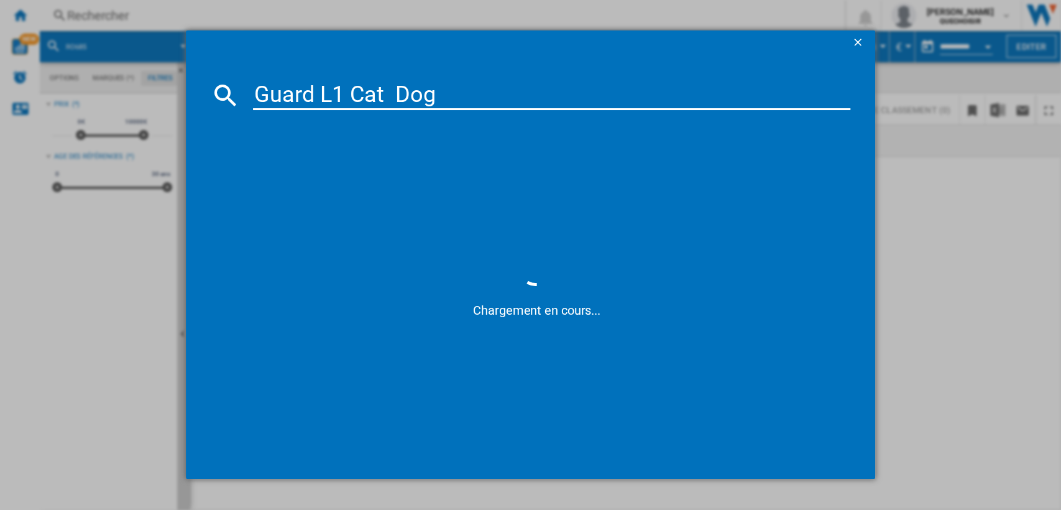
type input "Guard L1 Cat Dog"
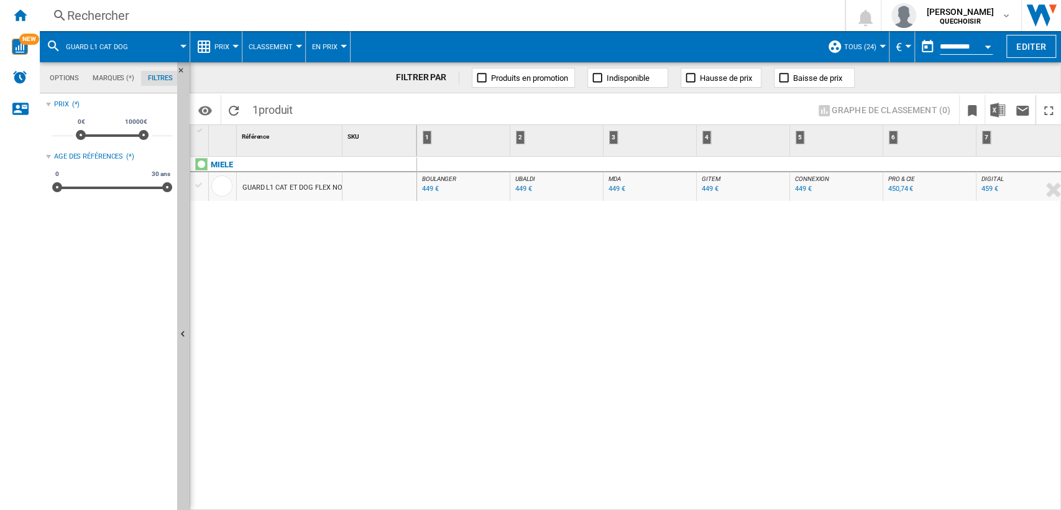
click at [1005, 502] on div "BOULANGER : FR BOULANGER -1.0 % 449 € % N/A BOULANGER : FR BOULANGER UBALDI : U…" at bounding box center [739, 334] width 645 height 354
click at [237, 14] on div "Rechercher" at bounding box center [439, 15] width 745 height 17
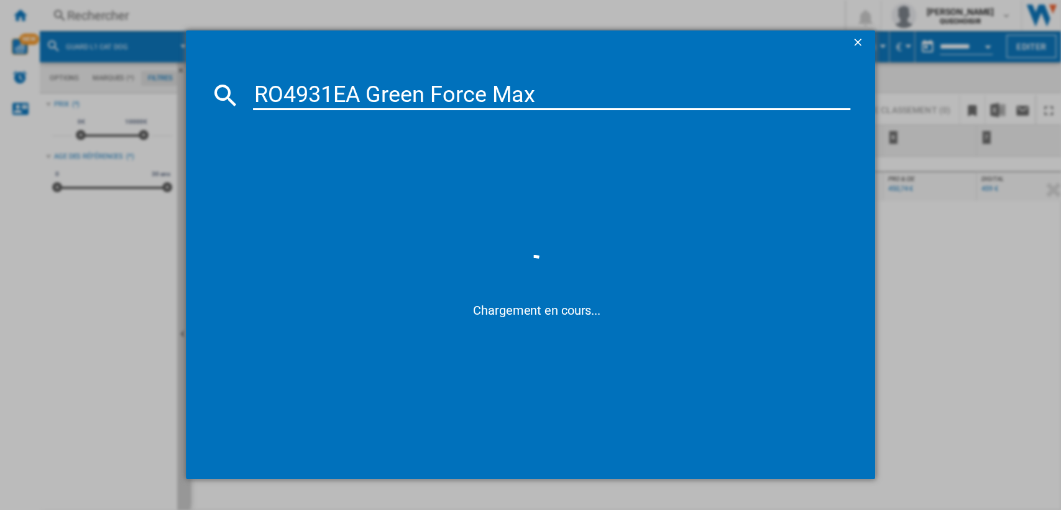
drag, startPoint x: 329, startPoint y: 94, endPoint x: 797, endPoint y: 83, distance: 467.6
click at [801, 83] on input "RO4931EA Green Force Max" at bounding box center [552, 95] width 598 height 30
type input "RO493"
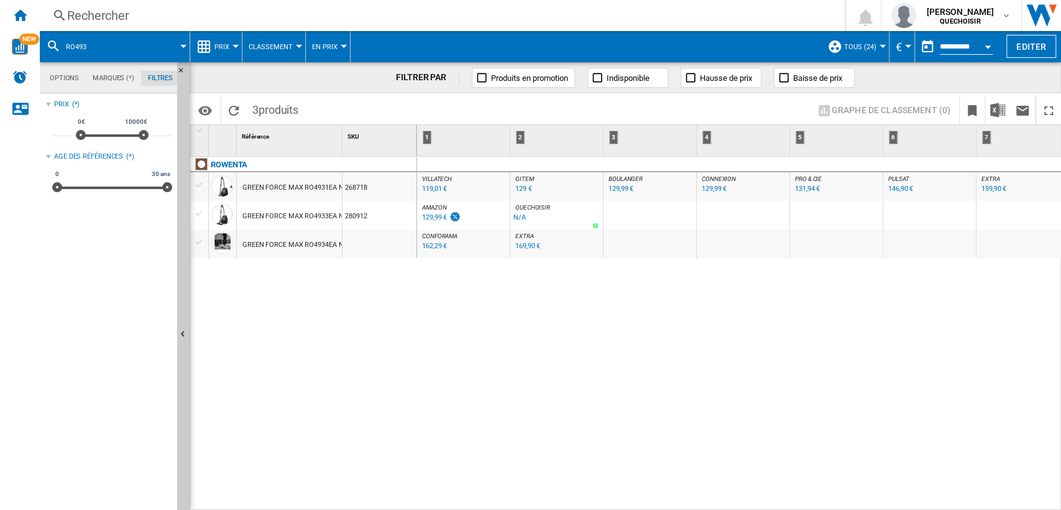
click at [313, 185] on div "GREEN FORCE MAX RO4931EA NOIR" at bounding box center [298, 187] width 112 height 29
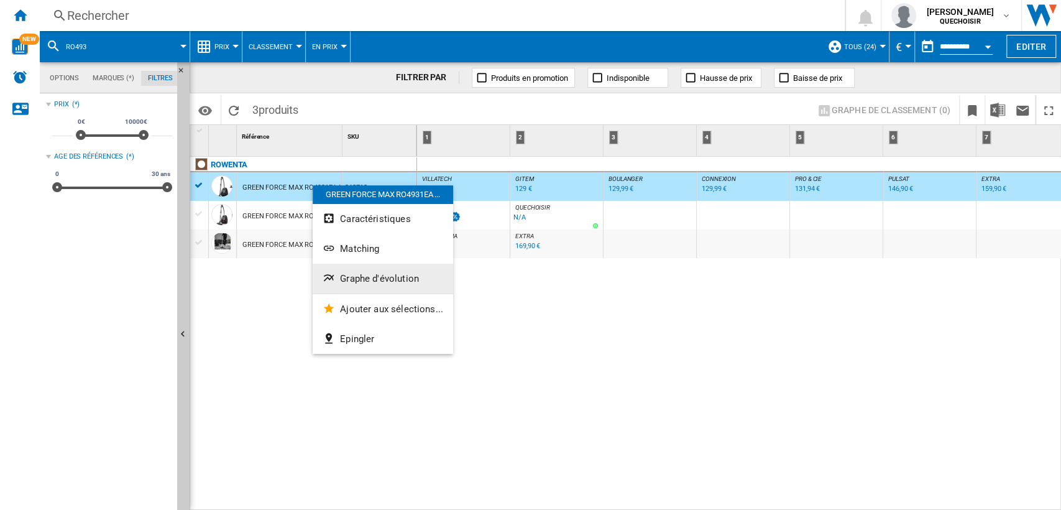
click at [388, 277] on span "Graphe d'évolution" at bounding box center [379, 278] width 79 height 11
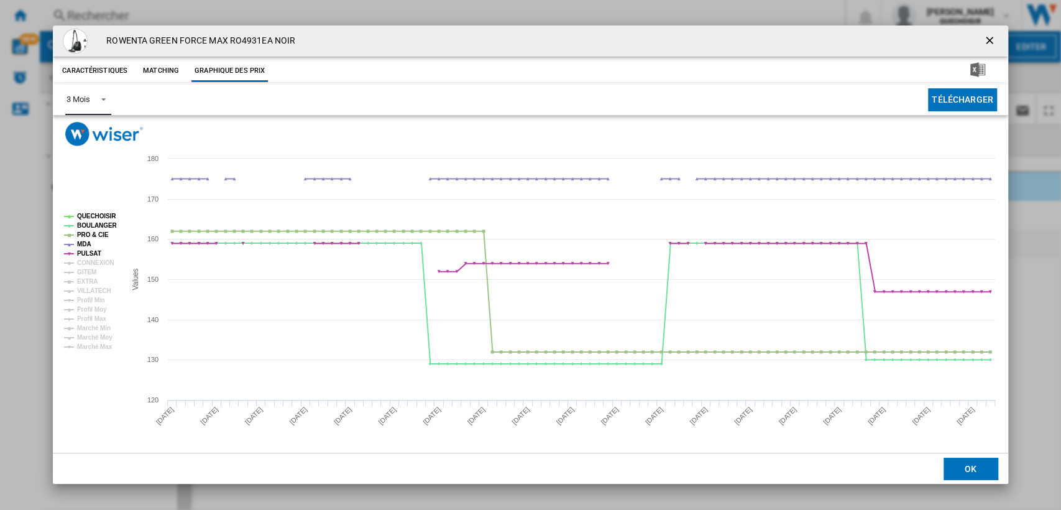
click at [101, 101] on span "Product popup" at bounding box center [100, 98] width 15 height 11
click at [82, 132] on div "6 Mois" at bounding box center [78, 129] width 23 height 11
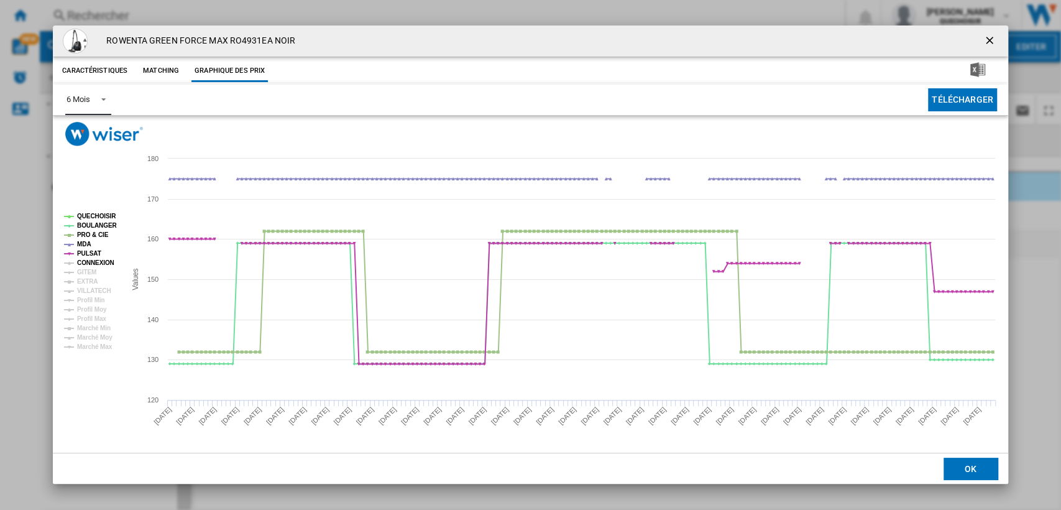
drag, startPoint x: 101, startPoint y: 265, endPoint x: 94, endPoint y: 270, distance: 8.5
click at [101, 265] on tspan "CONNEXION" at bounding box center [95, 262] width 37 height 7
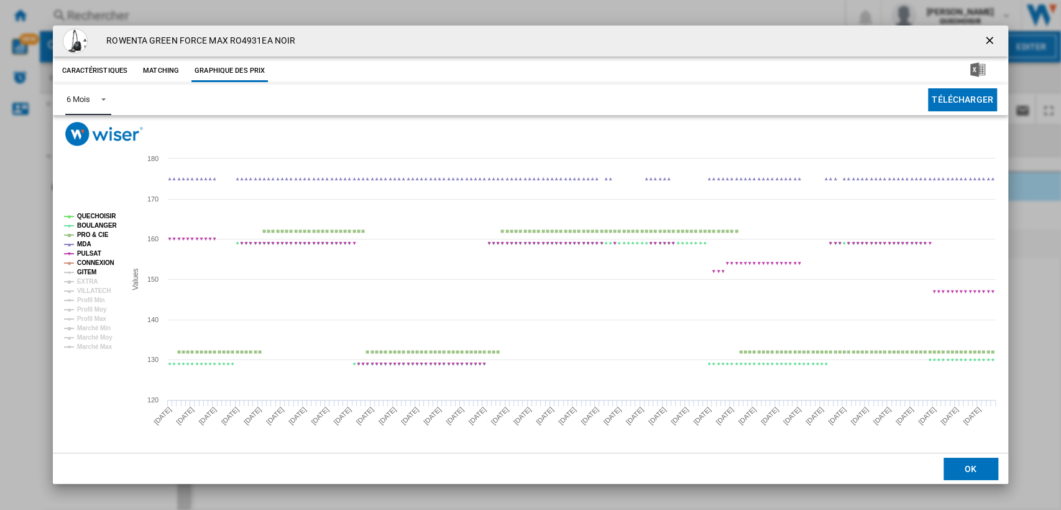
click at [90, 273] on tspan "GITEM" at bounding box center [86, 272] width 19 height 7
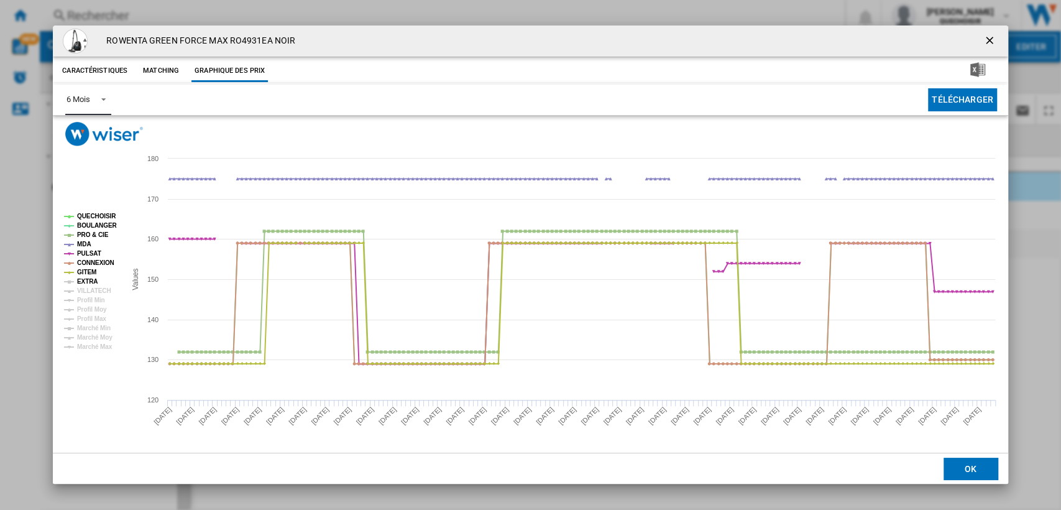
click at [87, 283] on tspan "EXTRA" at bounding box center [87, 281] width 21 height 7
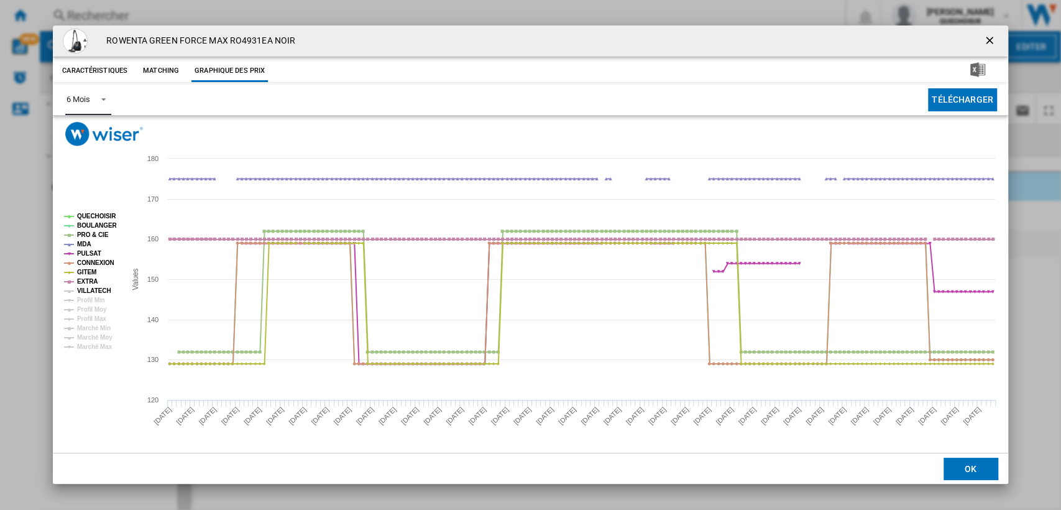
click at [89, 290] on tspan "VILLATECH" at bounding box center [94, 290] width 34 height 7
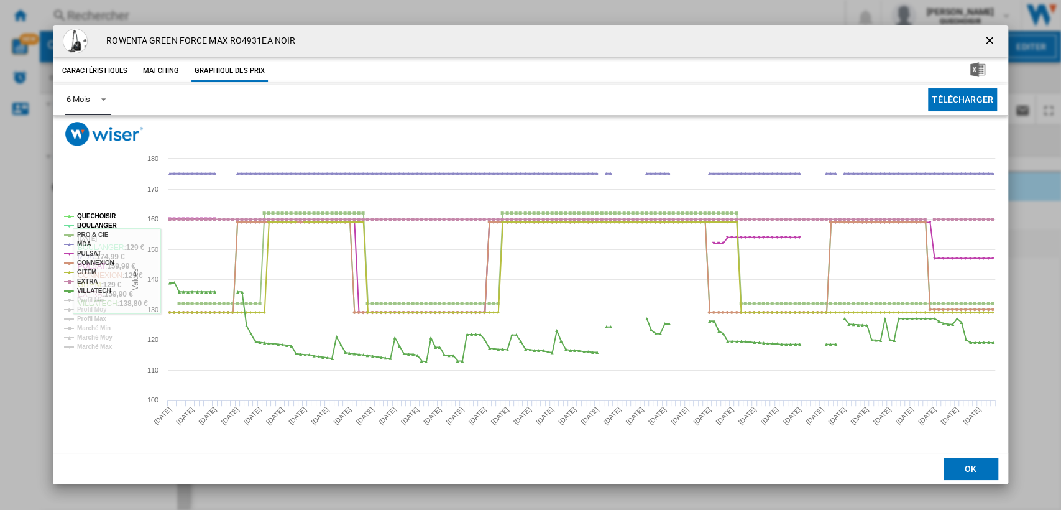
click at [82, 243] on tspan "MDA" at bounding box center [84, 244] width 14 height 7
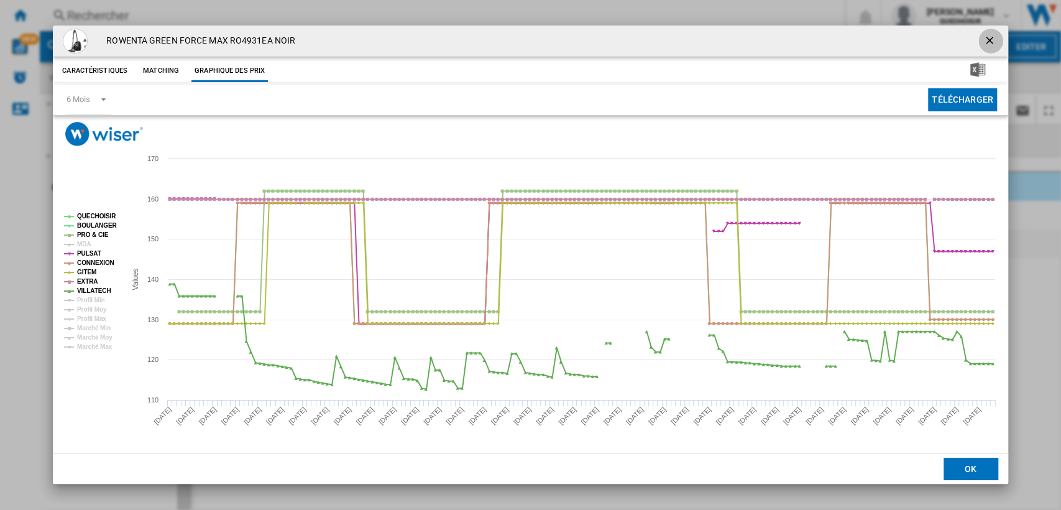
click at [992, 41] on ng-md-icon "getI18NText('BUTTONS.CLOSE_DIALOG')" at bounding box center [990, 41] width 15 height 15
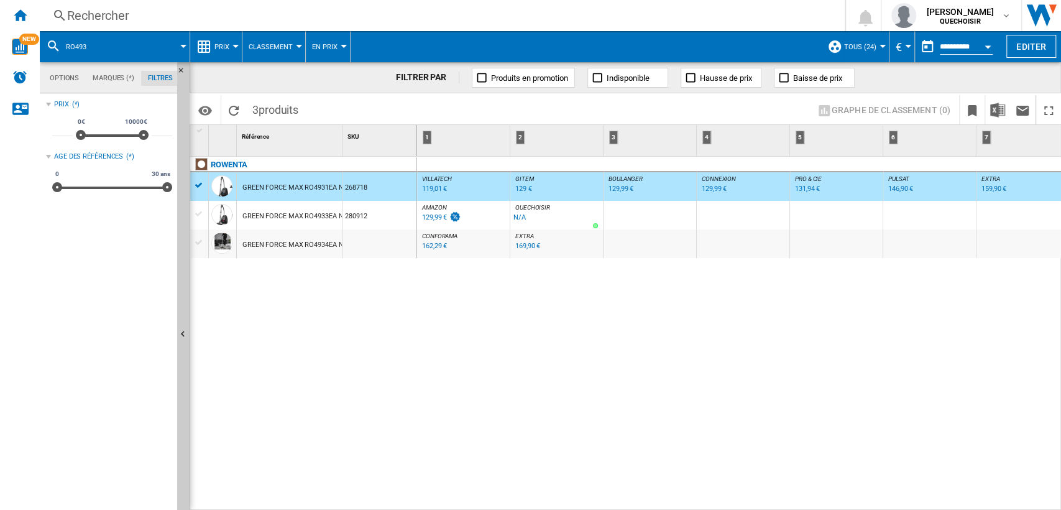
click at [429, 21] on div "Rechercher" at bounding box center [439, 15] width 745 height 17
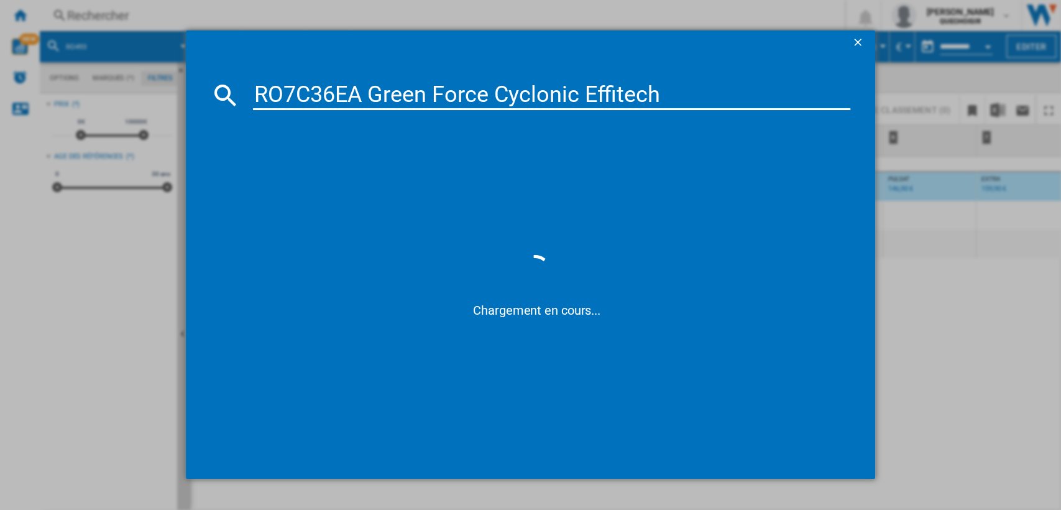
drag, startPoint x: 433, startPoint y: 91, endPoint x: 950, endPoint y: 53, distance: 518.6
click at [935, 54] on div "RO7C36EA Green Force Cyclonic Effitech Chargement en cours..." at bounding box center [530, 254] width 1061 height 509
type input "RO7C3"
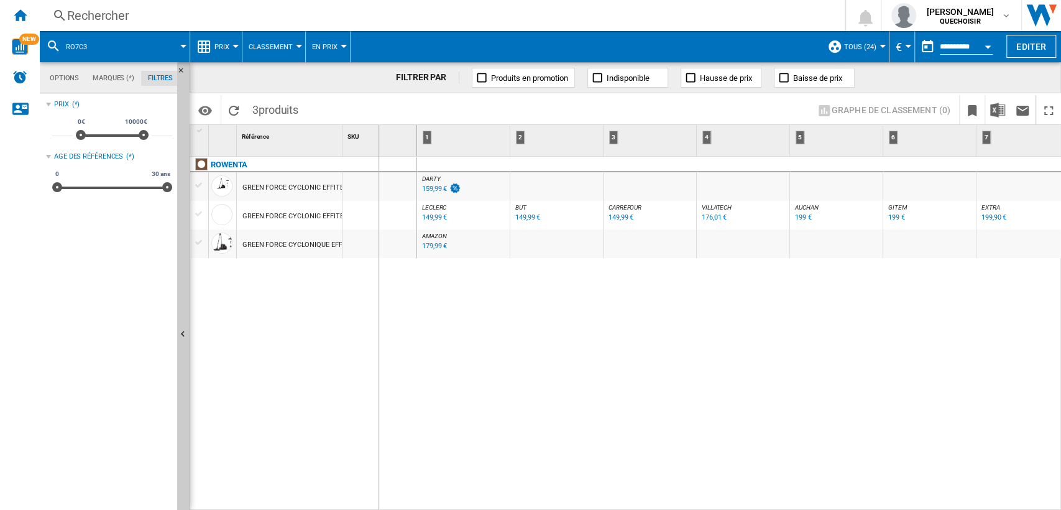
drag, startPoint x: 342, startPoint y: 138, endPoint x: 394, endPoint y: 142, distance: 52.3
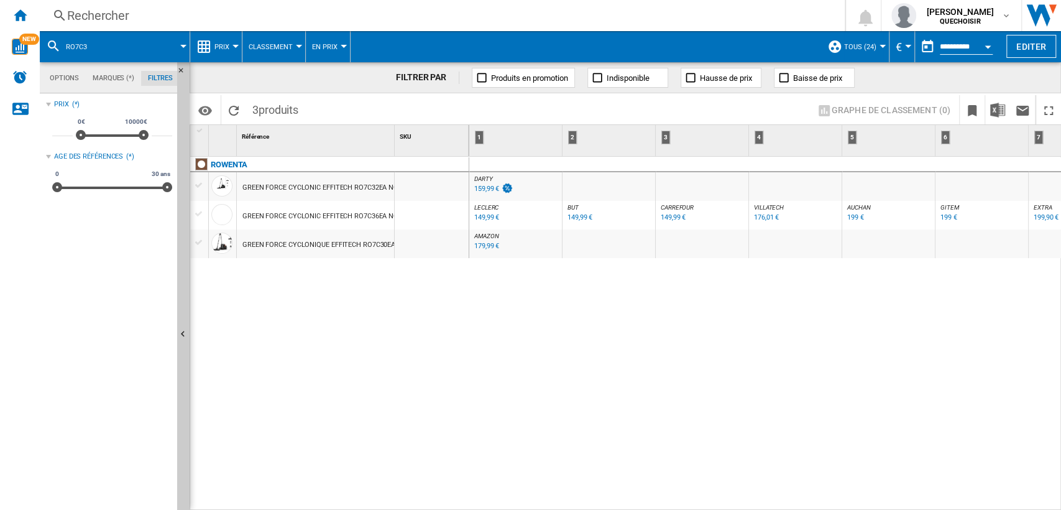
click at [249, 19] on div "Rechercher" at bounding box center [439, 15] width 745 height 17
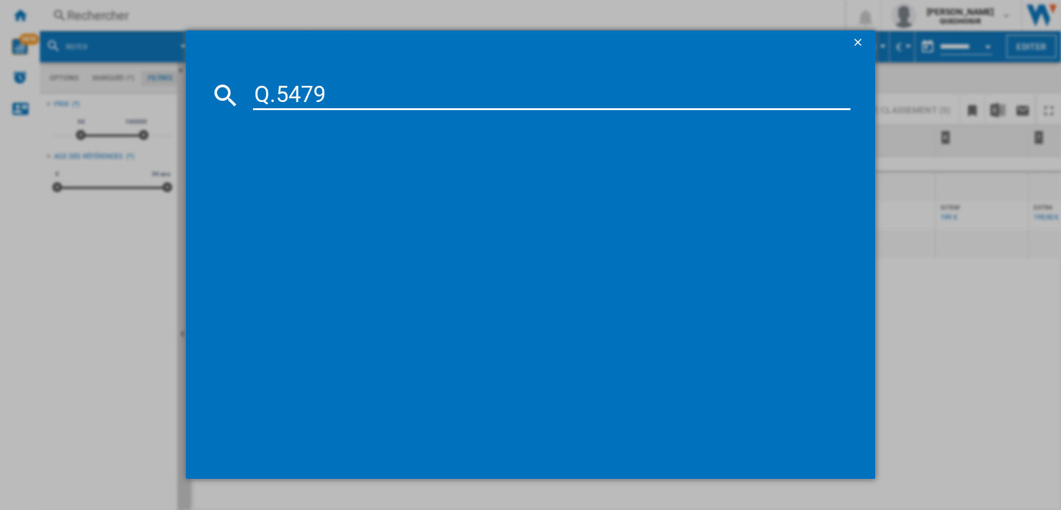
drag, startPoint x: 274, startPoint y: 93, endPoint x: 267, endPoint y: 93, distance: 6.8
click at [269, 93] on input "Q.5479" at bounding box center [552, 95] width 598 height 30
type input "Q 5479"
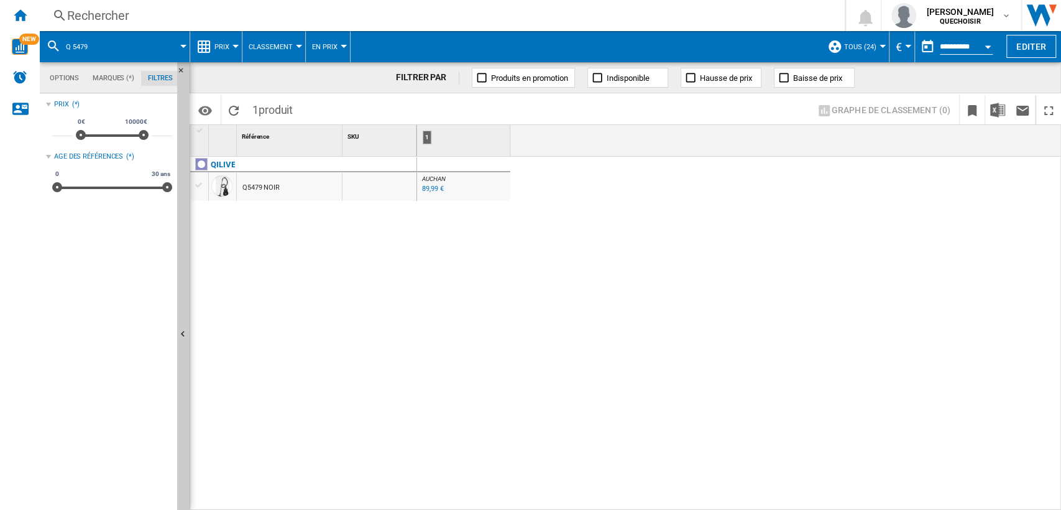
click at [428, 186] on div "89,99 €" at bounding box center [432, 189] width 21 height 8
click at [306, 16] on div "Rechercher" at bounding box center [439, 15] width 745 height 17
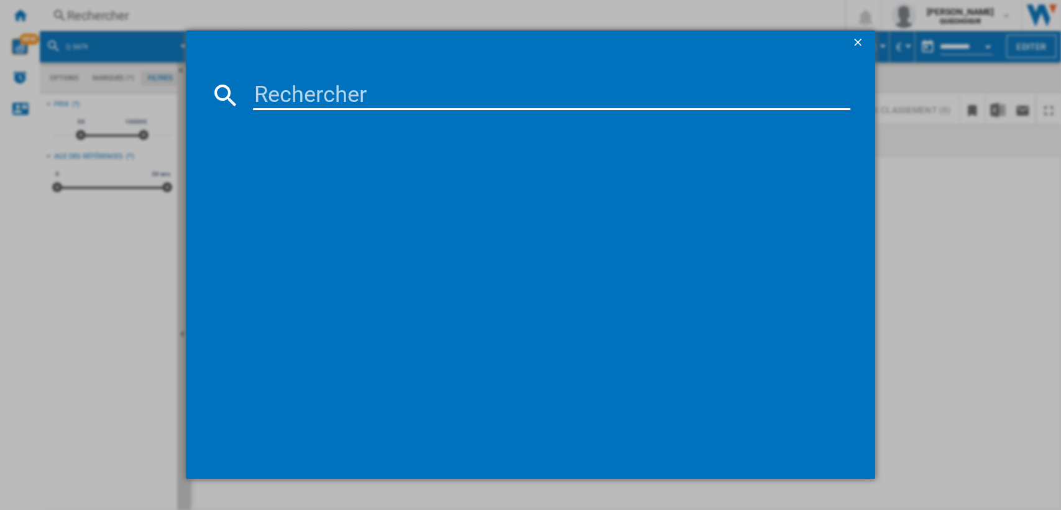
type input "BGS41PET1"
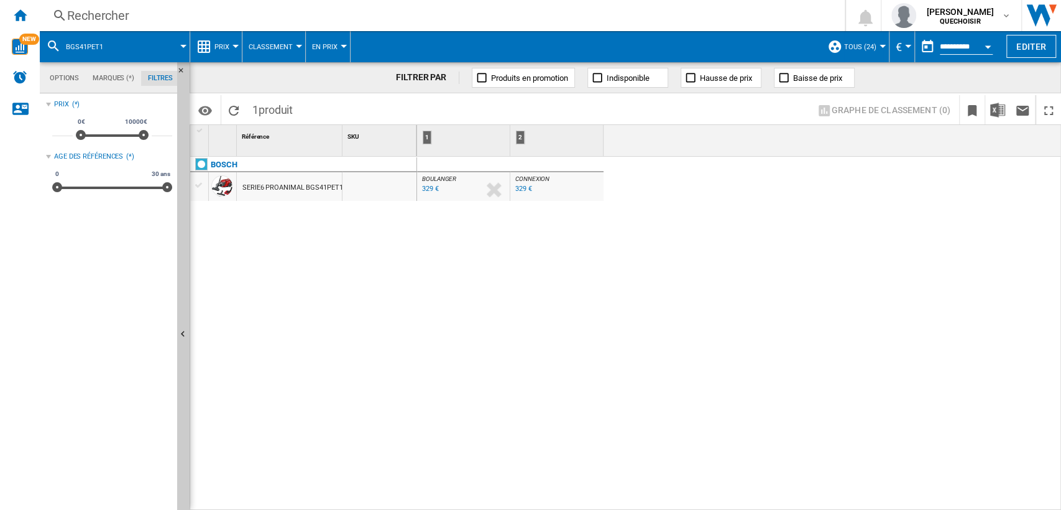
click at [228, 18] on div "Rechercher" at bounding box center [439, 15] width 745 height 17
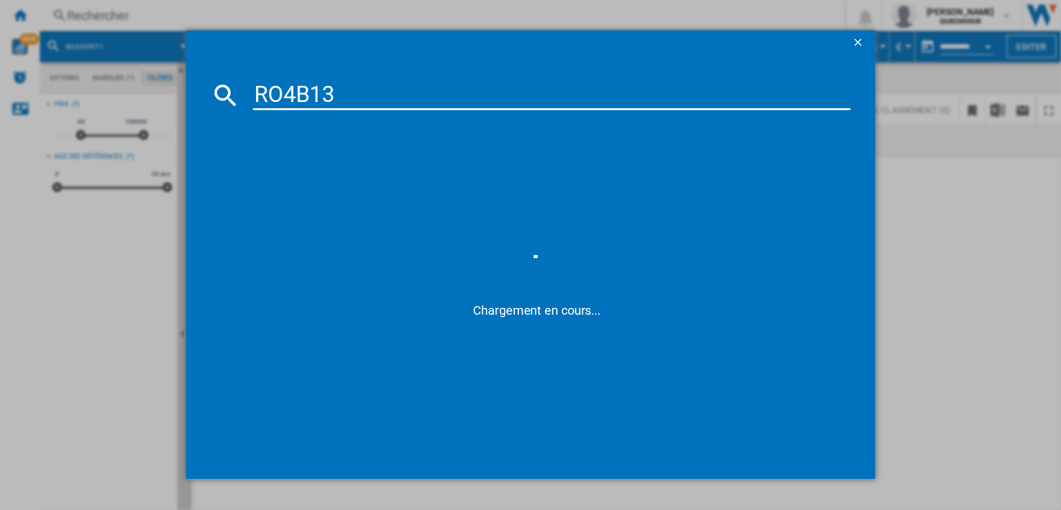
type input "RO4B1"
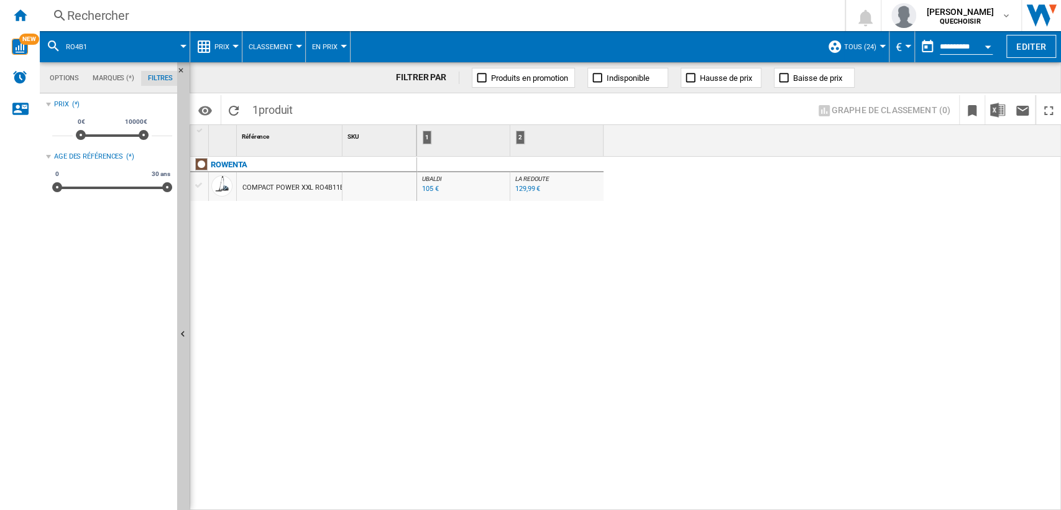
click at [241, 26] on div "Rechercher Rechercher 0 [PERSON_NAME] QUECHOISIR QUECHOISIR Mes paramètres Se d…" at bounding box center [550, 15] width 1021 height 31
click at [249, 22] on div "Rechercher" at bounding box center [439, 15] width 745 height 17
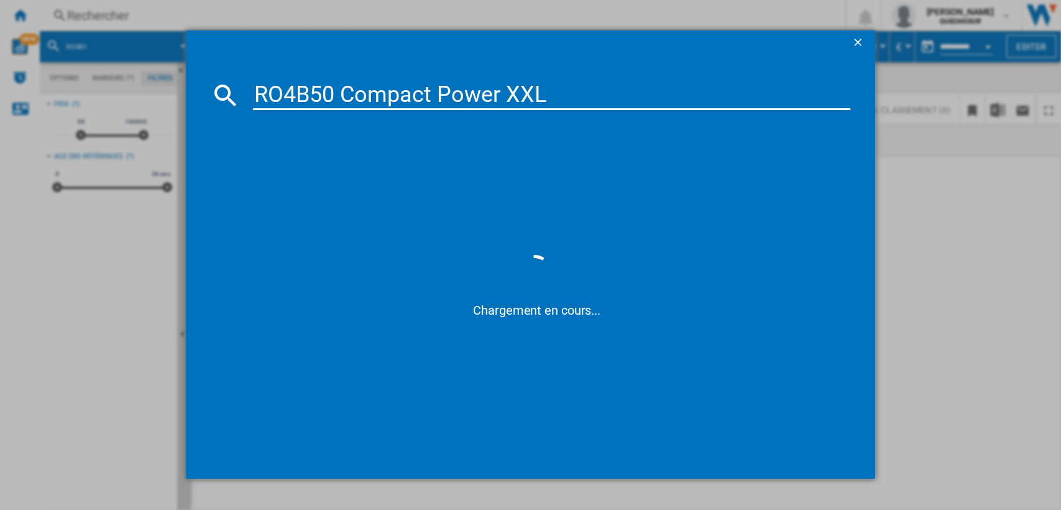
drag, startPoint x: 343, startPoint y: 93, endPoint x: 839, endPoint y: 62, distance: 497.7
click at [830, 64] on md-dialog-content "RO4B50 Compact Power XXL Chargement en cours..." at bounding box center [531, 266] width 690 height 423
type input "RO4B"
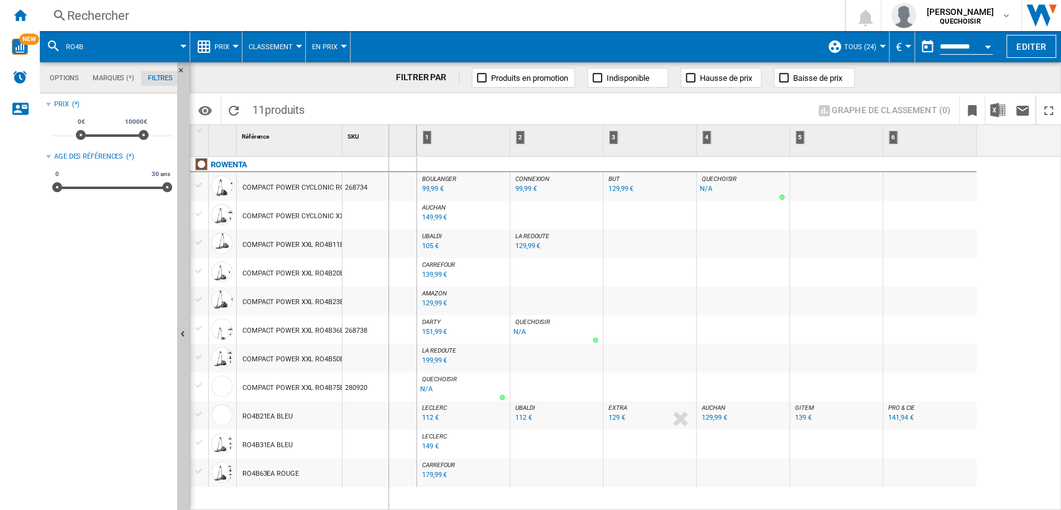
drag, startPoint x: 342, startPoint y: 139, endPoint x: 392, endPoint y: 149, distance: 50.7
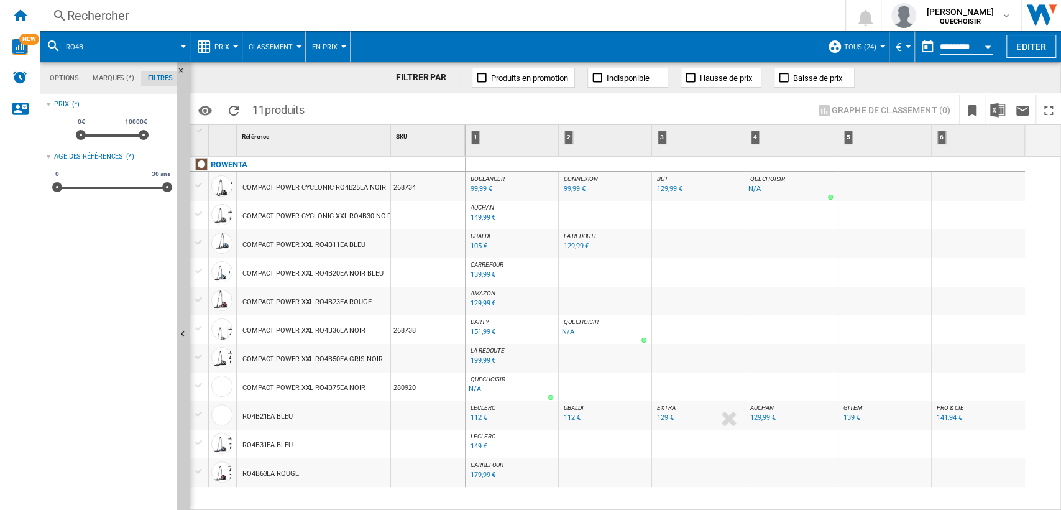
click at [295, 17] on div "Rechercher" at bounding box center [439, 15] width 745 height 17
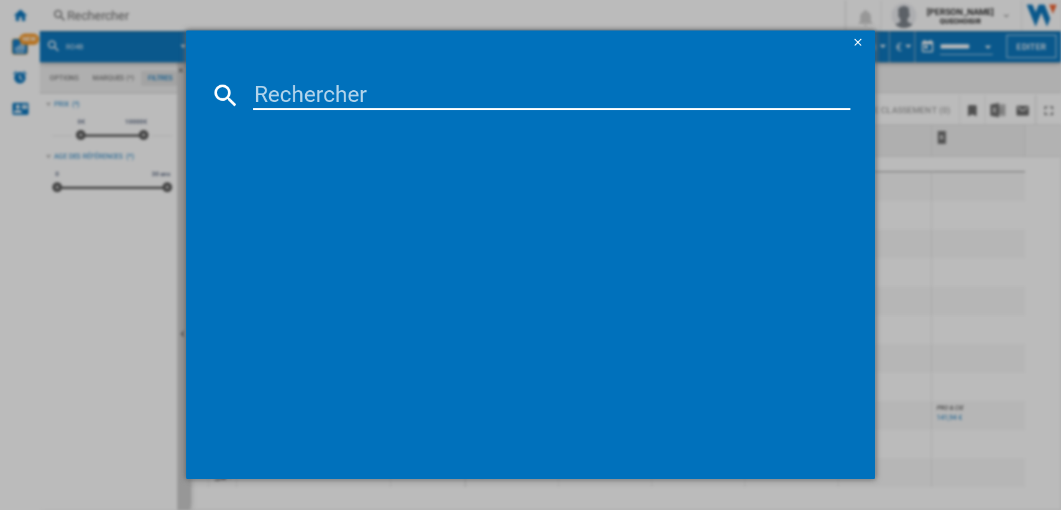
type input "BGC21POW1"
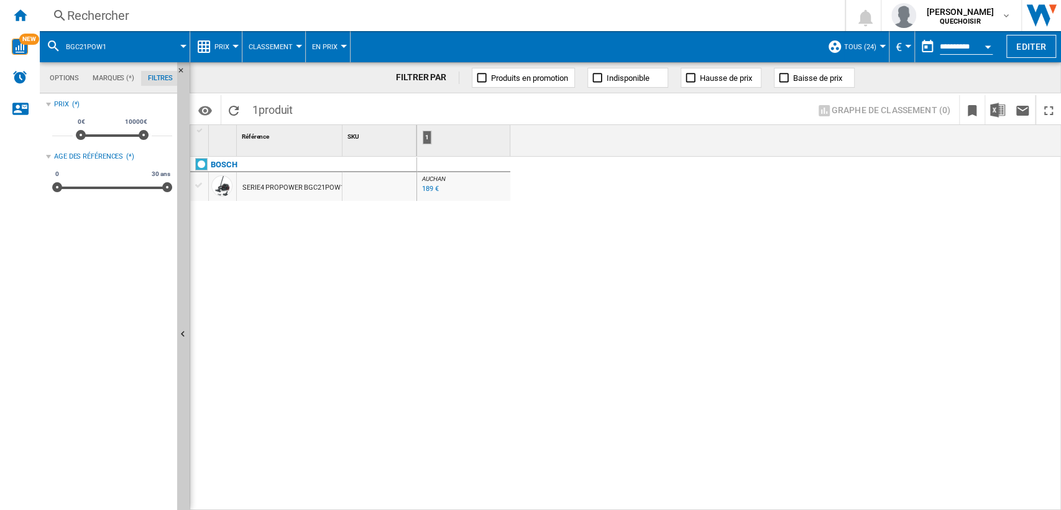
click at [210, 17] on div "Rechercher" at bounding box center [439, 15] width 745 height 17
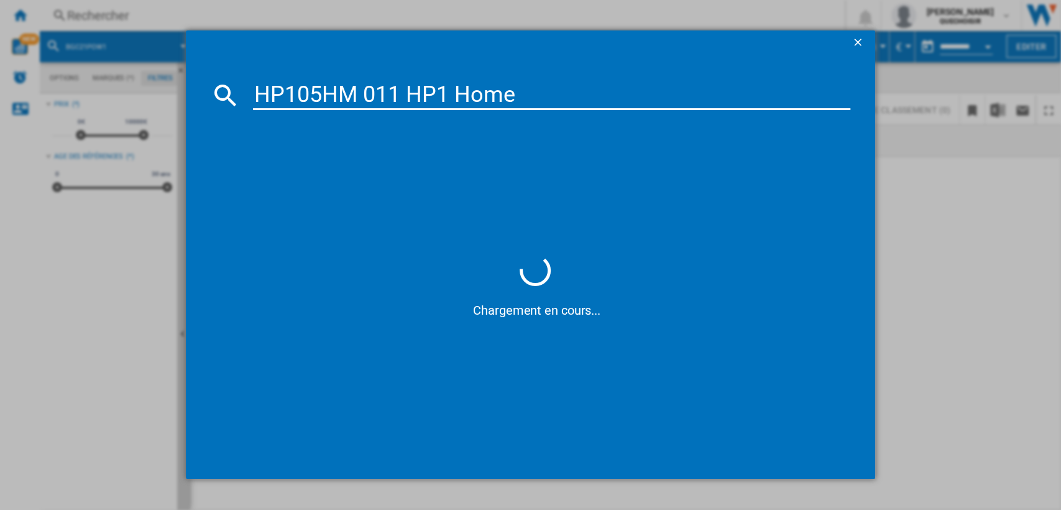
drag, startPoint x: 325, startPoint y: 85, endPoint x: 901, endPoint y: 87, distance: 576.2
click at [895, 89] on div "HP105HM 011 HP1 Home Chargement en cours..." at bounding box center [530, 254] width 1061 height 509
type input "HP105"
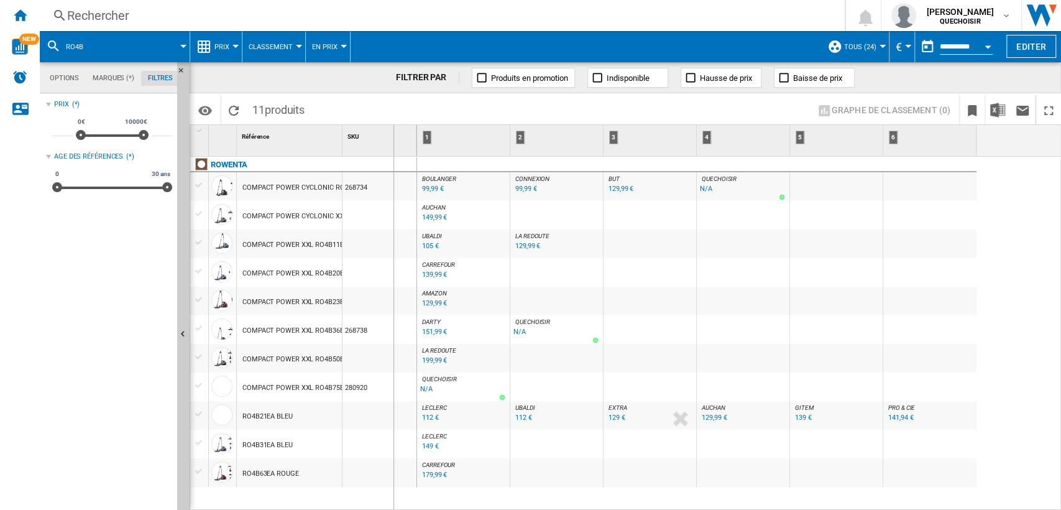
drag, startPoint x: 342, startPoint y: 137, endPoint x: 393, endPoint y: 142, distance: 51.2
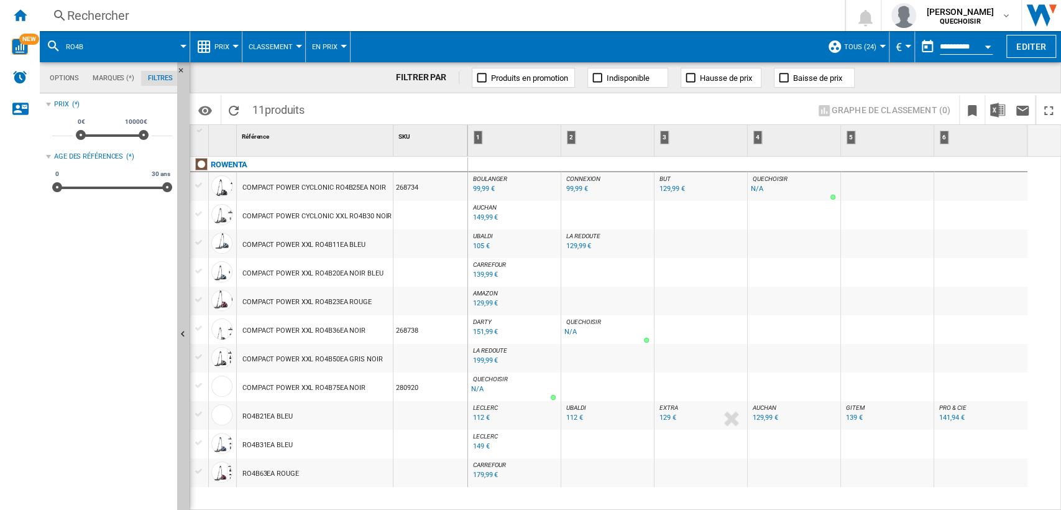
click at [265, 18] on div "Rechercher" at bounding box center [439, 15] width 745 height 17
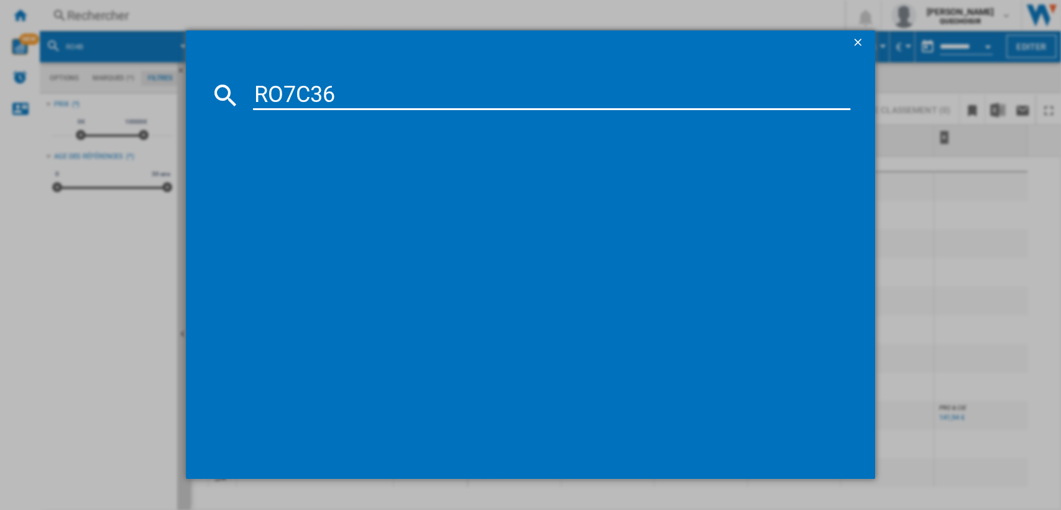
type input "RO7C3"
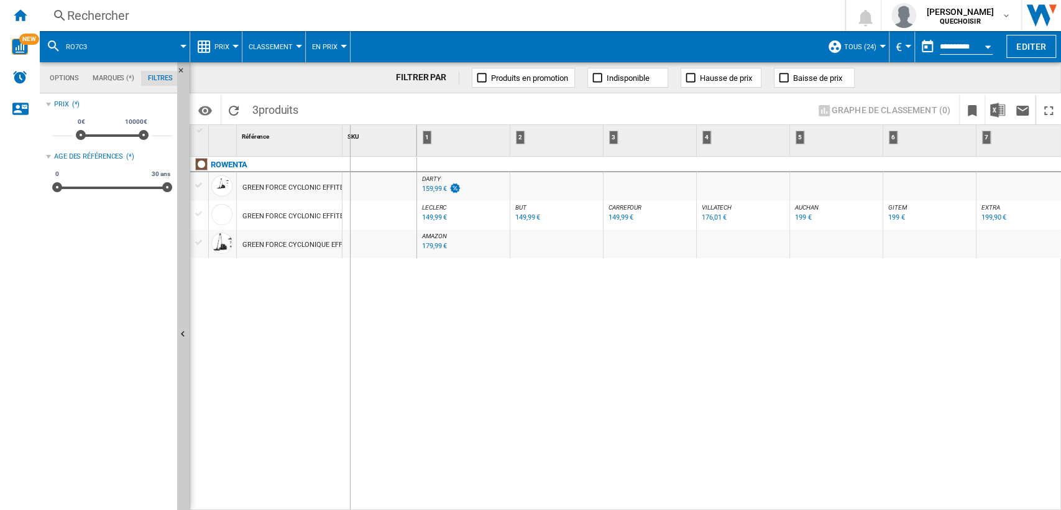
drag, startPoint x: 343, startPoint y: 136, endPoint x: 400, endPoint y: 141, distance: 57.5
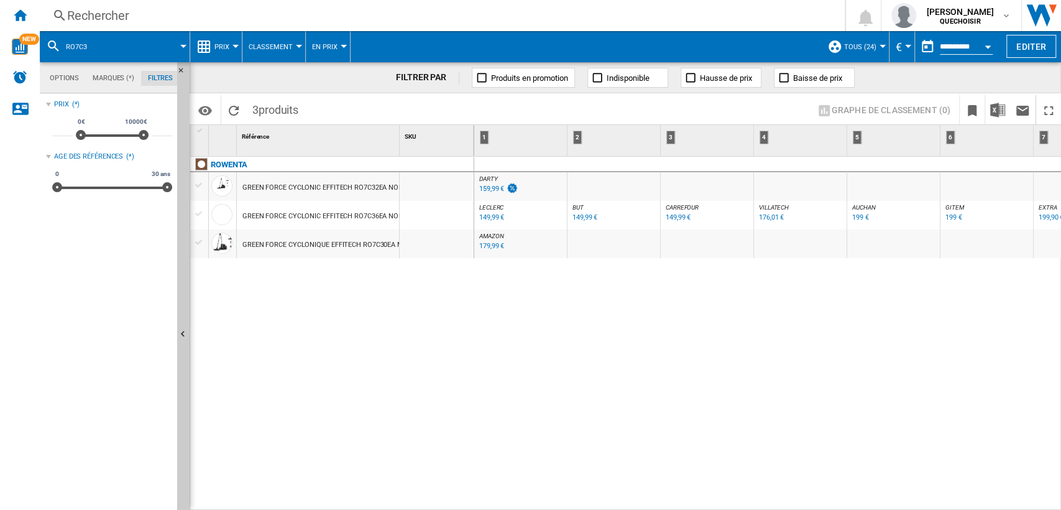
click at [374, 14] on div "Rechercher" at bounding box center [439, 15] width 745 height 17
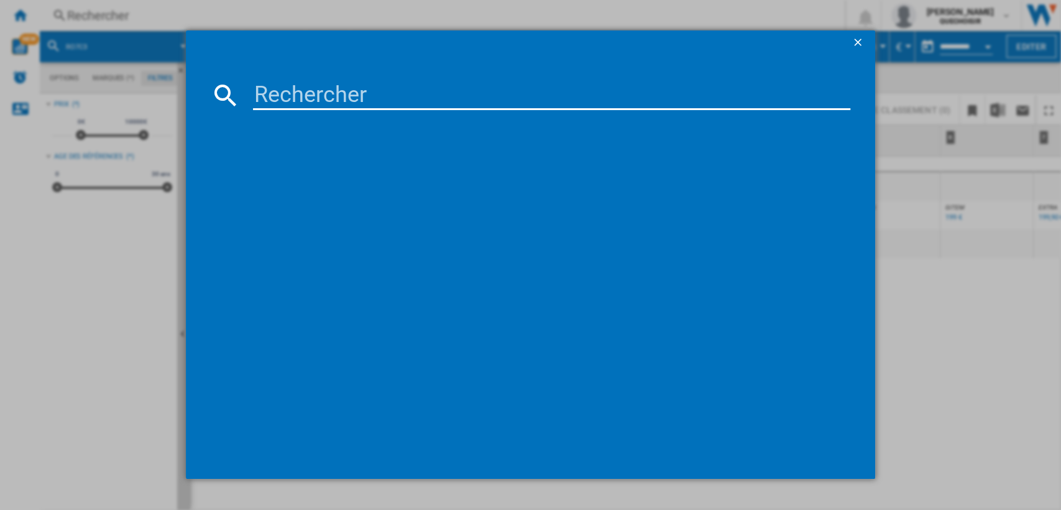
click at [390, 83] on input at bounding box center [552, 95] width 598 height 30
type input "VS15A60BGR5"
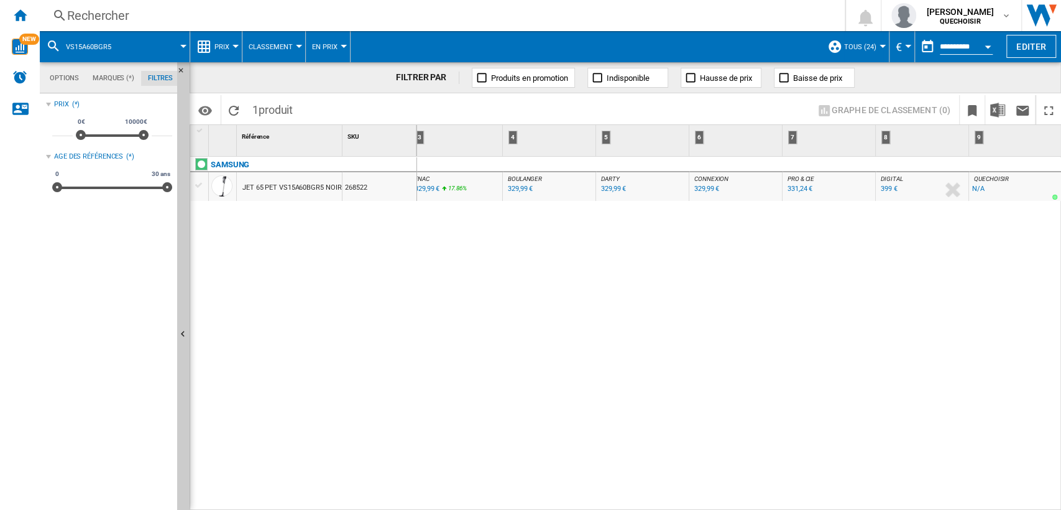
scroll to position [0, 194]
click at [284, 21] on div "Rechercher" at bounding box center [439, 15] width 745 height 17
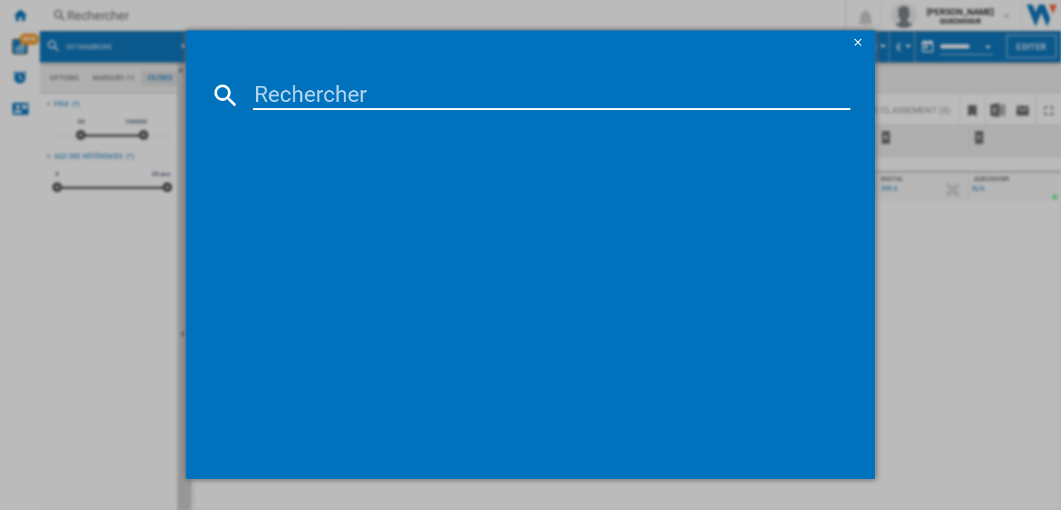
paste input "VS15A6031R1"
type input "VS15A6031R1"
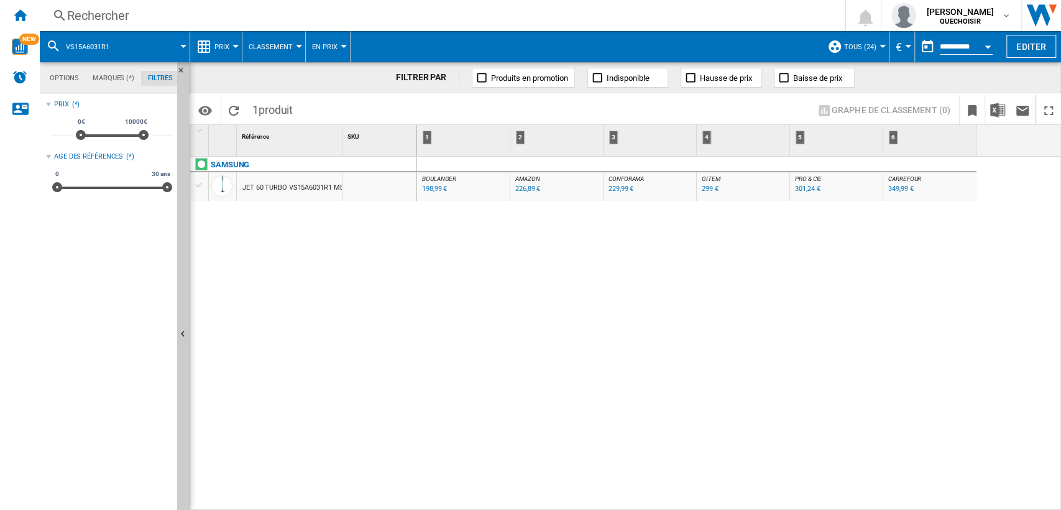
click at [276, 16] on div "Rechercher" at bounding box center [439, 15] width 745 height 17
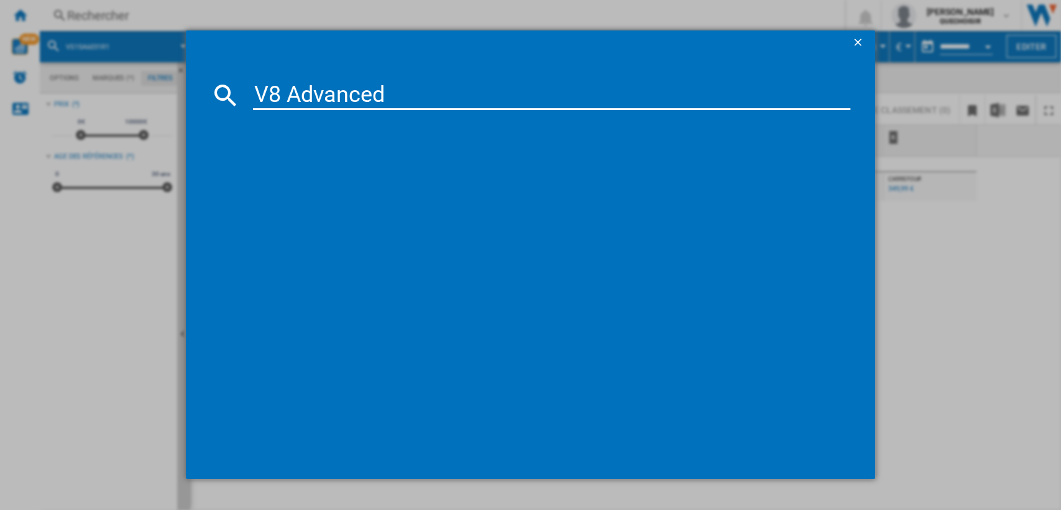
type input "V8 Advanced"
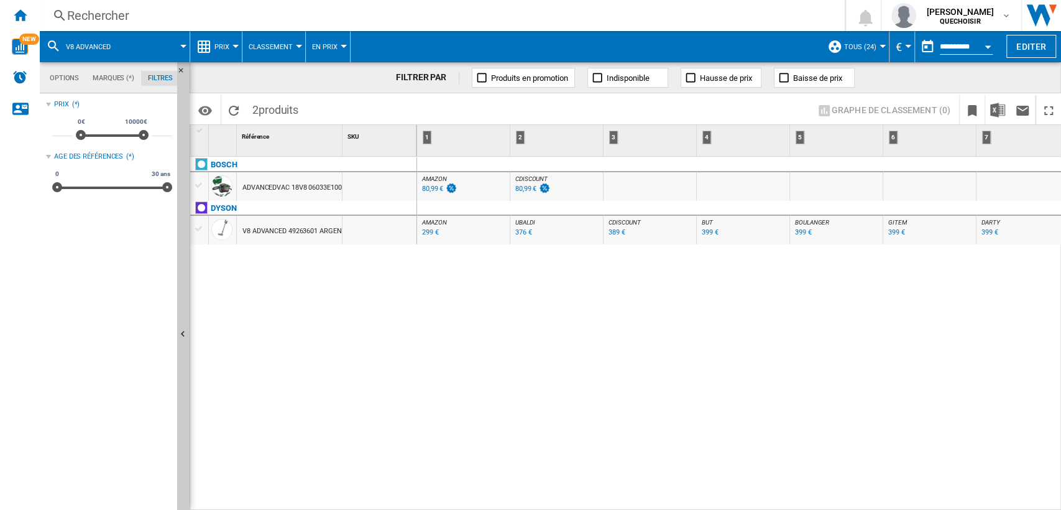
click at [279, 12] on div "Rechercher" at bounding box center [439, 15] width 745 height 17
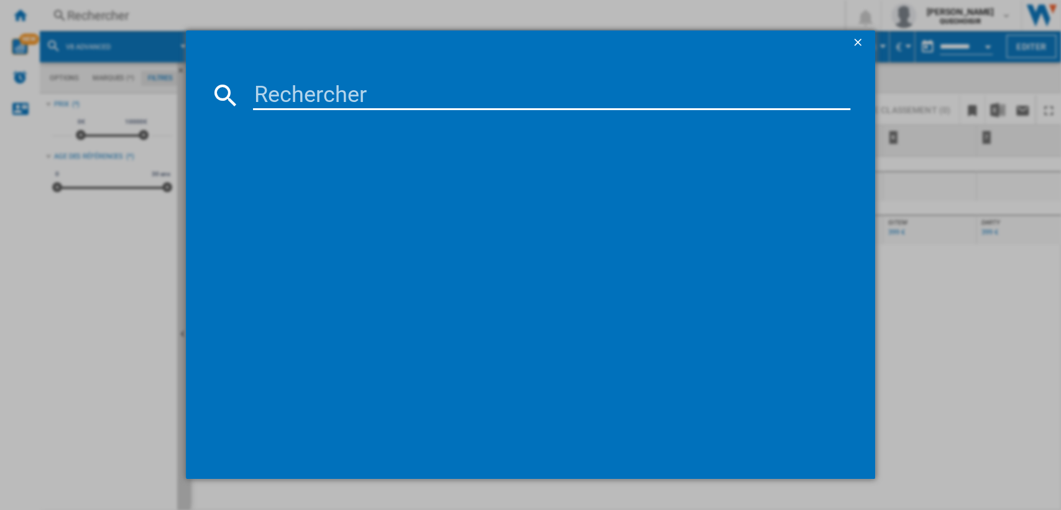
type input "Triflex HX2 Runner"
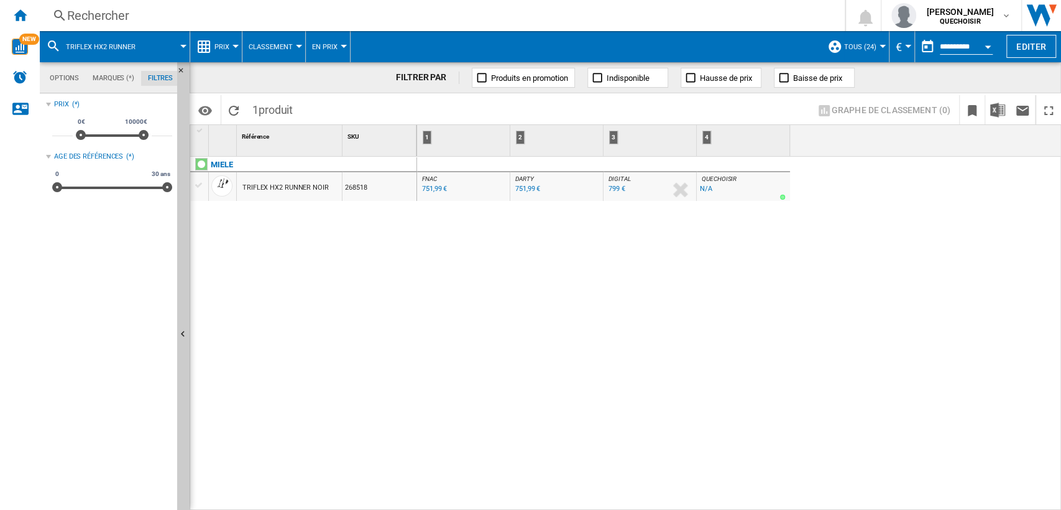
click at [526, 190] on div "751,99 €" at bounding box center [527, 189] width 25 height 8
click at [286, 16] on div "Rechercher" at bounding box center [439, 15] width 745 height 17
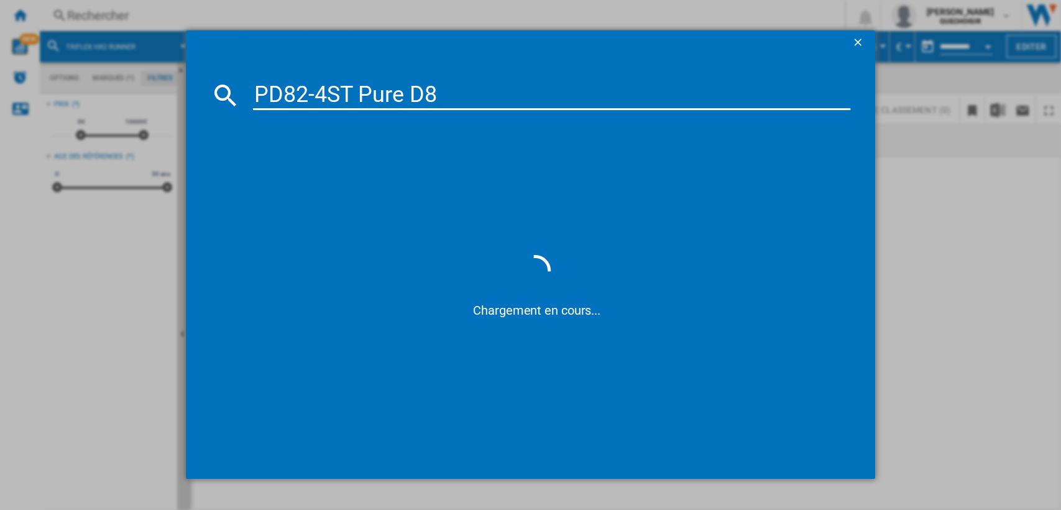
click at [308, 96] on input "PD82-4ST Pure D8" at bounding box center [552, 95] width 598 height 30
type input "PD82 4ST Pure D8"
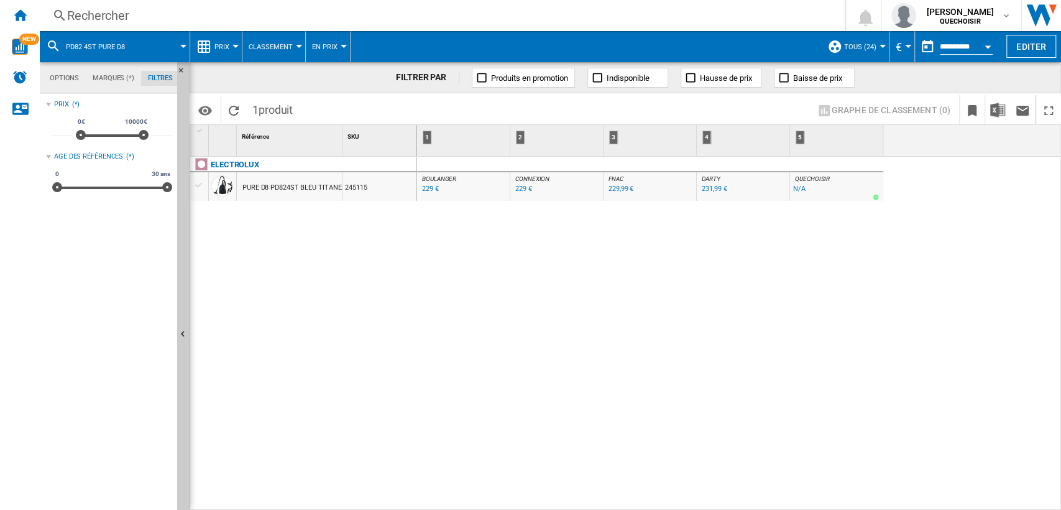
click at [306, 19] on div "Rechercher" at bounding box center [439, 15] width 745 height 17
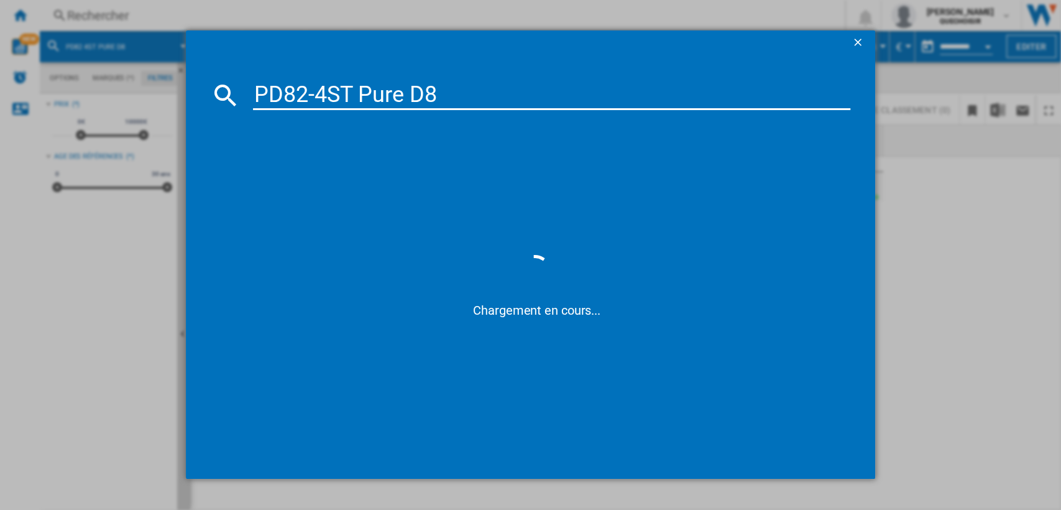
click at [308, 92] on input "PD82-4ST Pure D8" at bounding box center [552, 95] width 598 height 30
drag, startPoint x: 309, startPoint y: 92, endPoint x: 567, endPoint y: 98, distance: 258.0
click at [569, 98] on input "PD82-4ST Pure D8" at bounding box center [552, 95] width 598 height 30
type input "PD82"
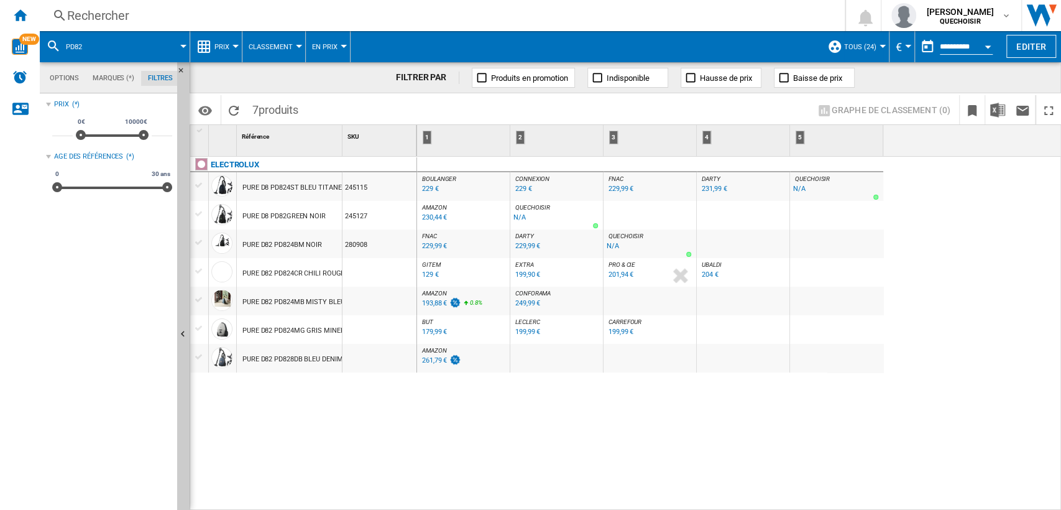
click at [404, 412] on div "ELECTROLUX PURE D8 PD824ST BLEU TITANE 245115 PURE D8 PD82GREEN NOIR 245127 PUR…" at bounding box center [303, 330] width 227 height 347
click at [264, 17] on div "Rechercher" at bounding box center [439, 15] width 745 height 17
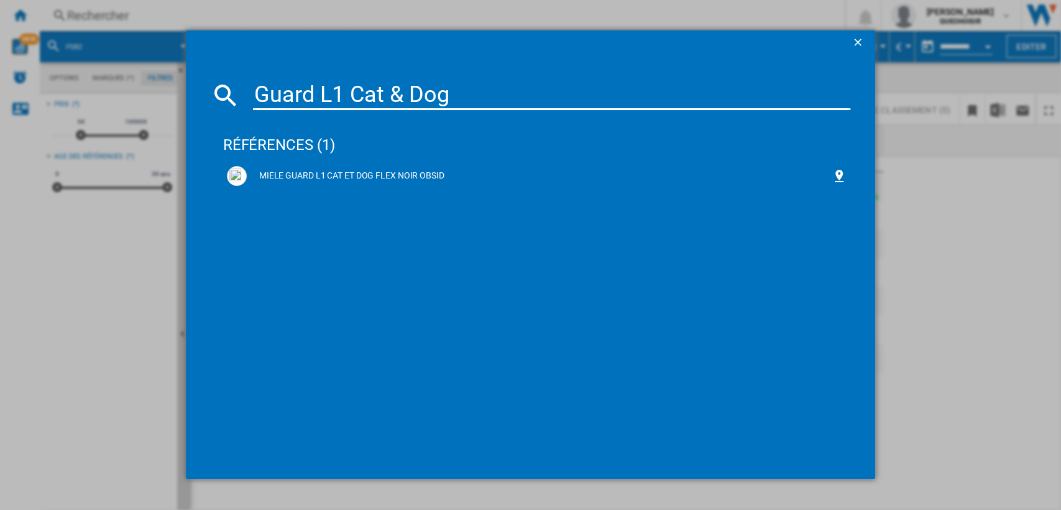
drag, startPoint x: 393, startPoint y: 94, endPoint x: 403, endPoint y: 94, distance: 10.6
click at [403, 94] on input "Guard L1 Cat & Dog" at bounding box center [552, 95] width 598 height 30
type input "Guard L1 Cat Dog"
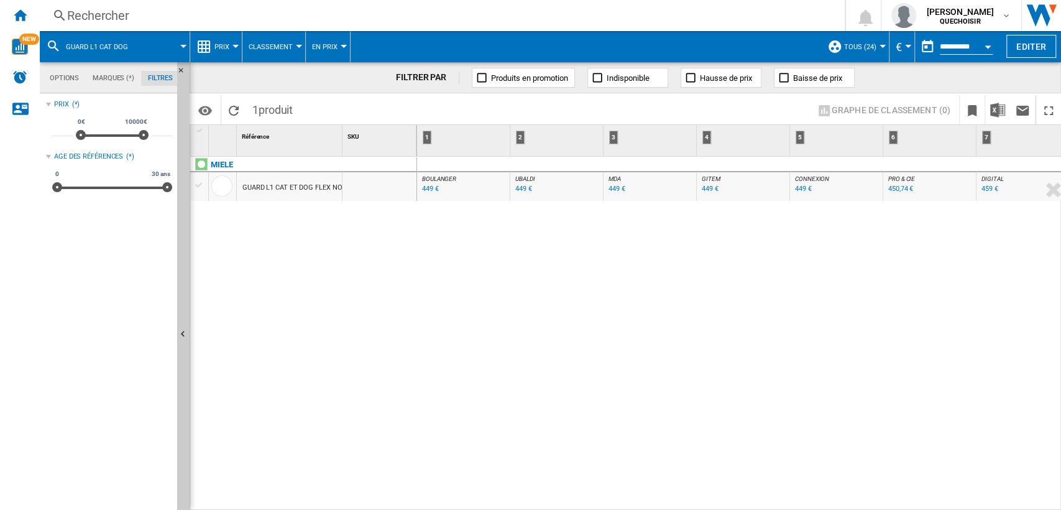
drag, startPoint x: 804, startPoint y: 504, endPoint x: 985, endPoint y: 505, distance: 180.9
click at [985, 505] on div "BOULANGER : FR BOULANGER -1.0 % 449 € % N/A BOULANGER : FR BOULANGER UBALDI : U…" at bounding box center [739, 334] width 645 height 354
click at [292, 16] on div "Rechercher" at bounding box center [439, 15] width 745 height 17
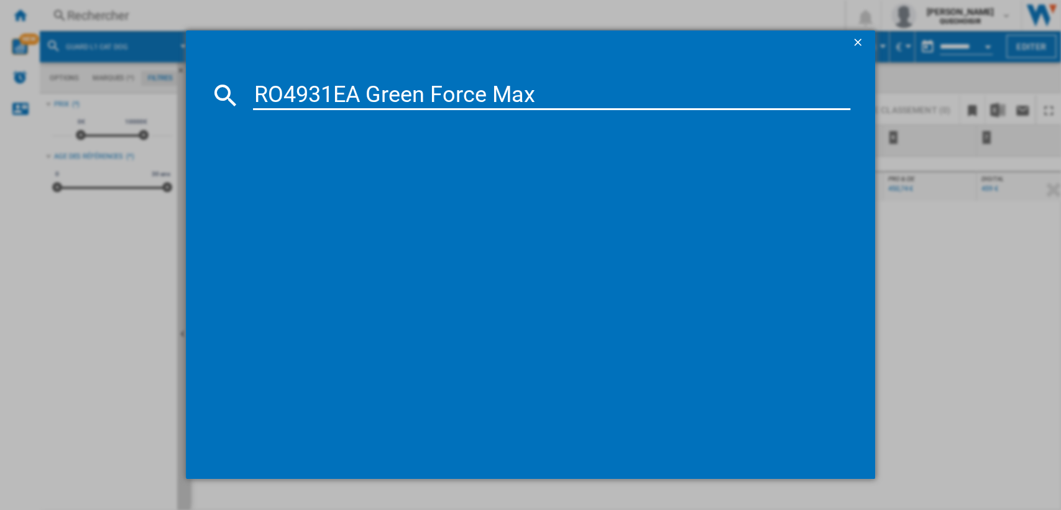
drag, startPoint x: 349, startPoint y: 91, endPoint x: 720, endPoint y: 111, distance: 371.7
click at [720, 111] on md-dialog-content "RO4931EA Green Force Max" at bounding box center [531, 266] width 690 height 423
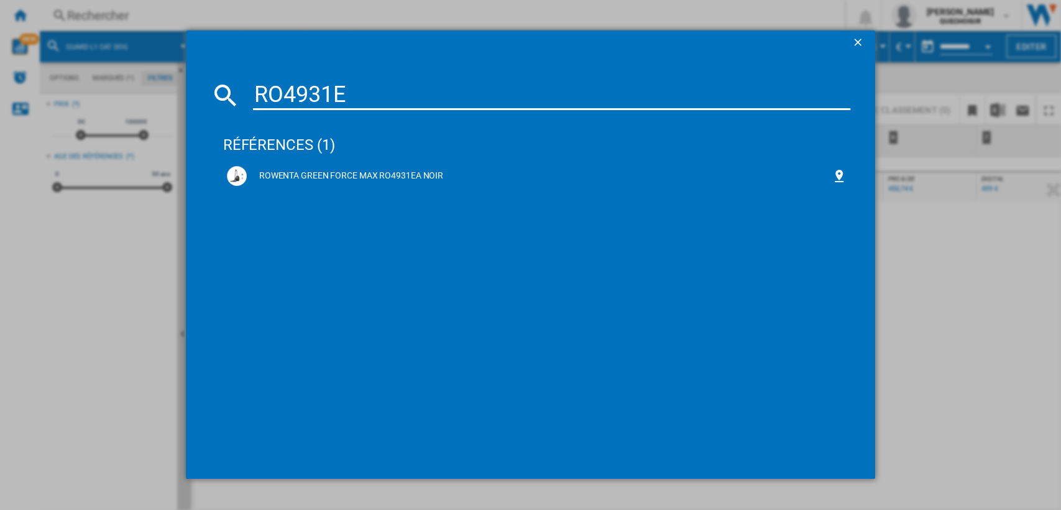
type input "RO4931"
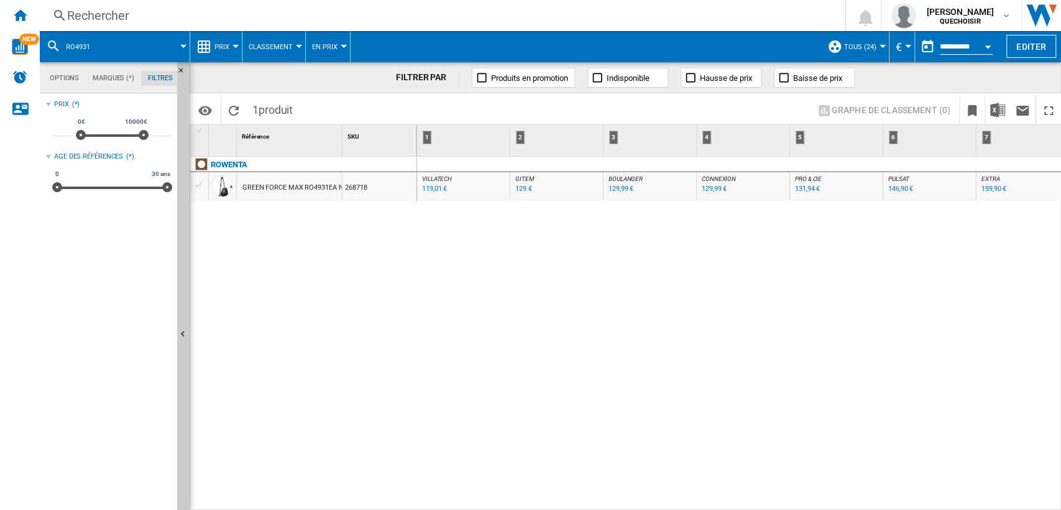
drag, startPoint x: 586, startPoint y: 504, endPoint x: 618, endPoint y: 504, distance: 32.3
click at [618, 504] on div "VILLATECH : FR VILLATECH -1.0 % 119,01 € % N/A [GEOGRAPHIC_DATA] : FR [GEOGRAPH…" at bounding box center [739, 334] width 645 height 354
click at [237, 14] on div "Rechercher" at bounding box center [439, 15] width 745 height 17
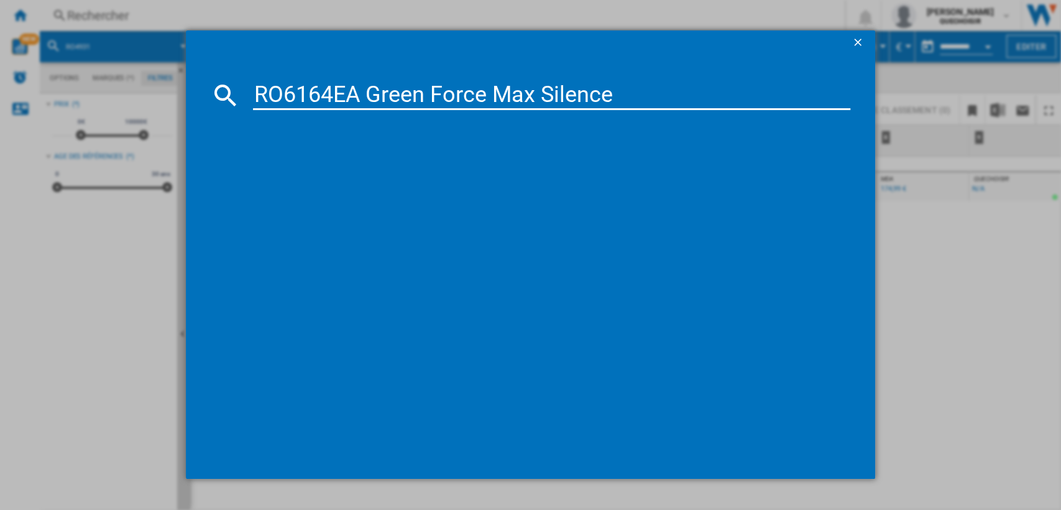
drag, startPoint x: 312, startPoint y: 91, endPoint x: 806, endPoint y: 104, distance: 494.4
click at [805, 106] on input "RO6164EA Green Force Max Silence" at bounding box center [552, 95] width 598 height 30
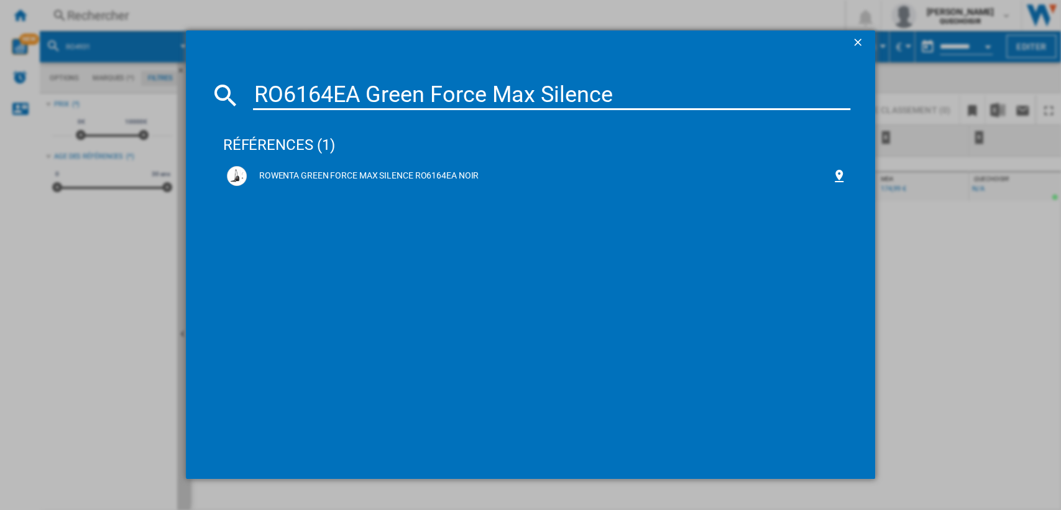
type input "RO61"
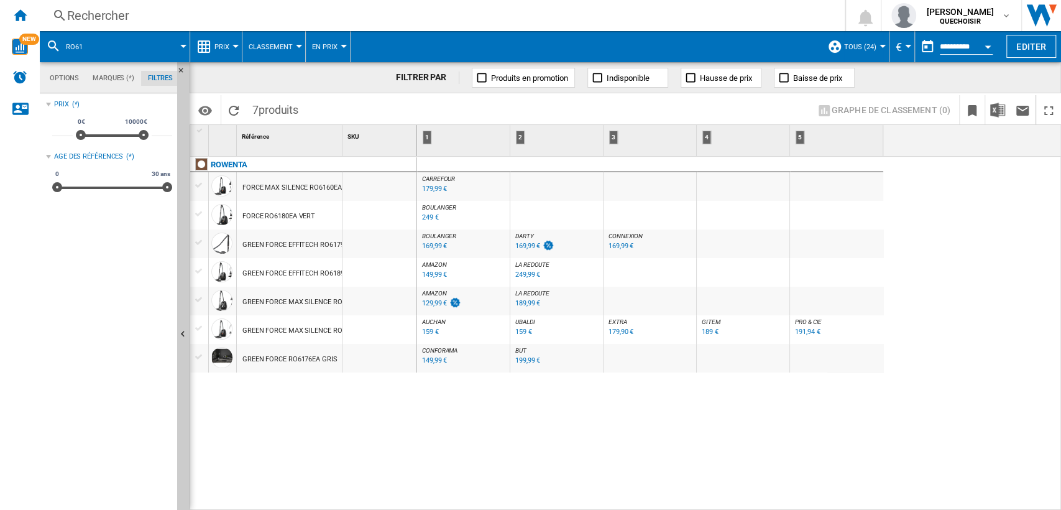
click at [318, 11] on div "Rechercher" at bounding box center [439, 15] width 745 height 17
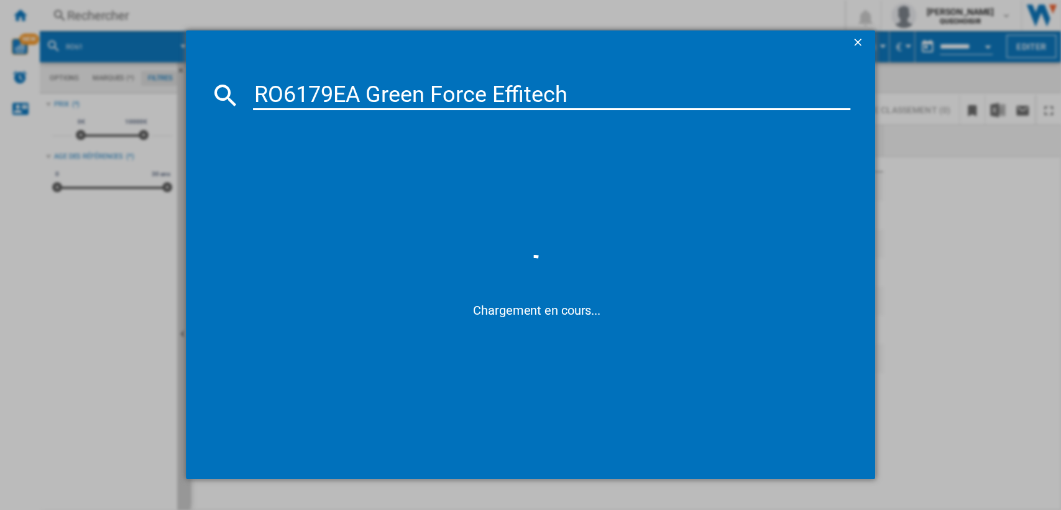
drag, startPoint x: 361, startPoint y: 90, endPoint x: 745, endPoint y: 96, distance: 384.2
click at [724, 96] on input "RO6179EA Green Force Effitech" at bounding box center [552, 95] width 598 height 30
type input "RO6179EA"
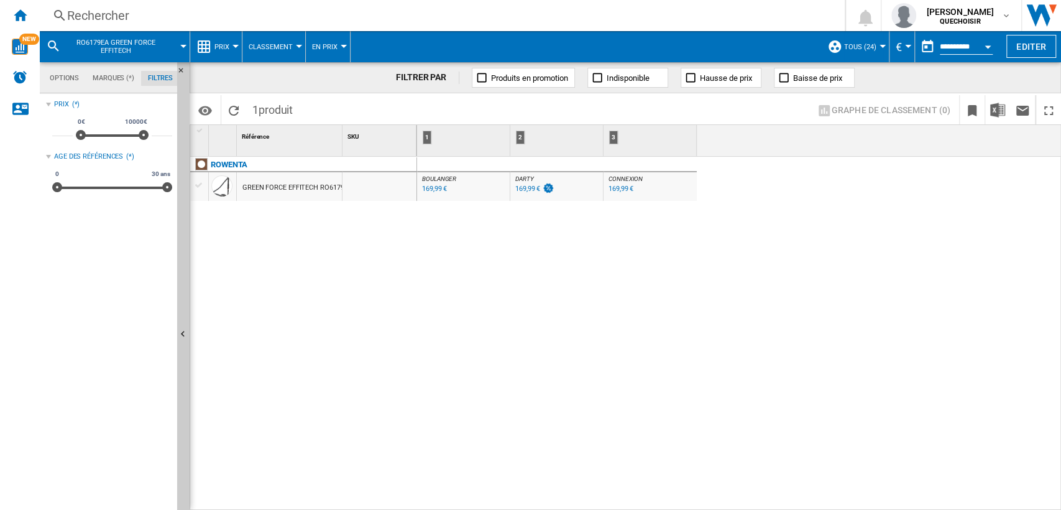
click at [234, 20] on div "Rechercher" at bounding box center [439, 15] width 745 height 17
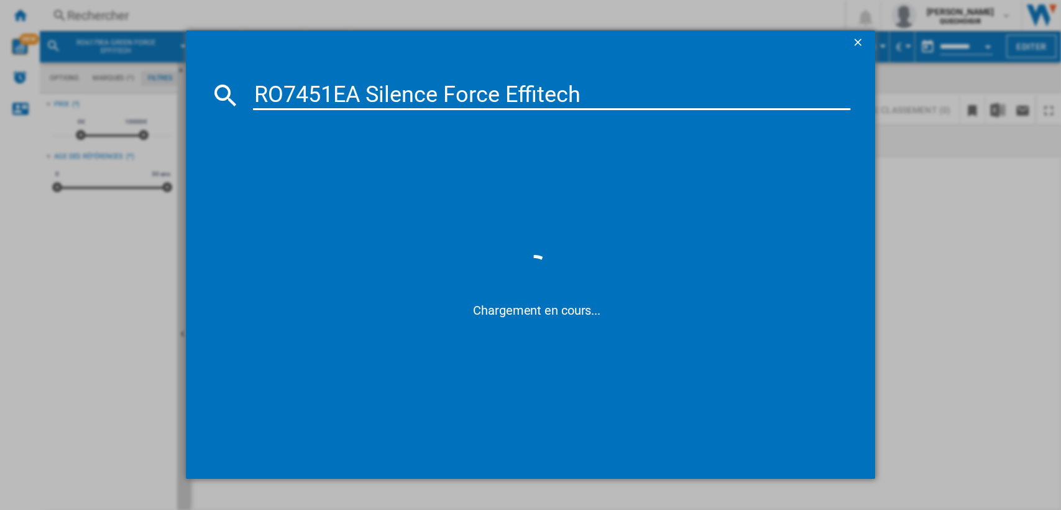
drag, startPoint x: 310, startPoint y: 85, endPoint x: 727, endPoint y: 85, distance: 417.7
click at [699, 85] on input "RO7451EA Silence Force Effitech" at bounding box center [552, 95] width 598 height 30
type input "RO74"
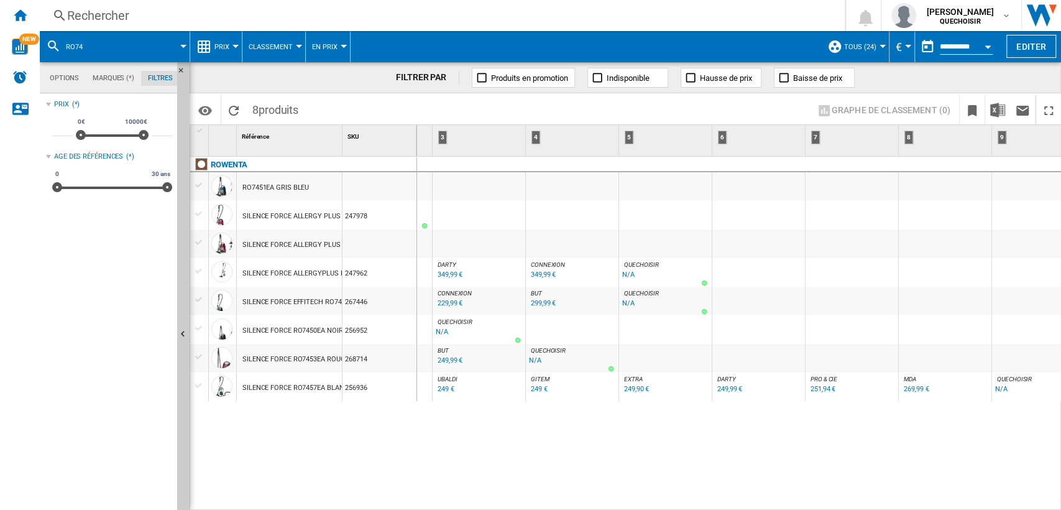
scroll to position [0, 194]
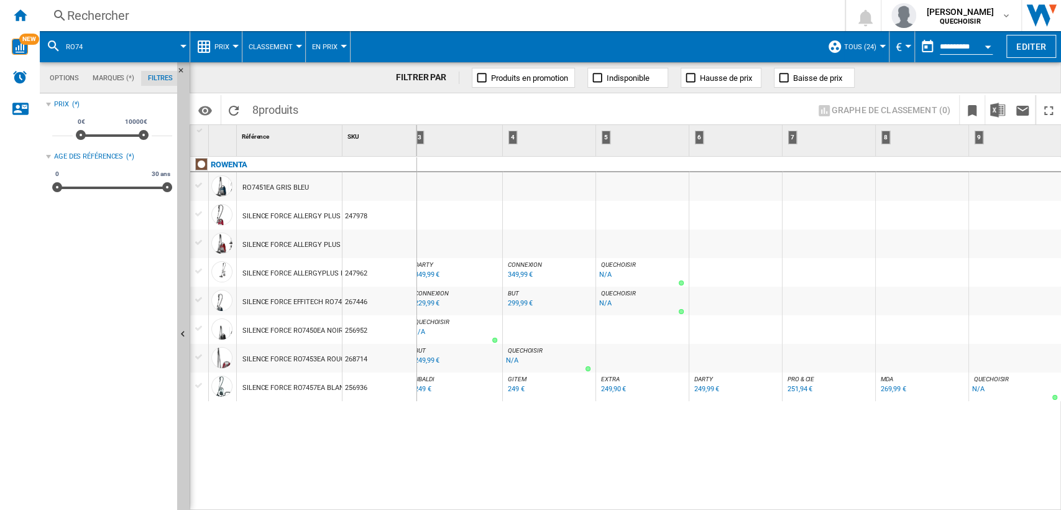
click at [223, 16] on div "Rechercher" at bounding box center [439, 15] width 745 height 17
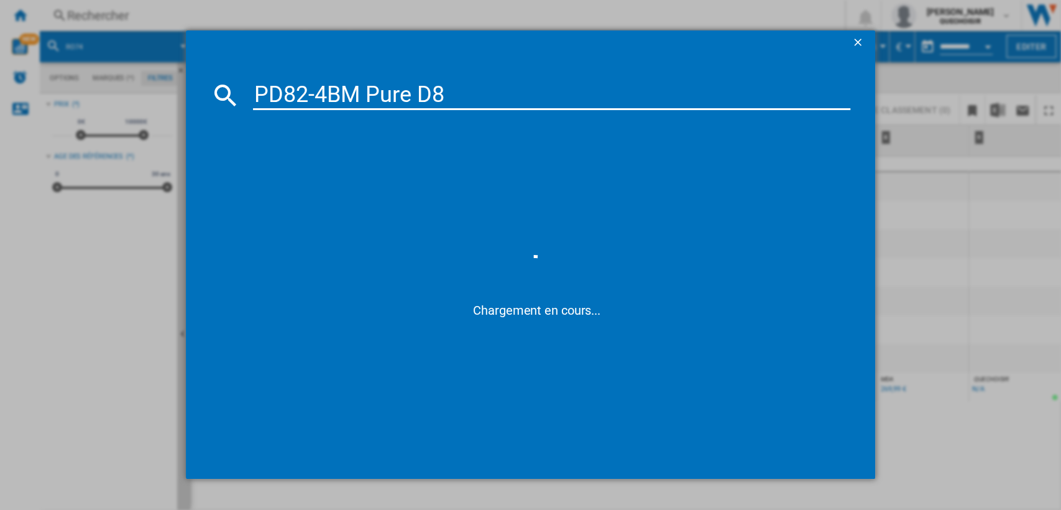
drag, startPoint x: 315, startPoint y: 94, endPoint x: 651, endPoint y: 76, distance: 336.8
click at [587, 84] on input "PD82-4BM Pure D8" at bounding box center [552, 95] width 598 height 30
type input "PD82"
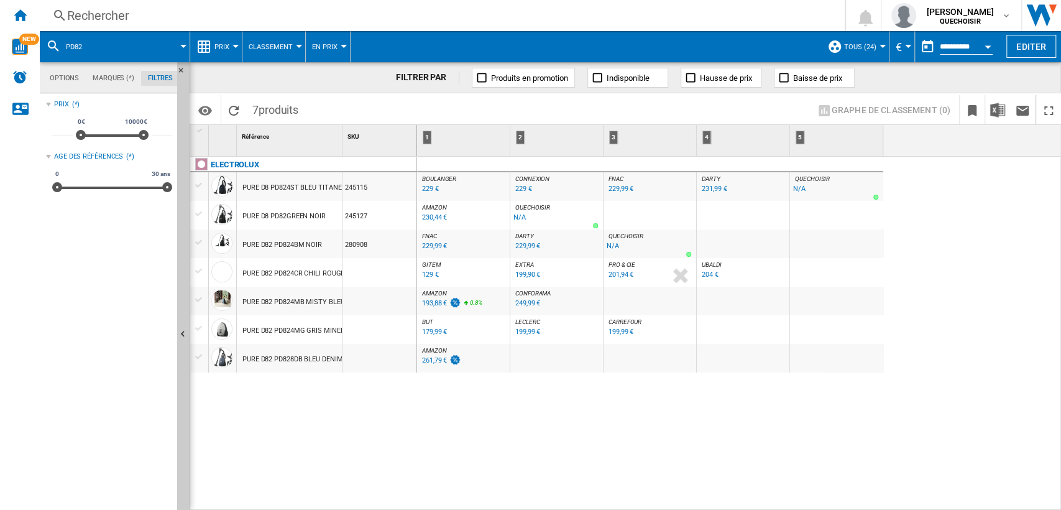
click at [522, 245] on div "229,99 €" at bounding box center [527, 246] width 25 height 8
click at [530, 244] on div "229,99 €" at bounding box center [527, 246] width 25 height 8
click at [712, 188] on div "231,99 €" at bounding box center [714, 189] width 25 height 8
click at [704, 186] on div "231,99 €" at bounding box center [714, 189] width 25 height 8
click at [326, 11] on div "Rechercher" at bounding box center [439, 15] width 745 height 17
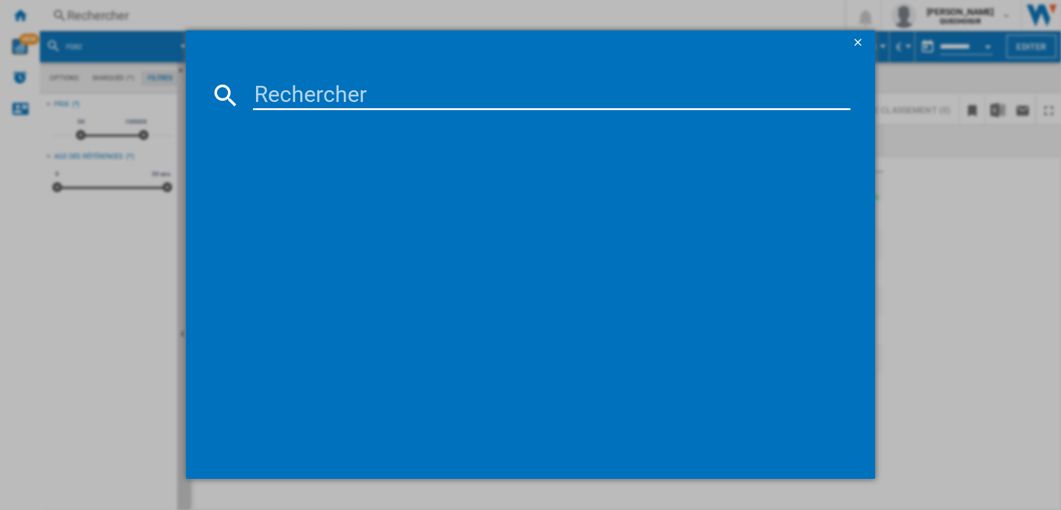
click at [362, 16] on div at bounding box center [530, 254] width 1061 height 509
click at [347, 97] on input at bounding box center [552, 95] width 598 height 30
paste input "KVC29BL-23"
drag, startPoint x: 346, startPoint y: 93, endPoint x: 581, endPoint y: 79, distance: 235.4
click at [537, 80] on md-dialog-content "KVC29BL-23" at bounding box center [531, 266] width 690 height 423
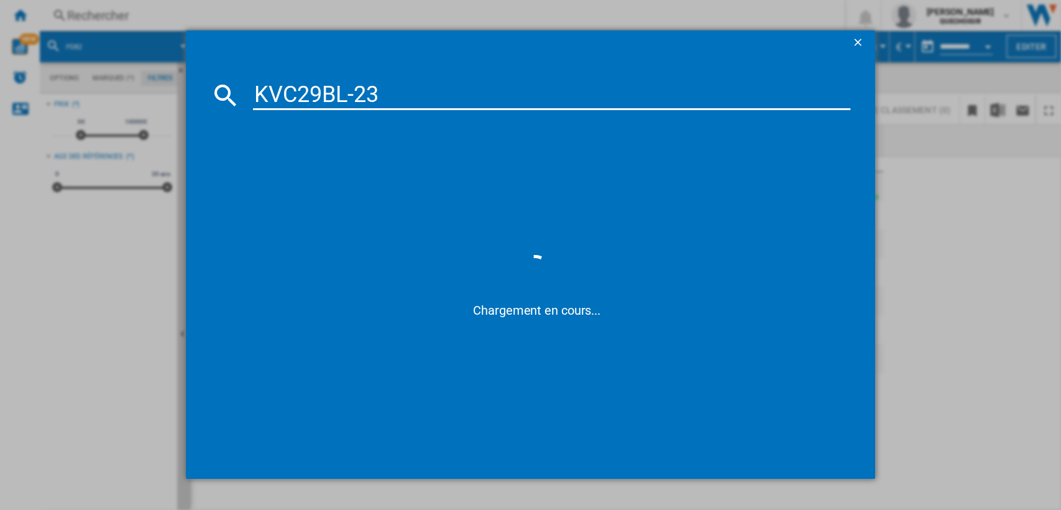
type input "KVC29BL"
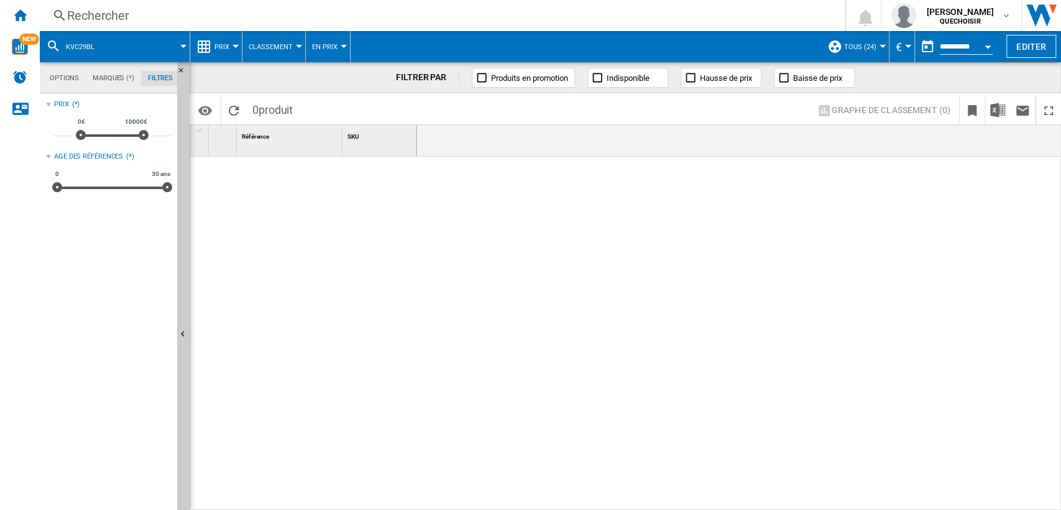
click at [353, 16] on div "Rechercher" at bounding box center [439, 15] width 745 height 17
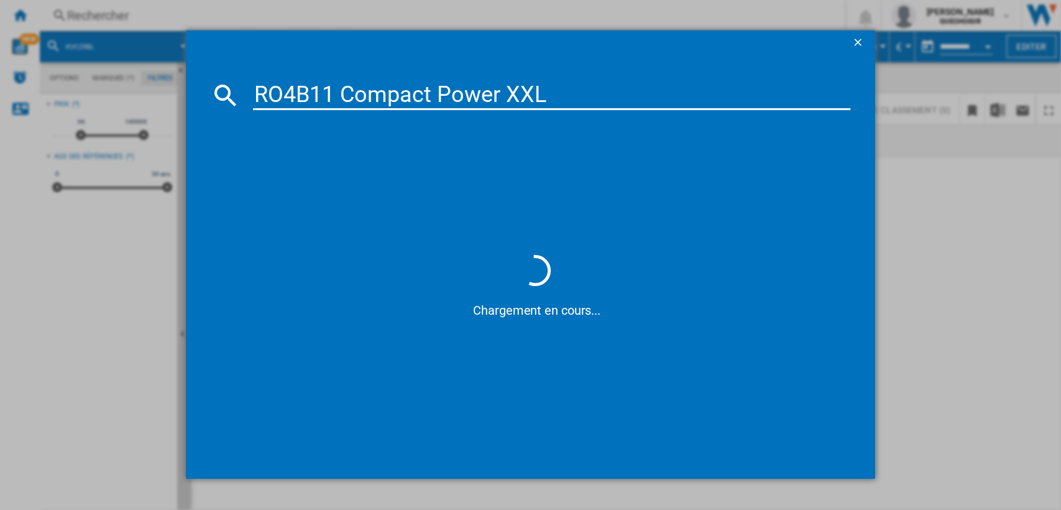
click at [706, 102] on input "RO4B11 Compact Power XXL" at bounding box center [552, 95] width 598 height 30
click at [556, 97] on input "RO4B11 Compact Power XXL" at bounding box center [552, 95] width 598 height 30
drag, startPoint x: 324, startPoint y: 93, endPoint x: 720, endPoint y: 106, distance: 395.6
click at [720, 106] on input "RO4B11 Compact Power XXL" at bounding box center [552, 95] width 598 height 30
type input "RO4B1"
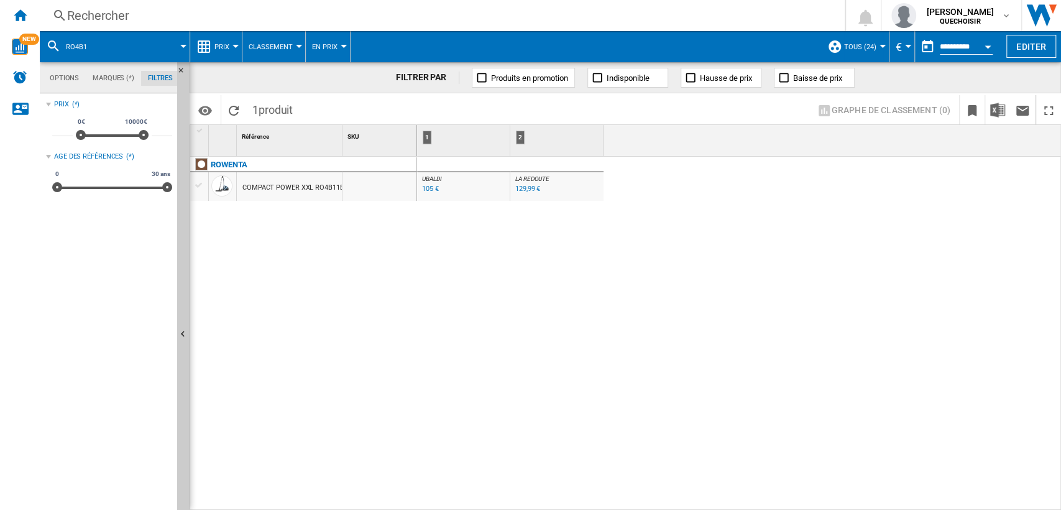
click at [361, 12] on div "Rechercher" at bounding box center [439, 15] width 745 height 17
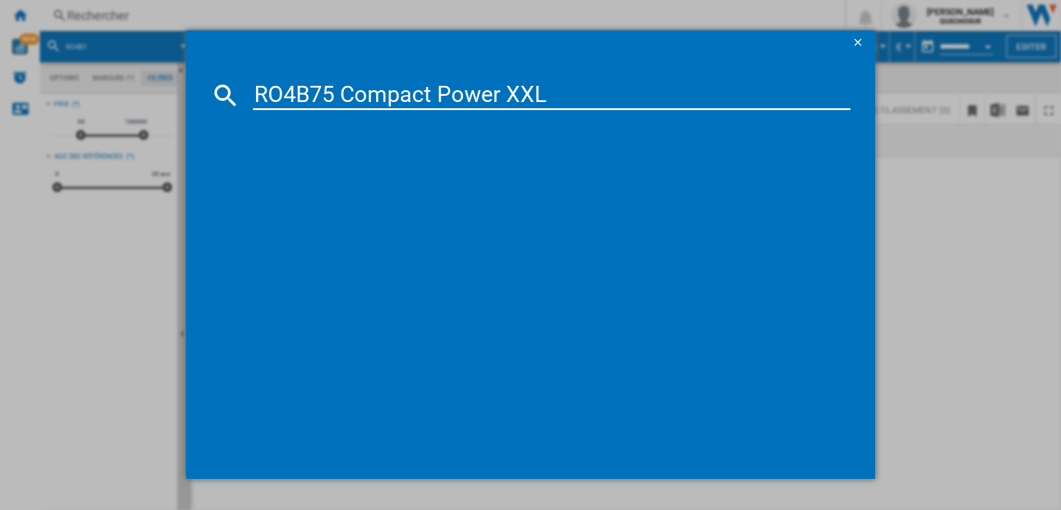
drag, startPoint x: 335, startPoint y: 89, endPoint x: 921, endPoint y: 149, distance: 589.2
click at [888, 150] on div "RO4B75 Compact Power XXL" at bounding box center [530, 254] width 1061 height 509
type input "RO4B75"
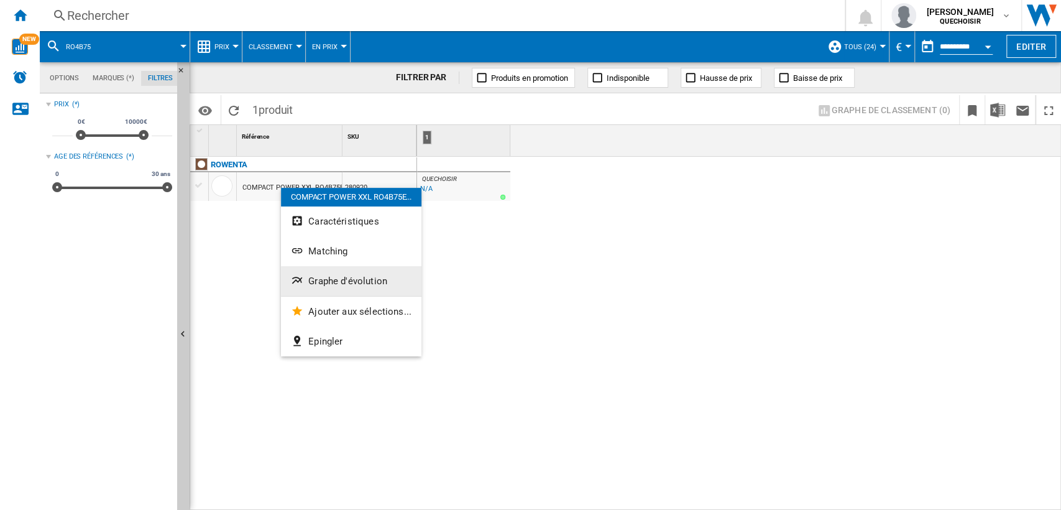
click at [343, 274] on button "Graphe d'évolution" at bounding box center [351, 281] width 140 height 30
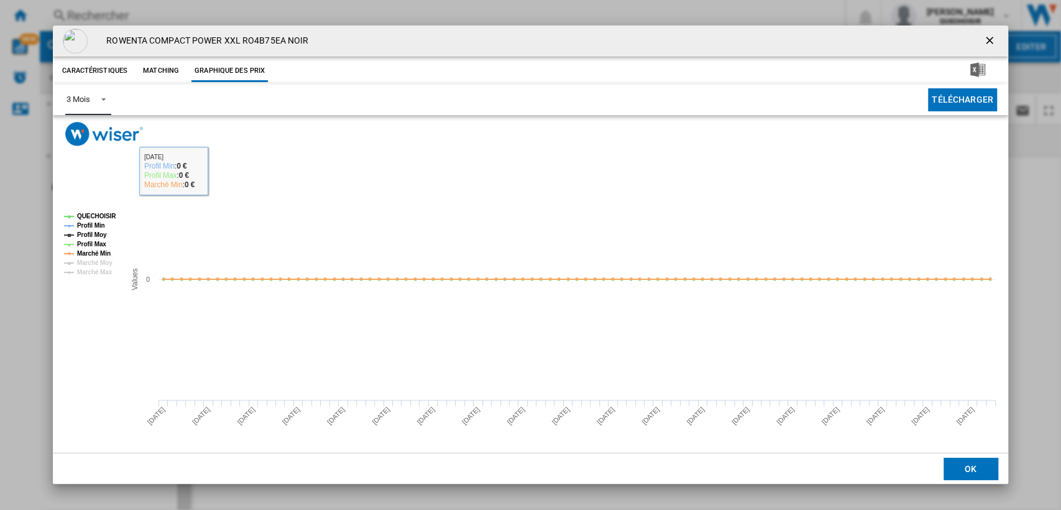
click at [85, 95] on div "3 Mois" at bounding box center [78, 98] width 23 height 9
click at [81, 132] on div "6 Mois" at bounding box center [78, 129] width 23 height 11
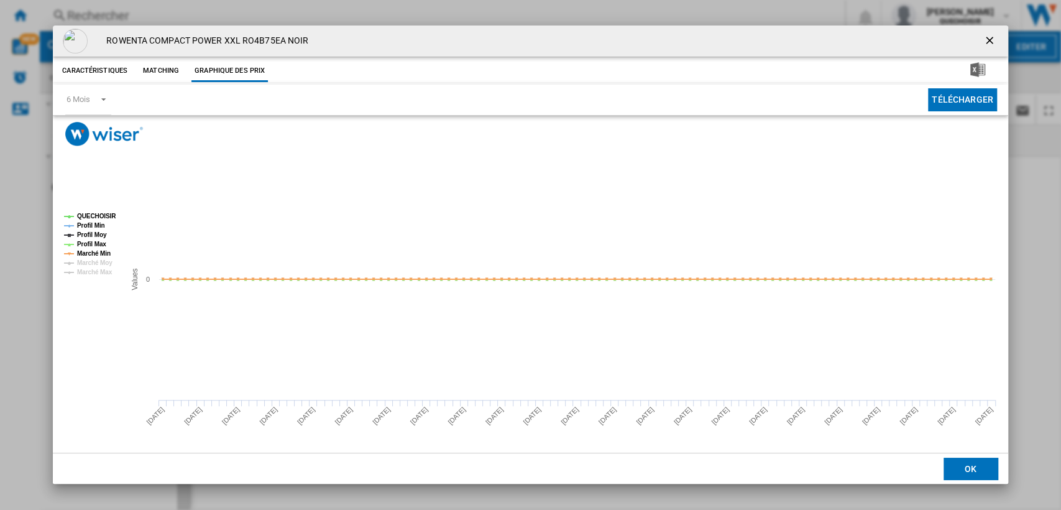
click at [994, 40] on ng-md-icon "getI18NText('BUTTONS.CLOSE_DIALOG')" at bounding box center [990, 41] width 15 height 15
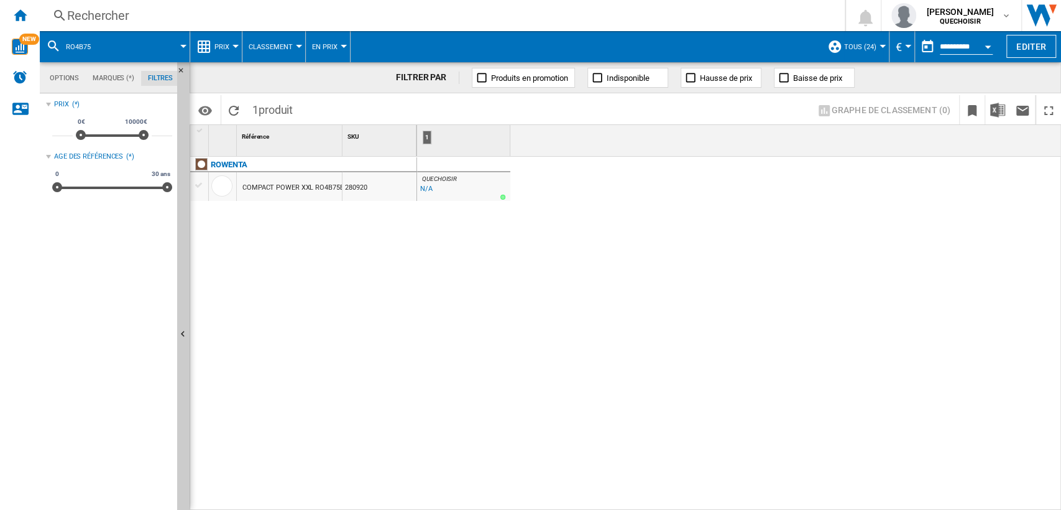
click at [267, 19] on div "Rechercher" at bounding box center [439, 15] width 745 height 17
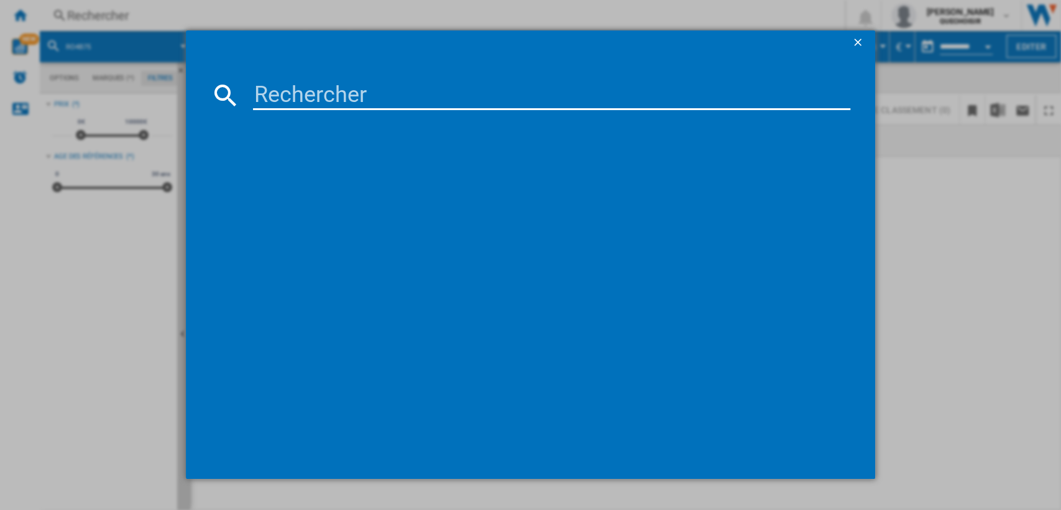
type input "BGC21POW1"
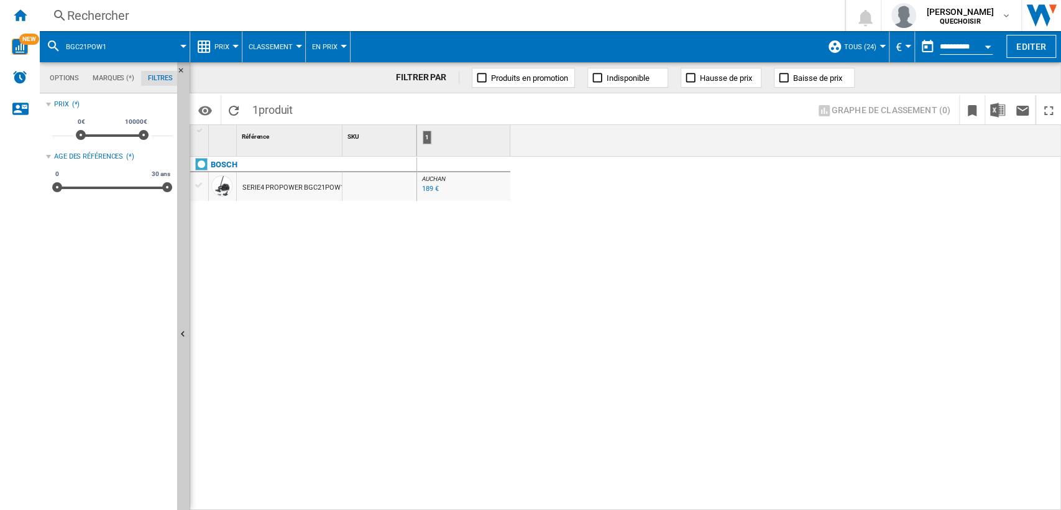
click at [249, 19] on div "Rechercher" at bounding box center [439, 15] width 745 height 17
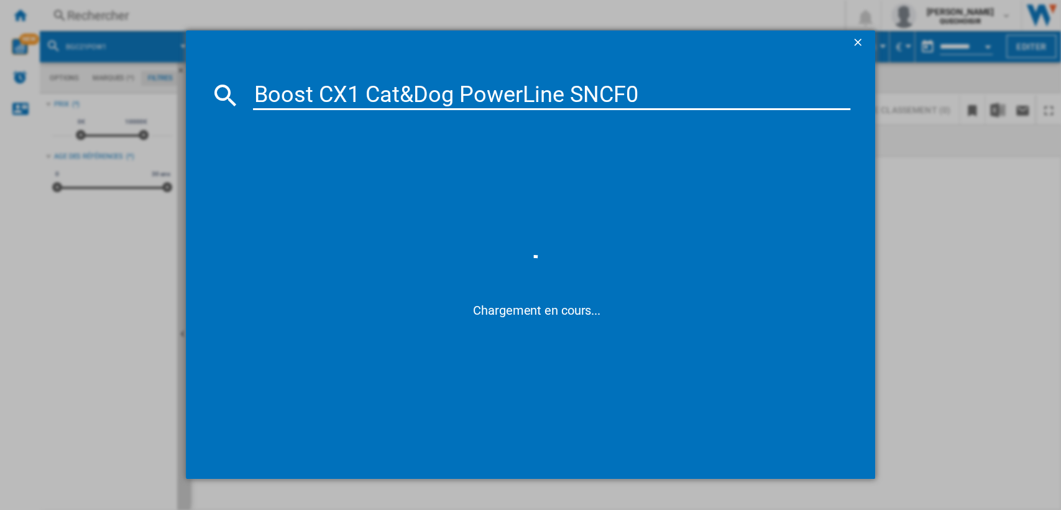
drag, startPoint x: 418, startPoint y: 90, endPoint x: 401, endPoint y: 91, distance: 16.8
click at [401, 91] on input "Boost CX1 Cat&Dog PowerLine SNCF0" at bounding box center [552, 95] width 598 height 30
drag, startPoint x: 452, startPoint y: 90, endPoint x: 773, endPoint y: 89, distance: 320.8
click at [771, 90] on input "Boost CX1 Cat Dog PowerLine SNCF0" at bounding box center [552, 95] width 598 height 30
type input "Boost CX1 Cat Dog"
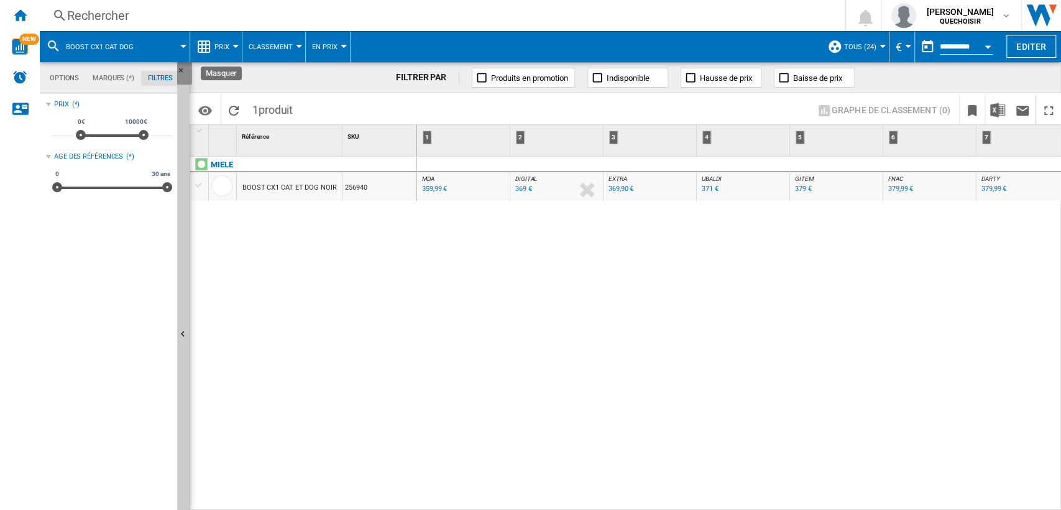
click at [182, 67] on ng-md-icon "Masquer" at bounding box center [184, 74] width 15 height 15
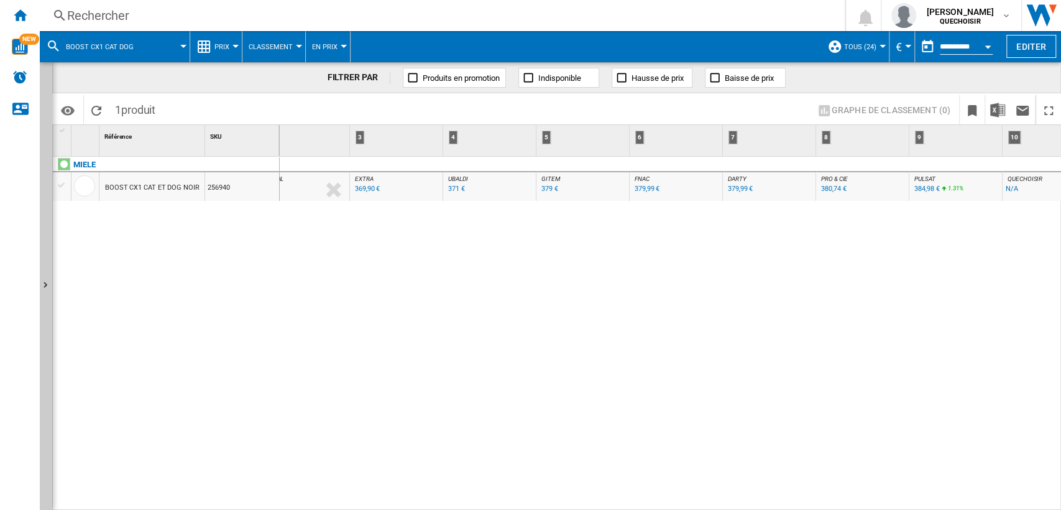
scroll to position [0, 150]
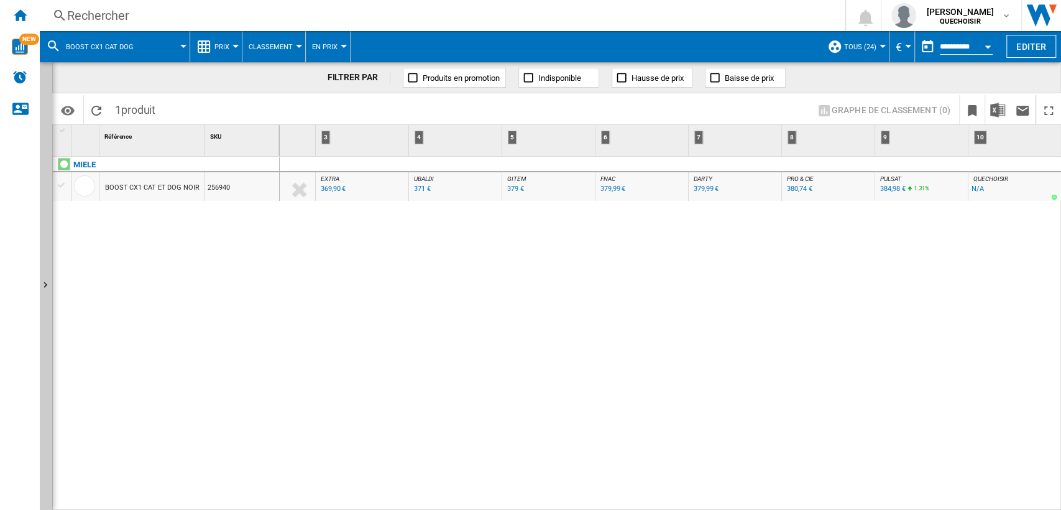
click at [301, 25] on div "Rechercher Rechercher 0 [PERSON_NAME] QUECHOISIR QUECHOISIR Mes paramètres Se d…" at bounding box center [550, 15] width 1021 height 31
click at [326, 21] on div "Rechercher" at bounding box center [439, 15] width 745 height 17
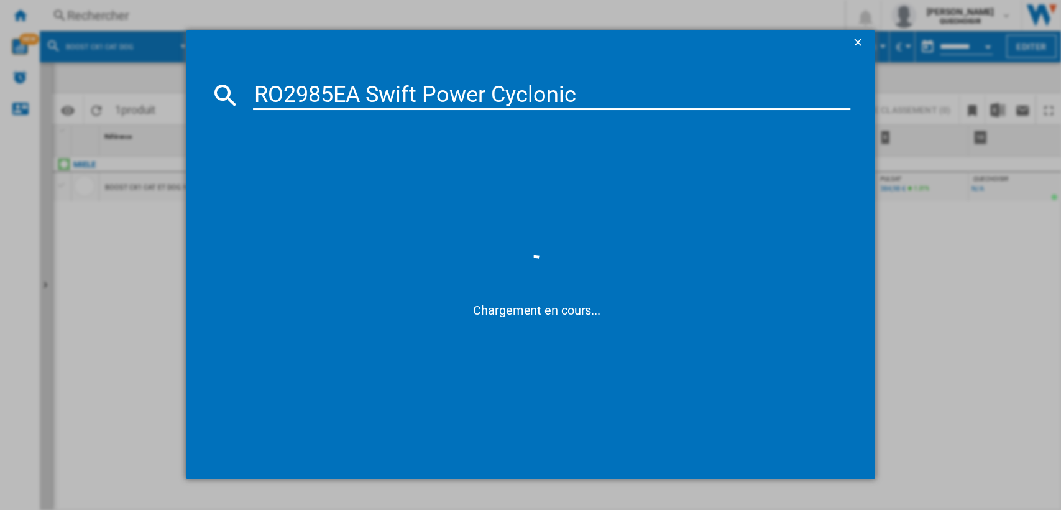
drag, startPoint x: 358, startPoint y: 89, endPoint x: 909, endPoint y: 57, distance: 552.3
click at [897, 58] on div "RO2985EA Swift Power Cyclonic Chargement en cours..." at bounding box center [530, 254] width 1061 height 509
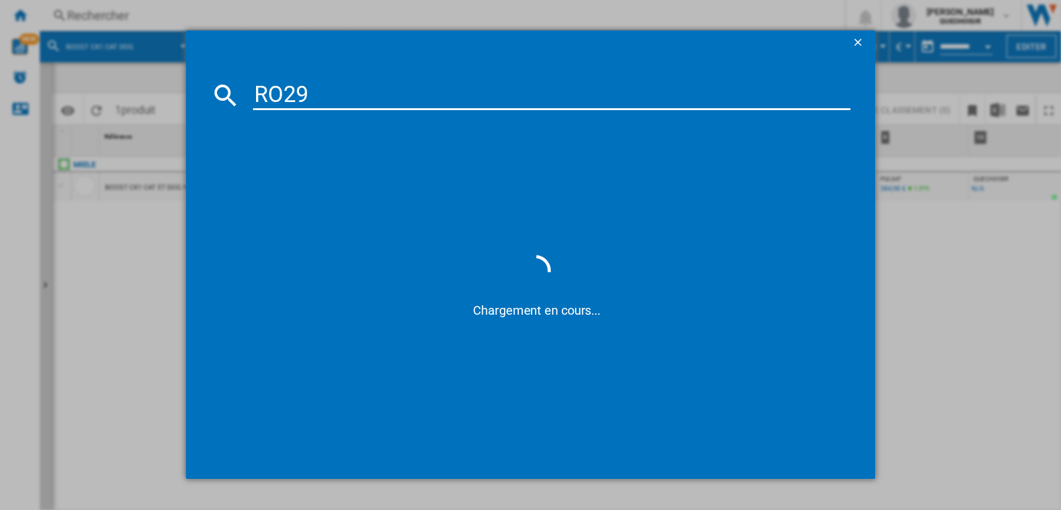
type input "RO29"
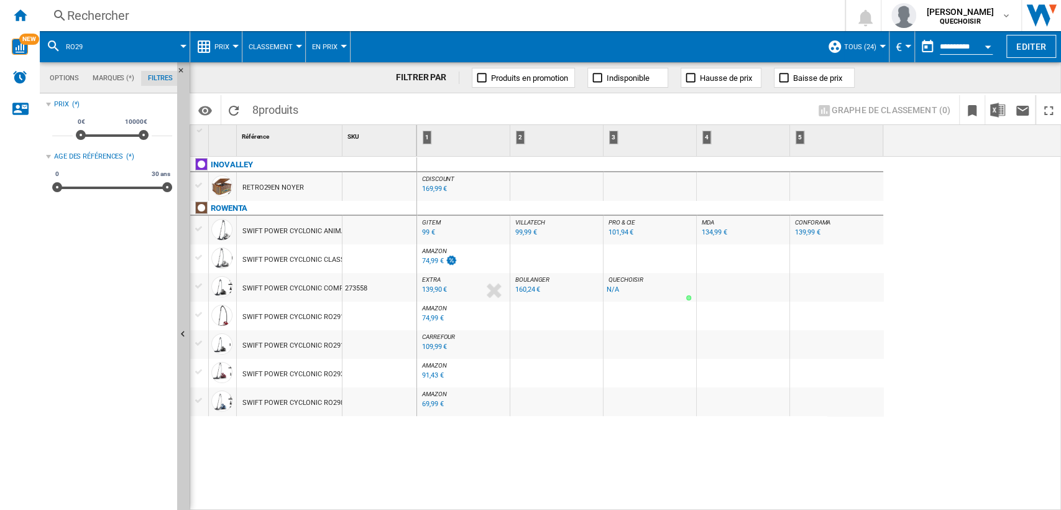
click at [508, 459] on div "CDISCOUNT : FR CDISCOUNT -1.0 % 169,99 € % N/A CDISCOUNT : FR CDISCOUNT GITEM :…" at bounding box center [739, 334] width 645 height 354
drag, startPoint x: 344, startPoint y: 142, endPoint x: 378, endPoint y: 145, distance: 34.3
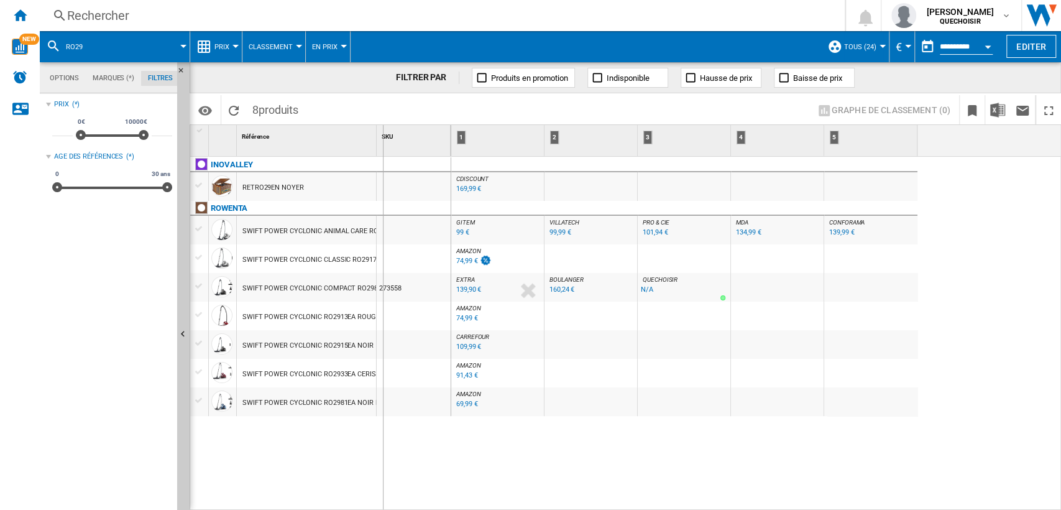
drag, startPoint x: 378, startPoint y: 145, endPoint x: 419, endPoint y: 145, distance: 41.0
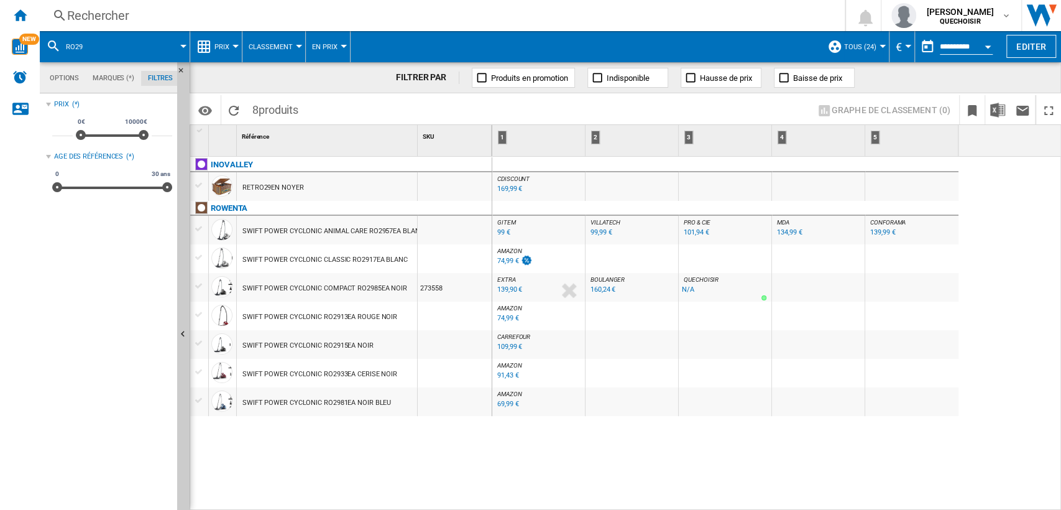
click at [316, 288] on div "SWIFT POWER CYCLONIC COMPACT RO2985EA NOIR" at bounding box center [324, 288] width 165 height 29
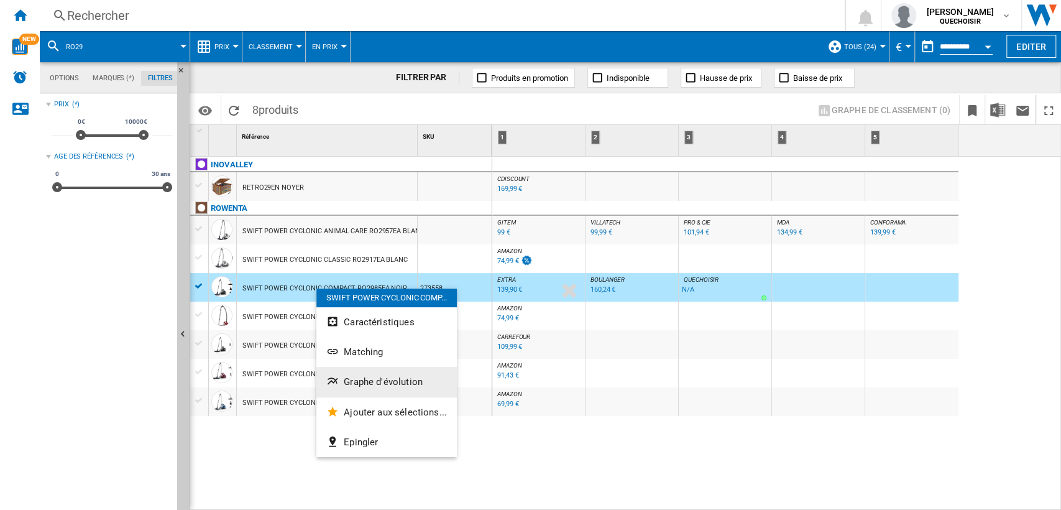
click at [378, 374] on button "Graphe d'évolution" at bounding box center [386, 382] width 140 height 30
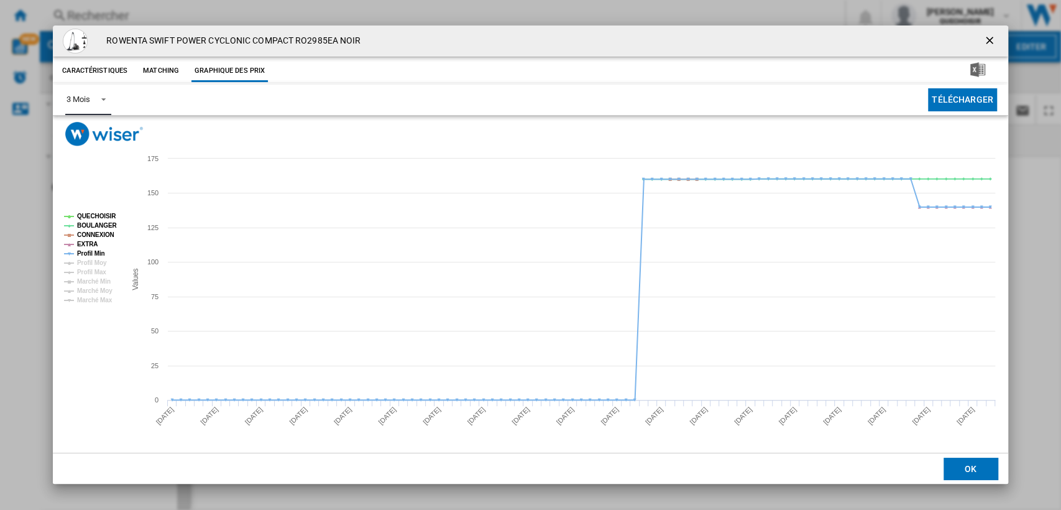
click at [99, 96] on span "Product popup" at bounding box center [100, 98] width 15 height 11
click at [97, 128] on md-option "6 Mois" at bounding box center [99, 130] width 85 height 30
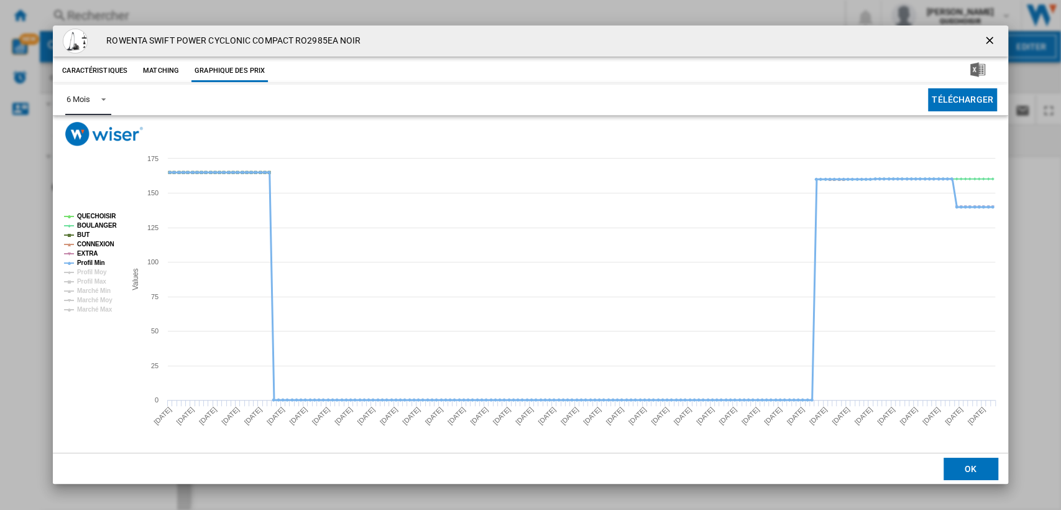
click at [85, 260] on tspan "Profil Min" at bounding box center [91, 262] width 28 height 7
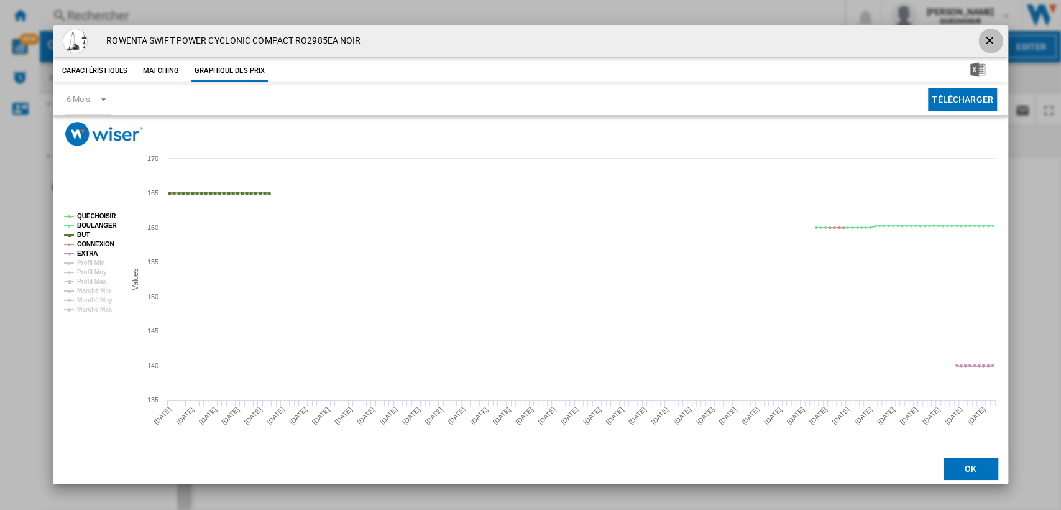
drag, startPoint x: 993, startPoint y: 36, endPoint x: 977, endPoint y: 65, distance: 32.8
click at [993, 35] on ng-md-icon "getI18NText('BUTTONS.CLOSE_DIALOG')" at bounding box center [990, 41] width 15 height 15
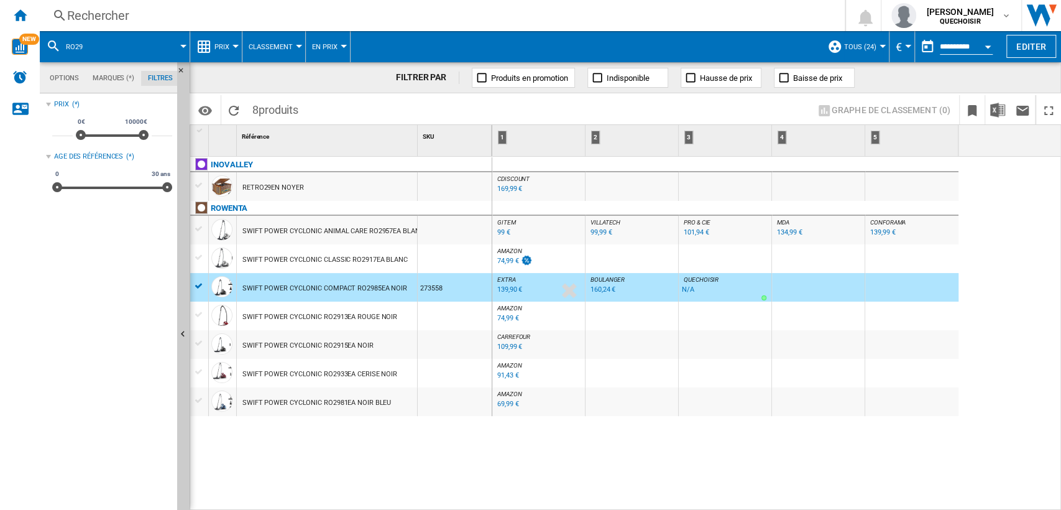
click at [303, 12] on div "Rechercher" at bounding box center [439, 15] width 745 height 17
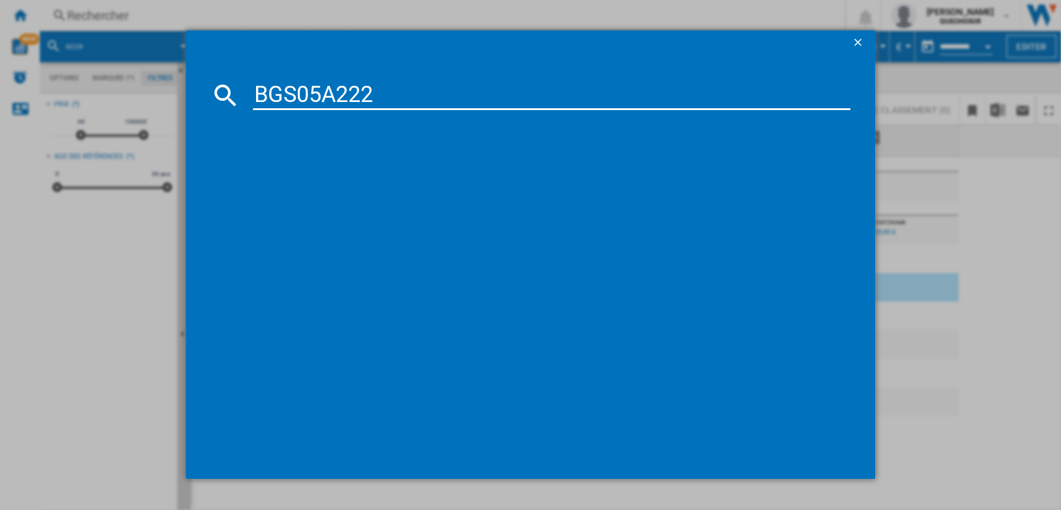
type input "BGS05A222"
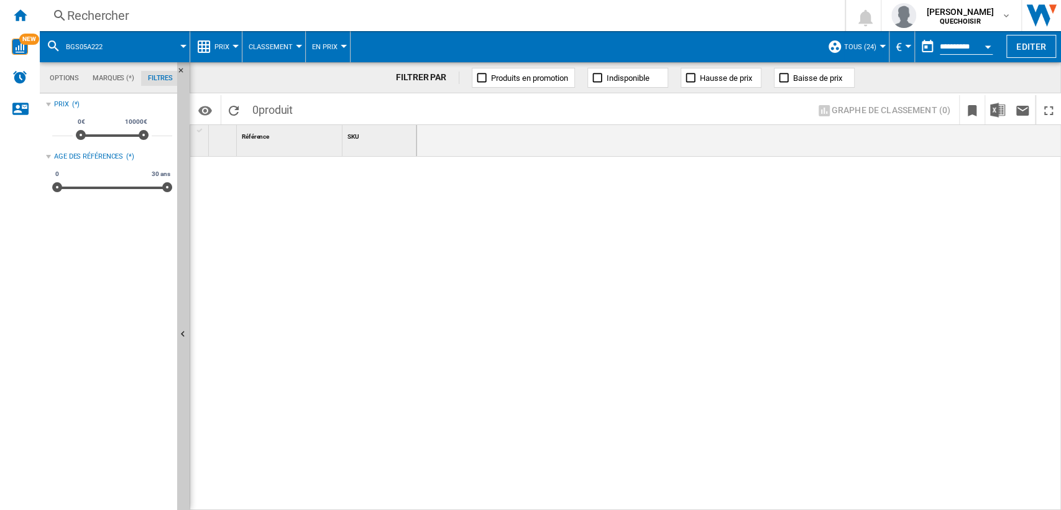
click at [458, 16] on div "Rechercher" at bounding box center [439, 15] width 745 height 17
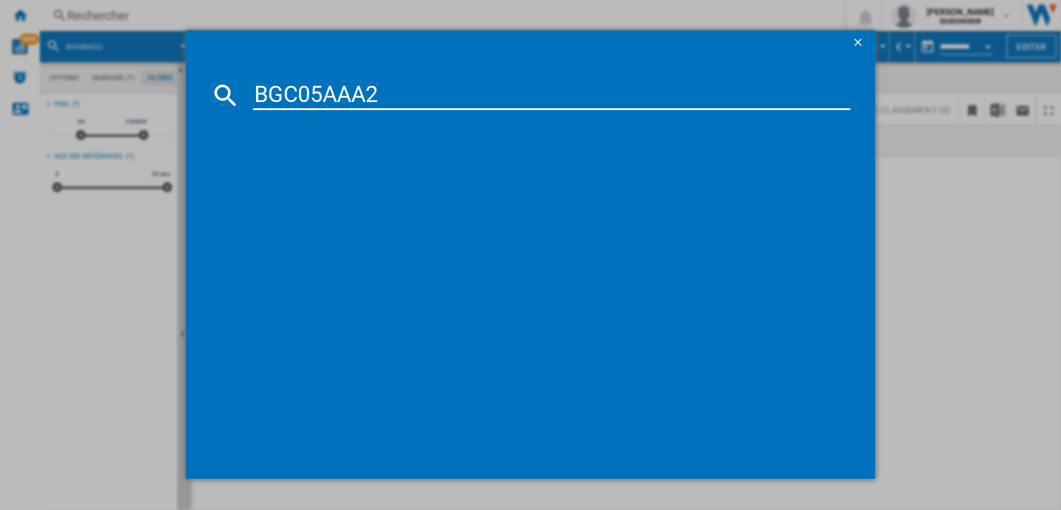
type input "BGC05AAA2"
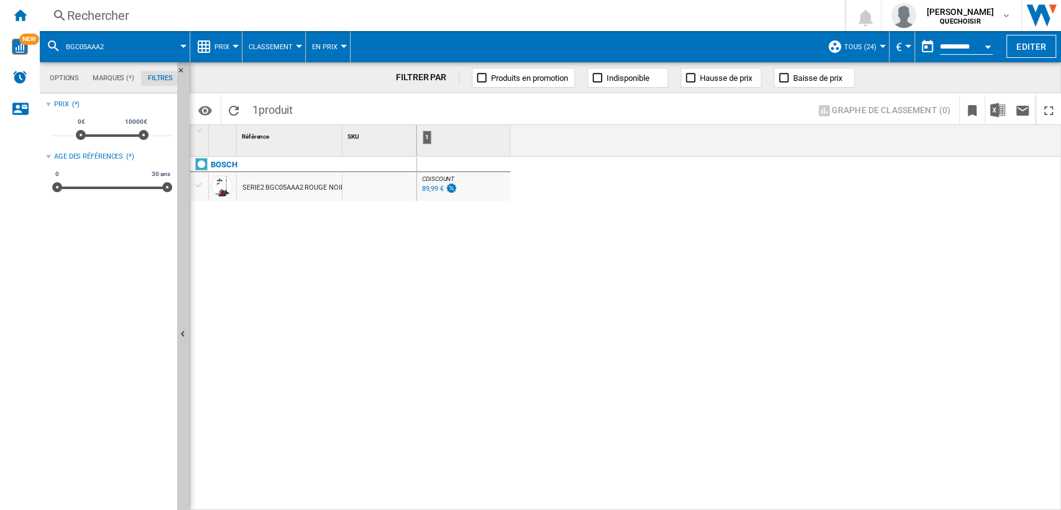
click at [403, 16] on div "Rechercher" at bounding box center [439, 15] width 745 height 17
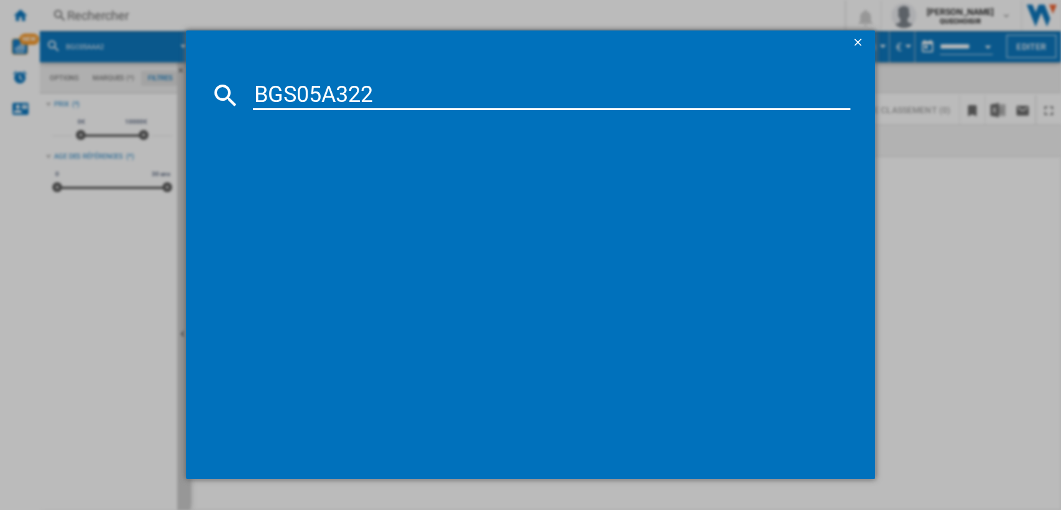
type input "BGS05A322"
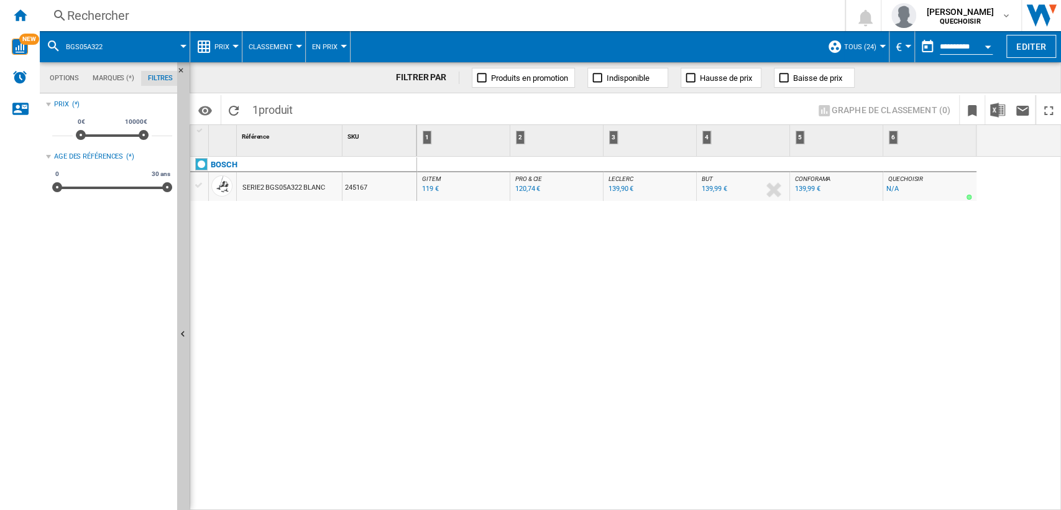
click at [328, 14] on div "Rechercher" at bounding box center [439, 15] width 745 height 17
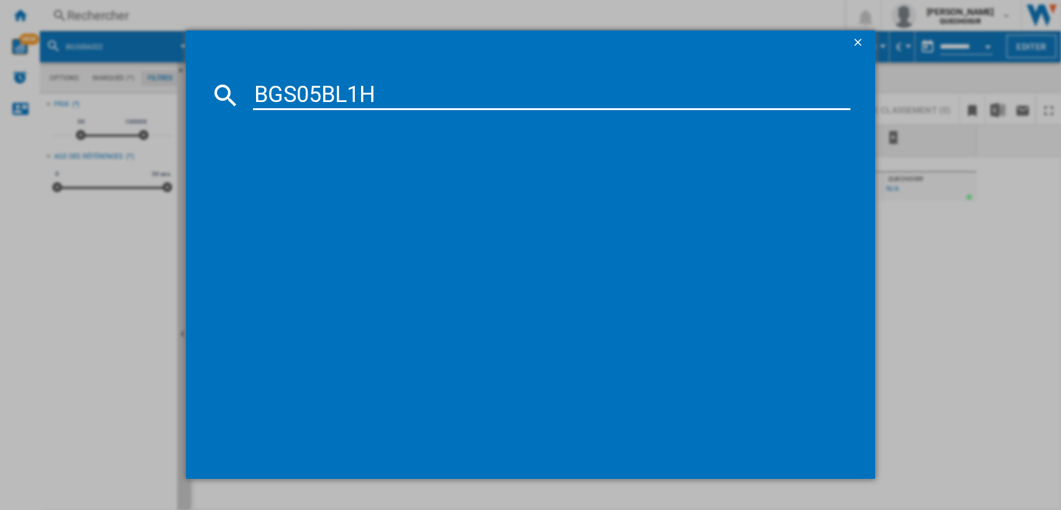
type input "BGS05BL1H"
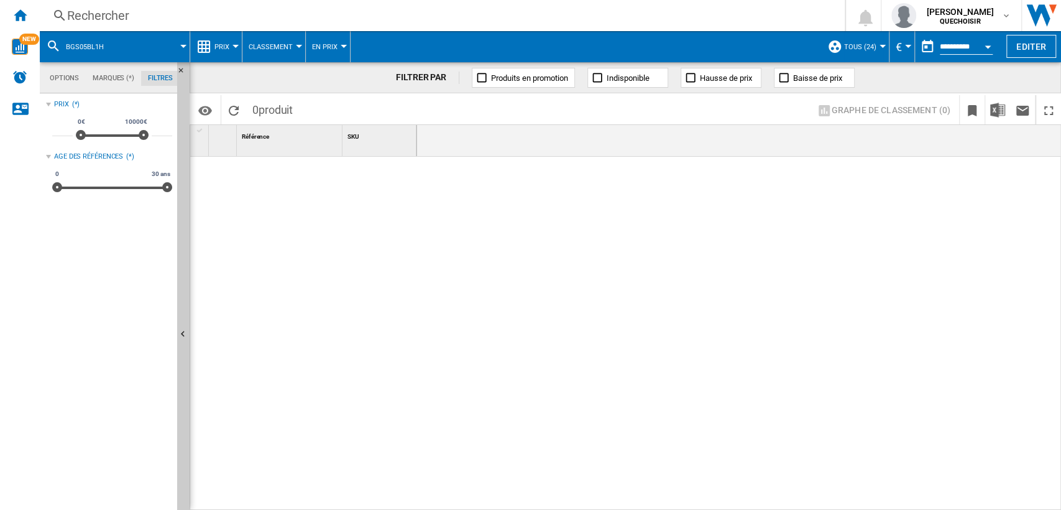
click at [407, 14] on div "Rechercher" at bounding box center [439, 15] width 745 height 17
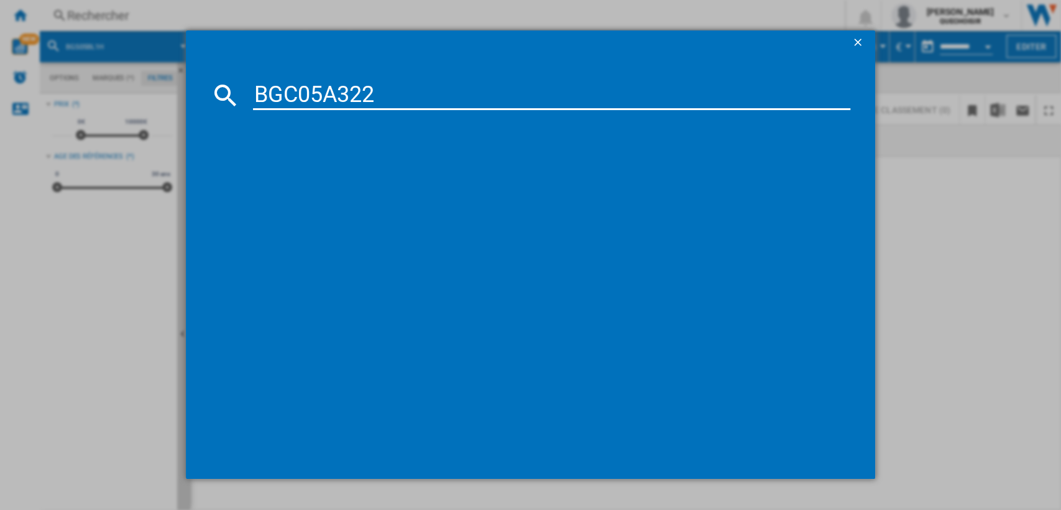
type input "BGC05A322"
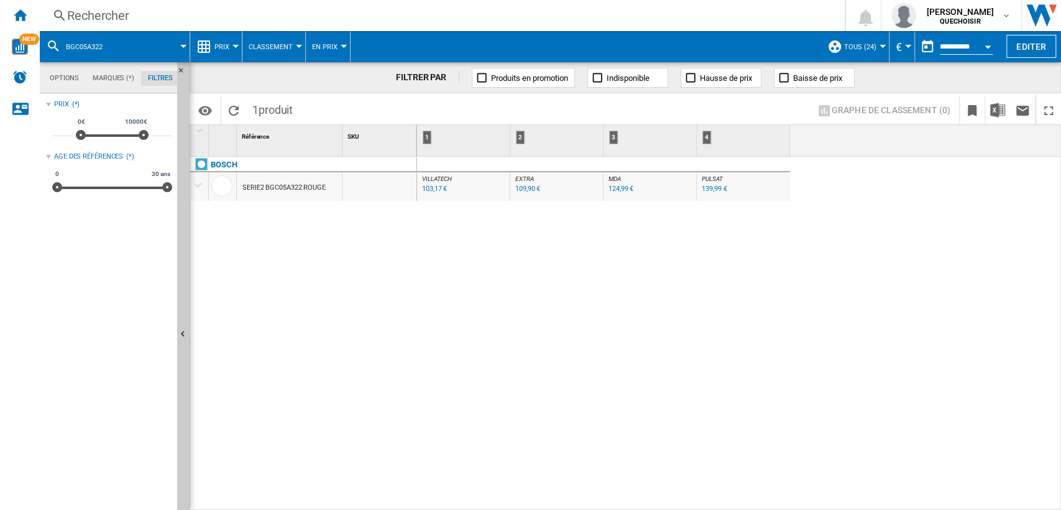
click at [292, 19] on div "Rechercher" at bounding box center [439, 15] width 745 height 17
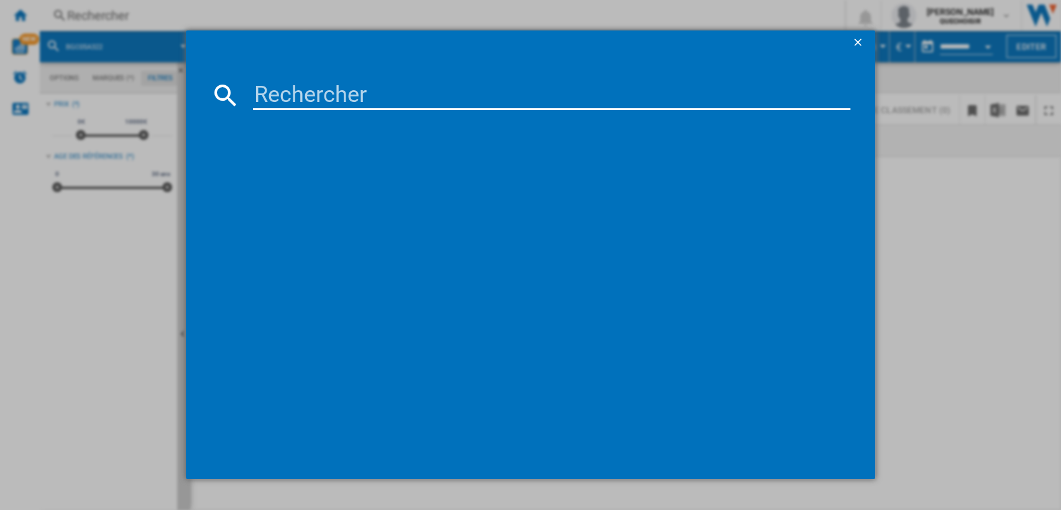
type input "BGC21HYG1"
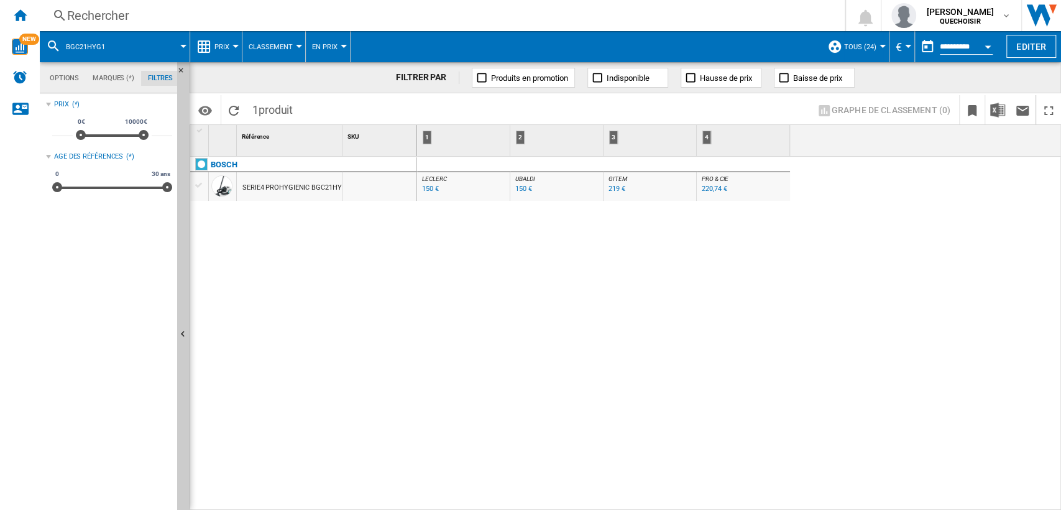
click at [327, 11] on div "Rechercher" at bounding box center [439, 15] width 745 height 17
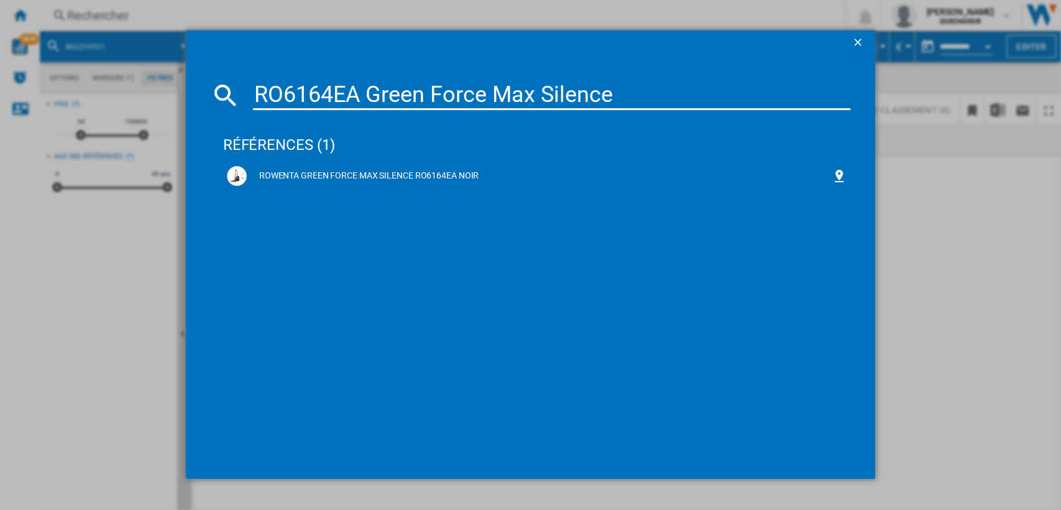
drag, startPoint x: 362, startPoint y: 86, endPoint x: 960, endPoint y: 83, distance: 598.0
click at [920, 88] on div "RO6164EA Green Force Max Silence références (1) ROWENTA GREEN FORCE MAX SILENCE…" at bounding box center [530, 254] width 1061 height 509
type input "RO6164EA"
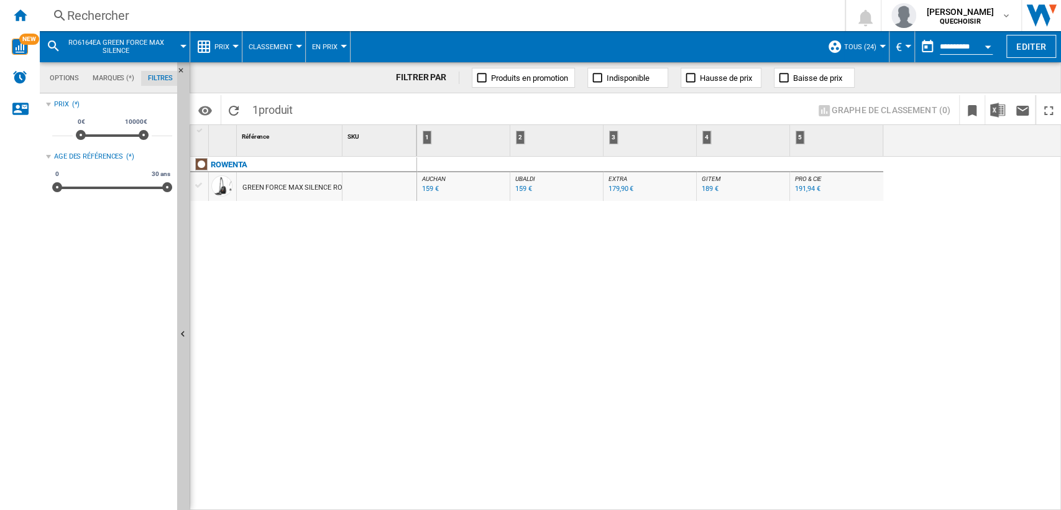
click at [360, 17] on div "Rechercher" at bounding box center [439, 15] width 745 height 17
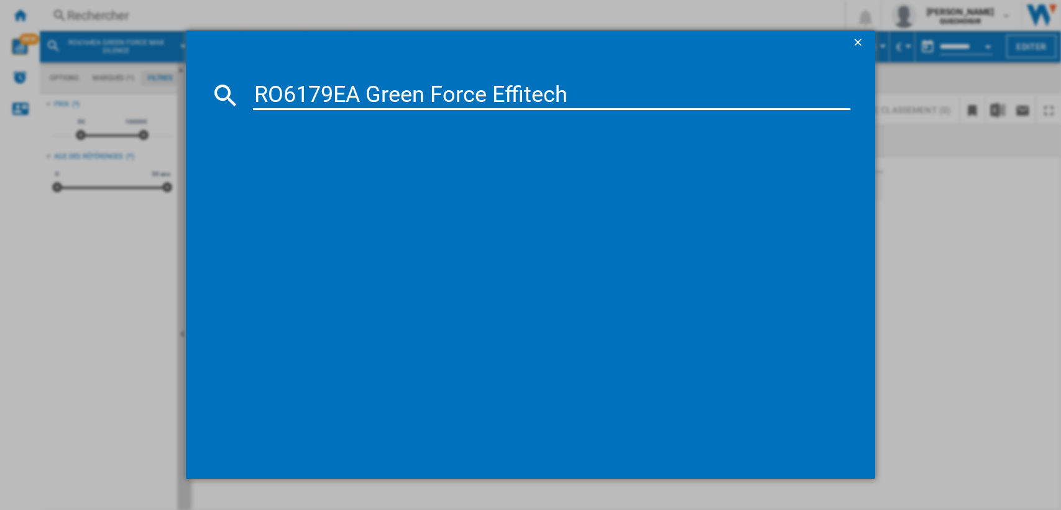
drag, startPoint x: 352, startPoint y: 89, endPoint x: 820, endPoint y: 78, distance: 467.6
click at [796, 85] on input "RO6179EA Green Force Effitech" at bounding box center [552, 95] width 598 height 30
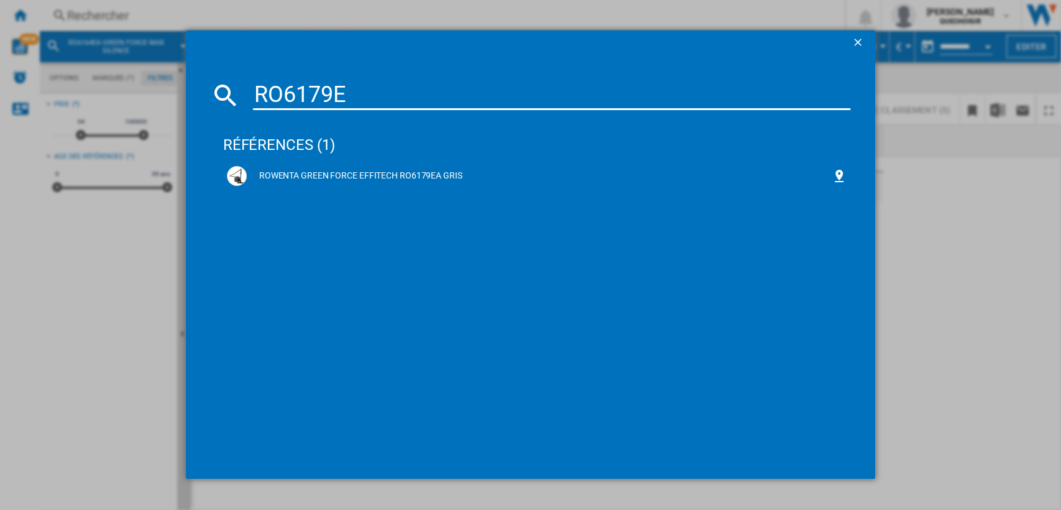
type input "RO6179"
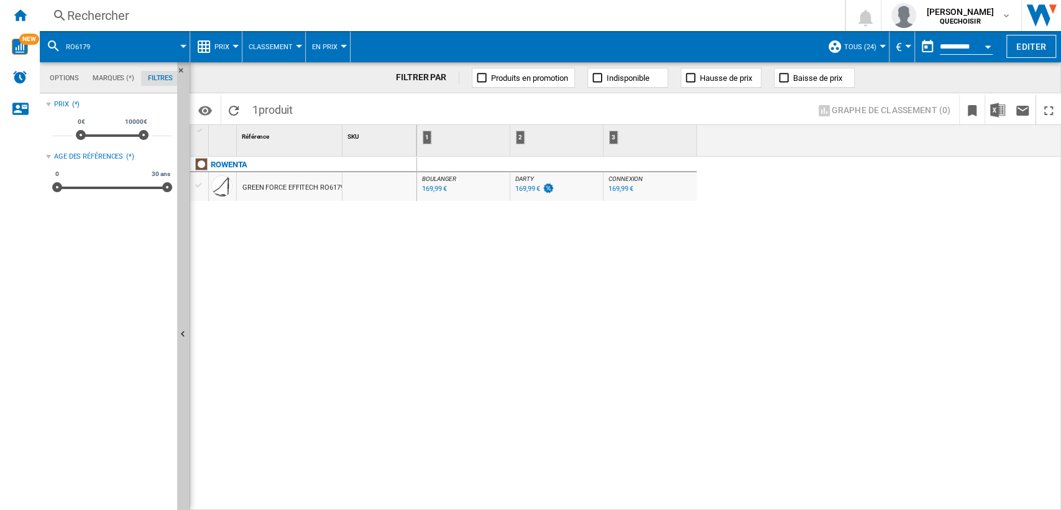
click at [284, 185] on div "GREEN FORCE EFFITECH RO6179EA GRIS" at bounding box center [305, 187] width 127 height 29
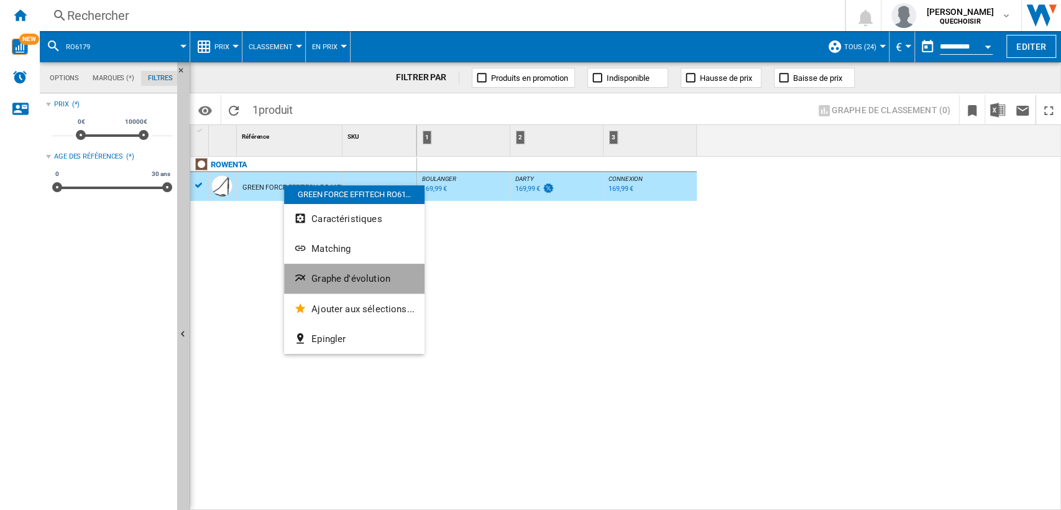
click at [364, 268] on button "Graphe d'évolution" at bounding box center [354, 279] width 140 height 30
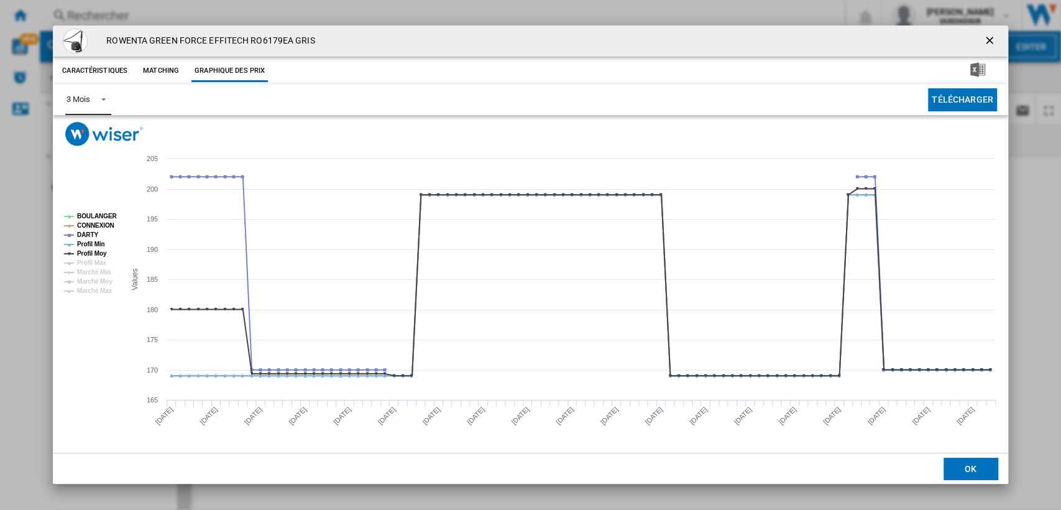
click at [94, 98] on span "Product popup" at bounding box center [100, 98] width 15 height 11
click at [93, 120] on md-option "6 Mois" at bounding box center [99, 130] width 85 height 30
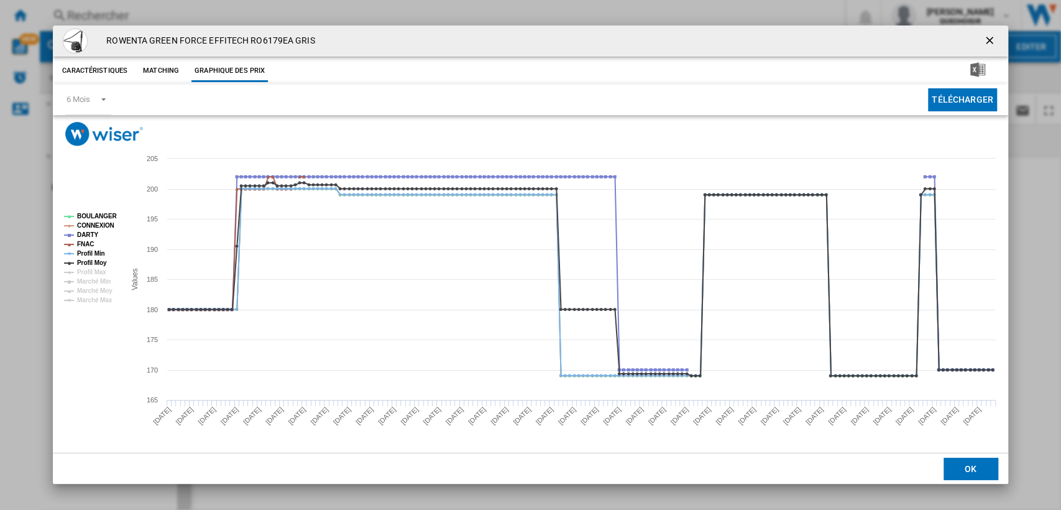
click at [988, 38] on ng-md-icon "getI18NText('BUTTONS.CLOSE_DIALOG')" at bounding box center [990, 41] width 15 height 15
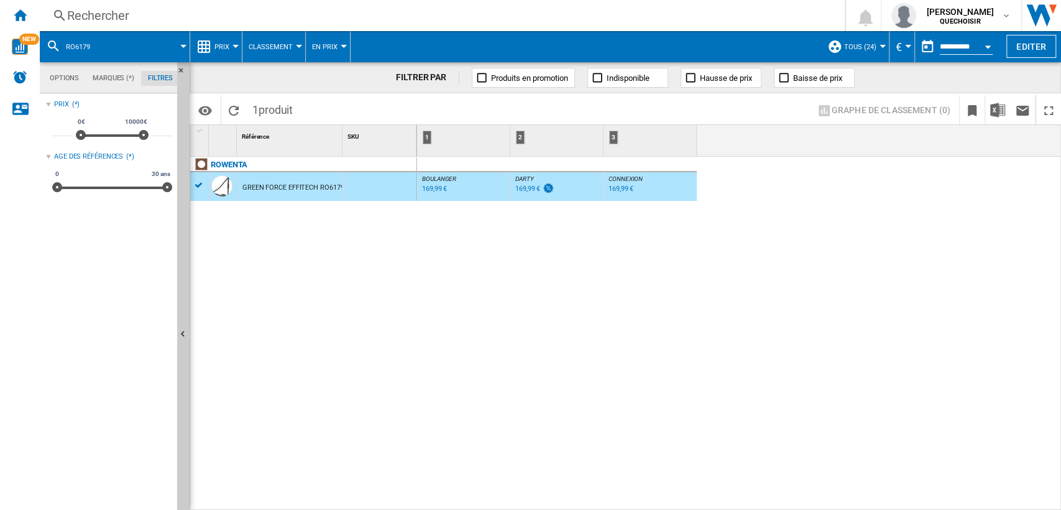
click at [507, 16] on div "Rechercher" at bounding box center [439, 15] width 745 height 17
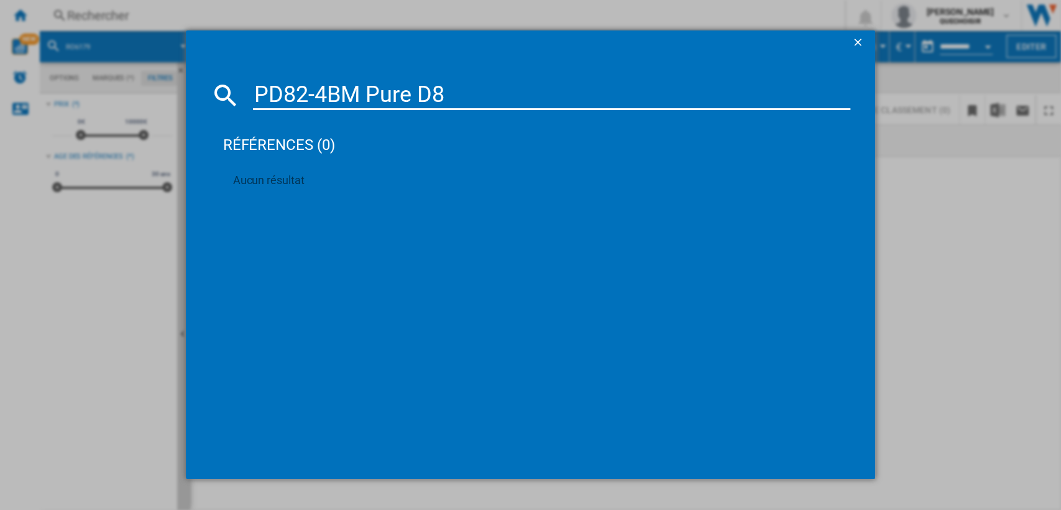
drag, startPoint x: 311, startPoint y: 88, endPoint x: 718, endPoint y: 93, distance: 406.6
click at [715, 93] on input "PD82-4BM Pure D8" at bounding box center [552, 95] width 598 height 30
type input "PD82"
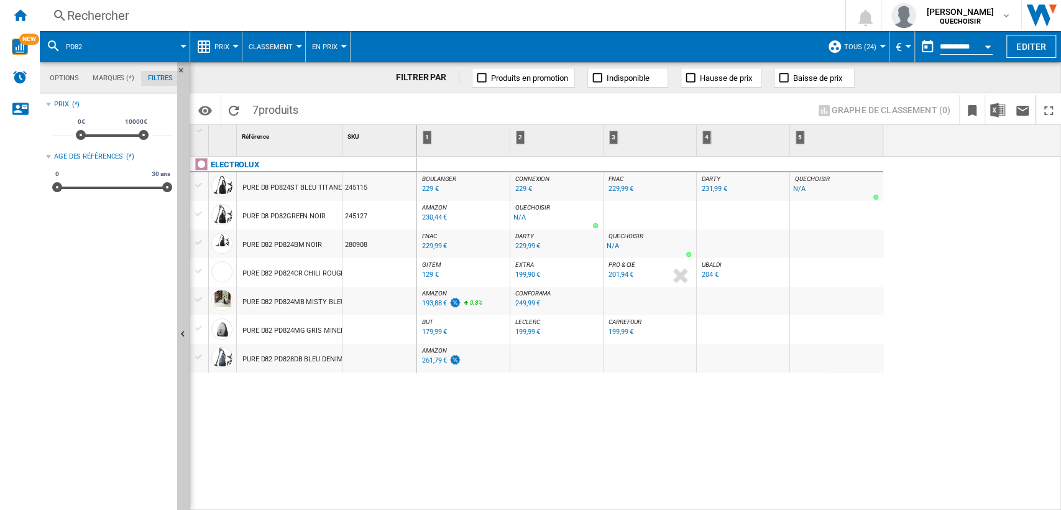
click at [254, 18] on div "Rechercher" at bounding box center [439, 15] width 745 height 17
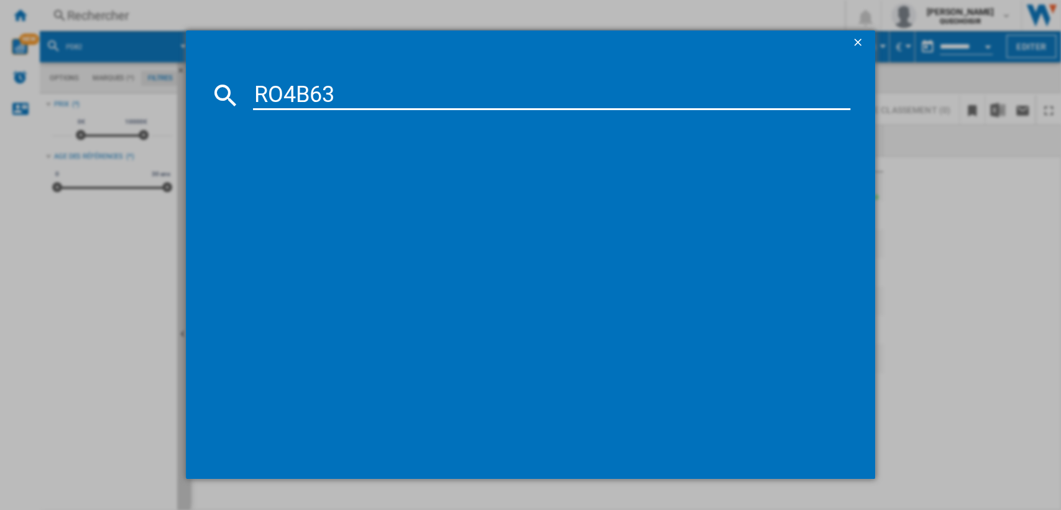
type input "RO4B63"
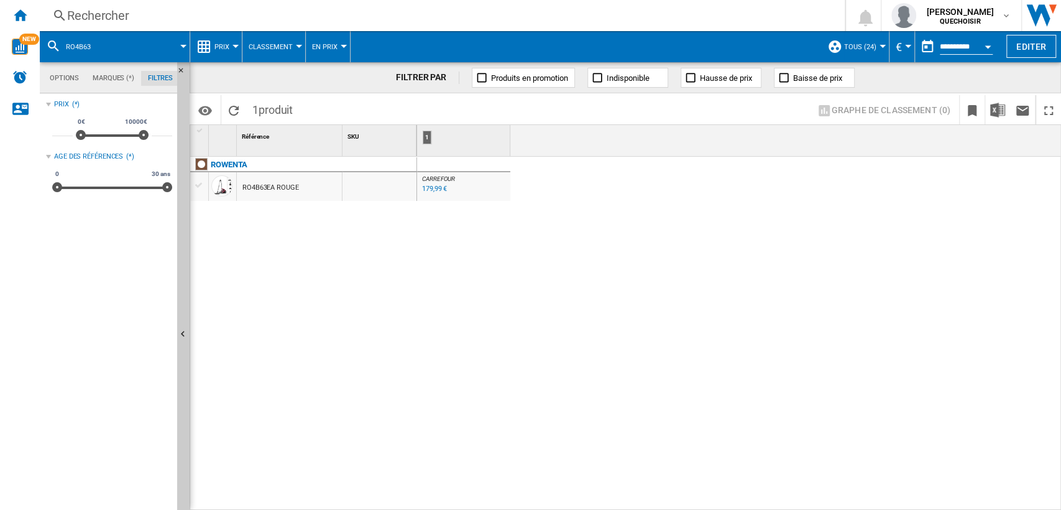
click at [438, 185] on div "179,99 €" at bounding box center [434, 189] width 25 height 8
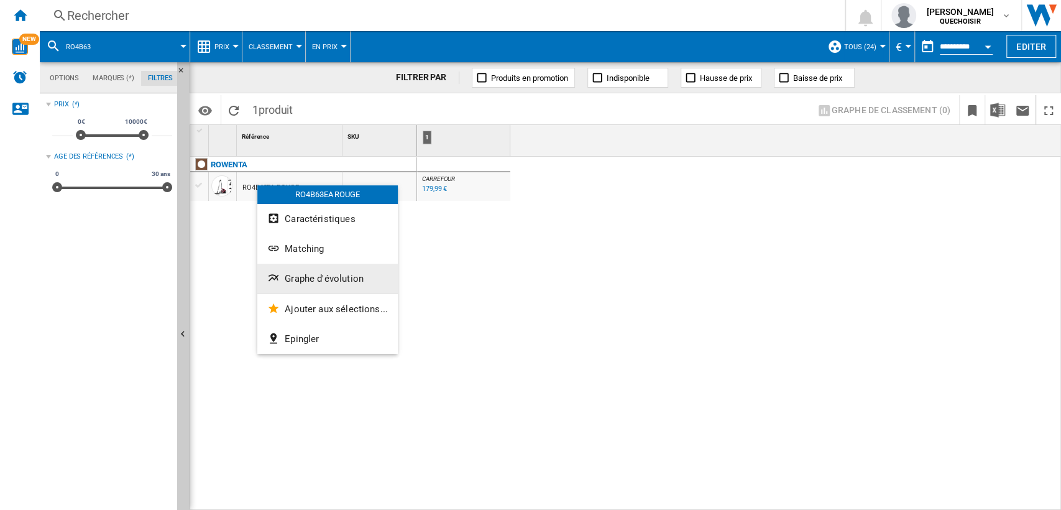
click at [311, 275] on span "Graphe d'évolution" at bounding box center [324, 278] width 79 height 11
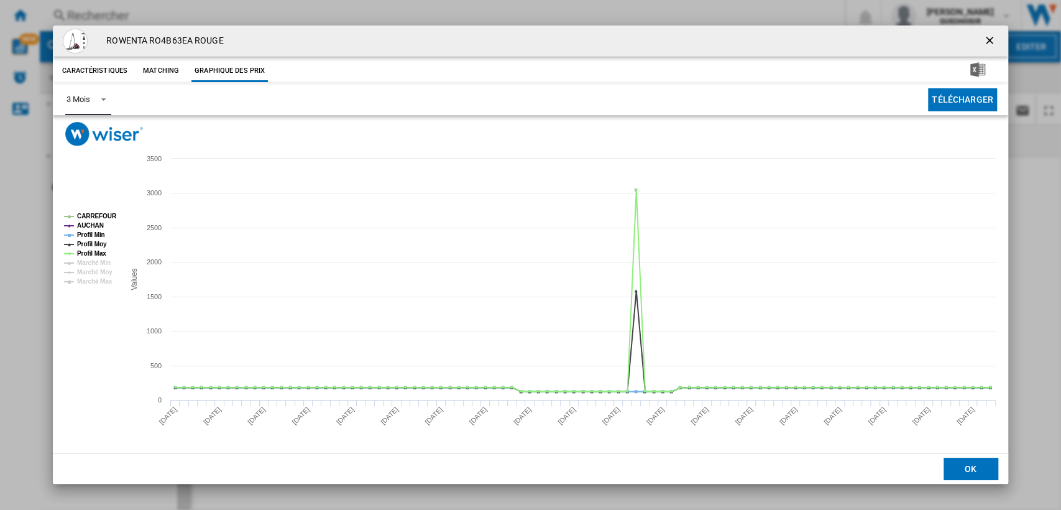
click at [85, 98] on div "3 Mois" at bounding box center [78, 98] width 23 height 9
click at [86, 124] on div "6 Mois" at bounding box center [78, 129] width 23 height 11
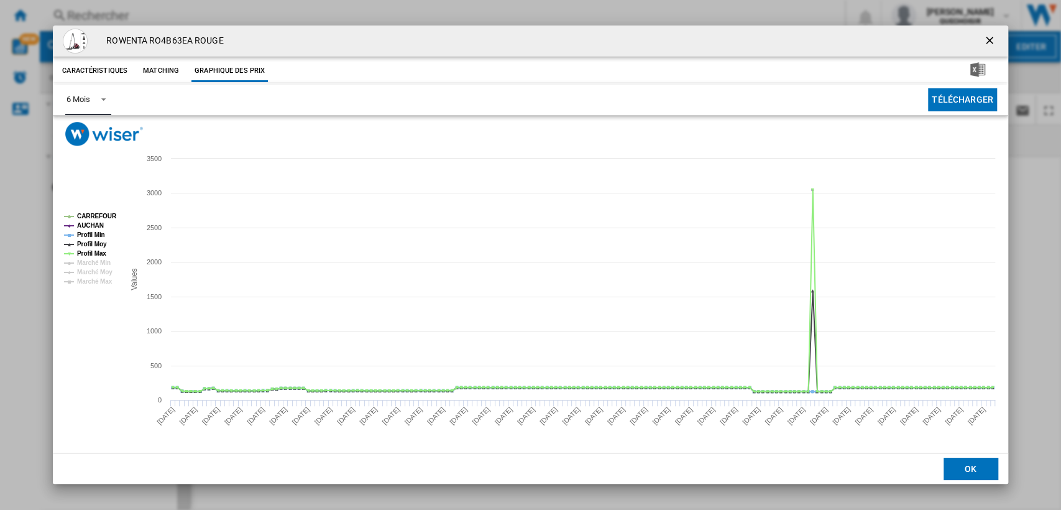
click at [85, 225] on tspan "AUCHAN" at bounding box center [90, 225] width 27 height 7
click at [90, 235] on tspan "Profil Min" at bounding box center [91, 234] width 28 height 7
click at [88, 243] on tspan "Profil Moy" at bounding box center [92, 244] width 30 height 7
click at [89, 255] on tspan "Profil Max" at bounding box center [91, 253] width 29 height 7
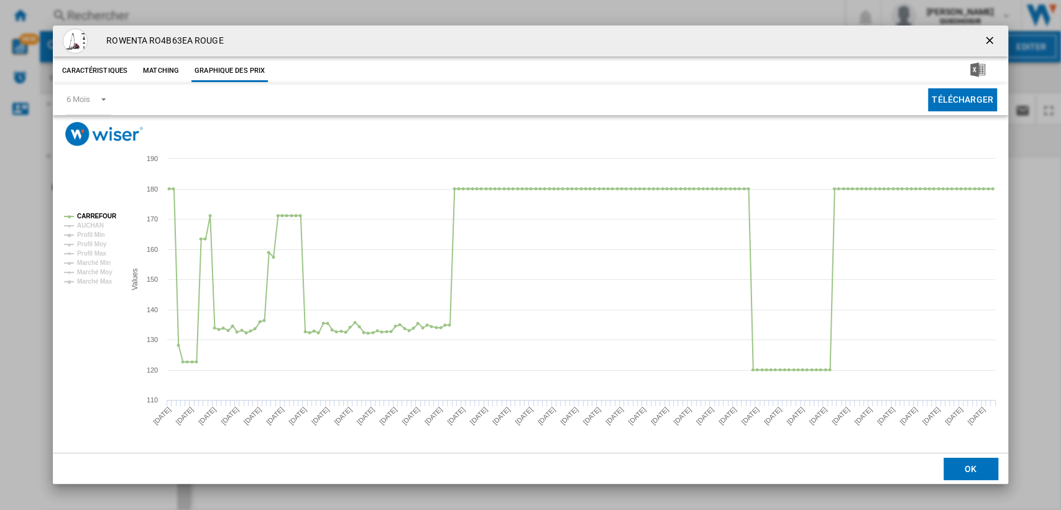
click at [983, 45] on ng-md-icon "getI18NText('BUTTONS.CLOSE_DIALOG')" at bounding box center [990, 41] width 15 height 15
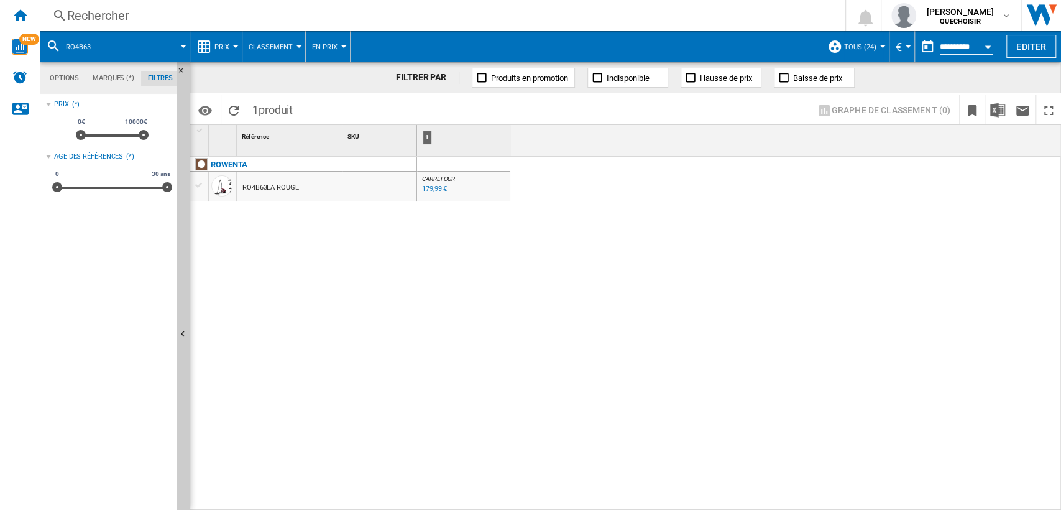
click at [410, 13] on div "Rechercher" at bounding box center [439, 15] width 745 height 17
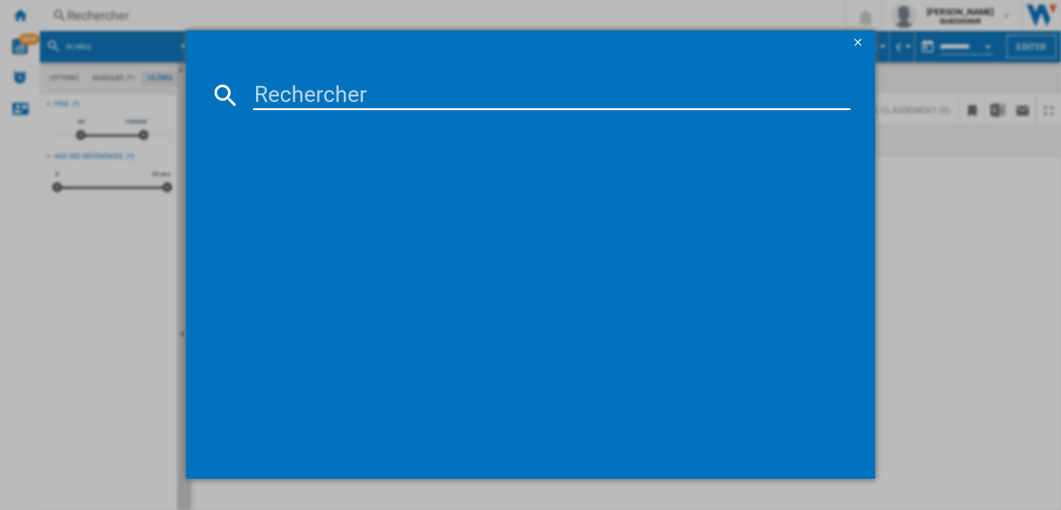
type input "BGS41PET1"
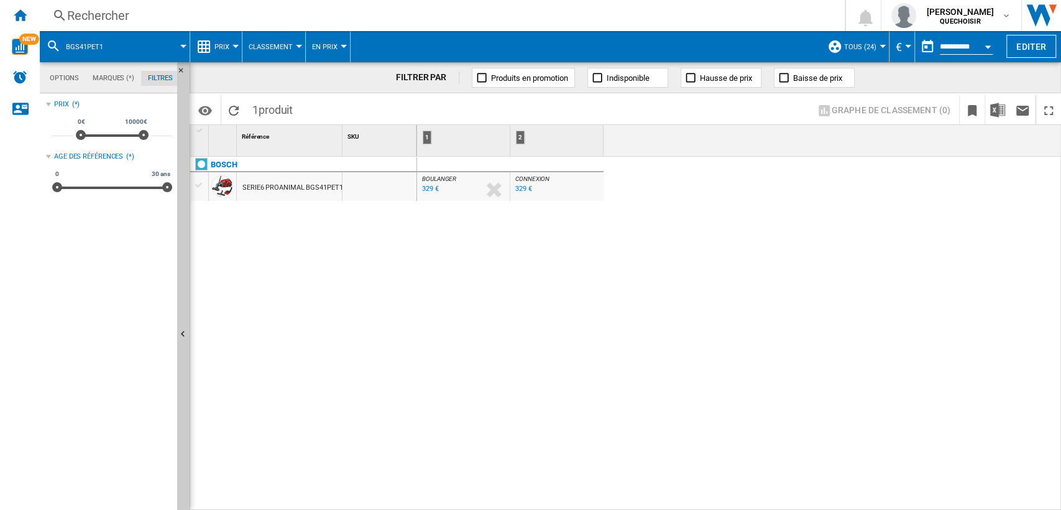
click at [285, 187] on div "SERIE6 PROANIMAL BGS41PET1 ROUGE" at bounding box center [304, 187] width 124 height 29
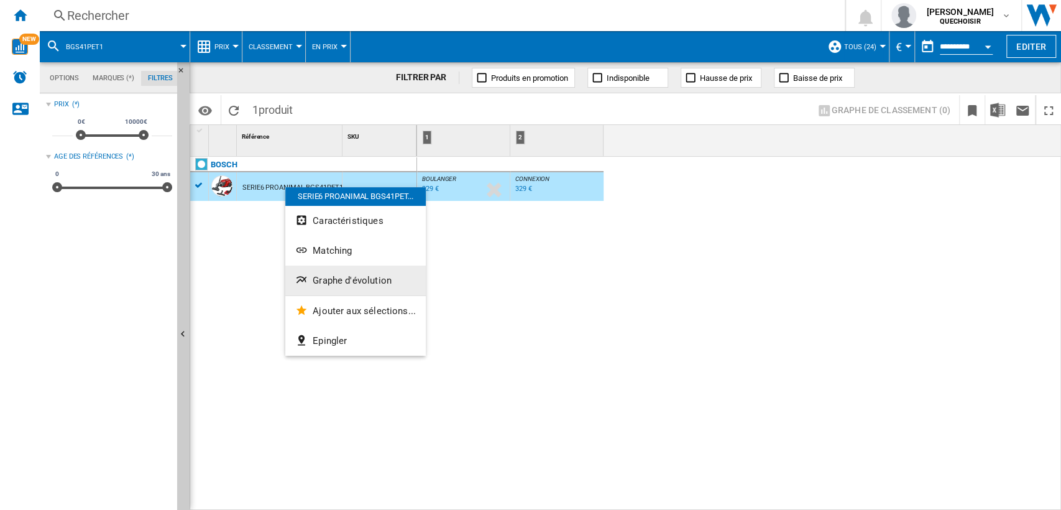
click at [367, 277] on span "Graphe d'évolution" at bounding box center [352, 280] width 79 height 11
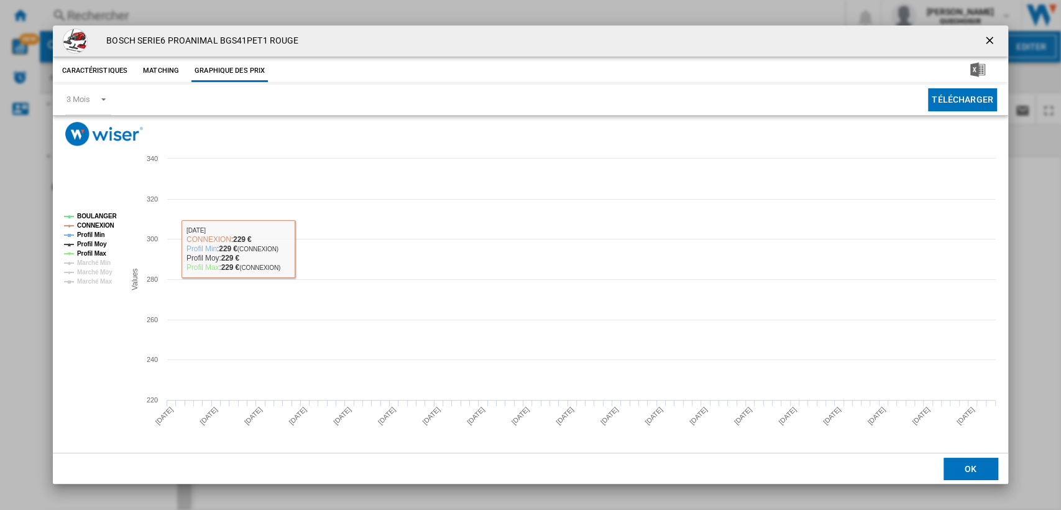
click at [93, 233] on tspan "Profil Min" at bounding box center [91, 234] width 28 height 7
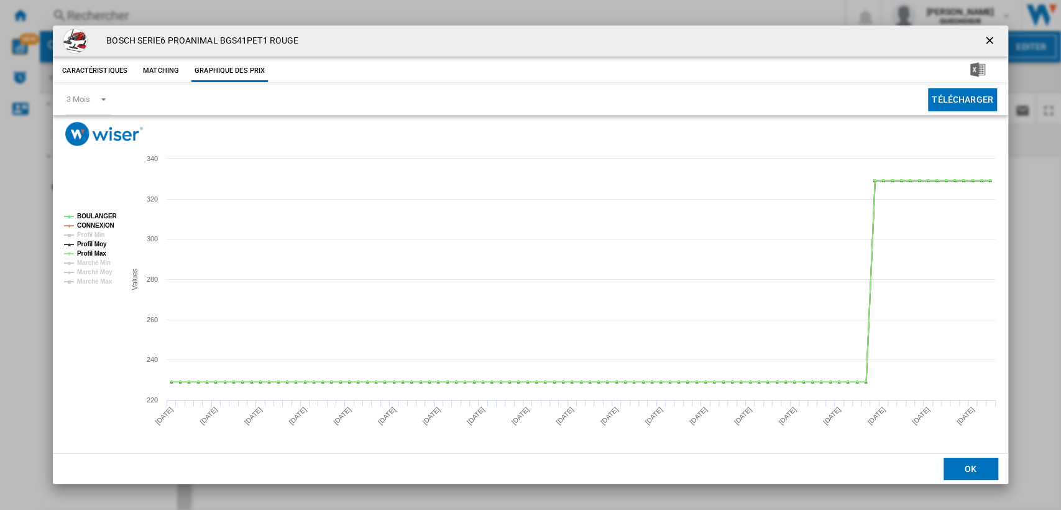
click at [91, 241] on tspan "Profil Moy" at bounding box center [92, 244] width 30 height 7
click at [90, 250] on tspan "Profil Max" at bounding box center [91, 253] width 29 height 7
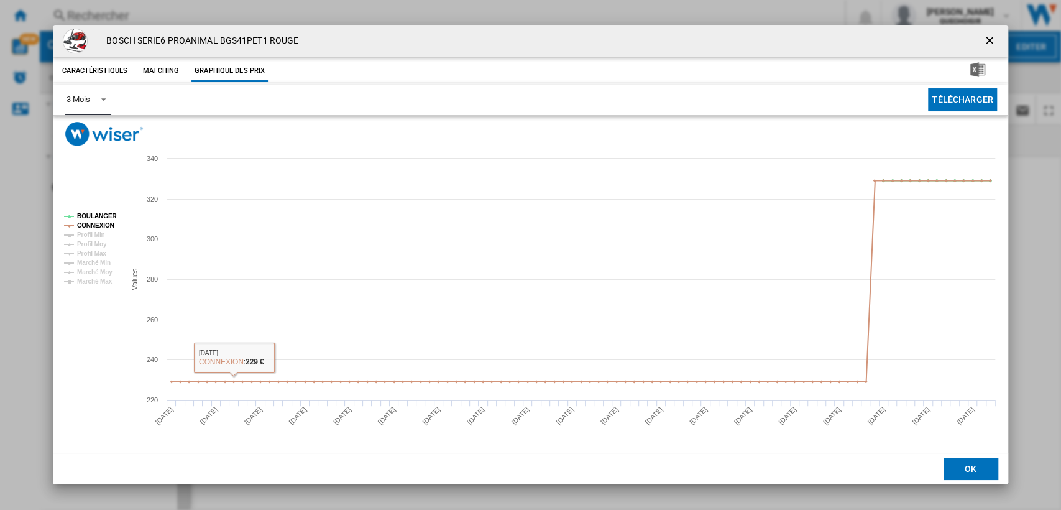
click at [90, 101] on div "3 Mois" at bounding box center [78, 98] width 23 height 9
click at [86, 136] on md-option "6 Mois" at bounding box center [99, 130] width 85 height 30
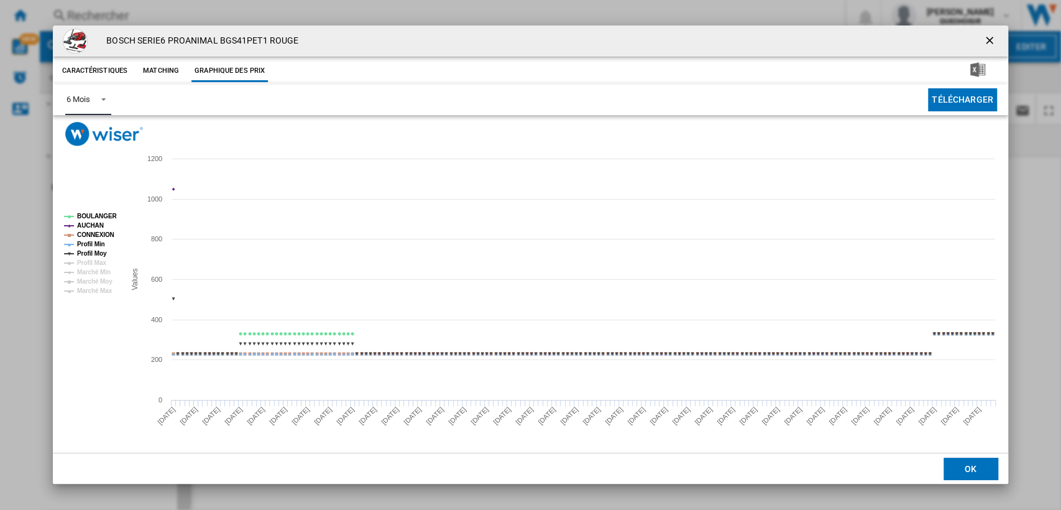
click at [86, 225] on tspan "AUCHAN" at bounding box center [90, 225] width 27 height 7
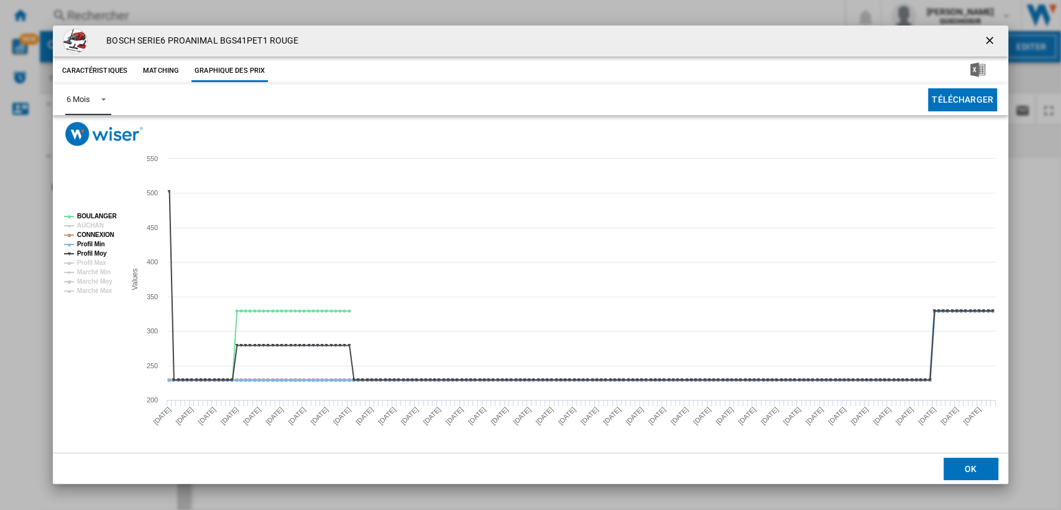
click at [90, 245] on tspan "Profil Min" at bounding box center [91, 244] width 28 height 7
click at [94, 255] on tspan "Profil Moy" at bounding box center [92, 253] width 30 height 7
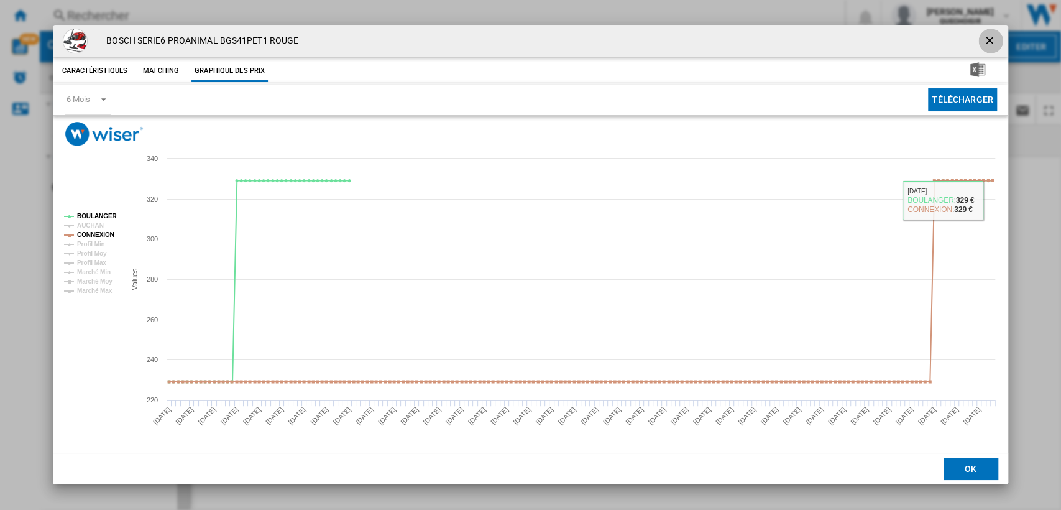
click at [991, 39] on ng-md-icon "getI18NText('BUTTONS.CLOSE_DIALOG')" at bounding box center [990, 41] width 15 height 15
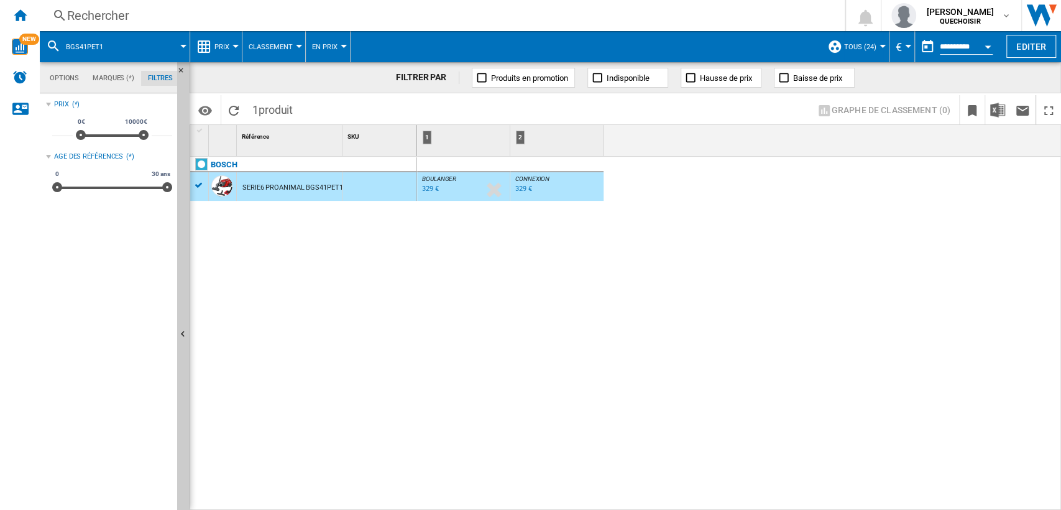
click at [426, 189] on div "329 €" at bounding box center [430, 189] width 17 height 8
click at [239, 21] on div "Rechercher" at bounding box center [439, 15] width 745 height 17
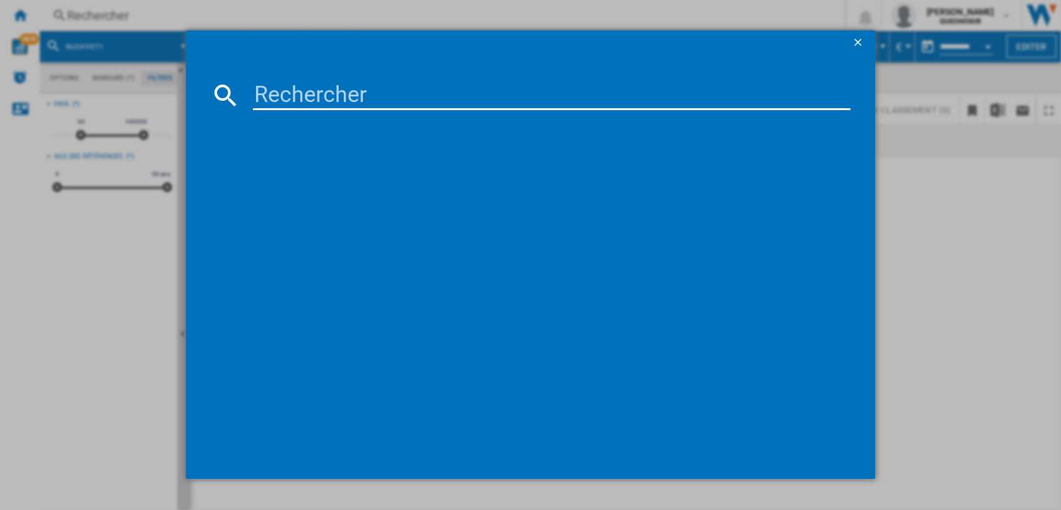
type input "HP105HM"
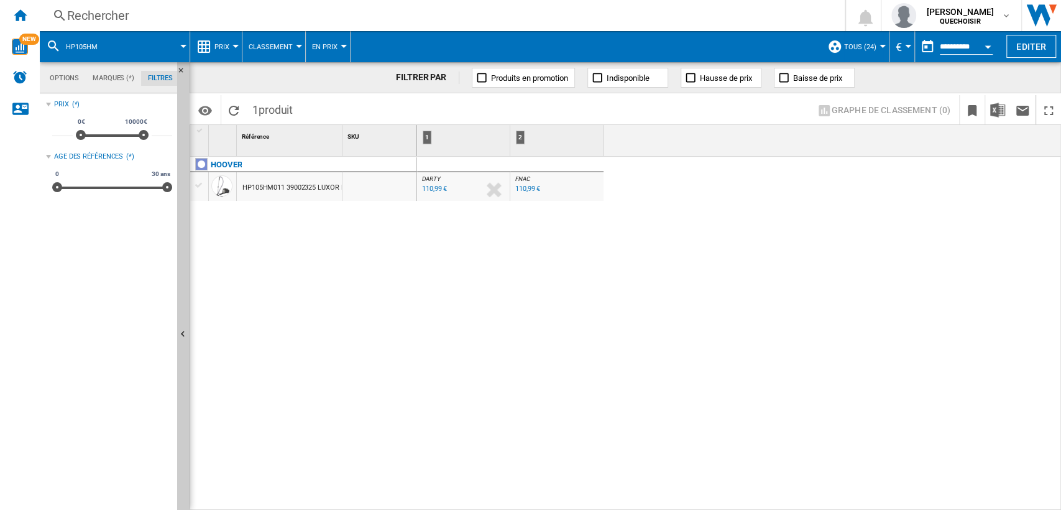
click at [429, 189] on div "110,99 €" at bounding box center [434, 189] width 25 height 8
click at [246, 12] on div "Rechercher" at bounding box center [439, 15] width 745 height 17
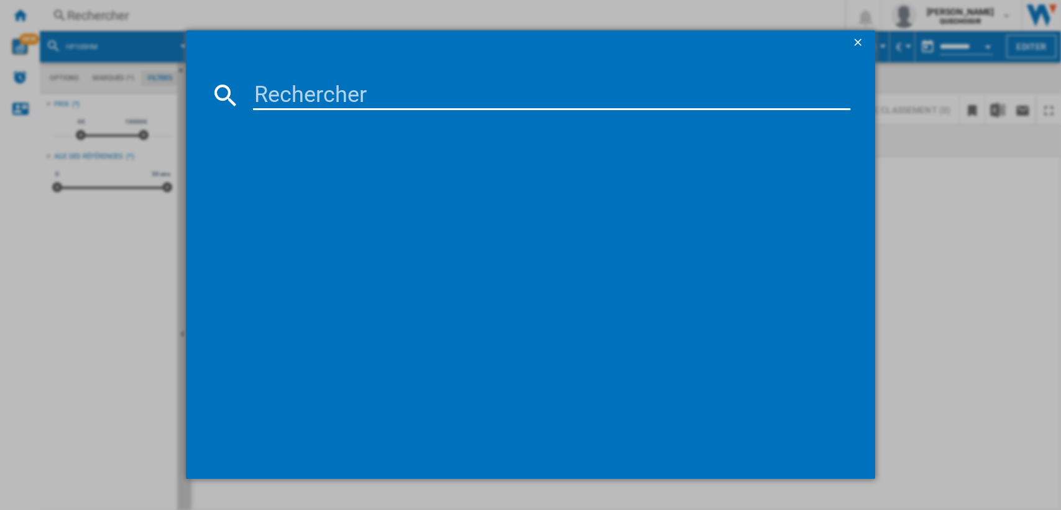
type input "V8 Advanced"
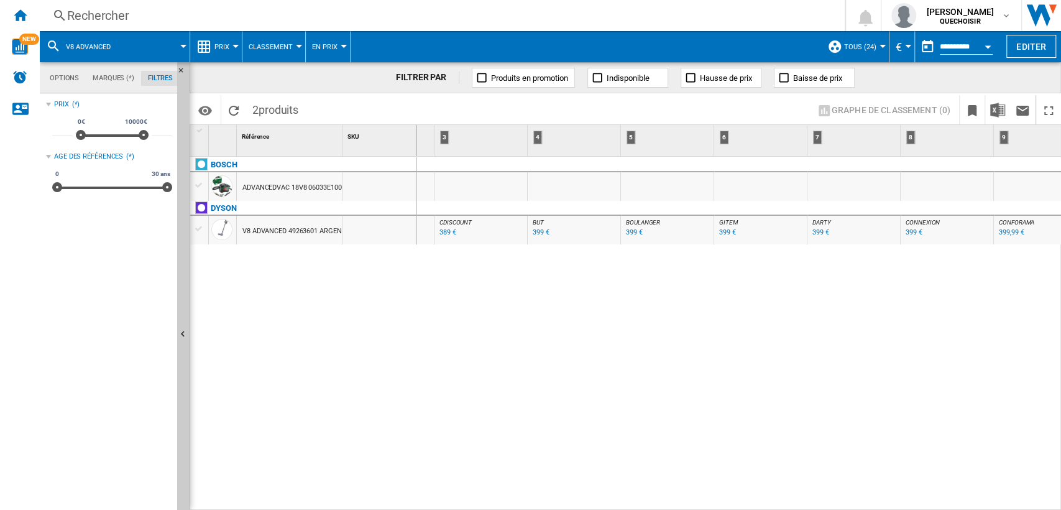
scroll to position [0, 288]
